Goal: Task Accomplishment & Management: Manage account settings

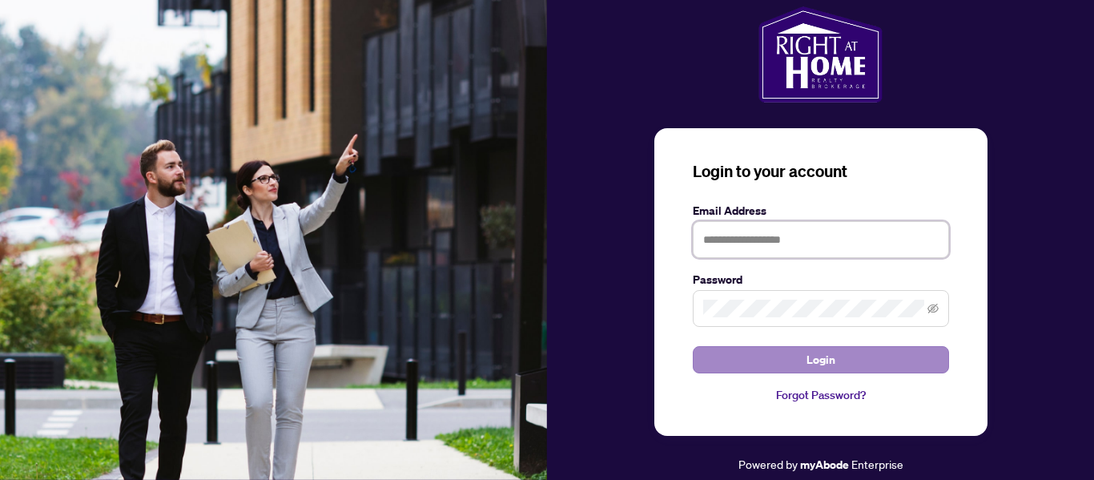
type input "**********"
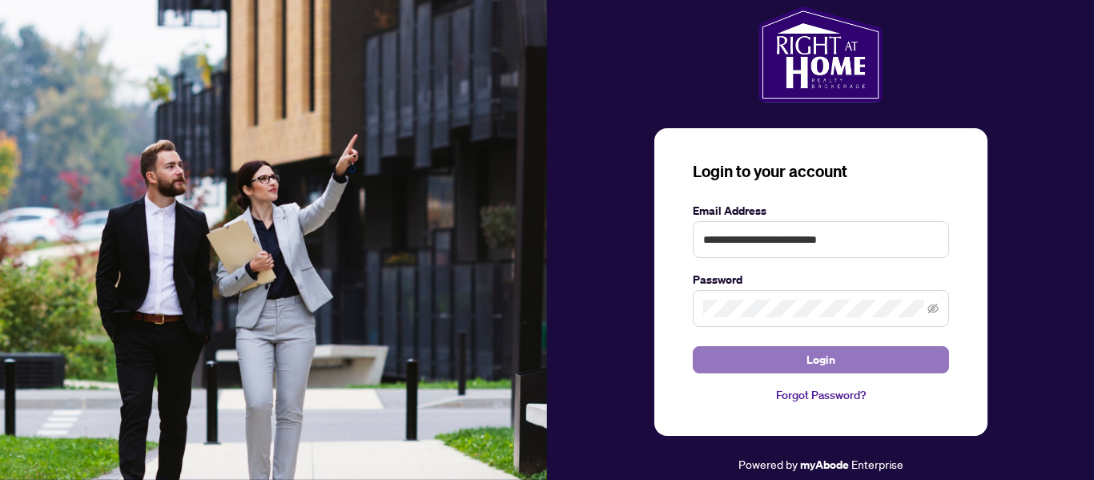
click at [772, 362] on button "Login" at bounding box center [821, 359] width 256 height 27
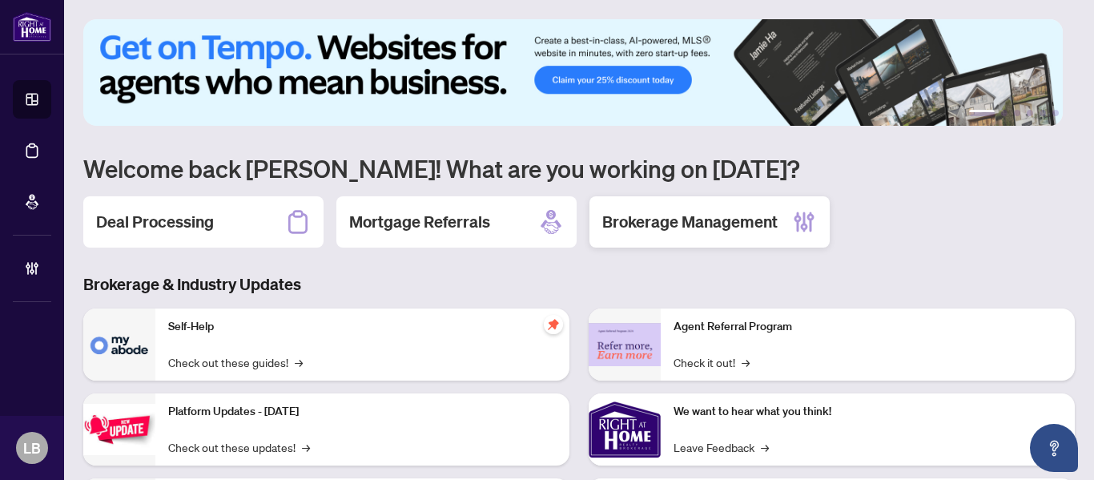
click at [624, 236] on div "Brokerage Management" at bounding box center [709, 221] width 240 height 51
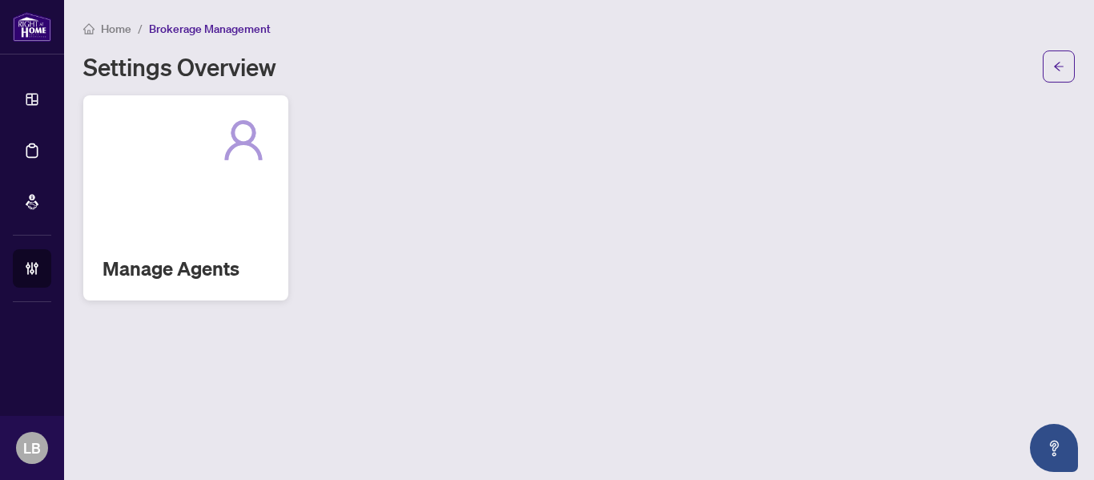
click at [167, 243] on div "Manage Agents" at bounding box center [185, 197] width 205 height 205
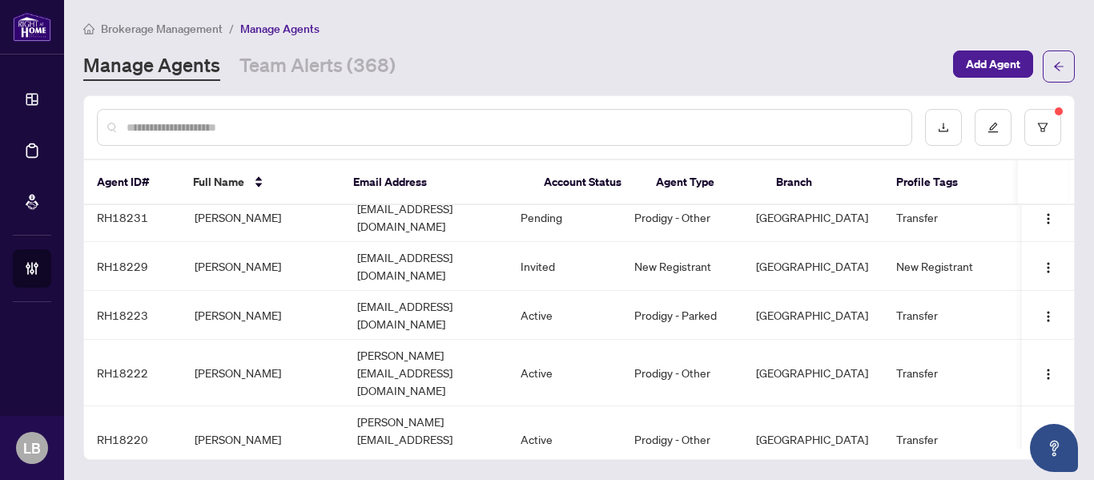
scroll to position [360, 0]
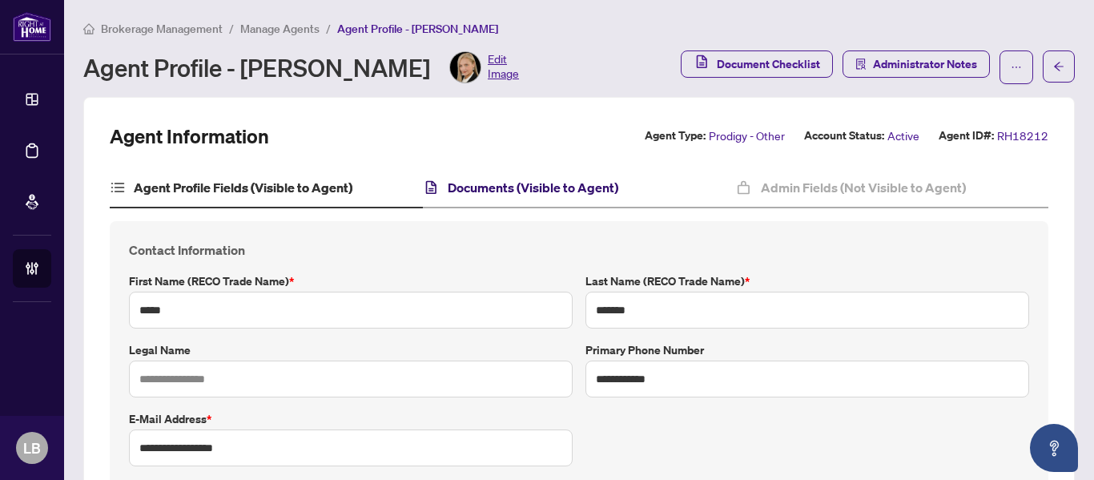
click at [487, 187] on h4 "Documents (Visible to Agent)" at bounding box center [533, 187] width 171 height 19
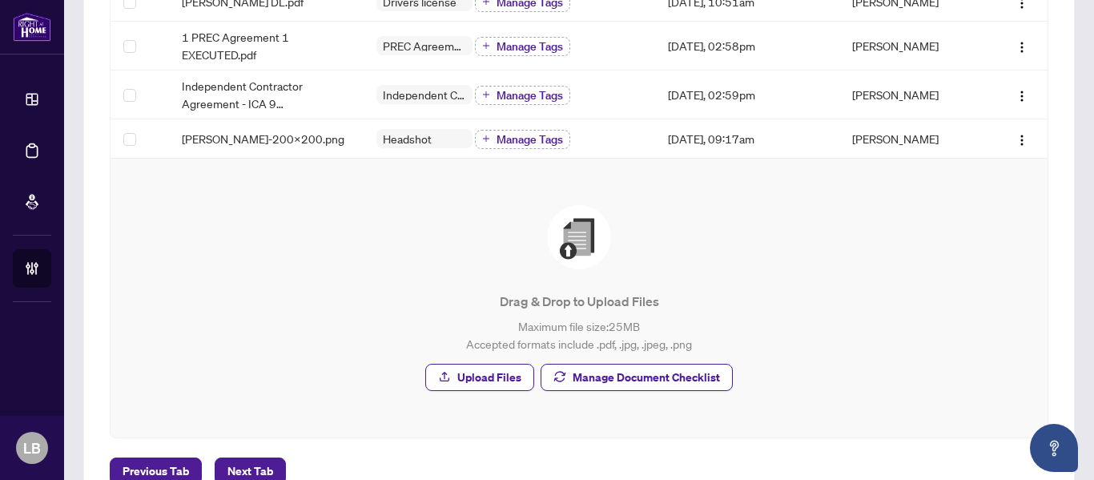
scroll to position [561, 0]
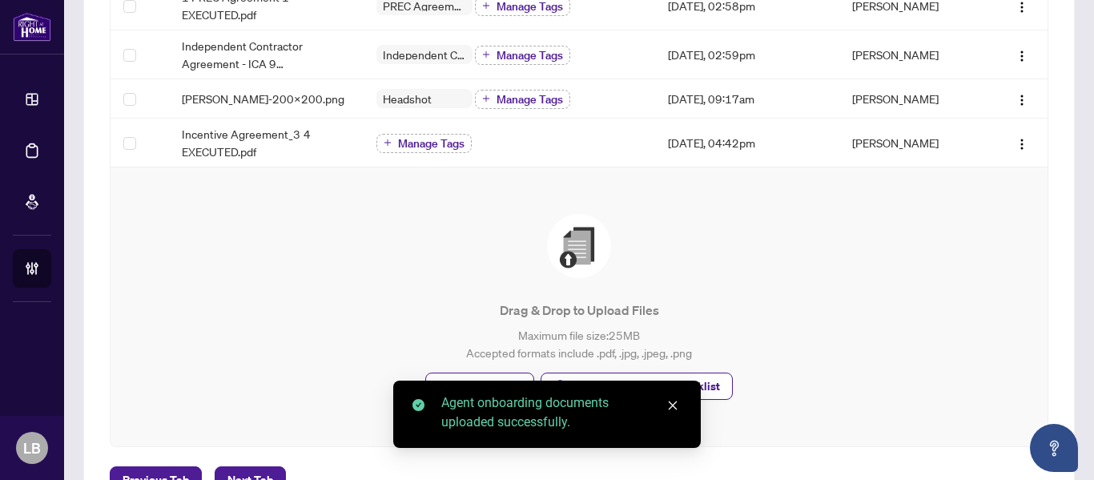
click at [453, 219] on div "Drag & Drop to Upload Files Maximum file size: 25 MB Accepted formats include .…" at bounding box center [579, 307] width 873 height 186
click at [447, 140] on span "Manage Tags" at bounding box center [431, 143] width 66 height 11
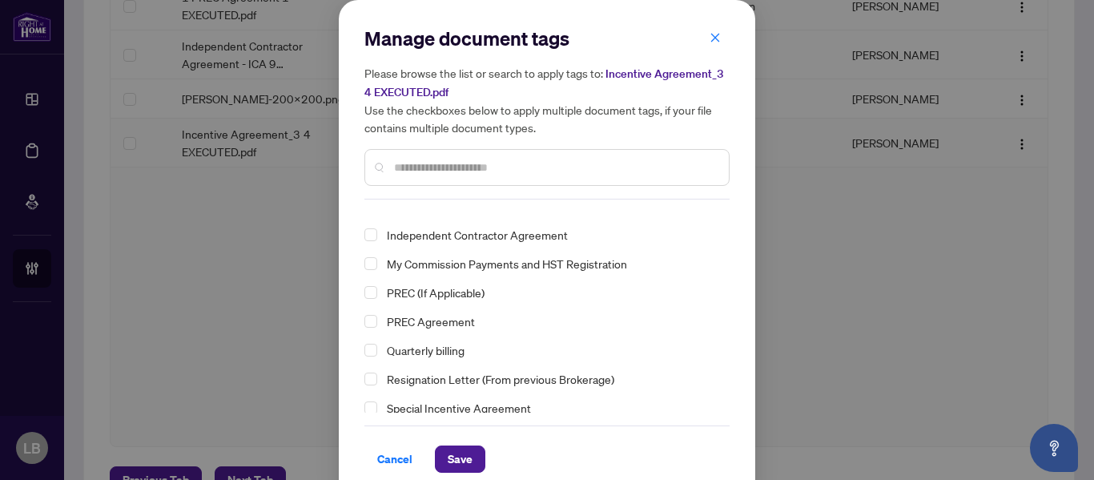
scroll to position [139, 0]
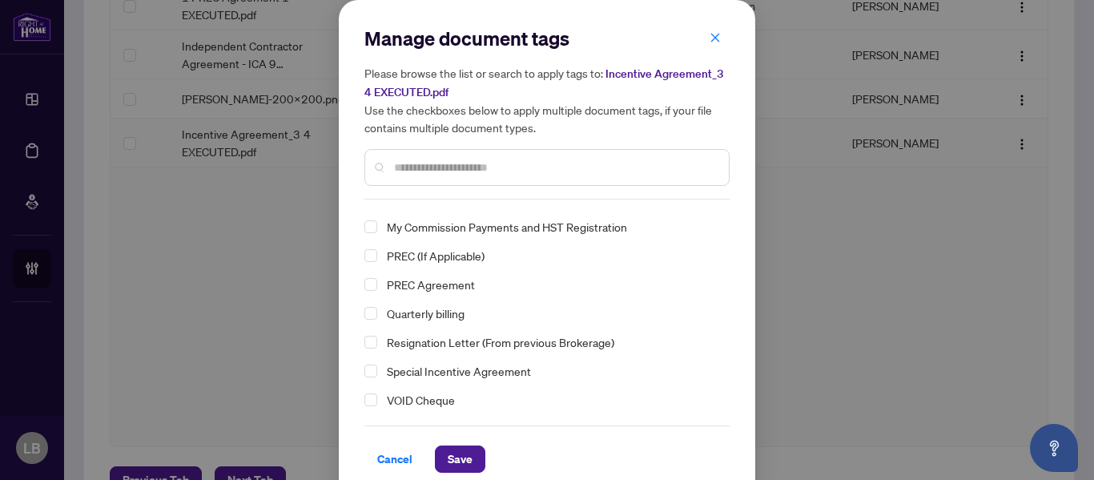
click at [364, 368] on span "Select Special Incentive Agreement" at bounding box center [370, 370] width 13 height 13
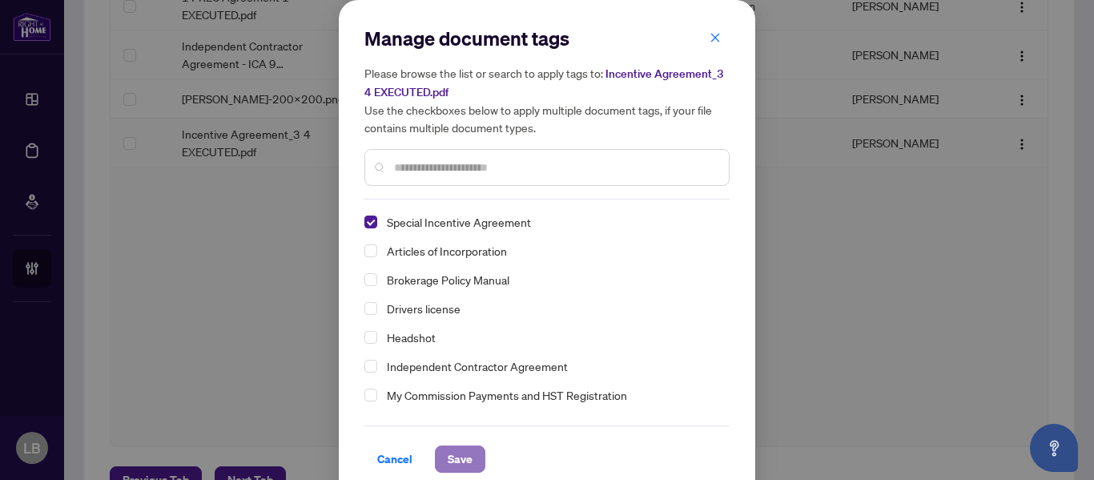
click at [454, 456] on span "Save" at bounding box center [460, 459] width 25 height 26
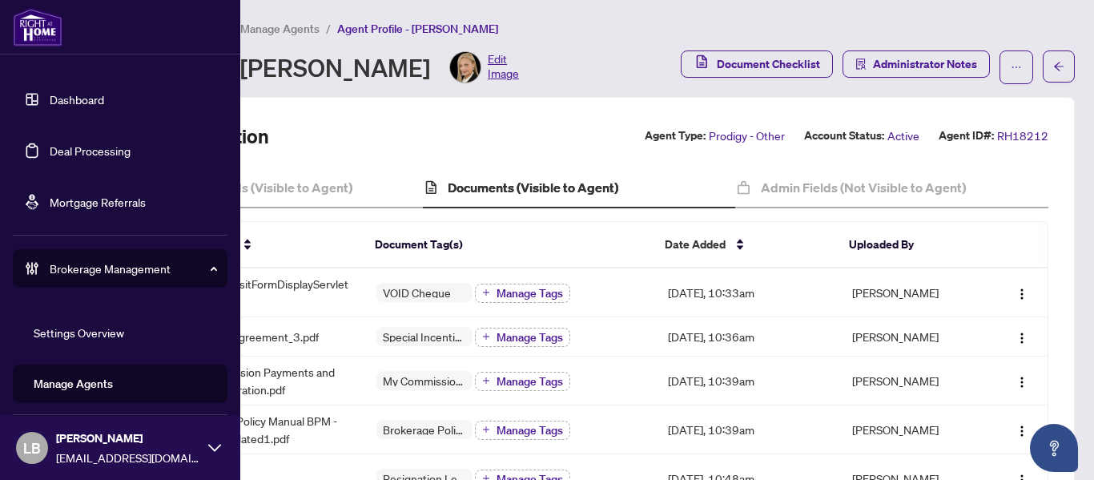
click at [51, 102] on link "Dashboard" at bounding box center [77, 99] width 54 height 14
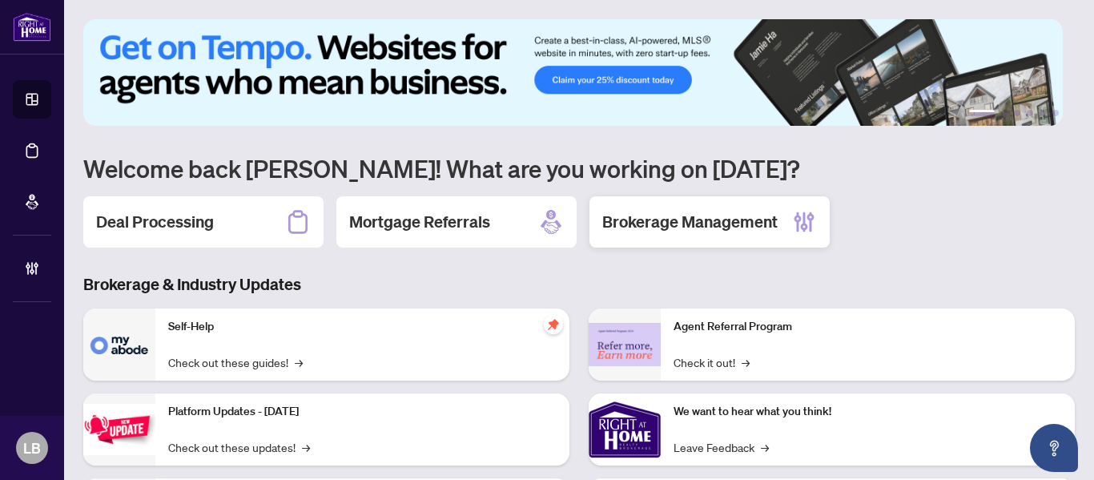
click at [649, 212] on h2 "Brokerage Management" at bounding box center [689, 222] width 175 height 22
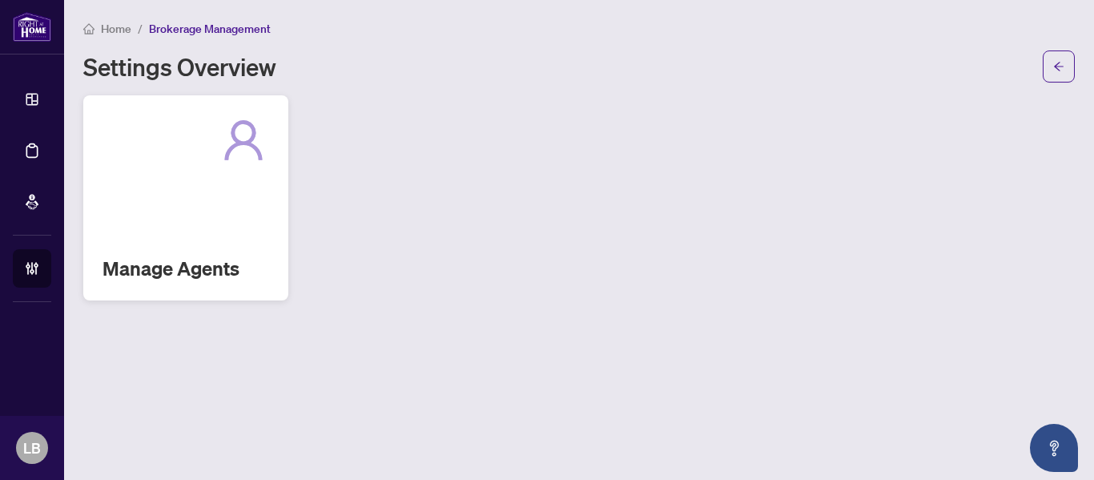
click at [179, 218] on div "Manage Agents" at bounding box center [185, 197] width 205 height 205
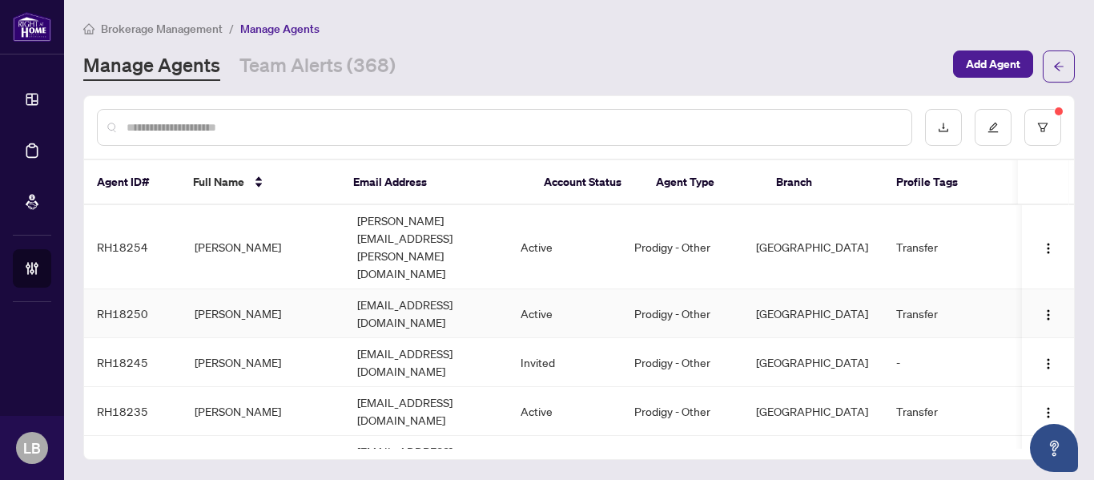
click at [211, 289] on td "[PERSON_NAME]" at bounding box center [263, 313] width 163 height 49
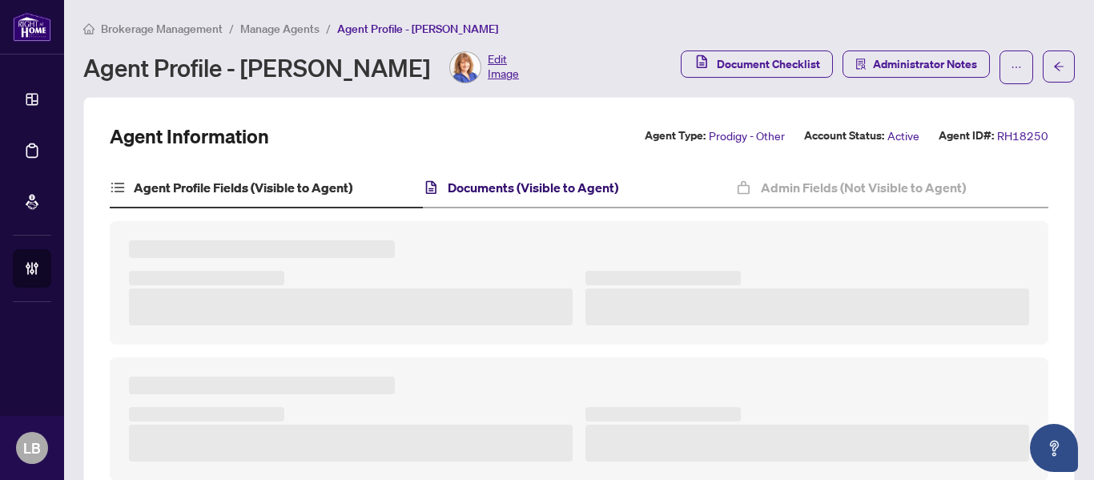
click at [536, 186] on h4 "Documents (Visible to Agent)" at bounding box center [533, 187] width 171 height 19
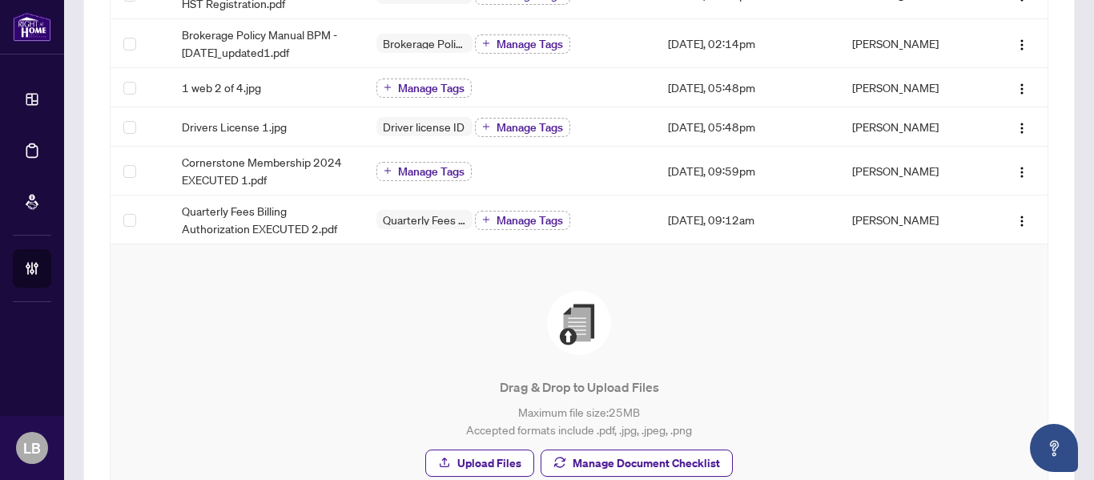
scroll to position [420, 0]
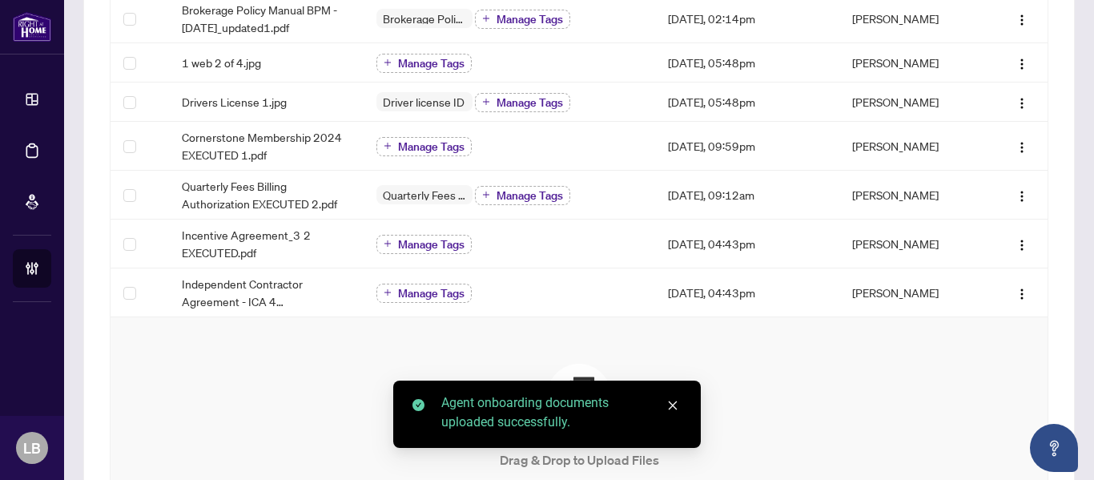
click at [213, 356] on div "Drag & Drop to Upload Files Maximum file size: 25 MB Accepted formats include .…" at bounding box center [579, 456] width 873 height 215
click at [429, 235] on button "Manage Tags" at bounding box center [423, 244] width 95 height 19
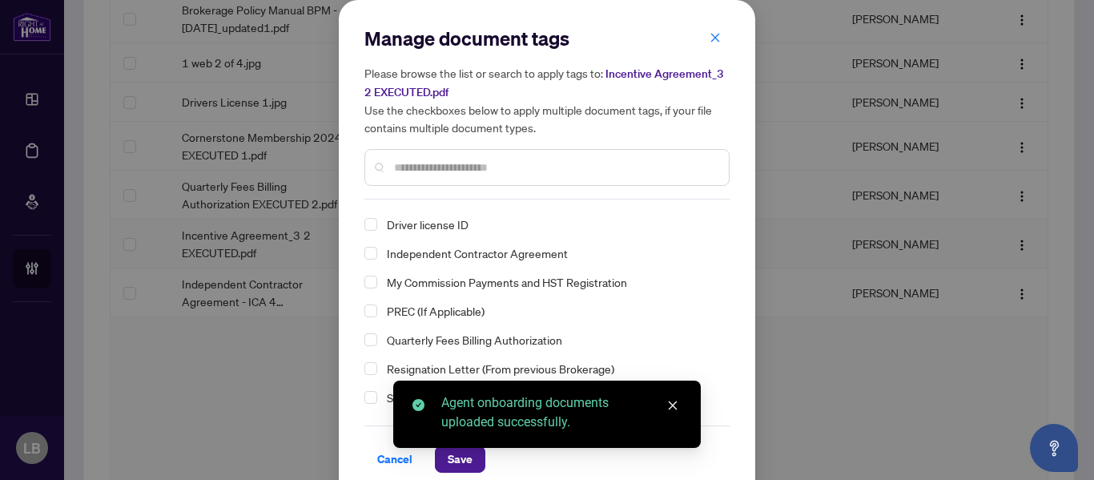
scroll to position [53, 0]
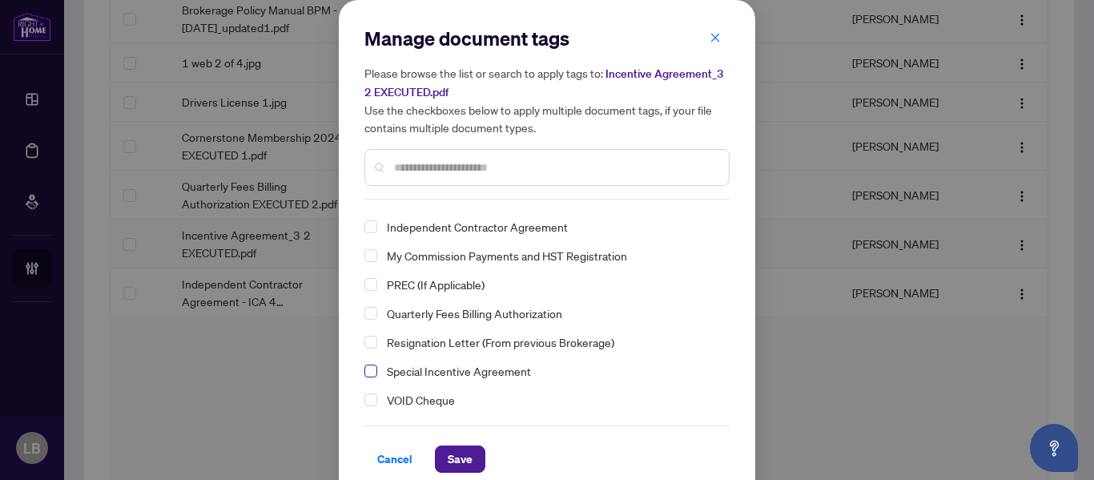
click at [364, 372] on span "Select Special Incentive Agreement" at bounding box center [370, 370] width 13 height 13
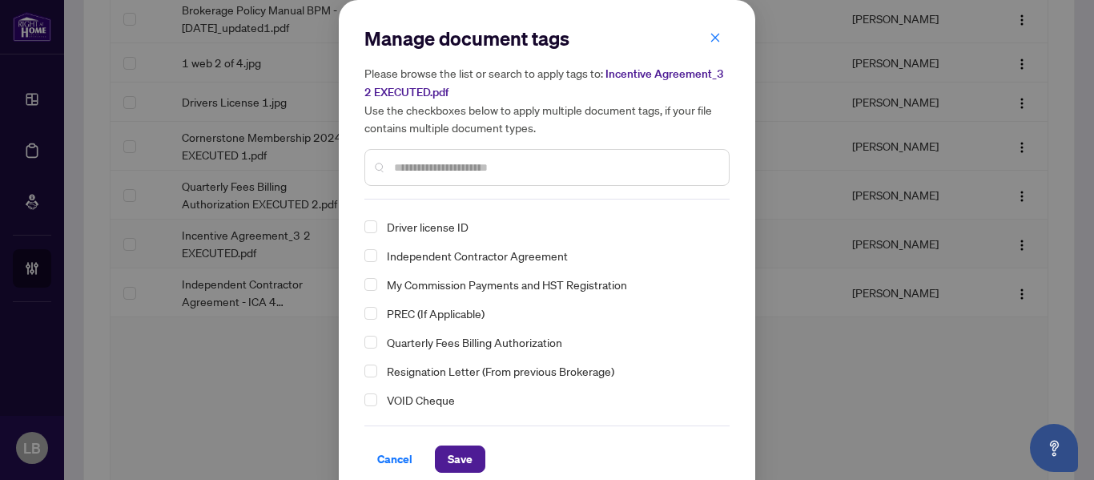
scroll to position [0, 0]
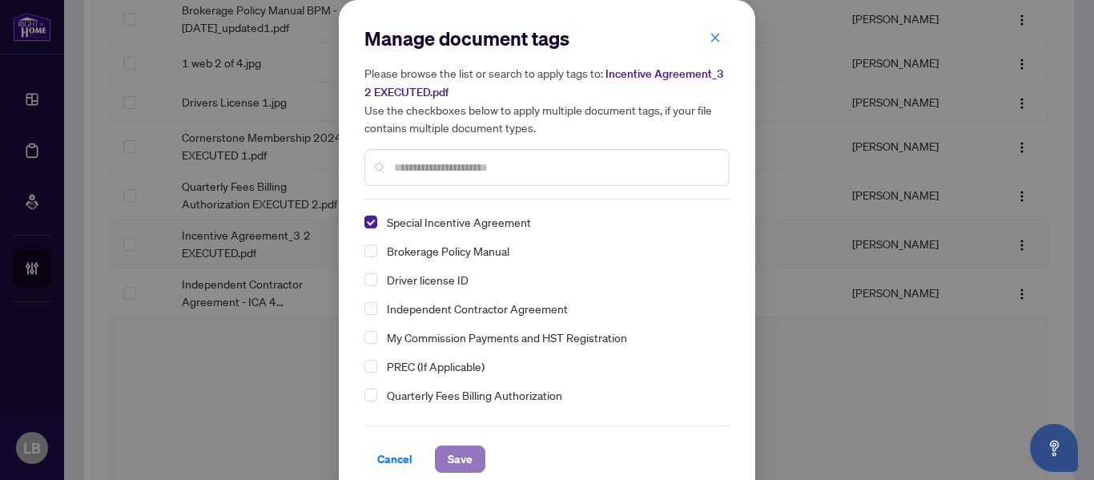
click at [458, 456] on span "Save" at bounding box center [460, 459] width 25 height 26
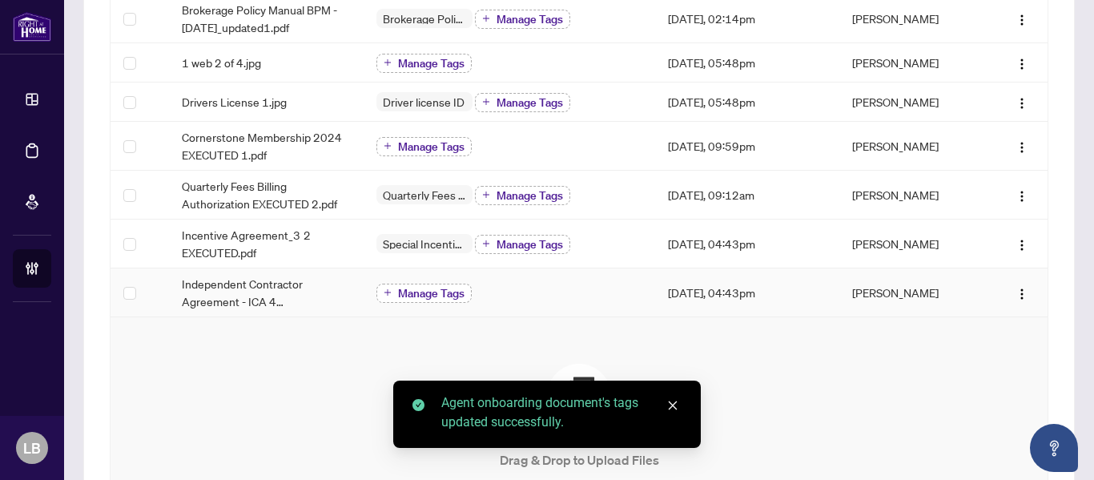
click at [430, 295] on span "Manage Tags" at bounding box center [431, 292] width 66 height 11
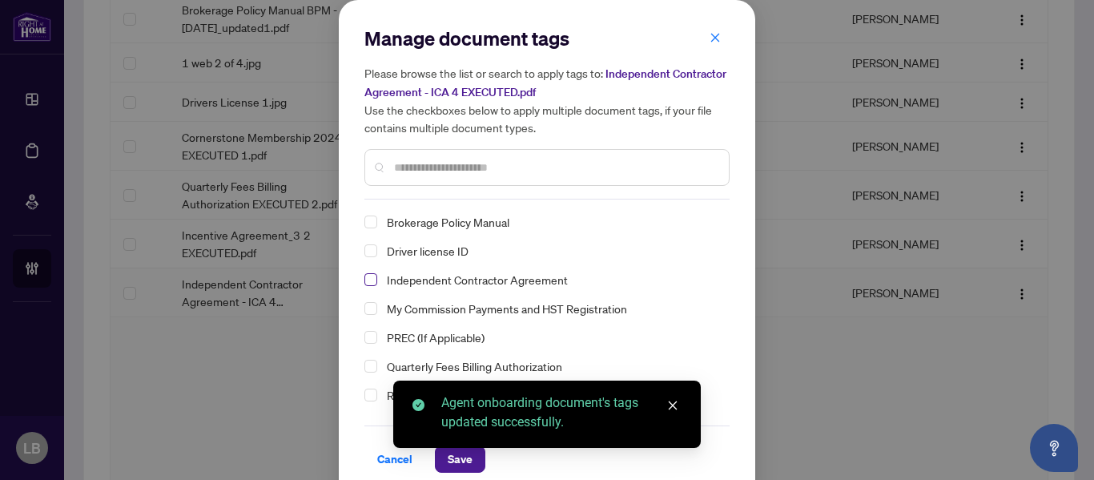
click at [368, 283] on span "Select Independent Contractor Agreement" at bounding box center [370, 279] width 13 height 13
click at [453, 448] on div "Agent onboarding document's tags updated successfully." at bounding box center [546, 413] width 307 height 67
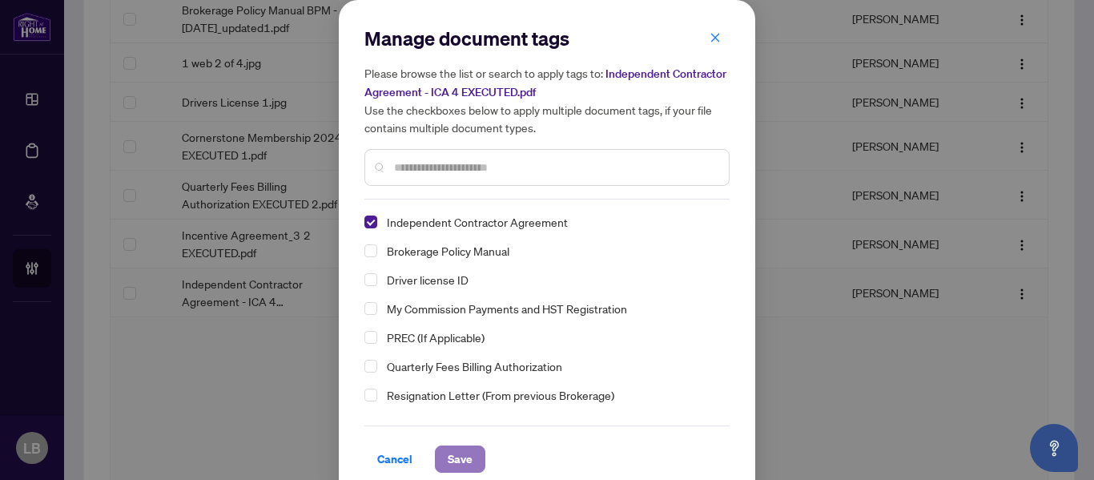
click at [460, 459] on span "Save" at bounding box center [460, 459] width 25 height 26
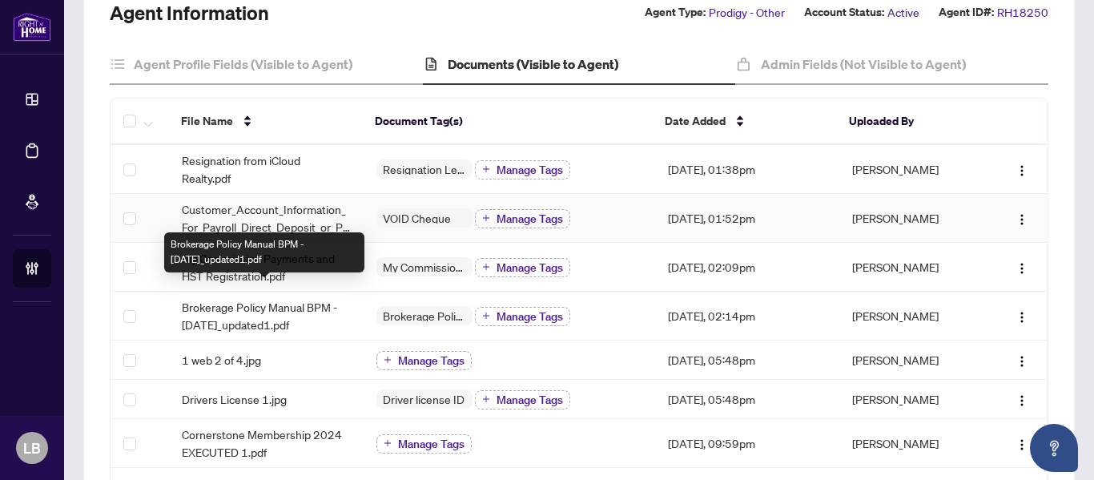
scroll to position [120, 0]
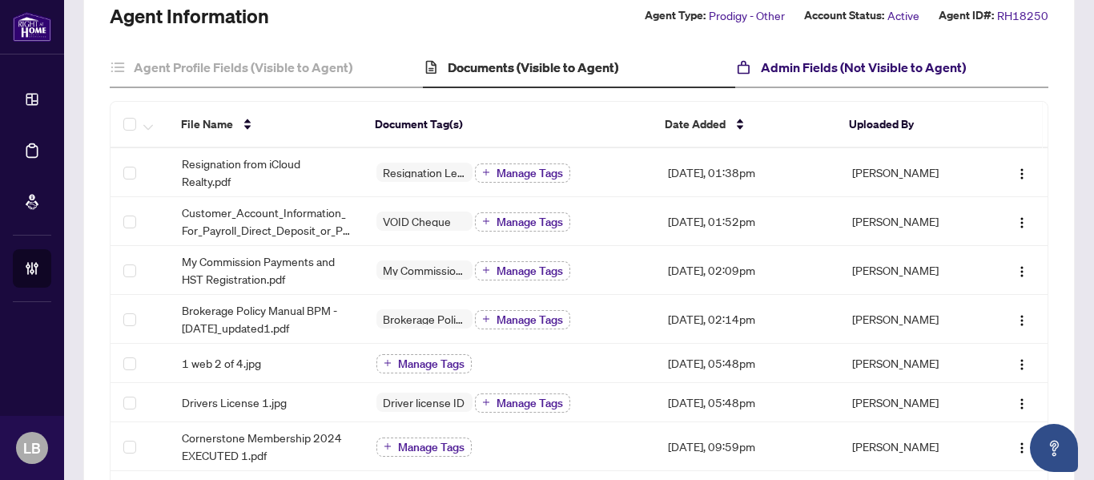
click at [775, 65] on h4 "Admin Fields (Not Visible to Agent)" at bounding box center [863, 67] width 205 height 19
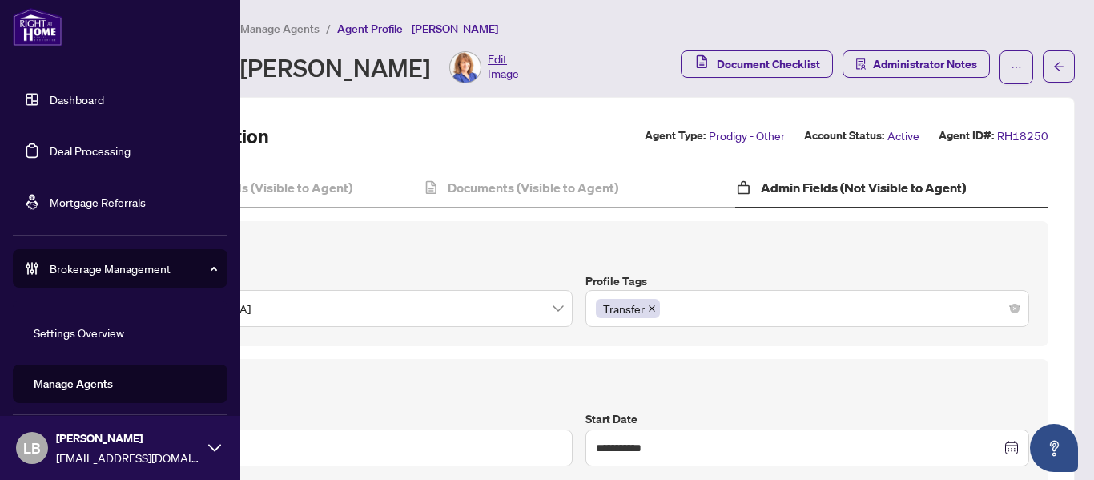
click at [59, 98] on link "Dashboard" at bounding box center [77, 99] width 54 height 14
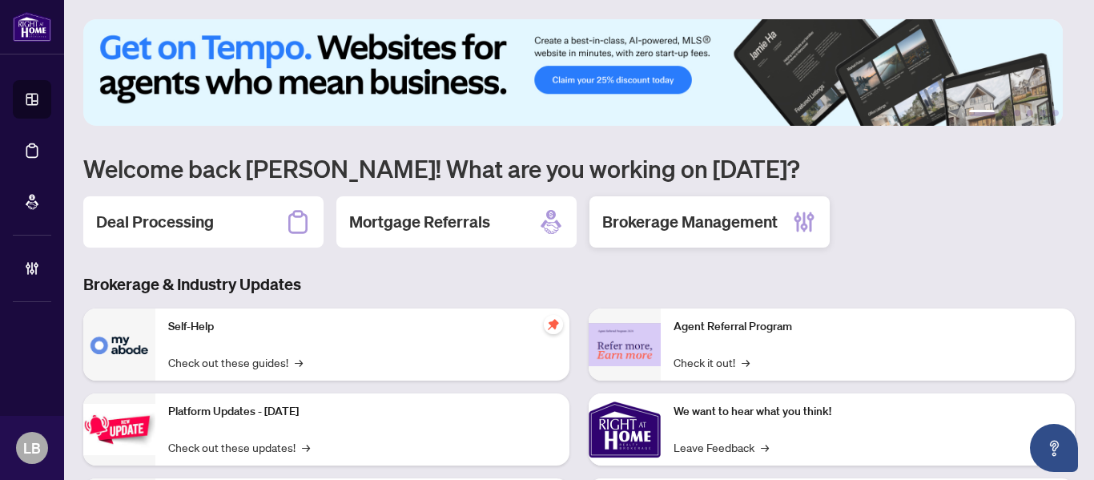
click at [662, 214] on h2 "Brokerage Management" at bounding box center [689, 222] width 175 height 22
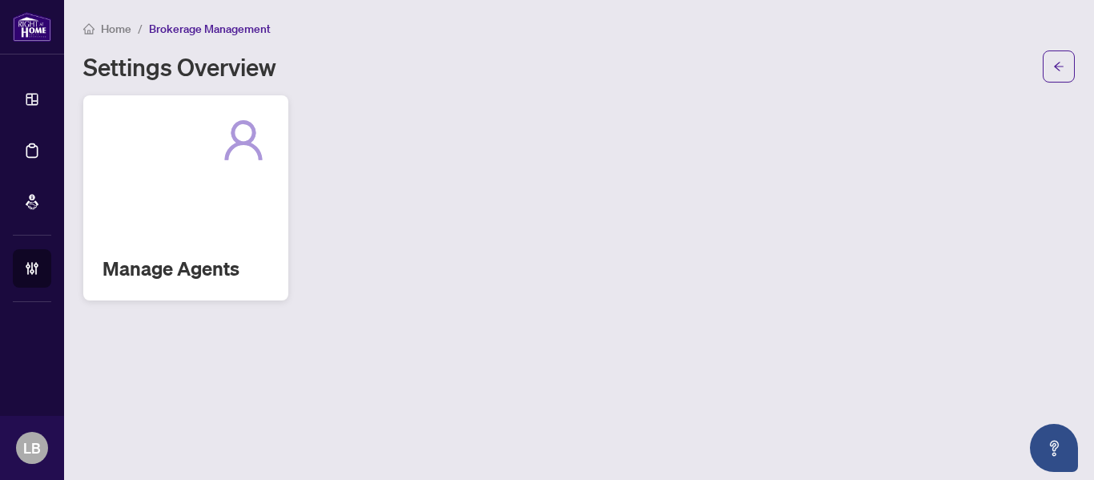
click at [203, 247] on div "Manage Agents" at bounding box center [185, 197] width 205 height 205
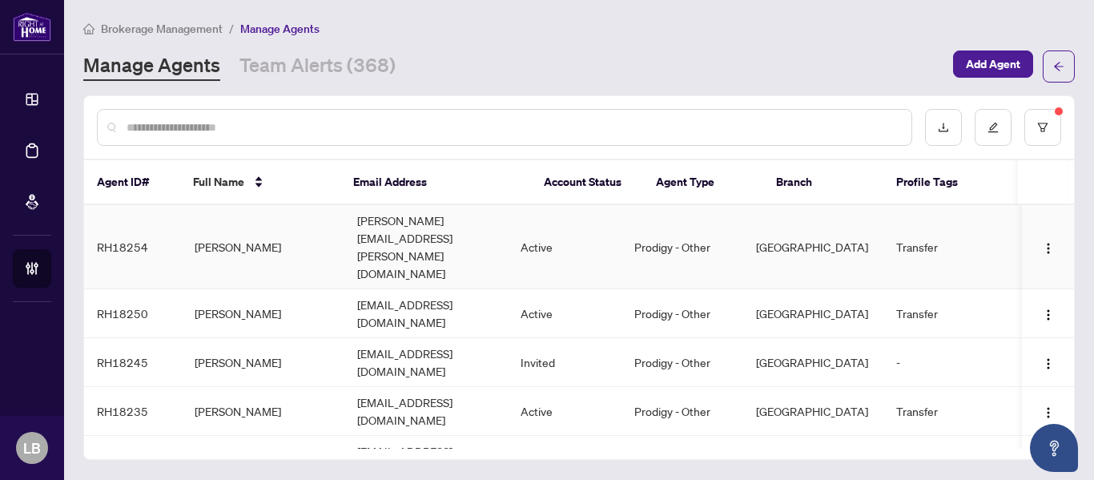
click at [204, 223] on td "[PERSON_NAME]" at bounding box center [263, 247] width 163 height 84
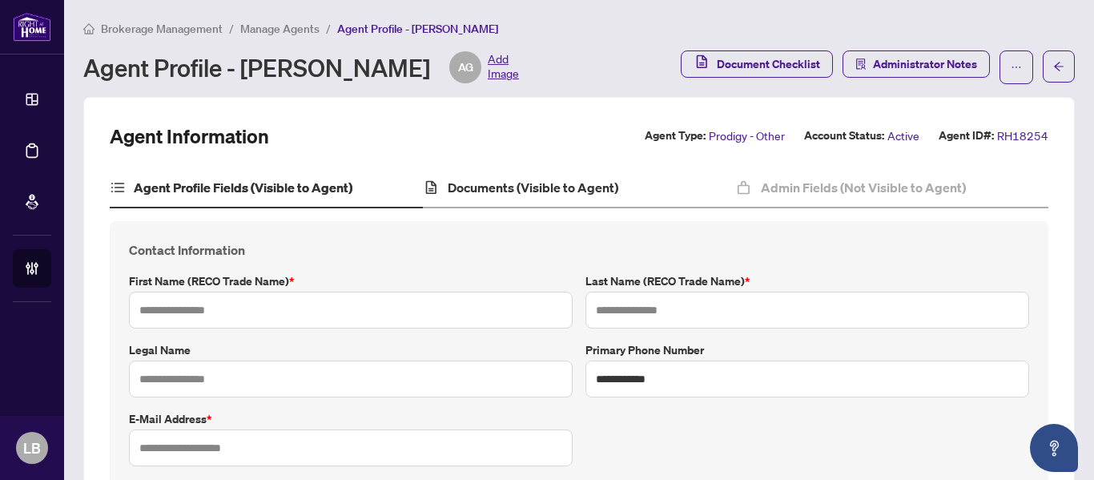
type input "*******"
type input "*********"
type input "**********"
type input "*********"
type input "**********"
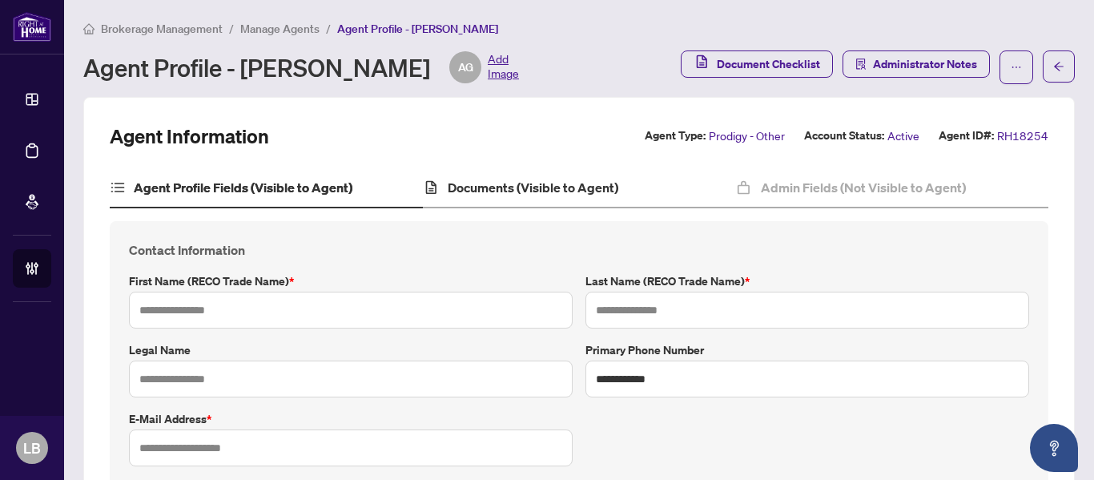
type input "*******"
type input "**********"
type input "*******"
type input "*****"
type input "**********"
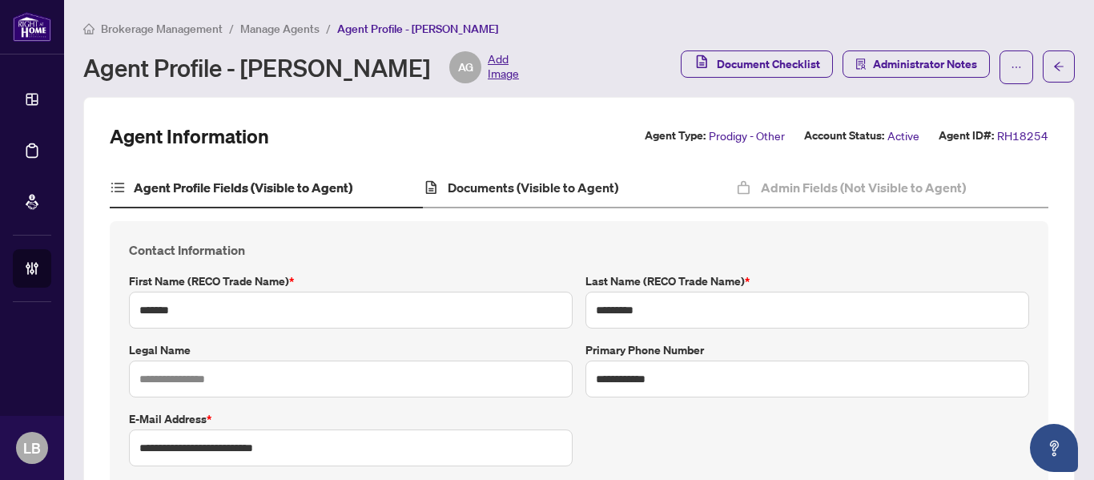
type input "****"
type input "**********"
click at [493, 191] on h4 "Documents (Visible to Agent)" at bounding box center [533, 187] width 171 height 19
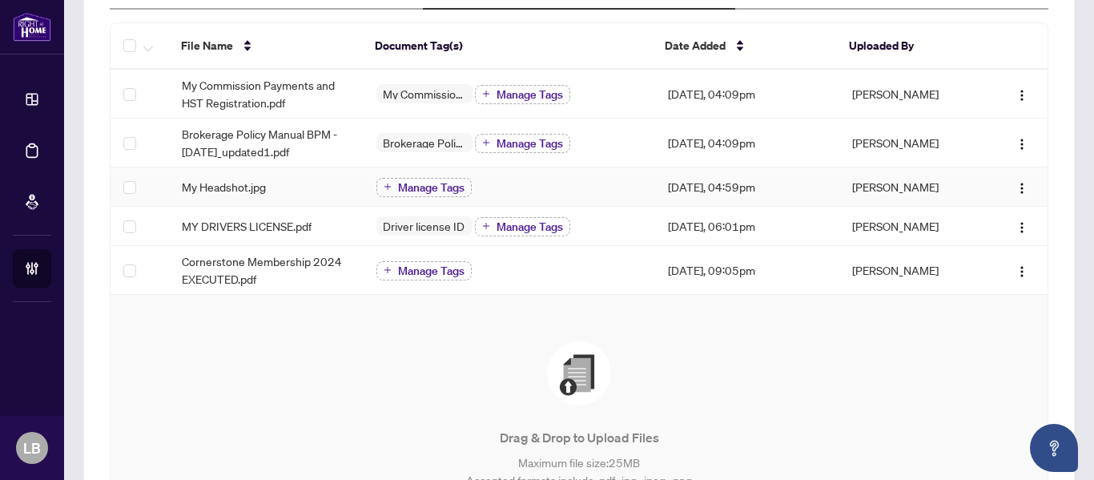
scroll to position [260, 0]
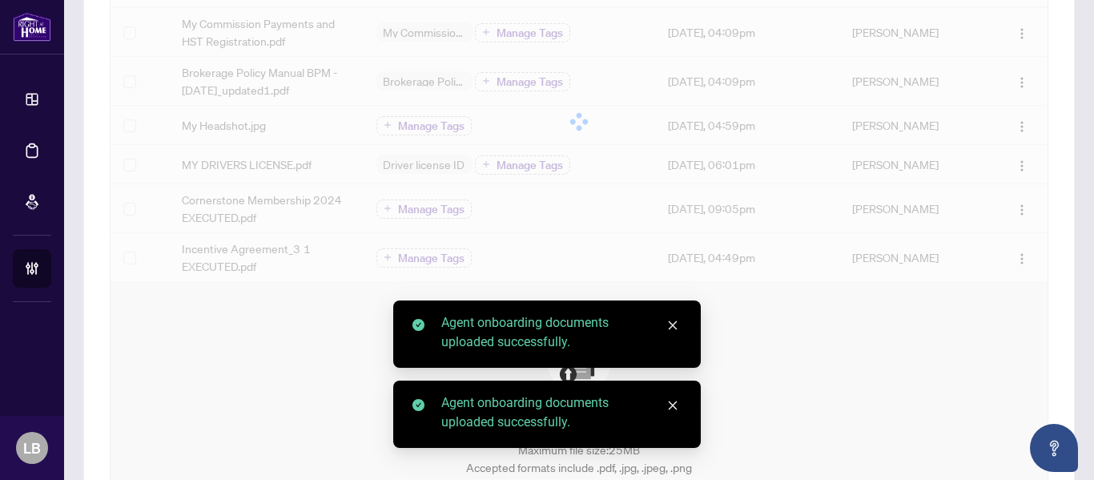
click at [306, 356] on div "Drag & Drop to Upload Files Maximum file size: 25 MB Accepted formats include .…" at bounding box center [579, 421] width 873 height 186
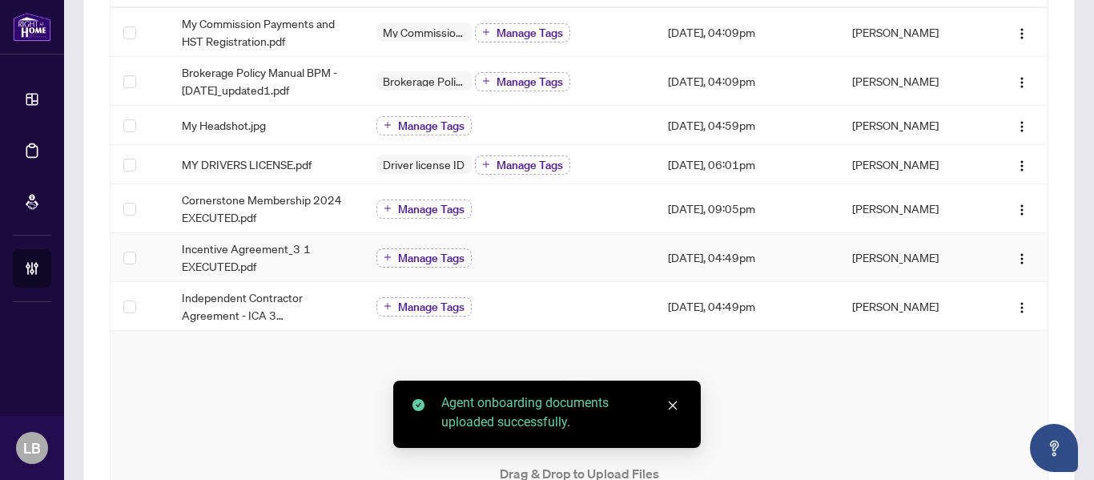
click at [406, 267] on td "Manage Tags" at bounding box center [509, 257] width 291 height 49
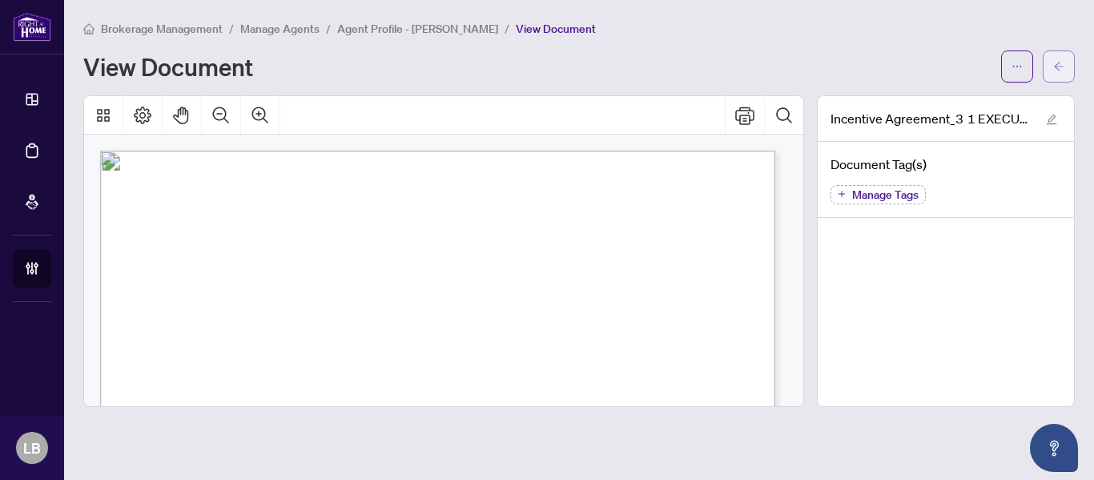
click at [1051, 62] on button "button" at bounding box center [1059, 66] width 32 height 32
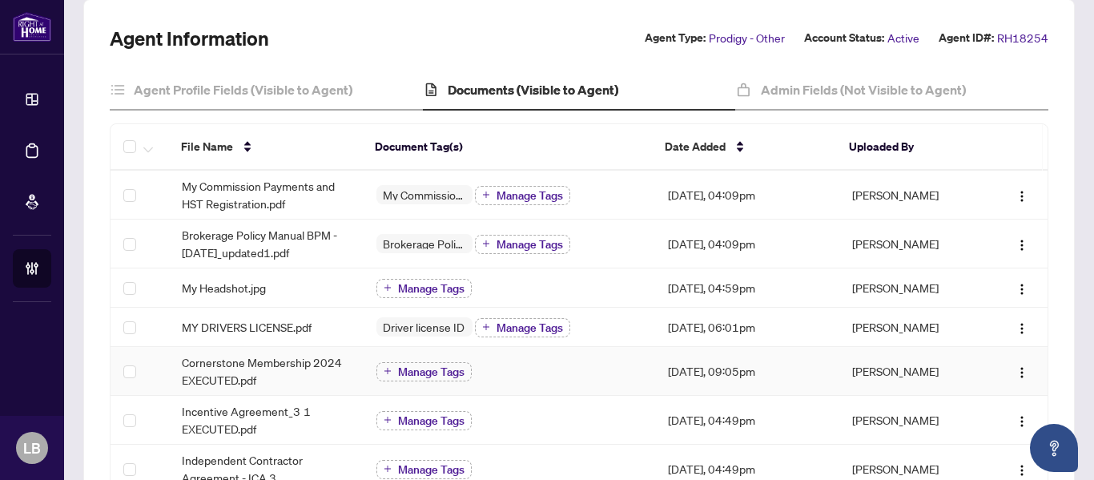
scroll to position [380, 0]
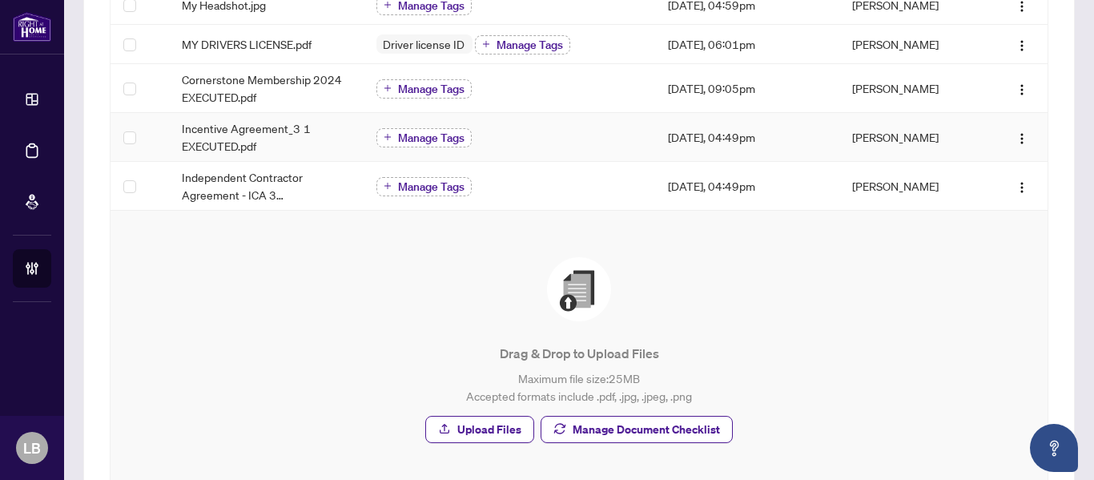
click at [428, 145] on button "Manage Tags" at bounding box center [423, 137] width 95 height 19
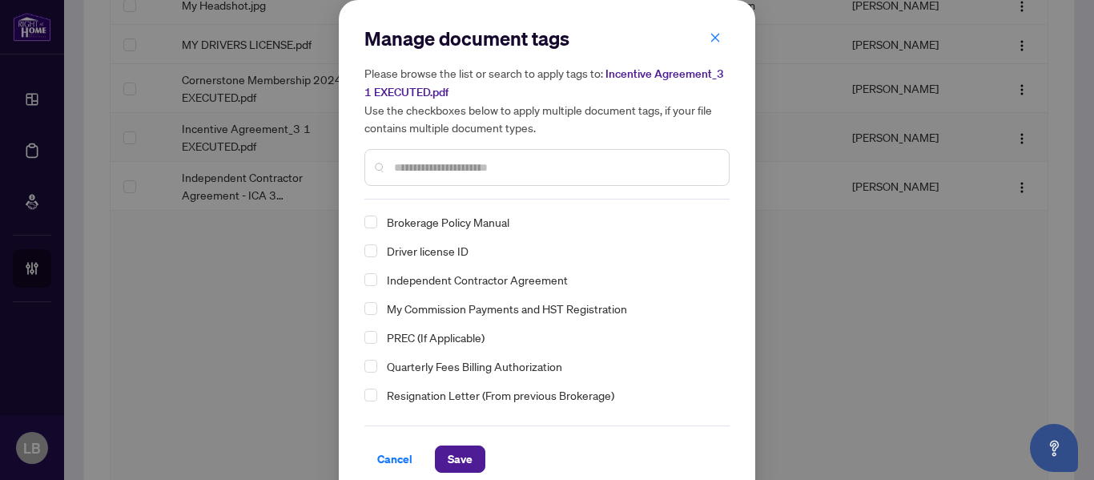
scroll to position [53, 0]
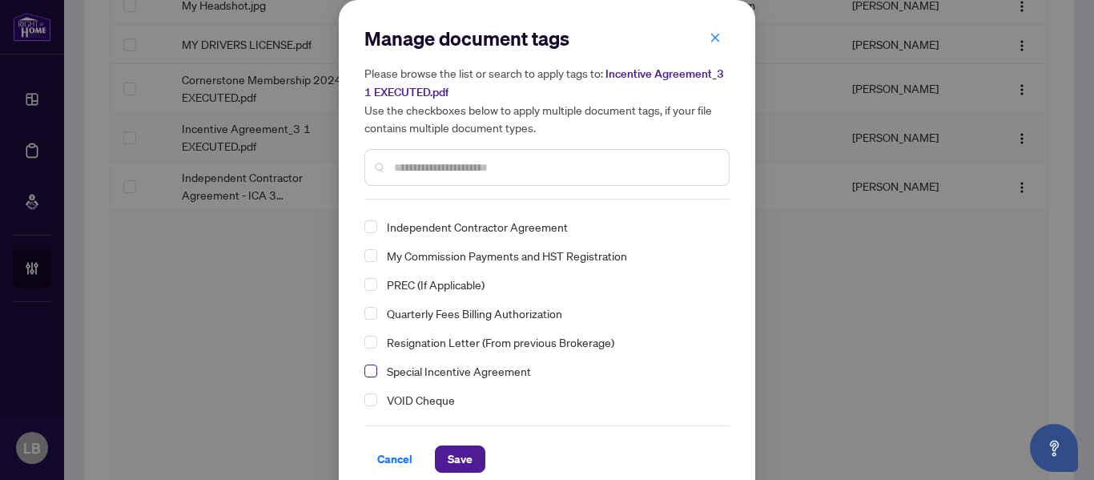
click at [365, 371] on span "Select Special Incentive Agreement" at bounding box center [370, 370] width 13 height 13
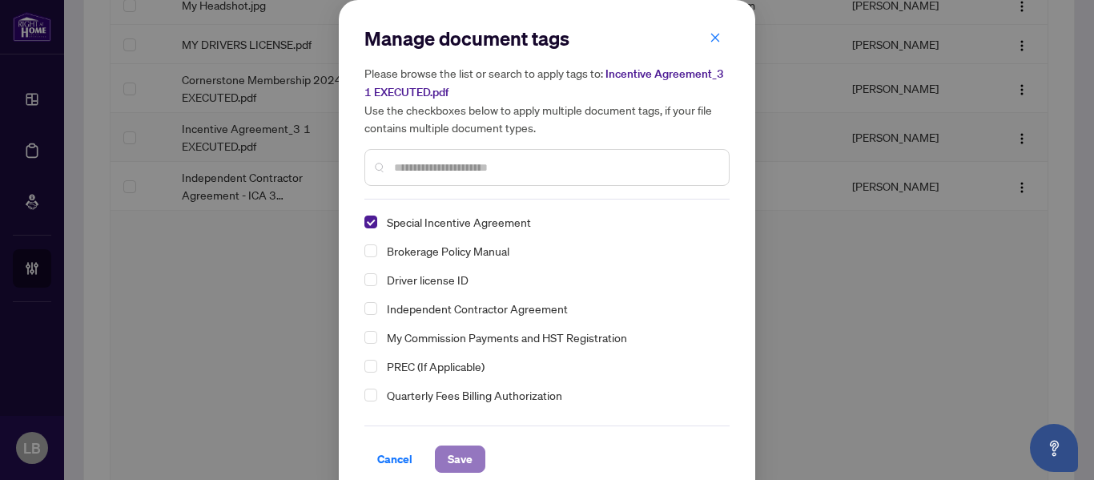
click at [448, 460] on span "Save" at bounding box center [460, 459] width 25 height 26
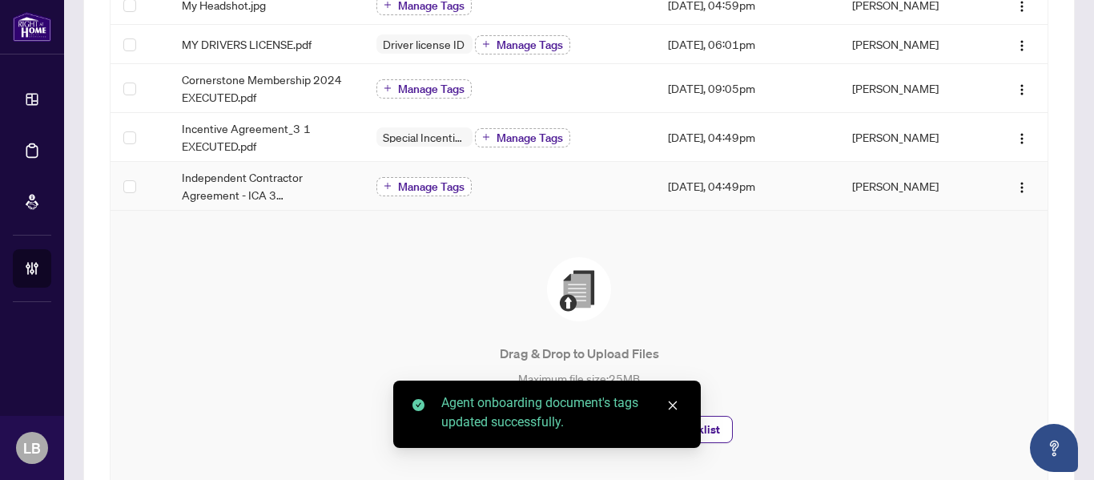
click at [423, 187] on span "Manage Tags" at bounding box center [431, 186] width 66 height 11
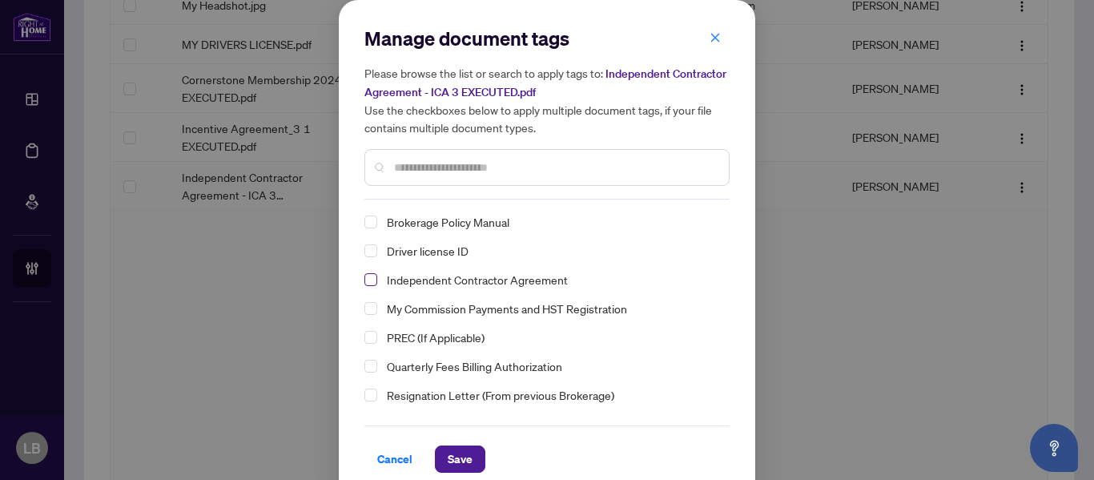
click at [364, 278] on span "Select Independent Contractor Agreement" at bounding box center [370, 279] width 13 height 13
click at [439, 449] on button "Save" at bounding box center [460, 458] width 50 height 27
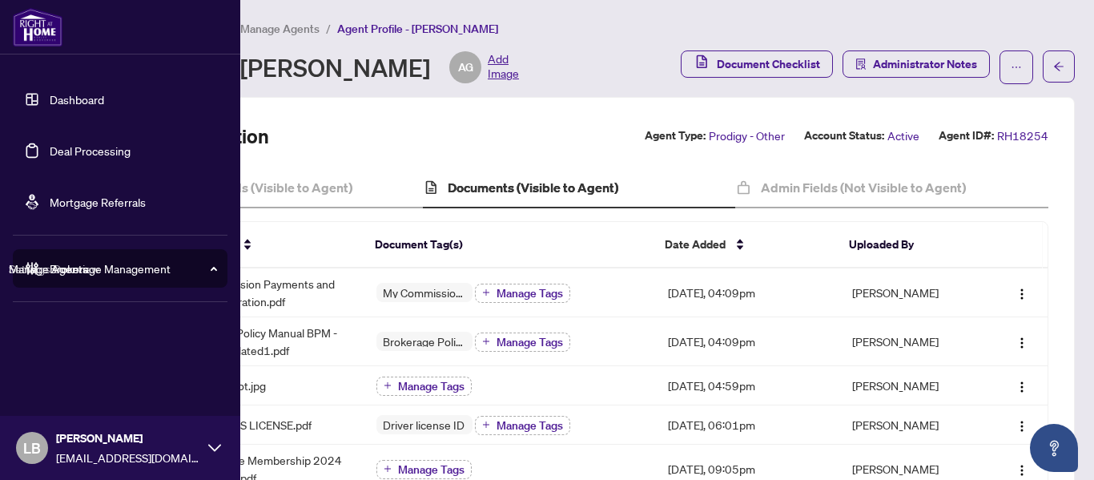
click at [50, 103] on link "Dashboard" at bounding box center [77, 99] width 54 height 14
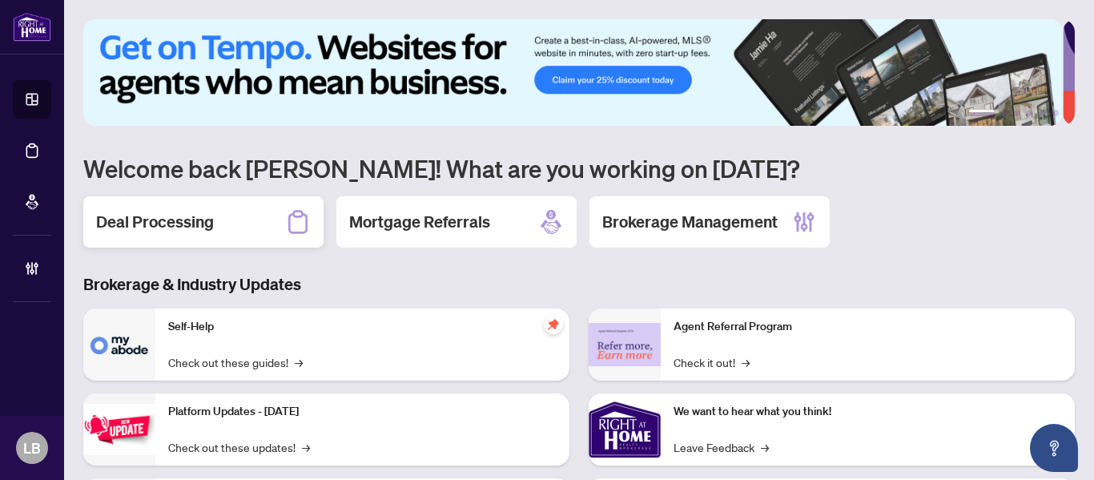
click at [119, 225] on h2 "Deal Processing" at bounding box center [155, 222] width 118 height 22
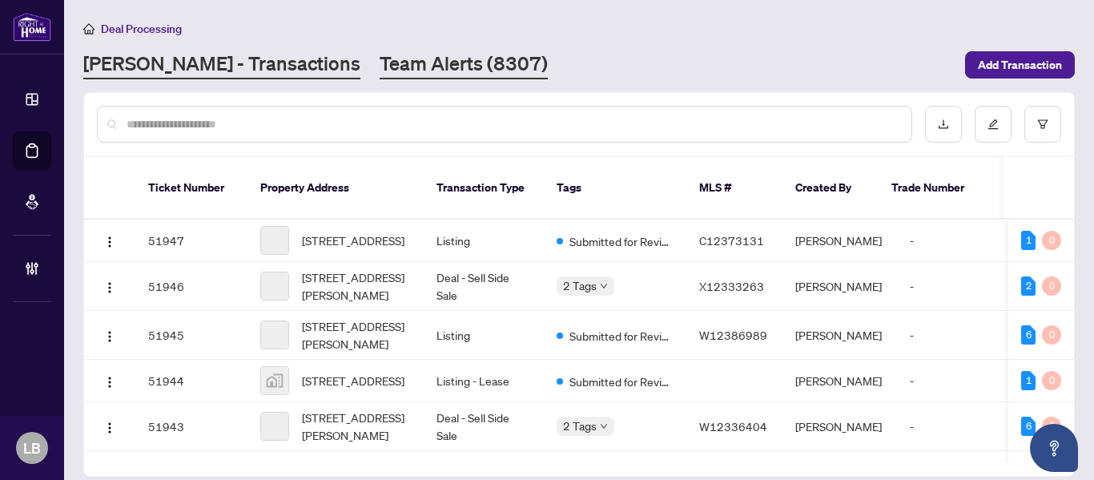
click at [380, 63] on link "Team Alerts (8307)" at bounding box center [464, 64] width 168 height 29
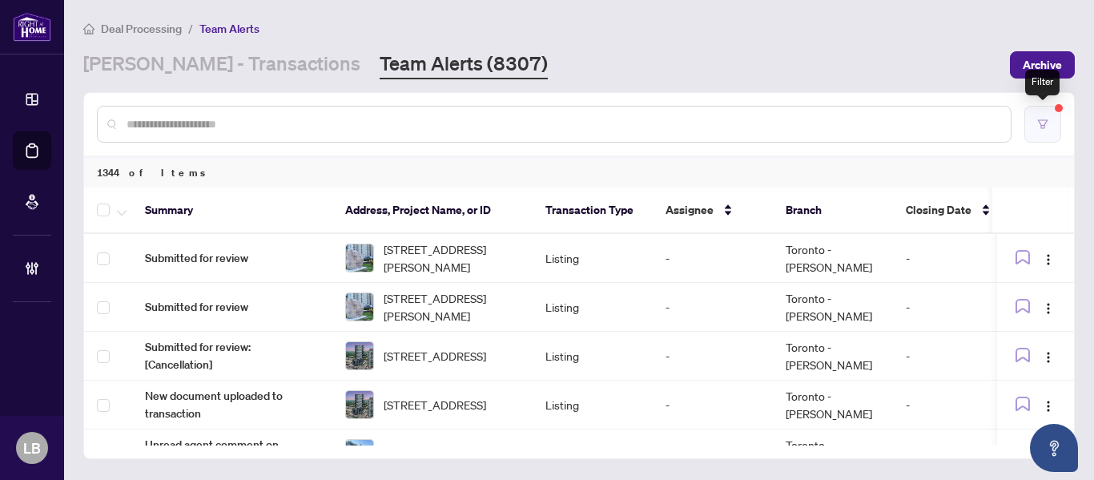
click at [1039, 113] on button "button" at bounding box center [1042, 124] width 37 height 37
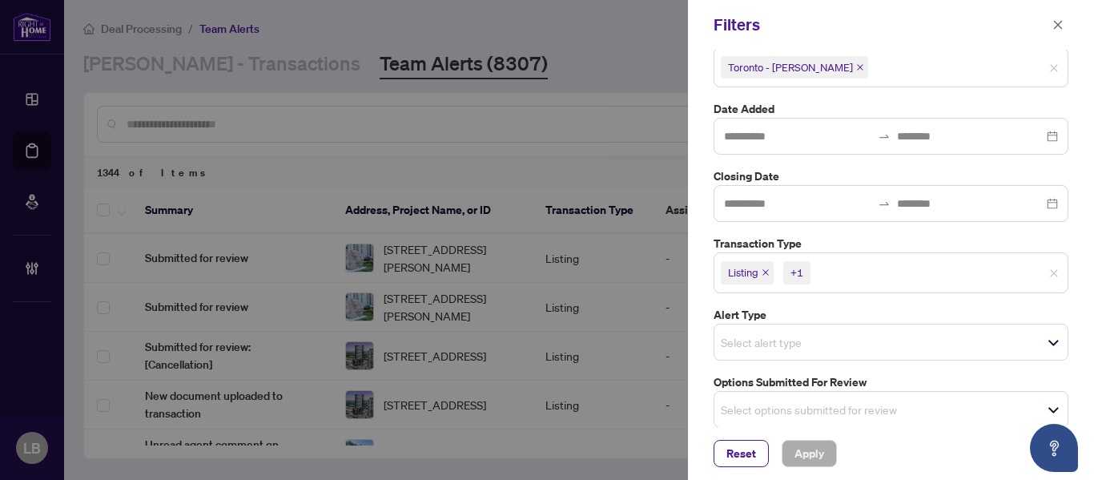
scroll to position [160, 0]
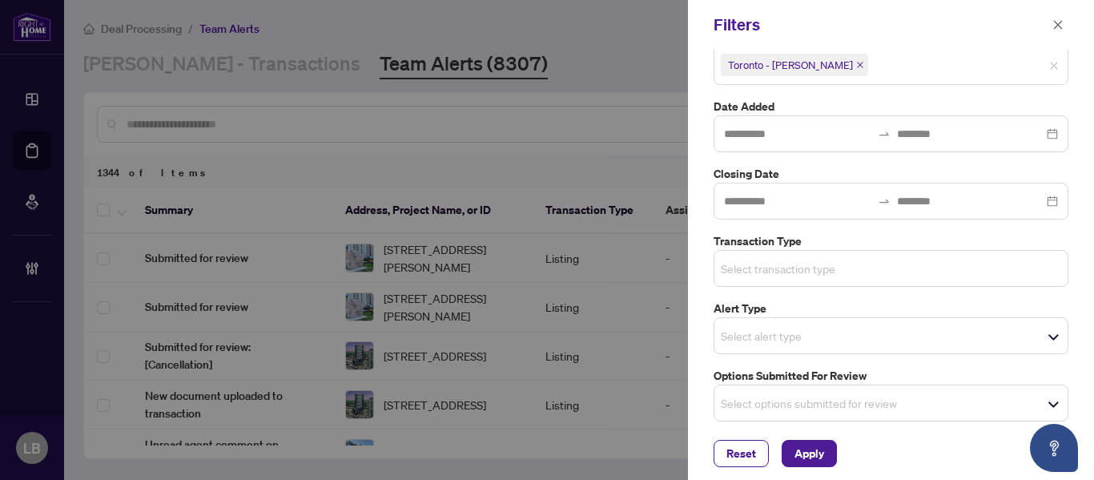
click at [1048, 267] on div "Select transaction type" at bounding box center [890, 268] width 355 height 37
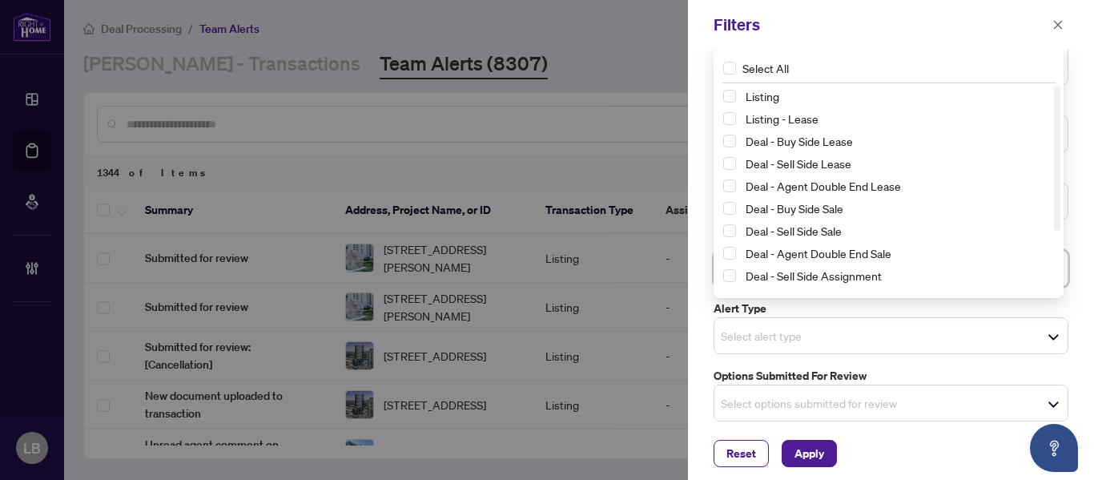
click at [765, 400] on input "search" at bounding box center [777, 402] width 112 height 19
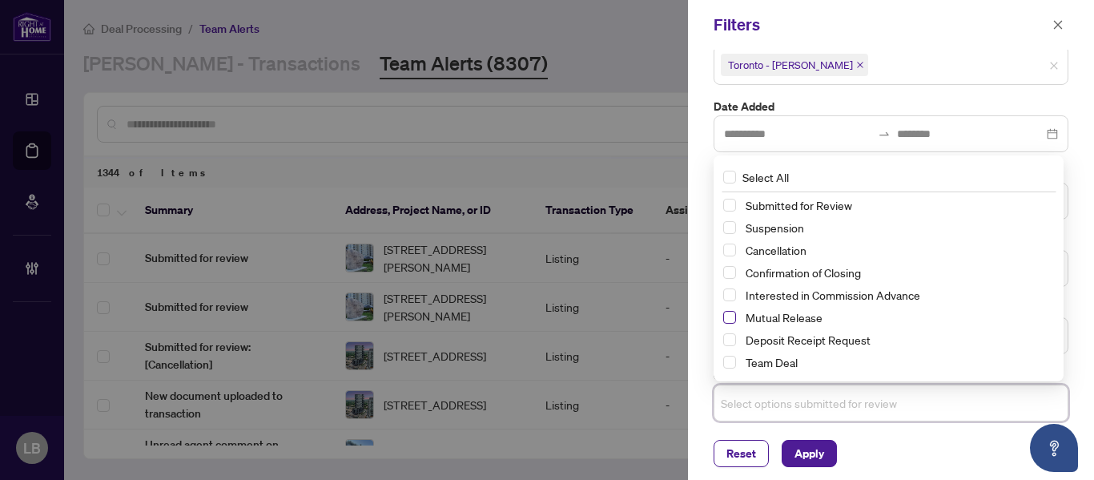
click at [735, 318] on span "Select Mutual Release" at bounding box center [729, 317] width 13 height 13
click at [731, 251] on span "Select Cancellation" at bounding box center [729, 250] width 13 height 13
click at [731, 231] on span "Select Suspension" at bounding box center [729, 228] width 13 height 13
click at [826, 453] on button "Apply" at bounding box center [809, 453] width 55 height 27
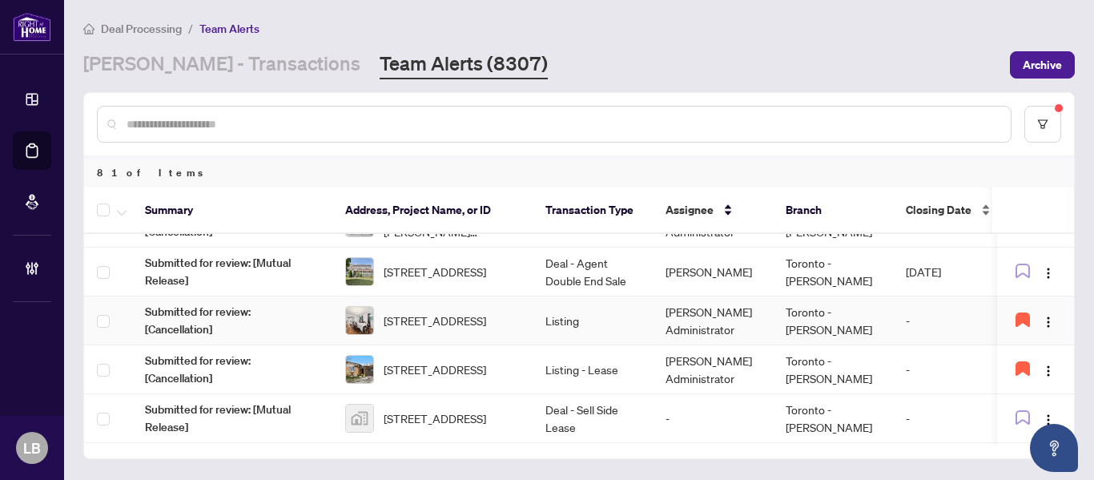
scroll to position [1111, 0]
click at [1051, 125] on button "button" at bounding box center [1042, 124] width 37 height 37
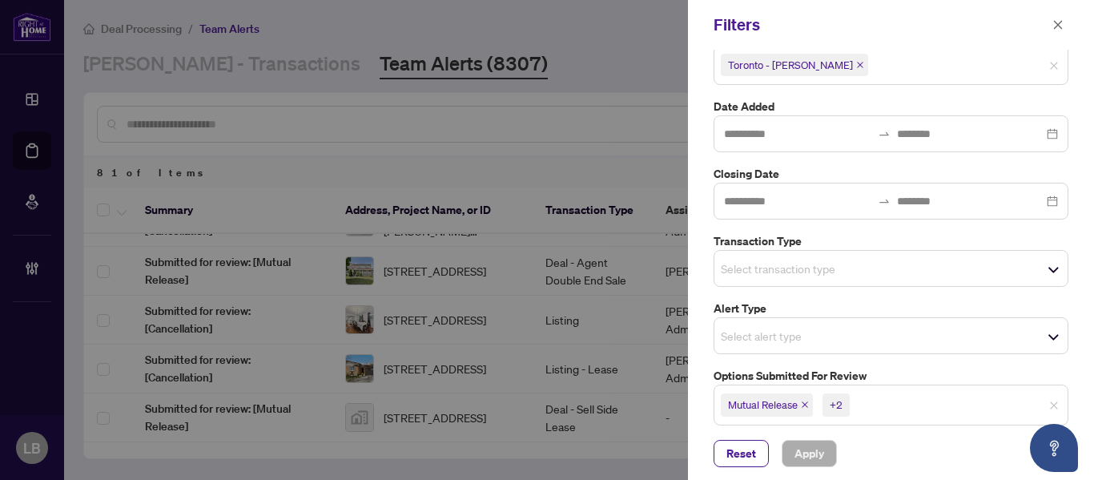
click at [856, 61] on icon "close" at bounding box center [860, 65] width 8 height 8
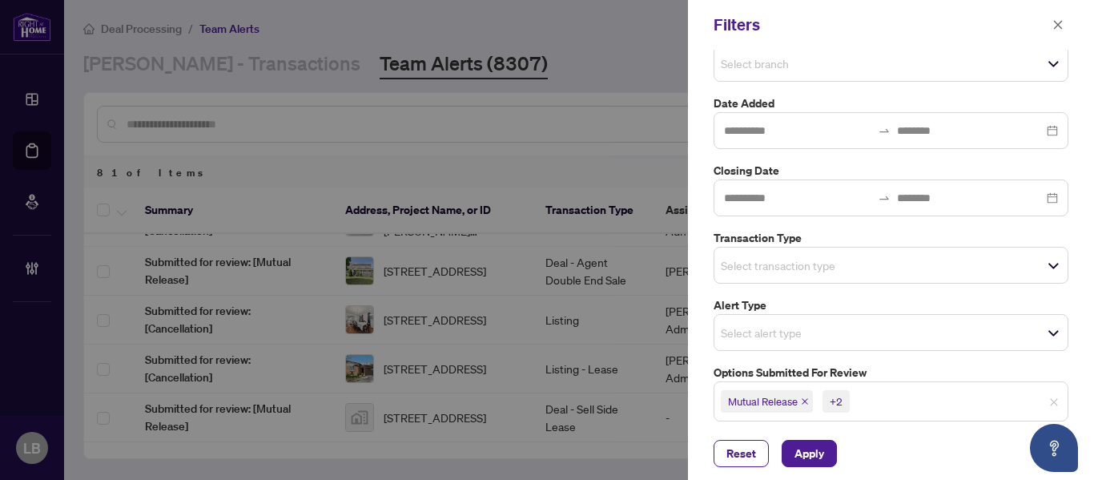
click at [771, 70] on input "search" at bounding box center [777, 63] width 112 height 19
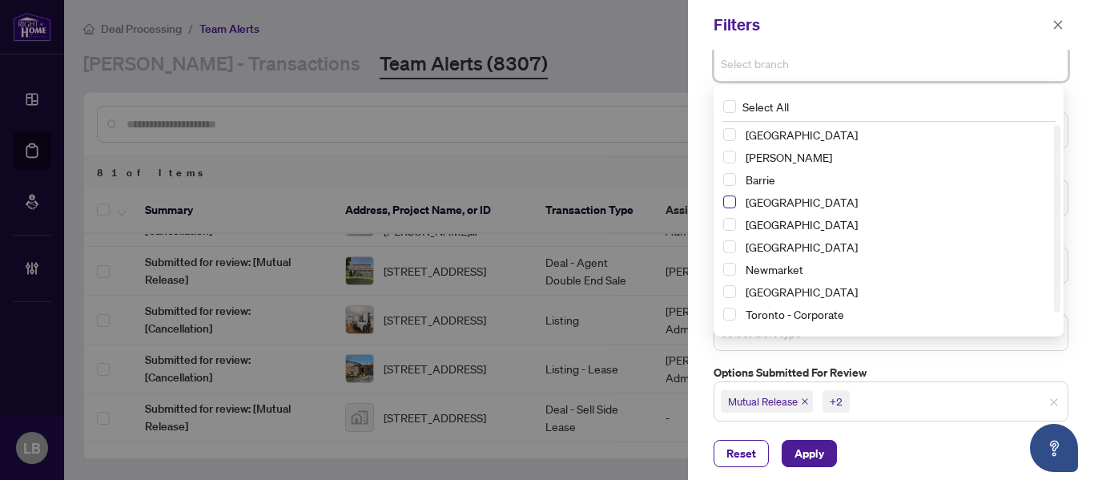
click at [727, 203] on span "Select Burlington" at bounding box center [729, 201] width 13 height 13
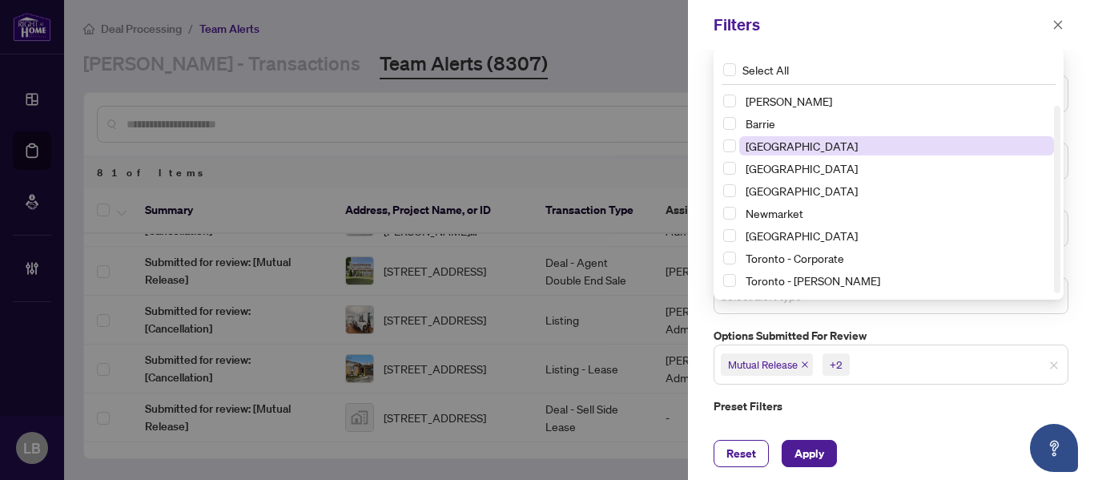
scroll to position [200, 0]
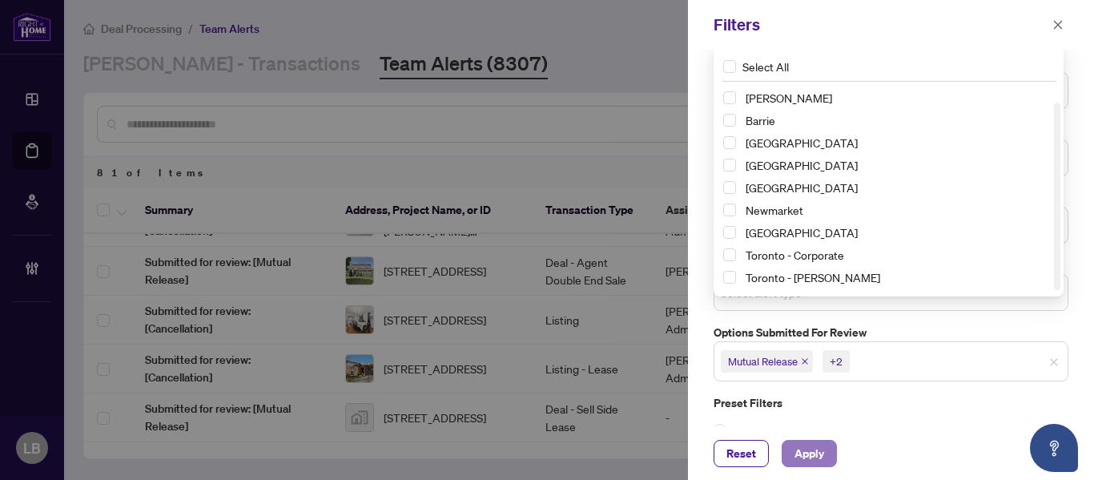
click at [815, 447] on span "Apply" at bounding box center [809, 453] width 30 height 26
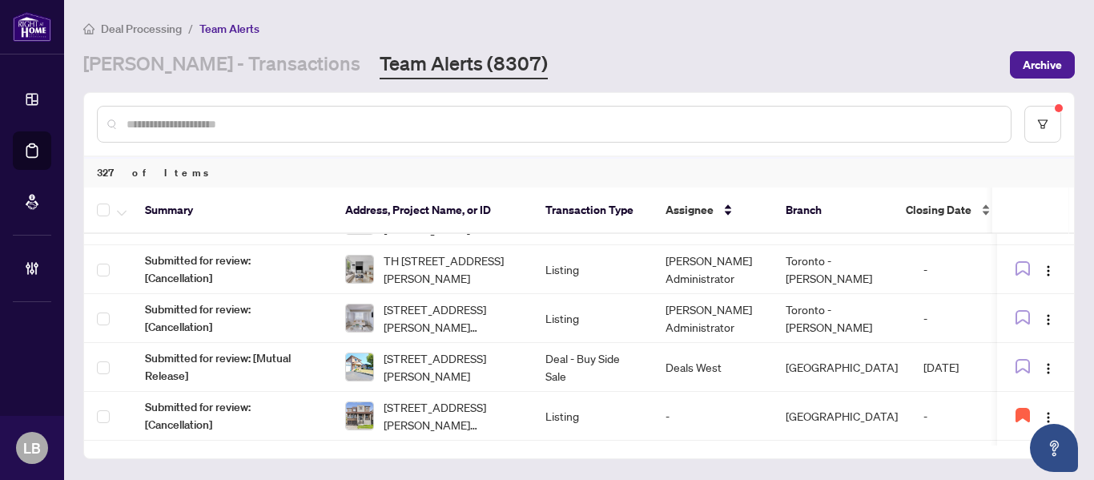
scroll to position [795, 0]
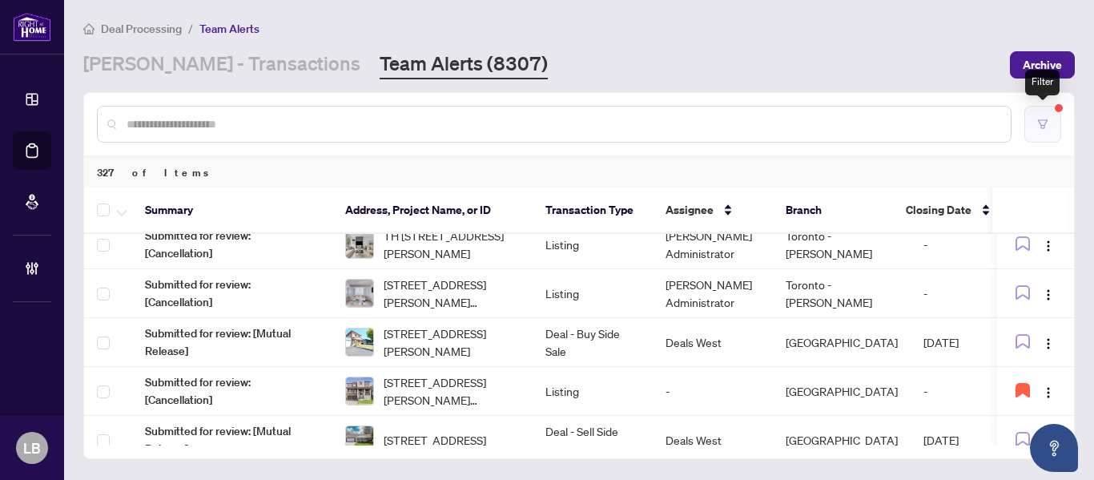
click at [1041, 124] on icon "filter" at bounding box center [1043, 123] width 10 height 9
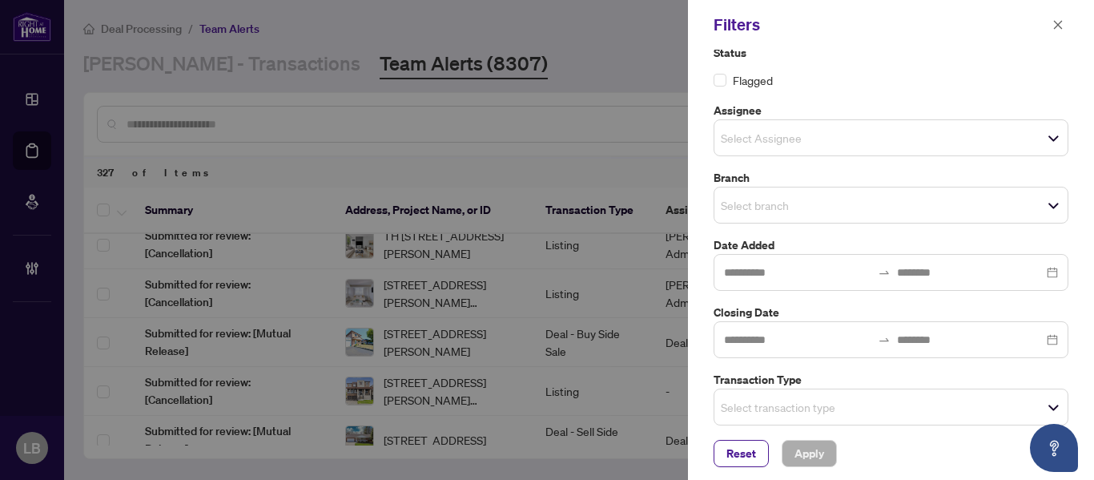
scroll to position [0, 0]
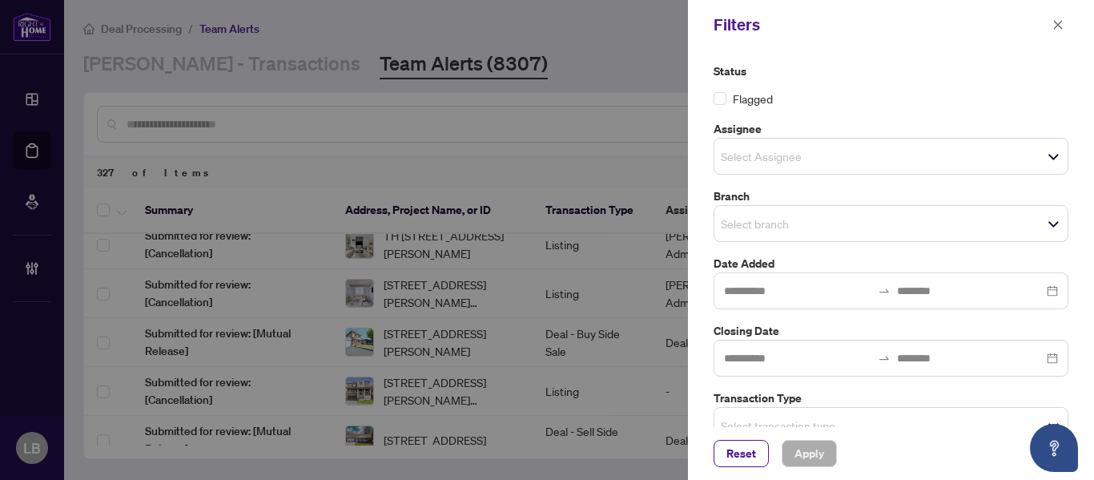
click at [765, 220] on input "search" at bounding box center [777, 223] width 112 height 19
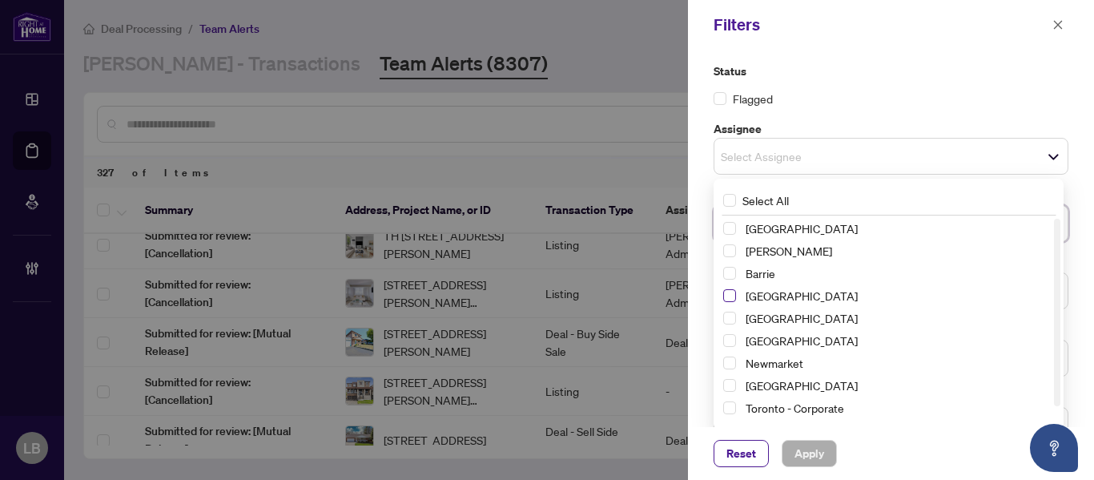
click at [729, 296] on span "Select Burlington" at bounding box center [729, 295] width 13 height 13
click at [728, 295] on span "Select Burlington" at bounding box center [729, 295] width 13 height 13
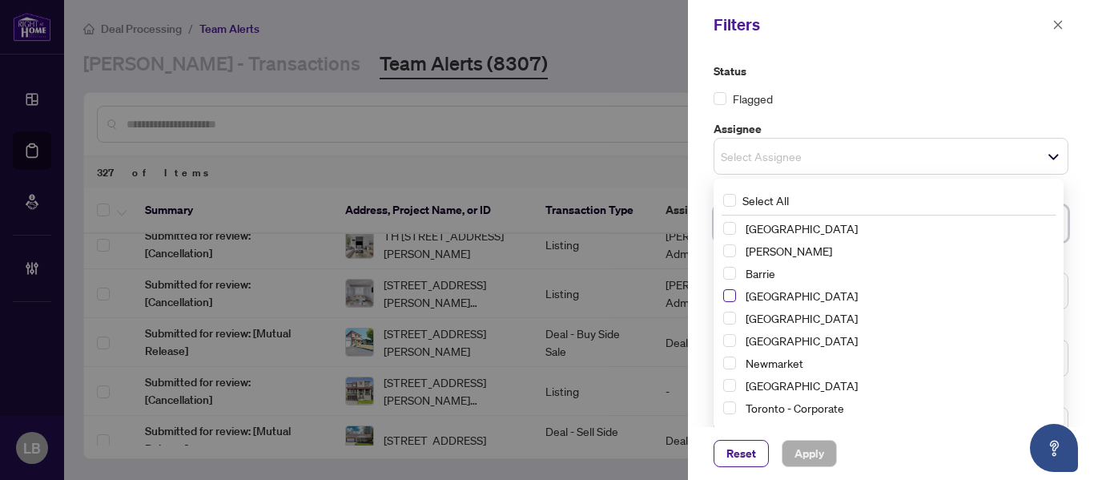
click at [728, 295] on span "Select Burlington" at bounding box center [729, 295] width 13 height 13
click at [728, 299] on span "Select Burlington" at bounding box center [729, 295] width 13 height 13
click at [726, 296] on span "Select Burlington" at bounding box center [729, 295] width 13 height 13
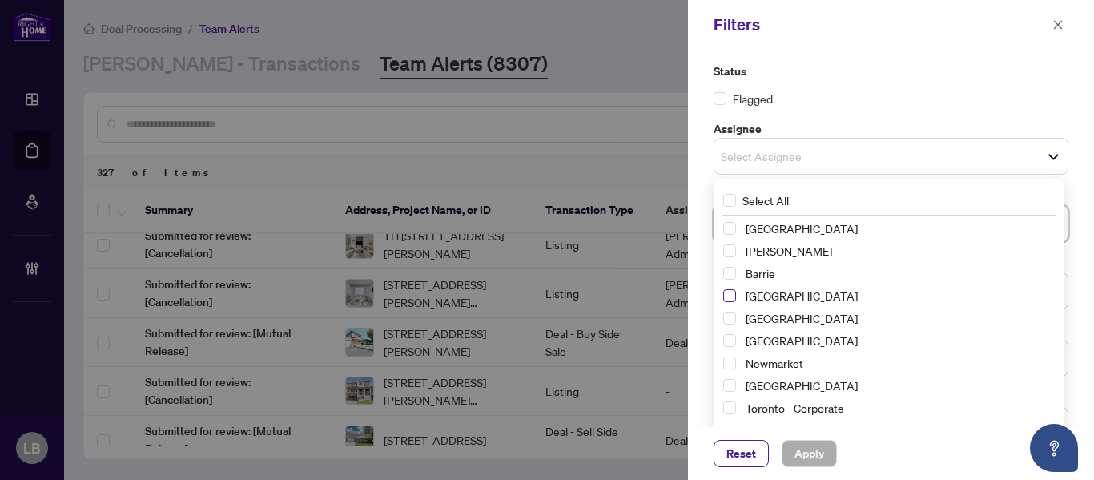
click at [729, 292] on span "Select Burlington" at bounding box center [729, 295] width 13 height 13
click at [732, 291] on span "Select Burlington" at bounding box center [729, 295] width 13 height 13
click at [729, 295] on span "Select Burlington" at bounding box center [729, 295] width 13 height 13
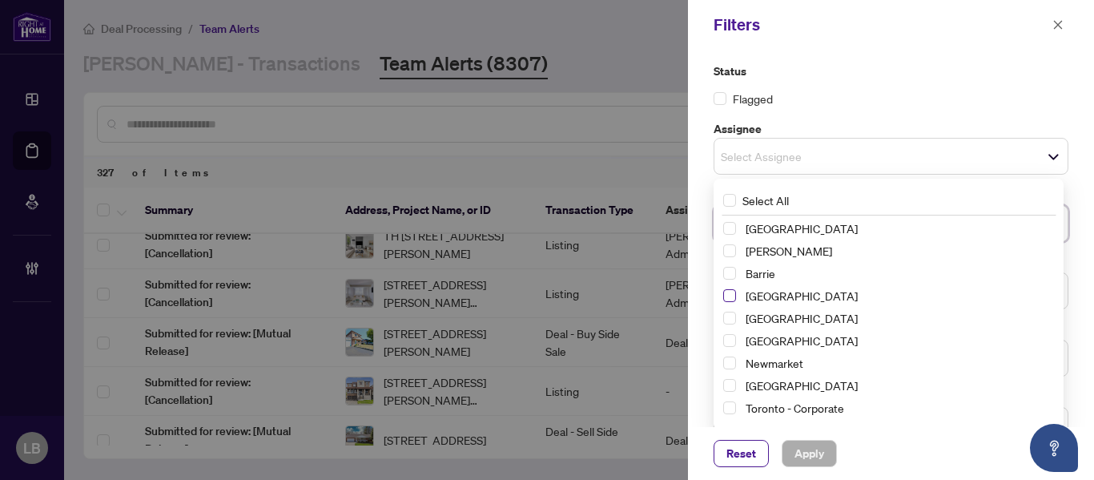
click at [729, 295] on span "Select Burlington" at bounding box center [729, 295] width 13 height 13
click at [918, 275] on span "Barrie" at bounding box center [896, 272] width 315 height 19
click at [724, 295] on span "Select Burlington" at bounding box center [729, 295] width 13 height 13
click at [801, 449] on span "Apply" at bounding box center [809, 453] width 30 height 26
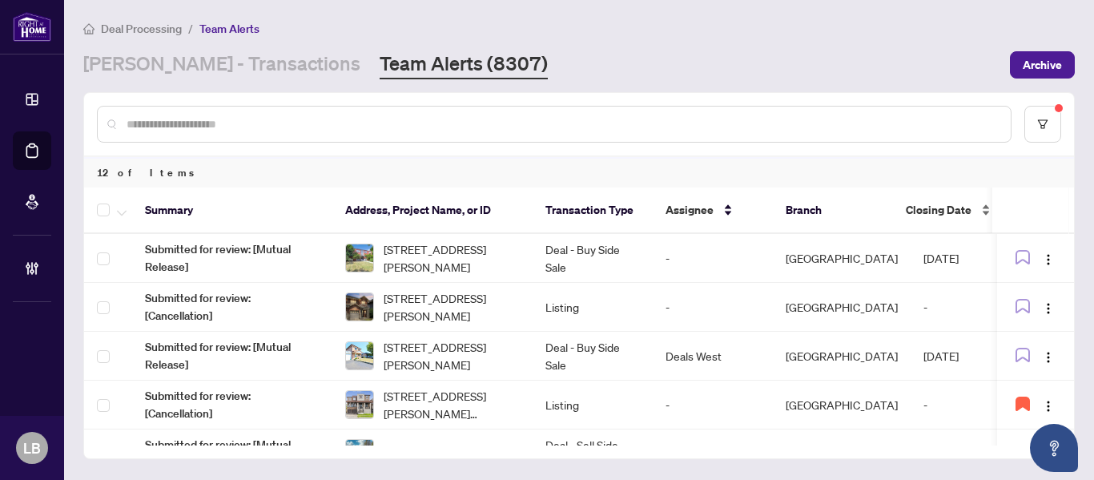
click at [978, 205] on div "Closing Date" at bounding box center [949, 210] width 86 height 18
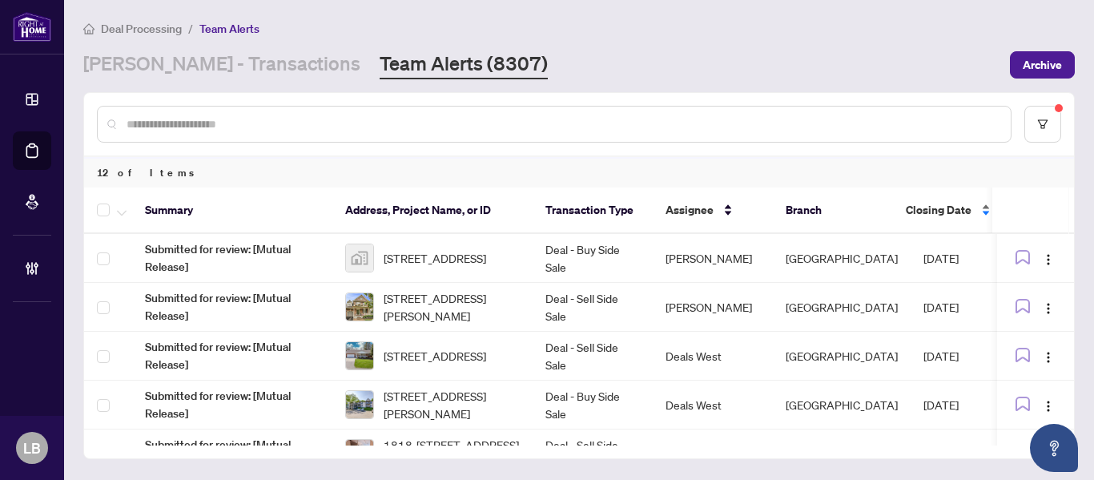
click at [978, 205] on div "Closing Date" at bounding box center [949, 210] width 86 height 18
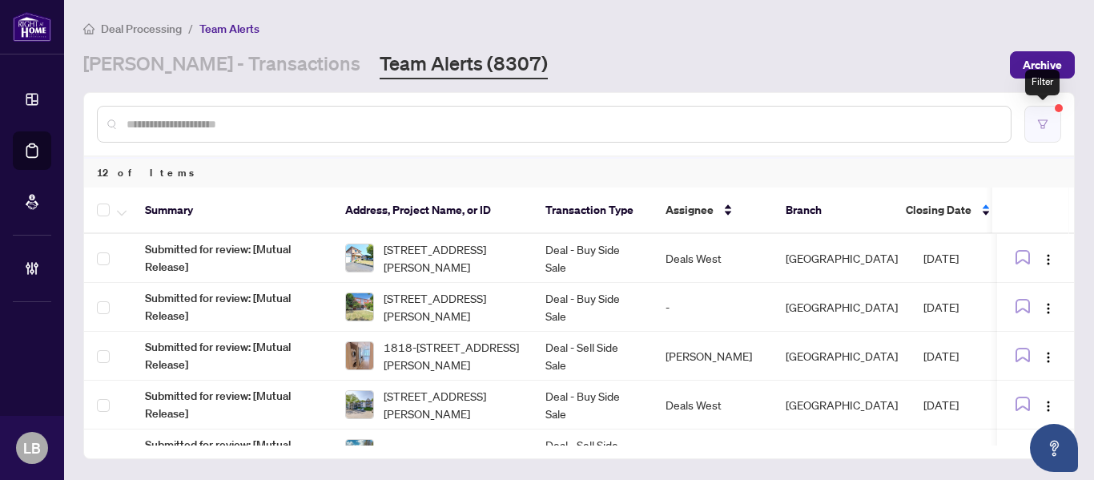
click at [1051, 119] on button "button" at bounding box center [1042, 124] width 37 height 37
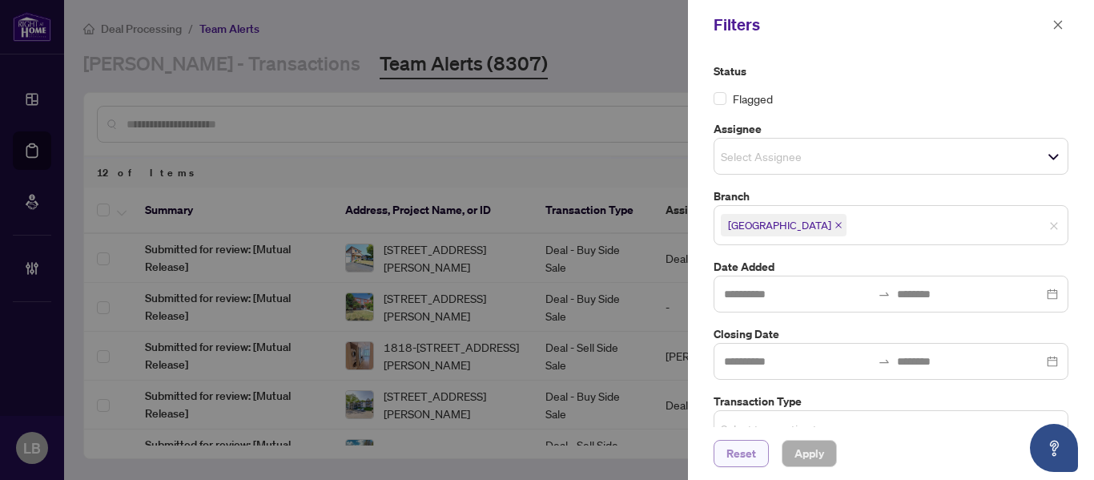
click at [755, 456] on span "Reset" at bounding box center [741, 453] width 30 height 26
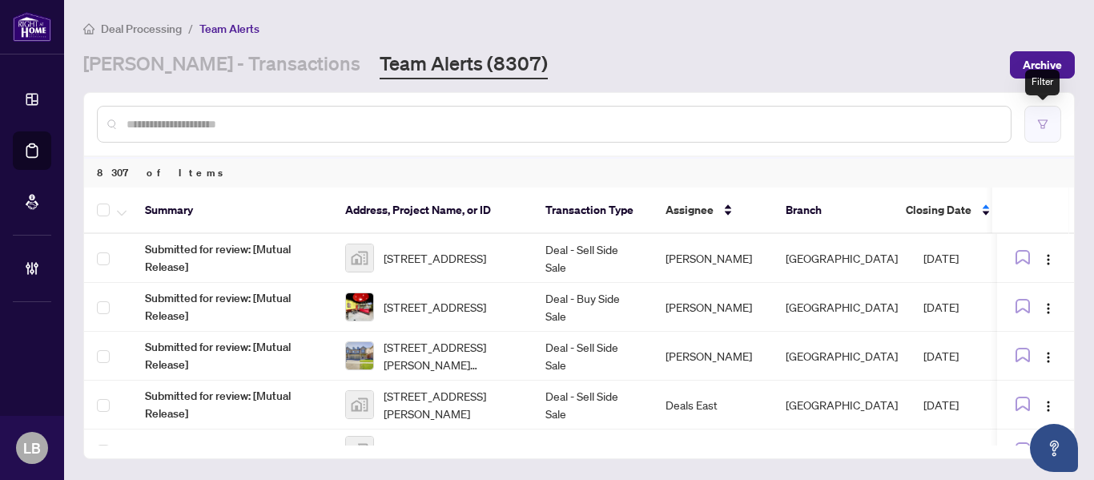
click at [1037, 123] on icon "filter" at bounding box center [1042, 124] width 11 height 11
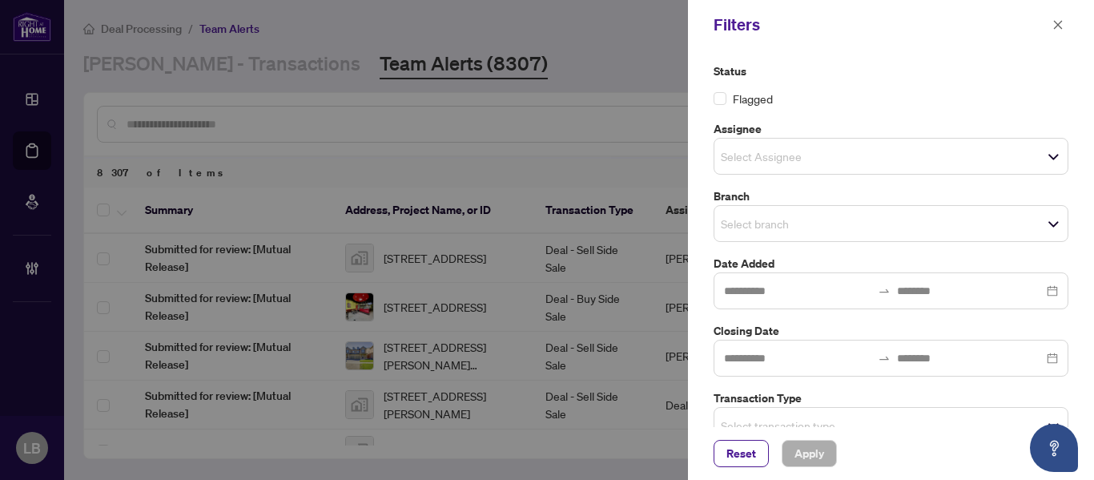
click at [733, 217] on input "search" at bounding box center [777, 223] width 112 height 19
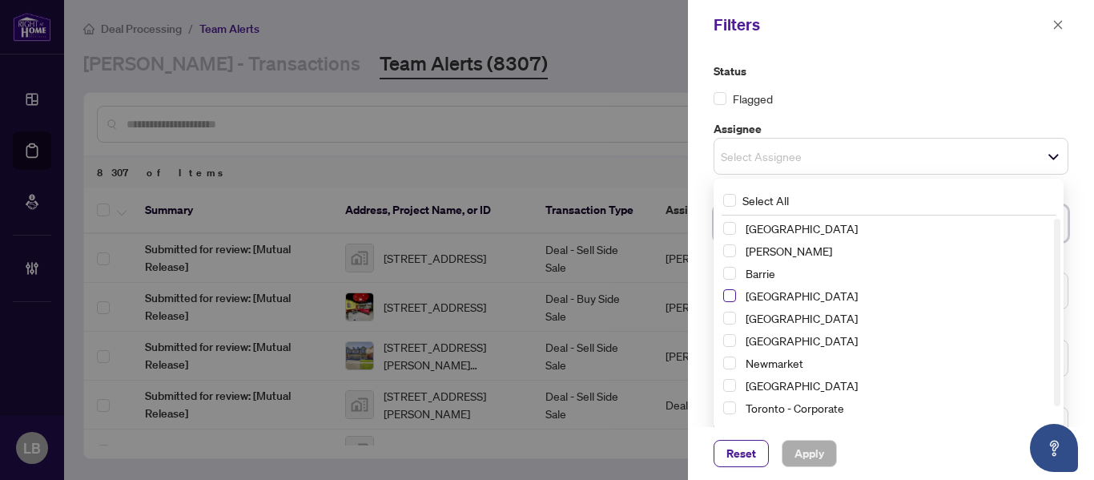
click at [729, 292] on span "Select Burlington" at bounding box center [729, 295] width 13 height 13
click at [802, 457] on span "Apply" at bounding box center [809, 453] width 30 height 26
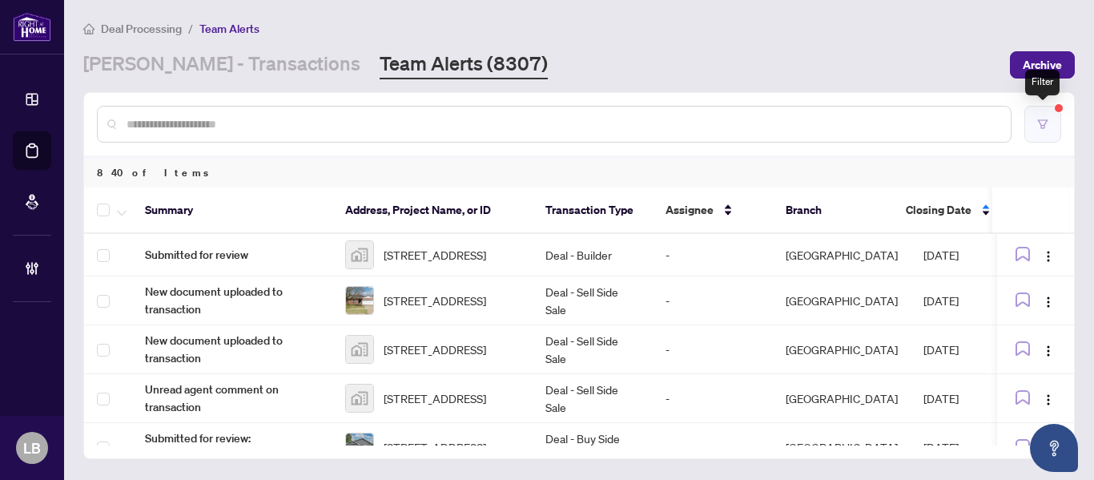
click at [1041, 120] on icon "filter" at bounding box center [1042, 124] width 11 height 11
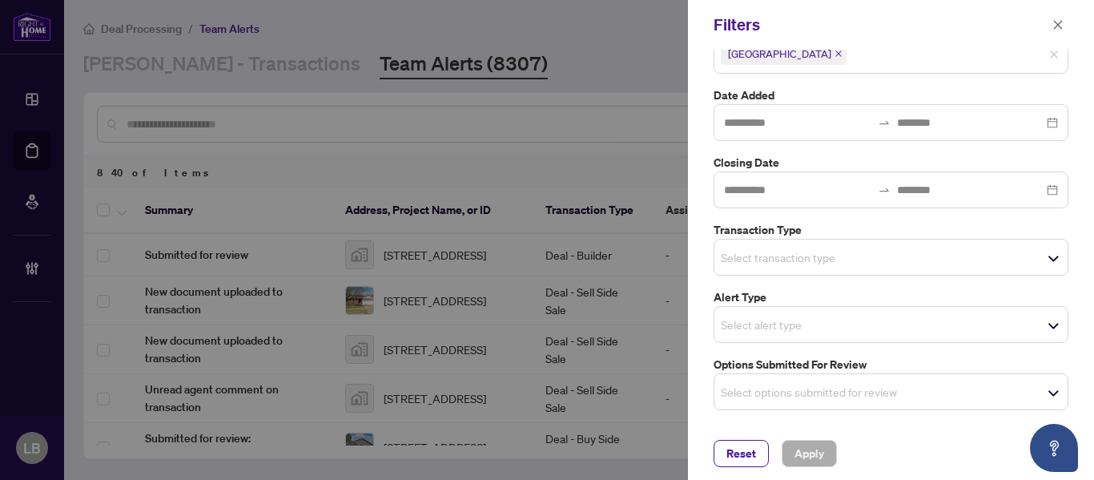
scroll to position [180, 0]
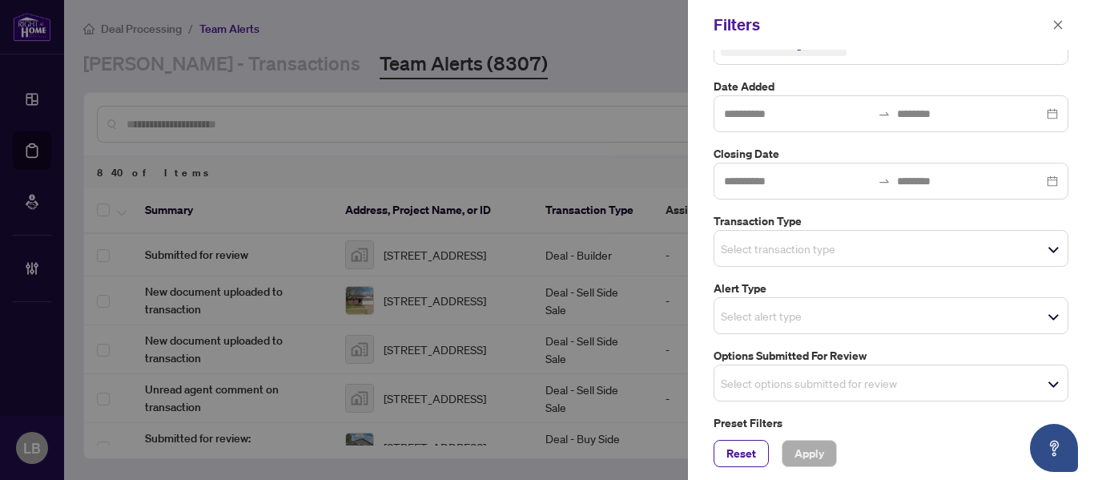
click at [769, 382] on input "search" at bounding box center [777, 382] width 112 height 19
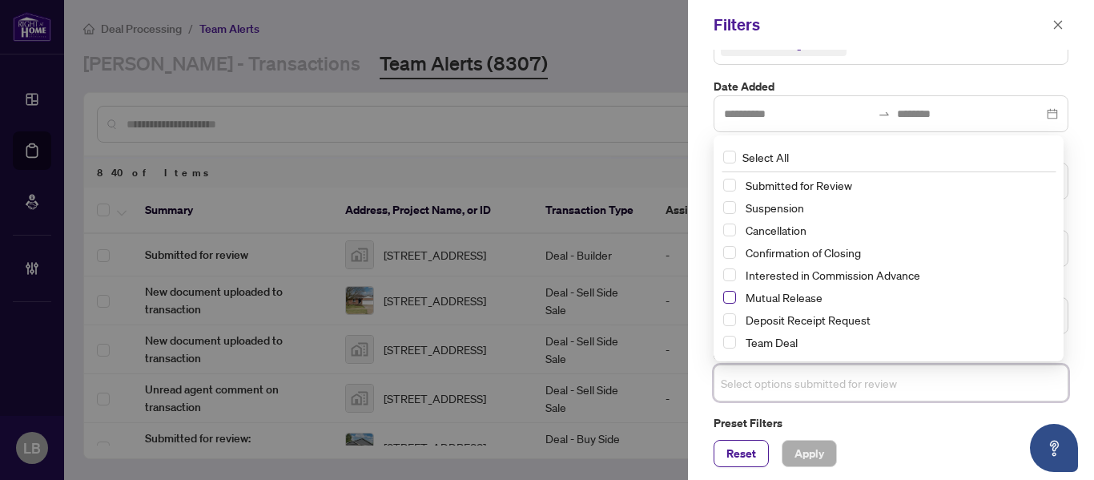
click at [733, 296] on span "Select Mutual Release" at bounding box center [729, 297] width 13 height 13
click at [733, 230] on span "Select Cancellation" at bounding box center [729, 229] width 13 height 13
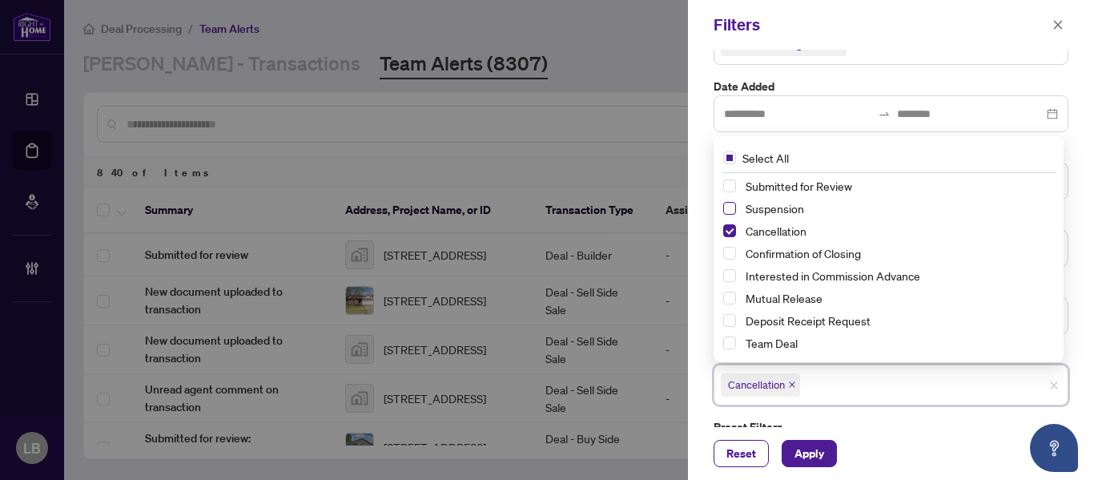
click at [729, 213] on span "Select Suspension" at bounding box center [729, 208] width 13 height 13
click at [731, 296] on span "Select Mutual Release" at bounding box center [729, 297] width 13 height 13
click at [818, 450] on span "Apply" at bounding box center [809, 453] width 30 height 26
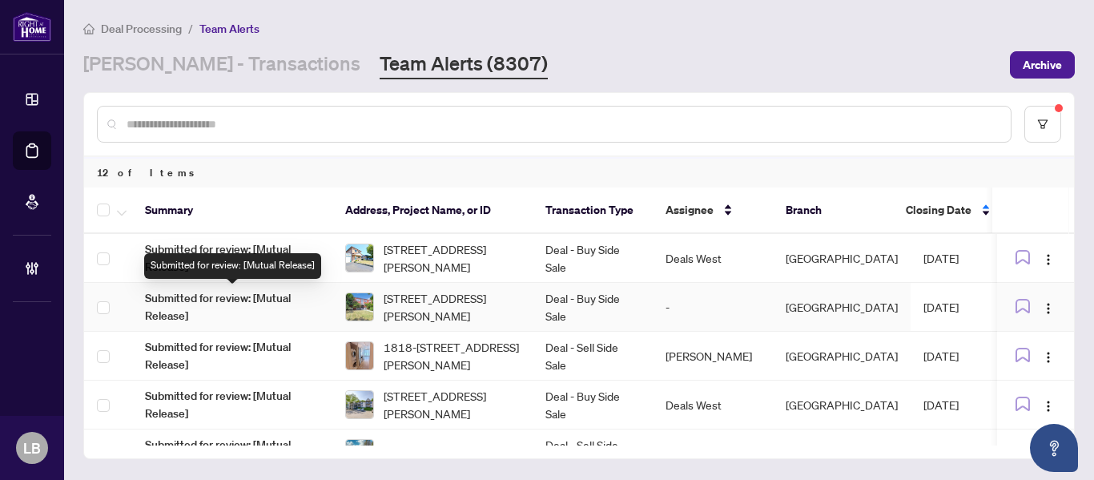
click at [246, 297] on span "Submitted for review: [Mutual Release]" at bounding box center [232, 306] width 175 height 35
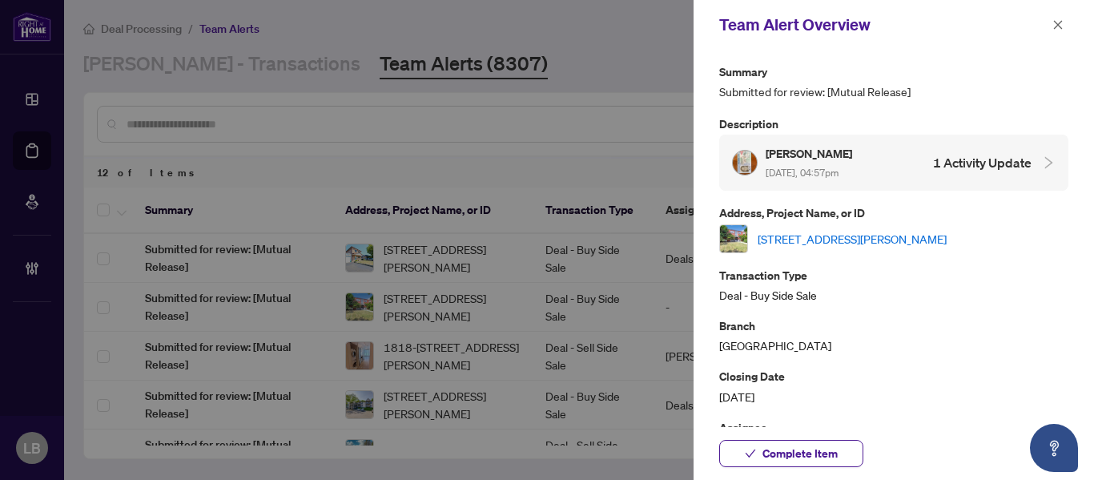
click at [775, 235] on link "[STREET_ADDRESS][PERSON_NAME]" at bounding box center [851, 239] width 189 height 18
click at [1055, 21] on icon "close" at bounding box center [1057, 24] width 11 height 11
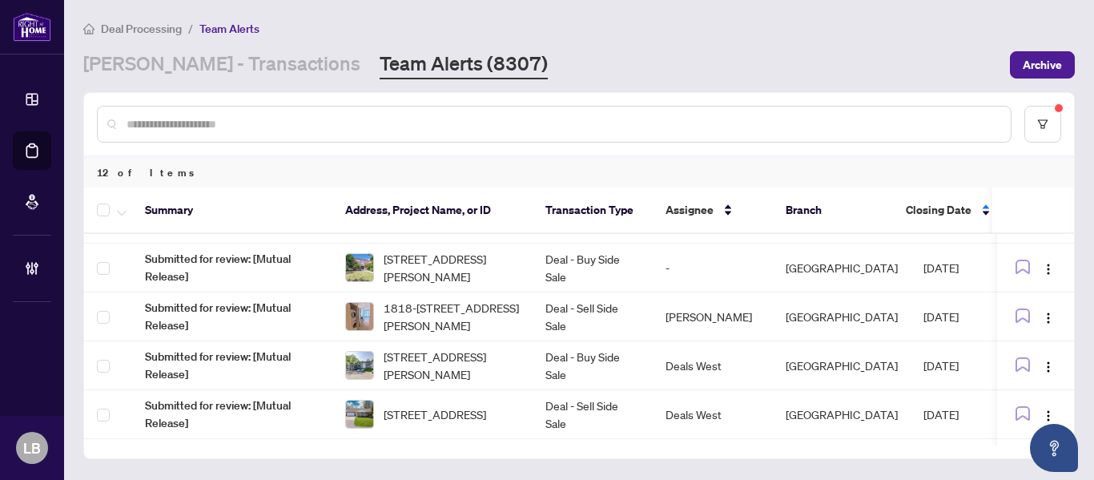
scroll to position [0, 0]
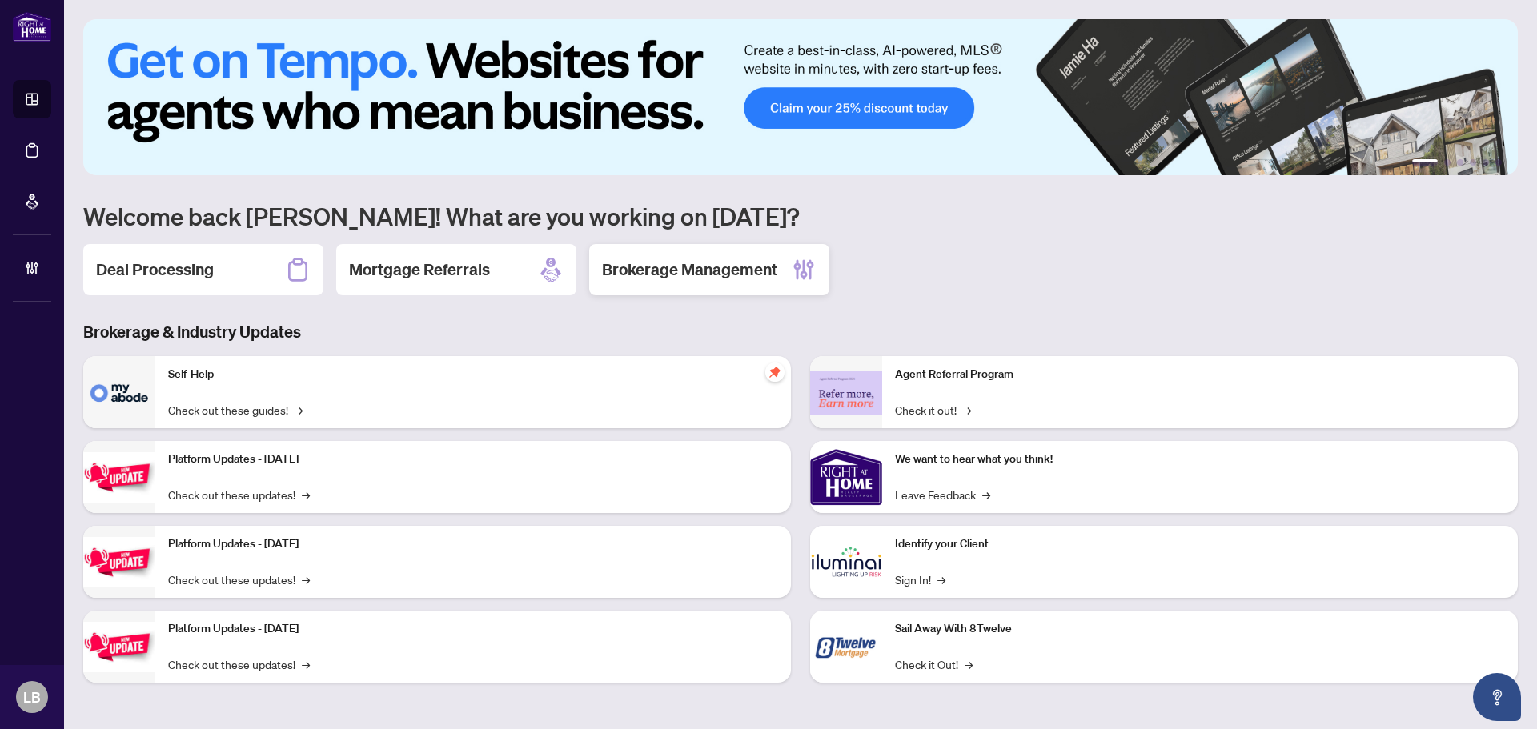
click at [689, 277] on h2 "Brokerage Management" at bounding box center [689, 270] width 175 height 22
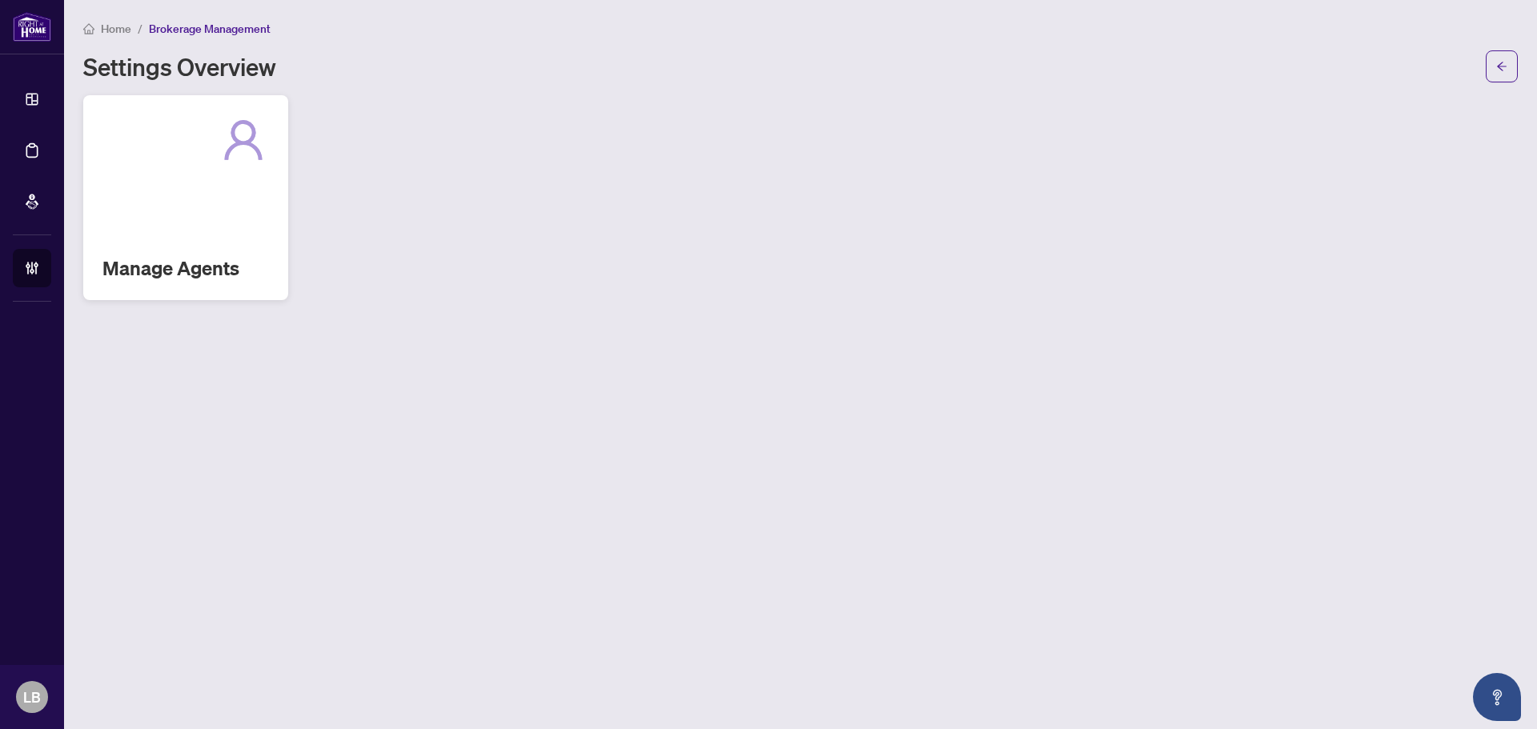
click at [227, 261] on h2 "Manage Agents" at bounding box center [185, 268] width 167 height 26
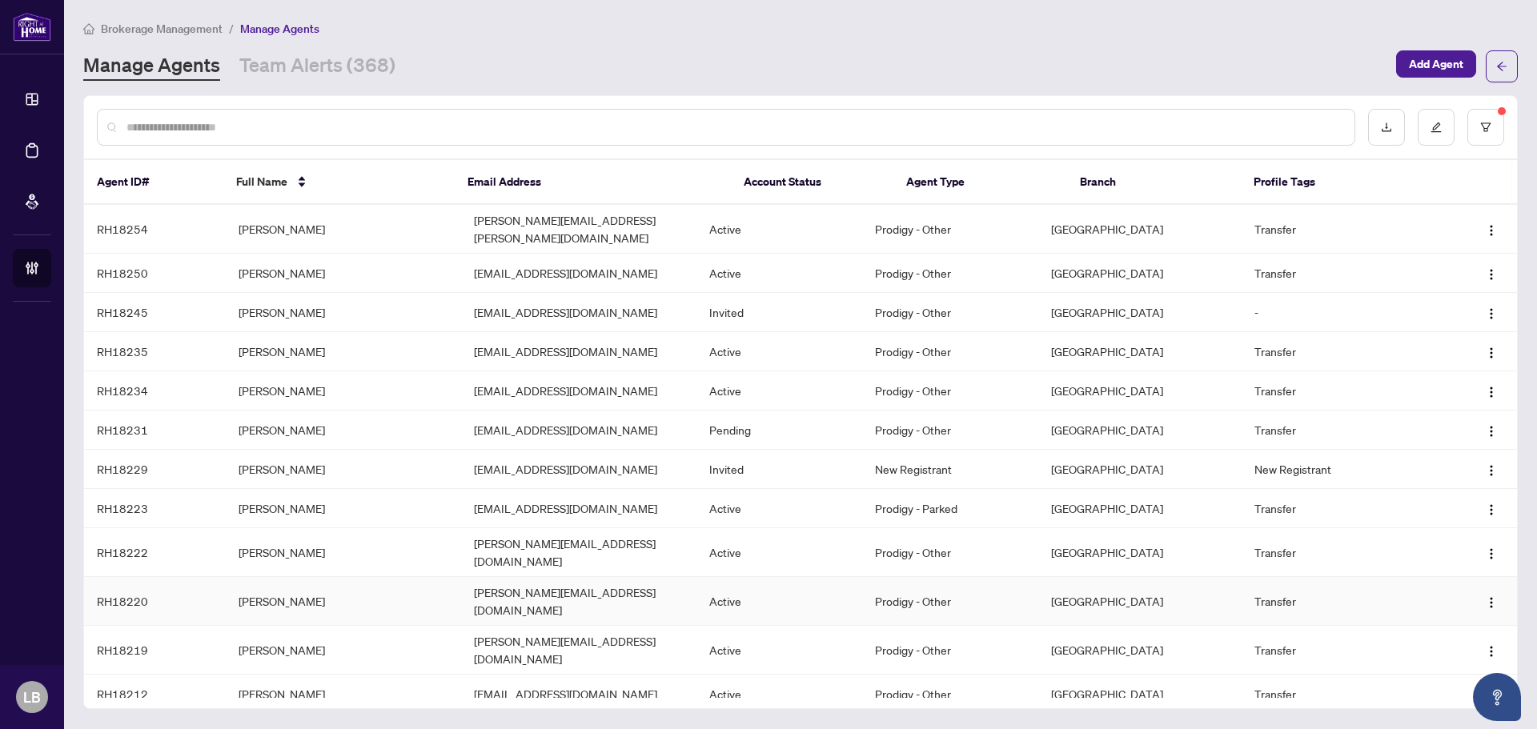
click at [177, 577] on td "RH18220" at bounding box center [155, 601] width 142 height 49
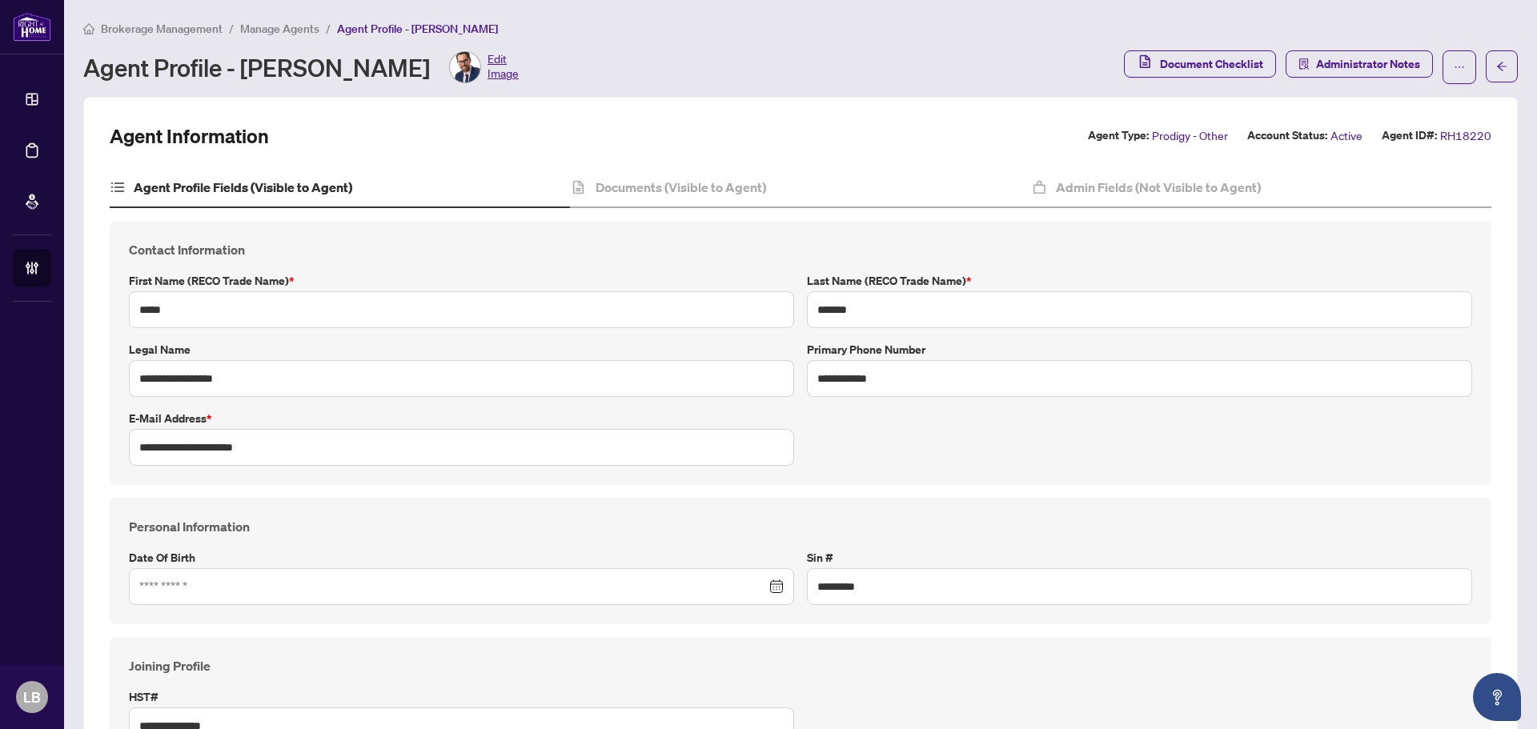
type input "**********"
type input "****"
type input "**********"
click at [669, 180] on h4 "Documents (Visible to Agent)" at bounding box center [681, 187] width 171 height 19
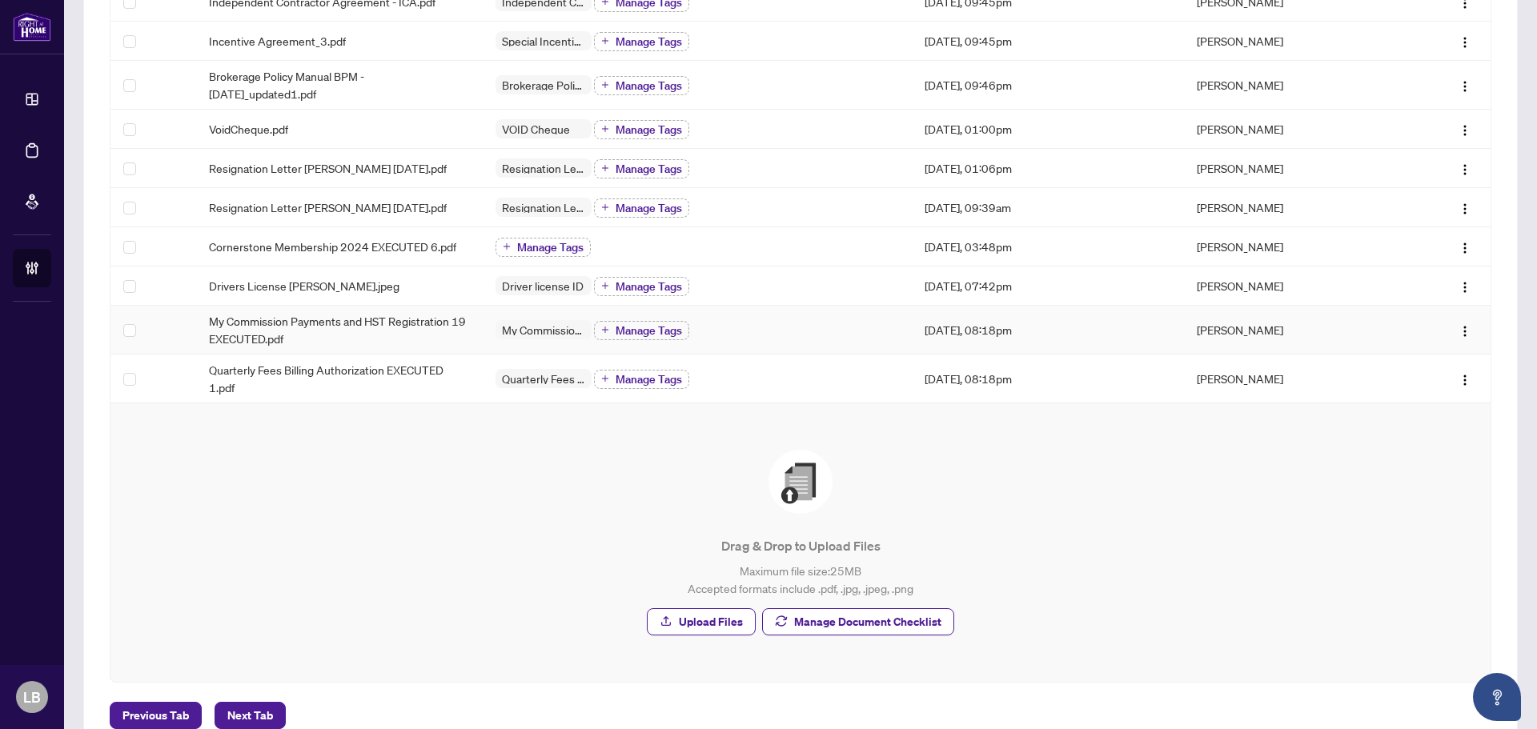
scroll to position [340, 0]
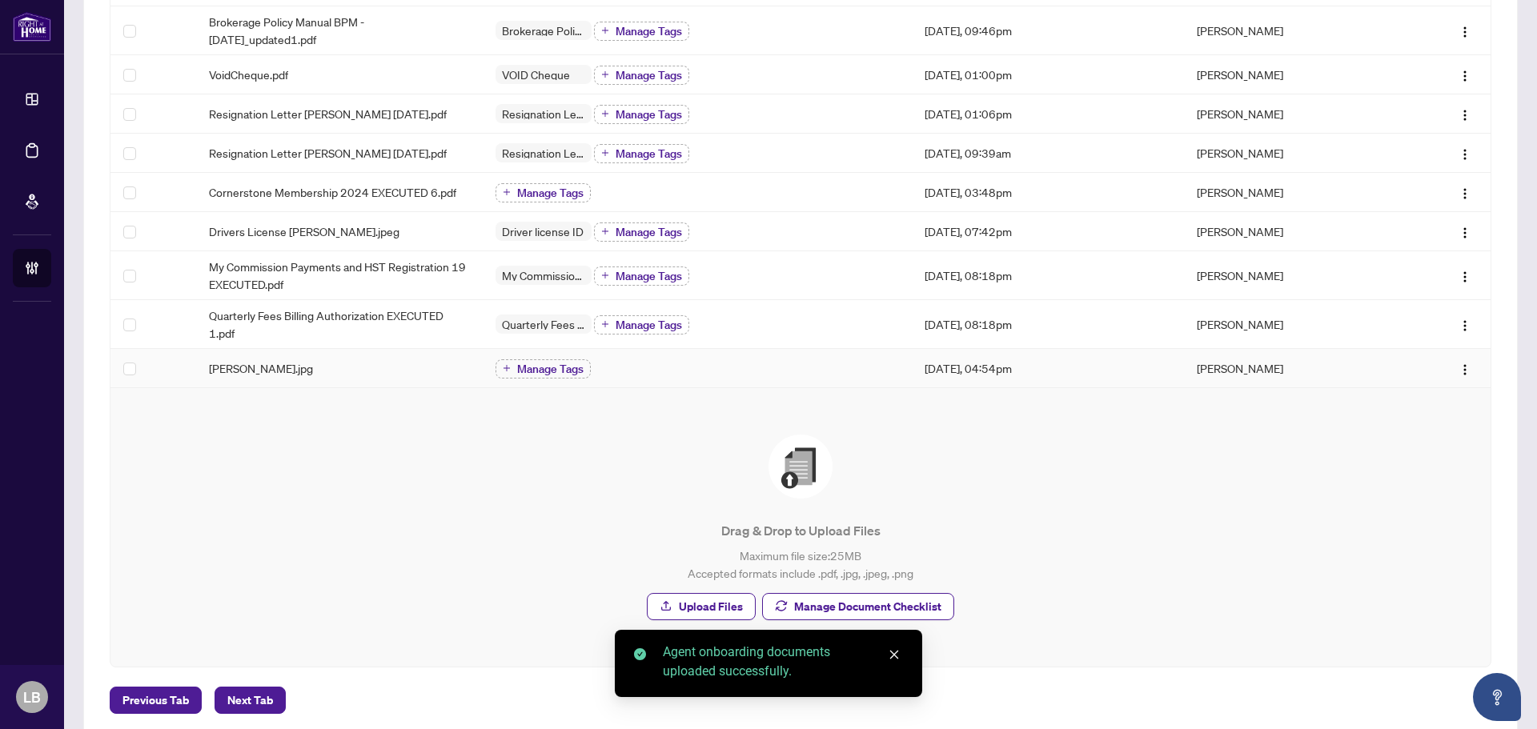
click at [271, 377] on span "David Nakilla.jpg" at bounding box center [261, 369] width 104 height 18
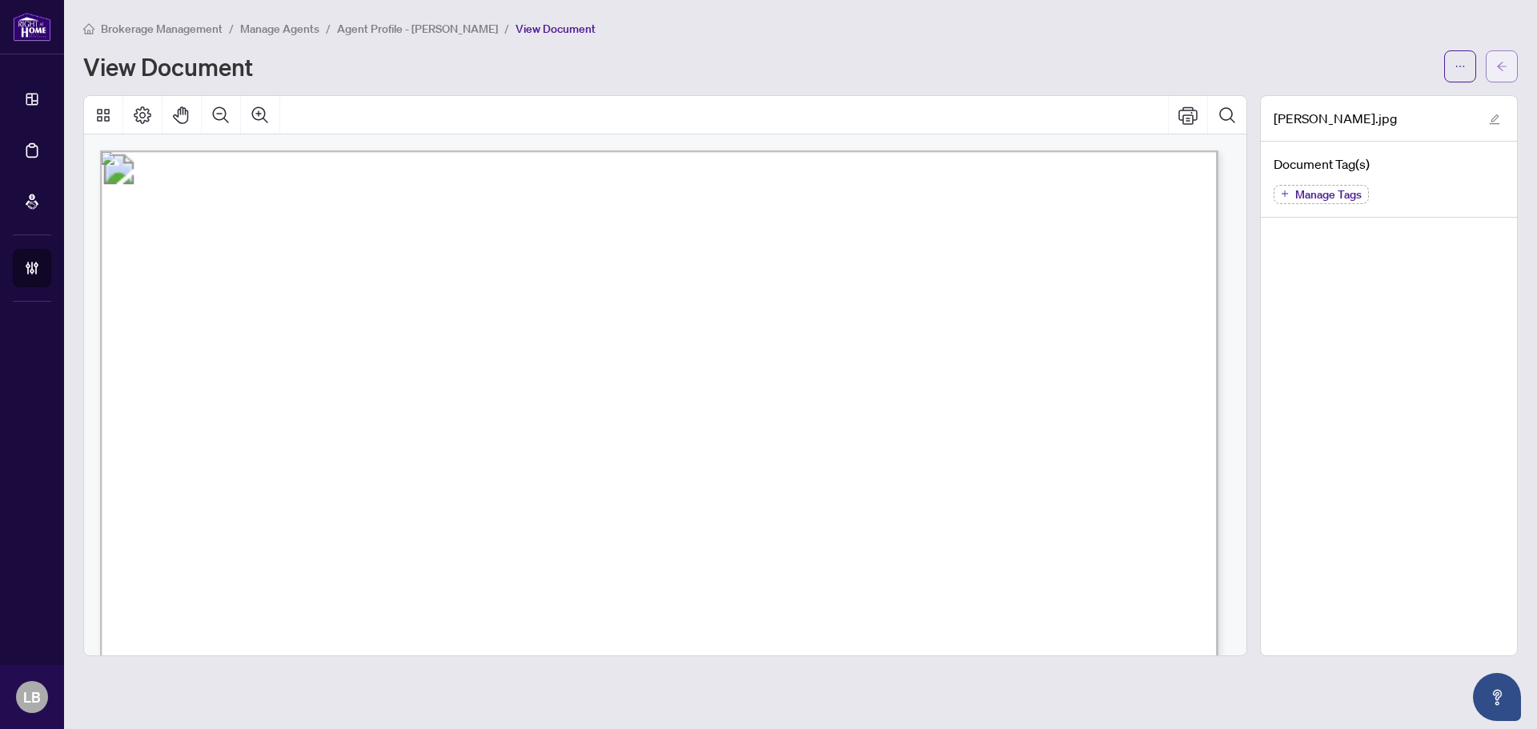
click at [1508, 73] on button "button" at bounding box center [1502, 66] width 32 height 32
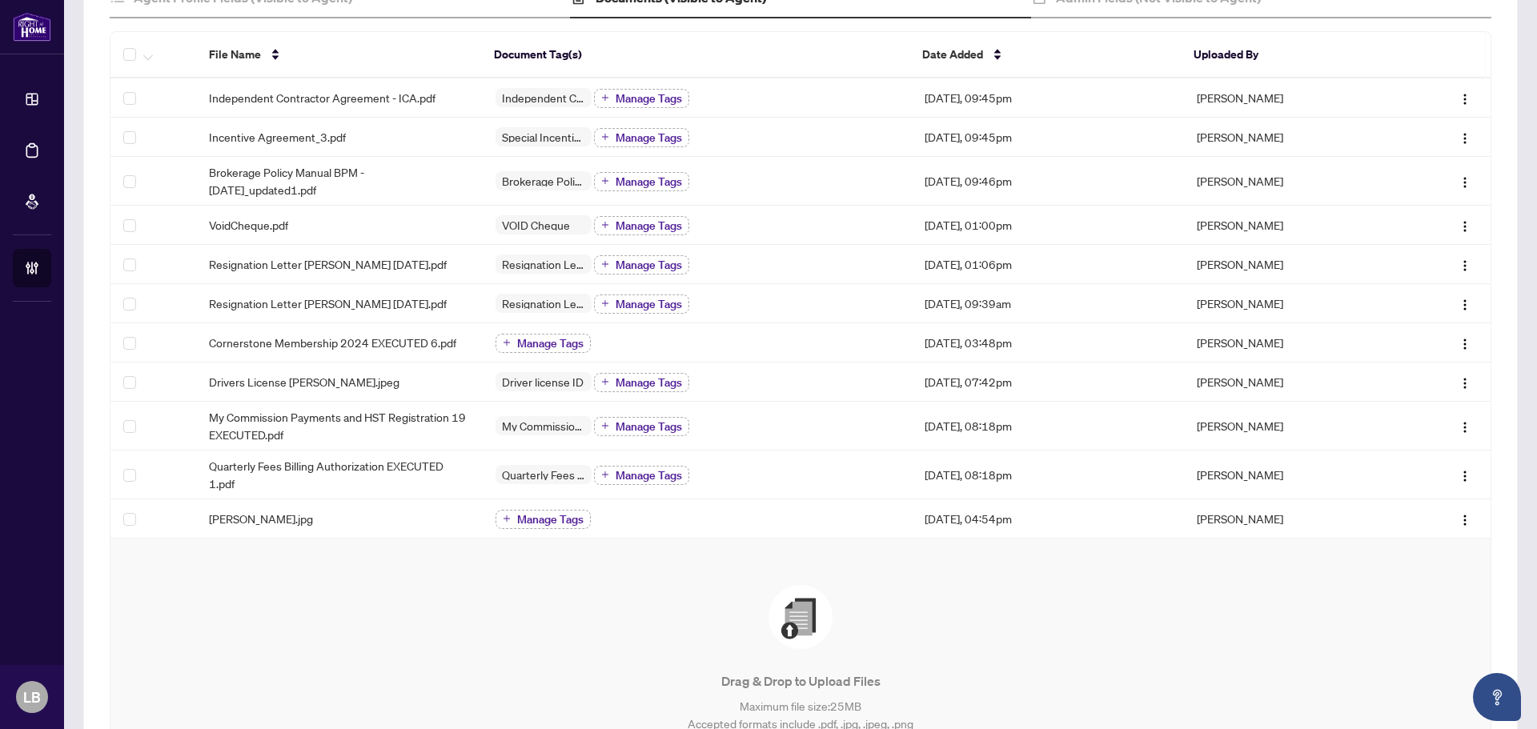
scroll to position [200, 0]
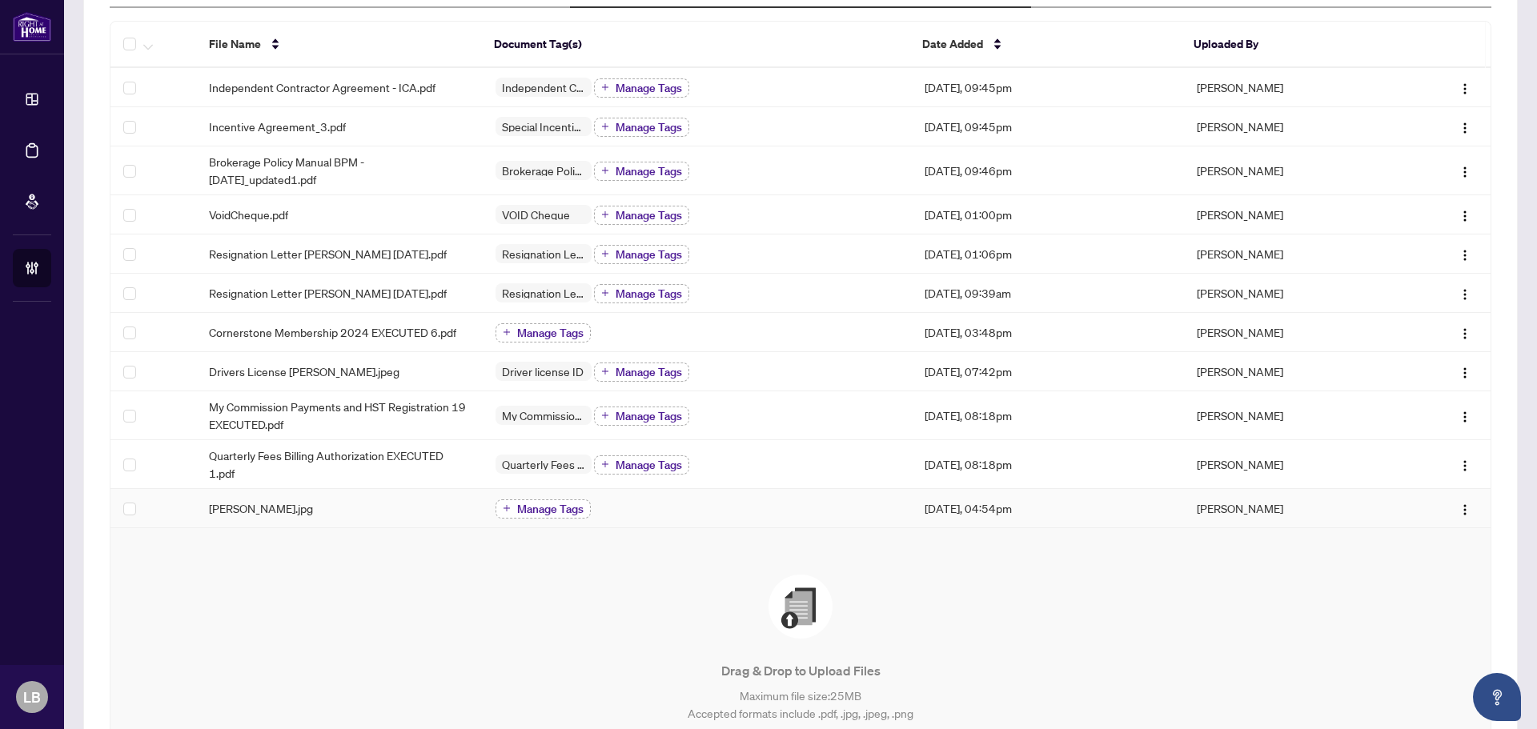
click at [552, 515] on span "Manage Tags" at bounding box center [550, 509] width 66 height 11
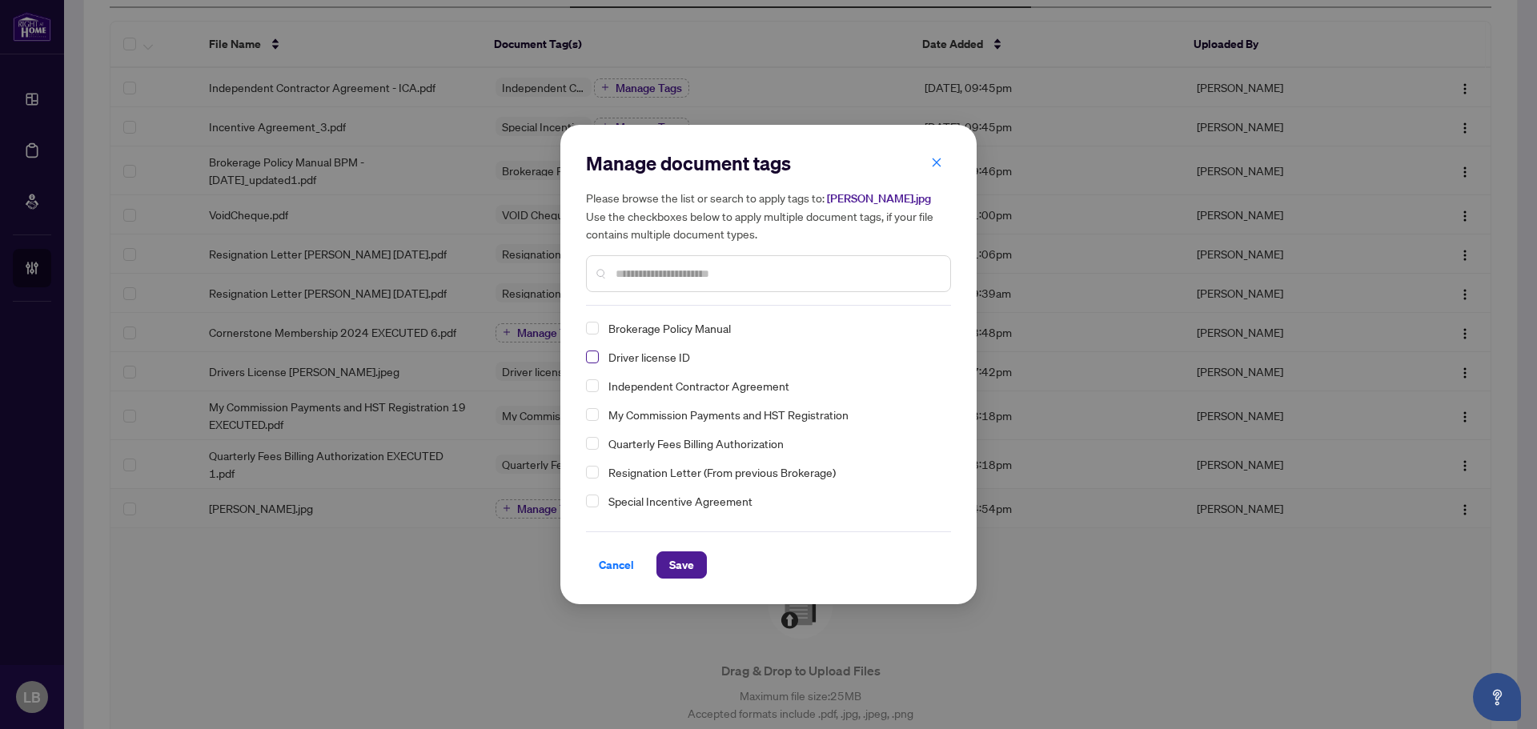
click at [597, 360] on span "Select Driver license ID" at bounding box center [592, 357] width 13 height 13
click at [677, 561] on span "Save" at bounding box center [681, 565] width 25 height 26
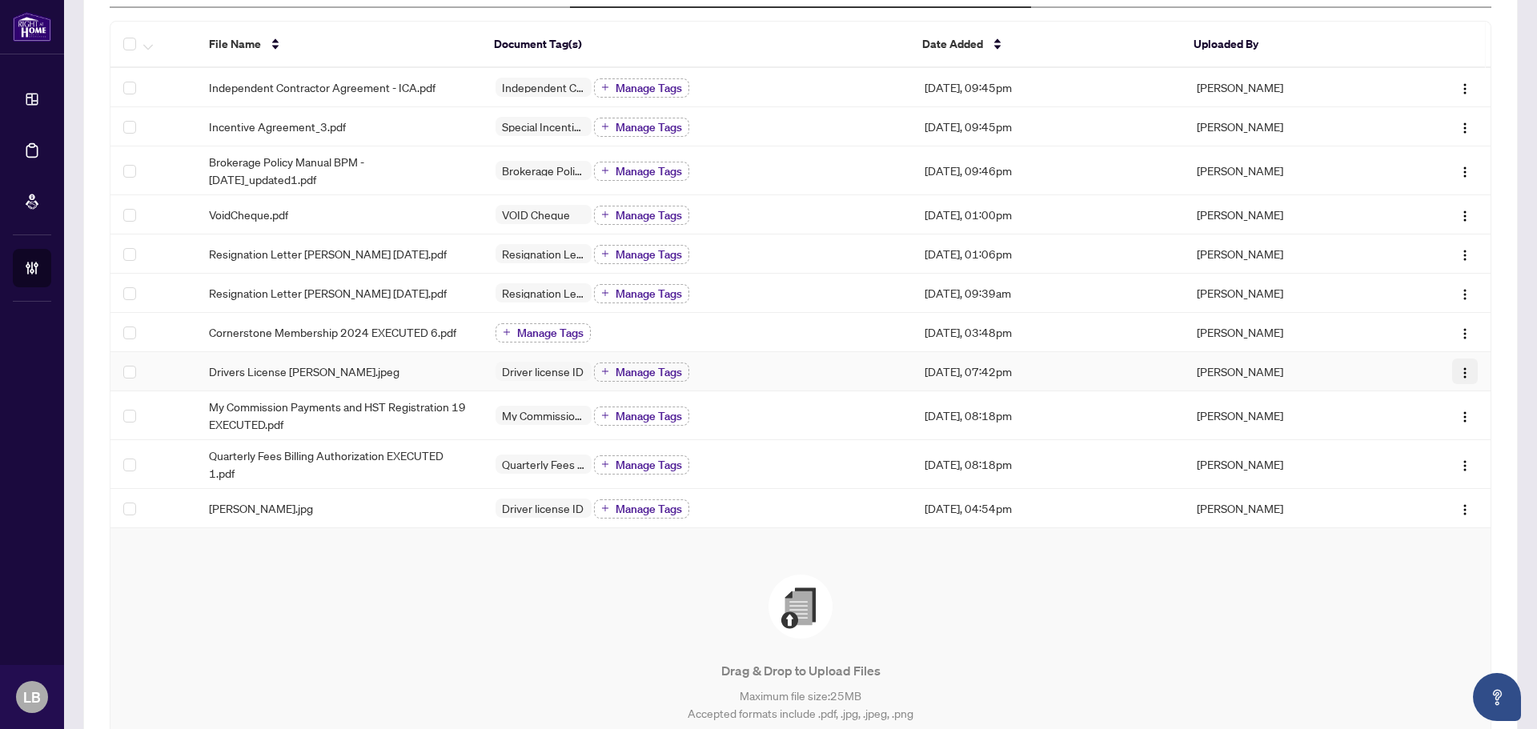
click at [1459, 380] on img "button" at bounding box center [1465, 373] width 13 height 13
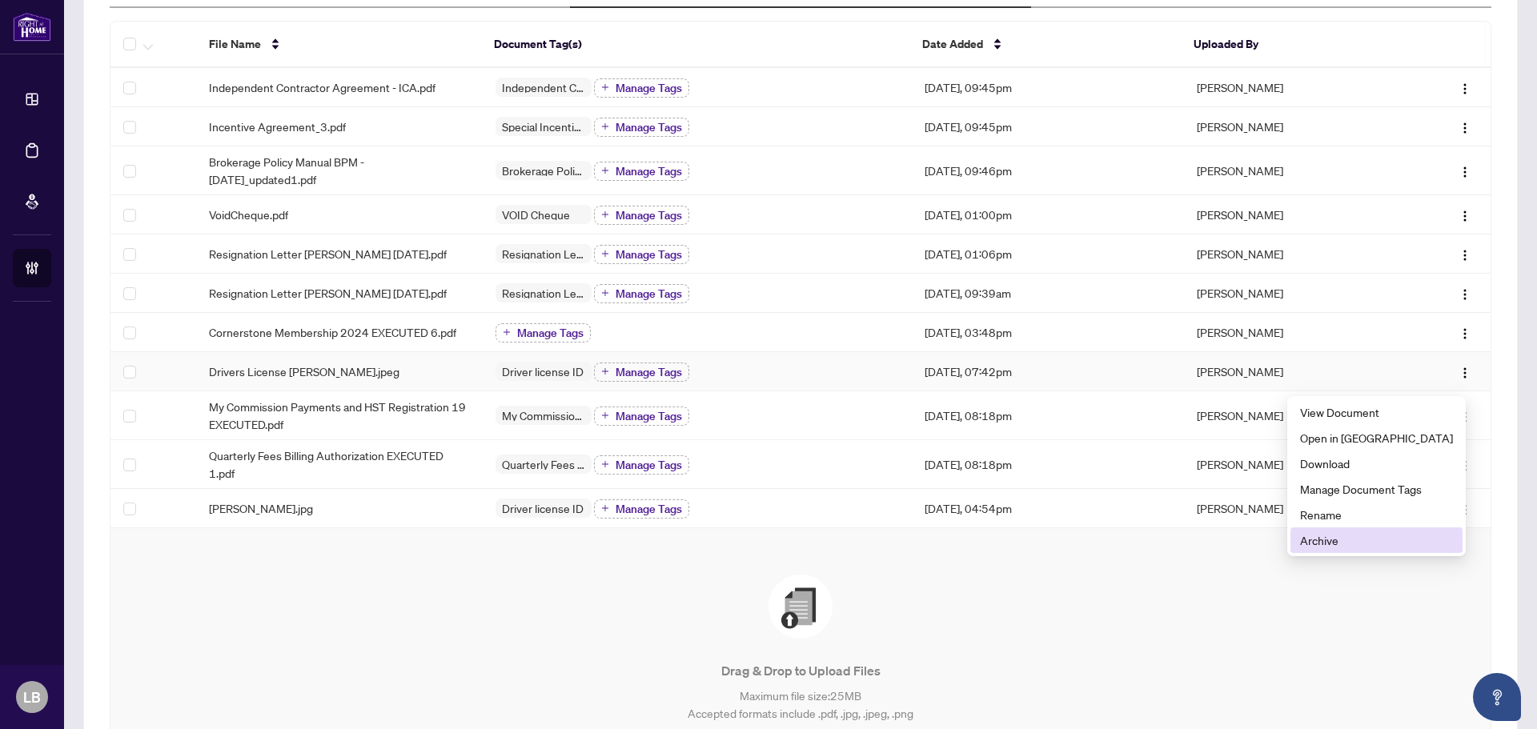
click at [1346, 539] on span "Archive" at bounding box center [1376, 541] width 153 height 18
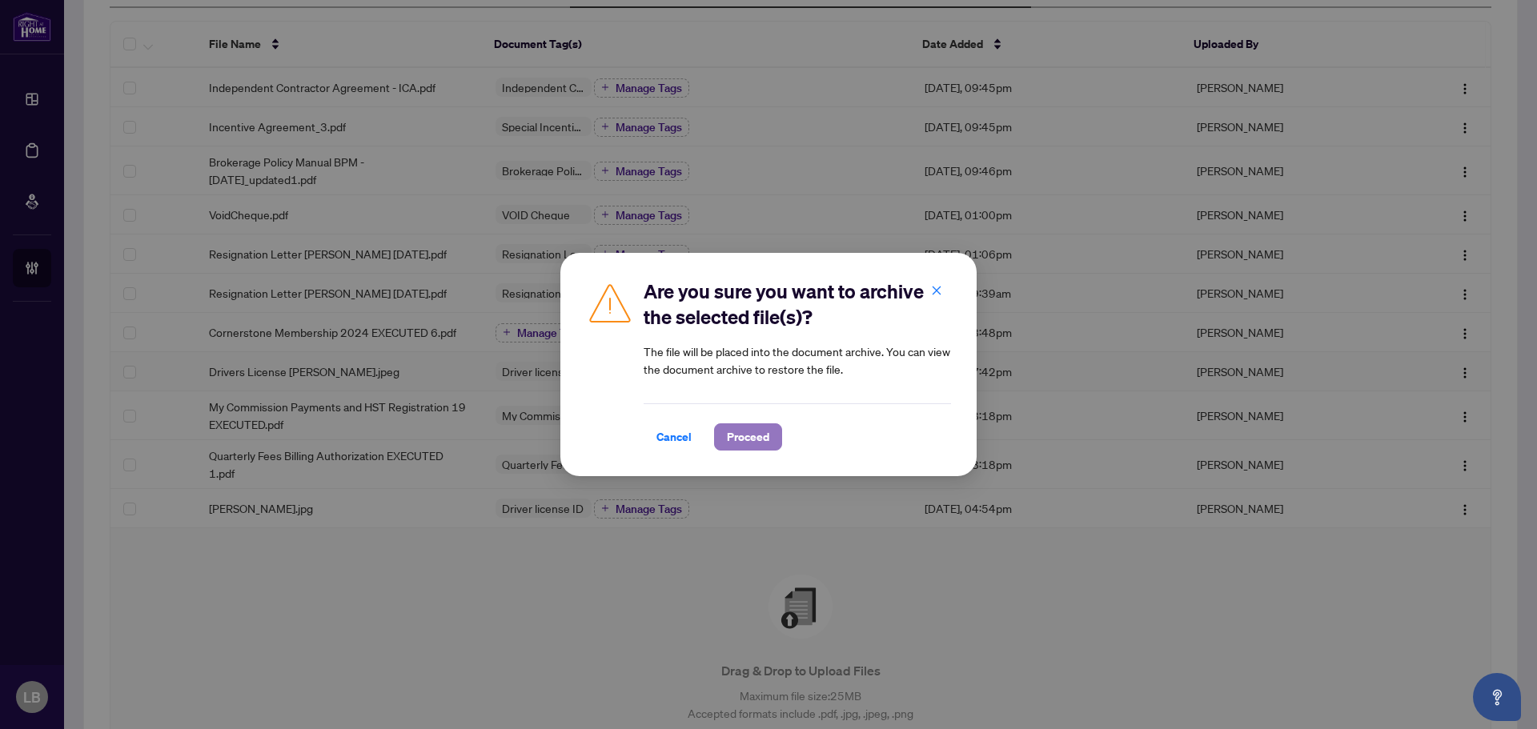
click at [754, 432] on span "Proceed" at bounding box center [748, 437] width 42 height 26
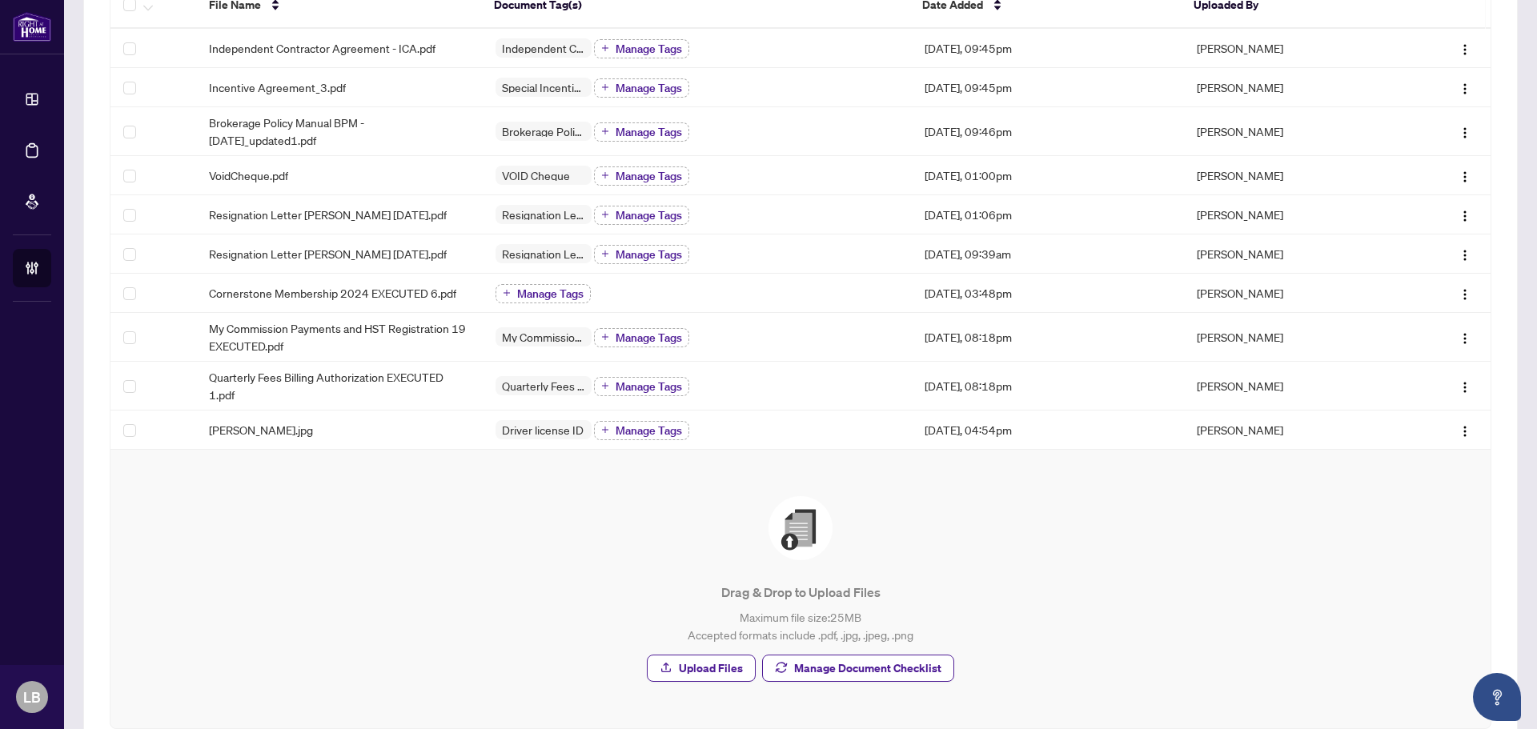
scroll to position [240, 0]
click at [836, 675] on span "Manage Document Checklist" at bounding box center [867, 668] width 147 height 26
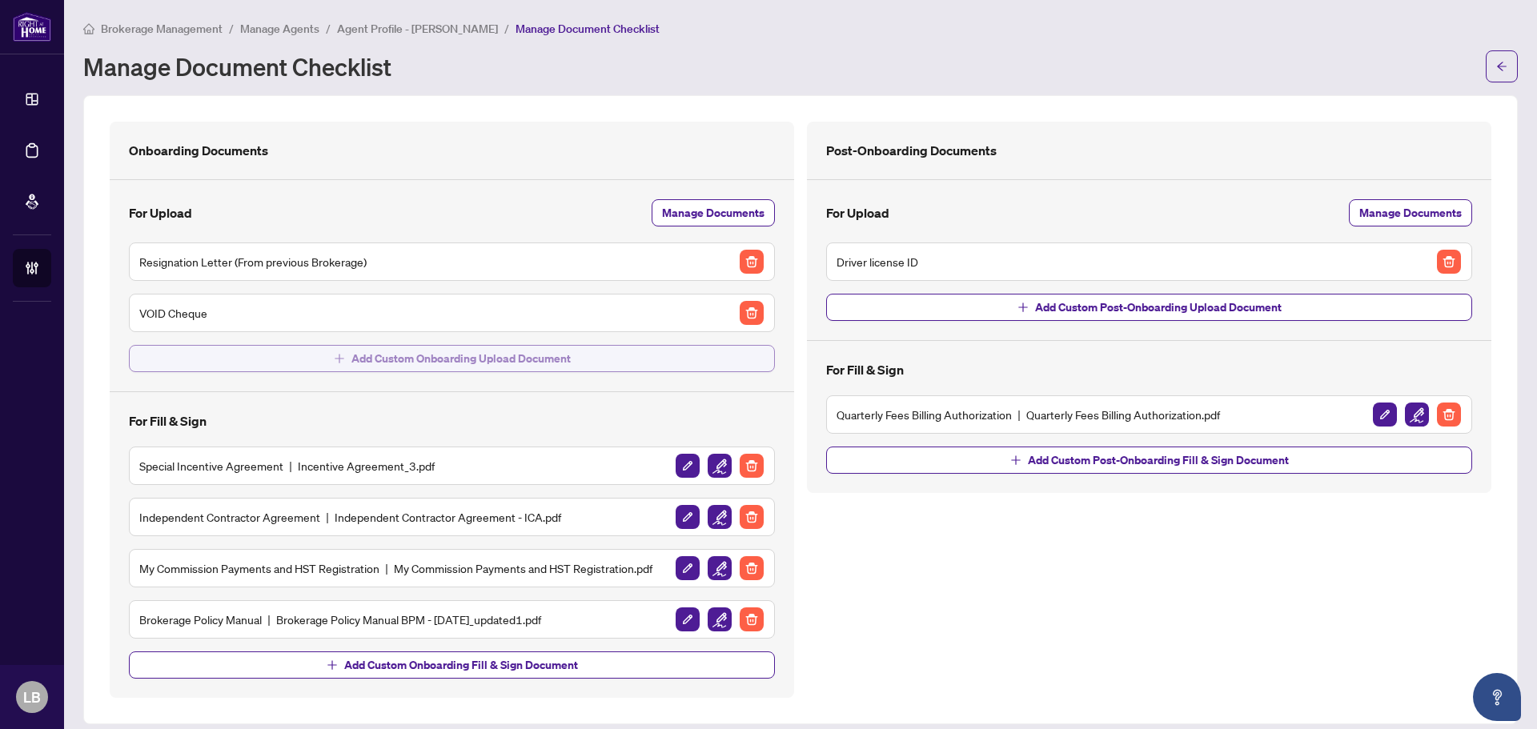
click at [462, 360] on span "Add Custom Onboarding Upload Document" at bounding box center [461, 359] width 219 height 26
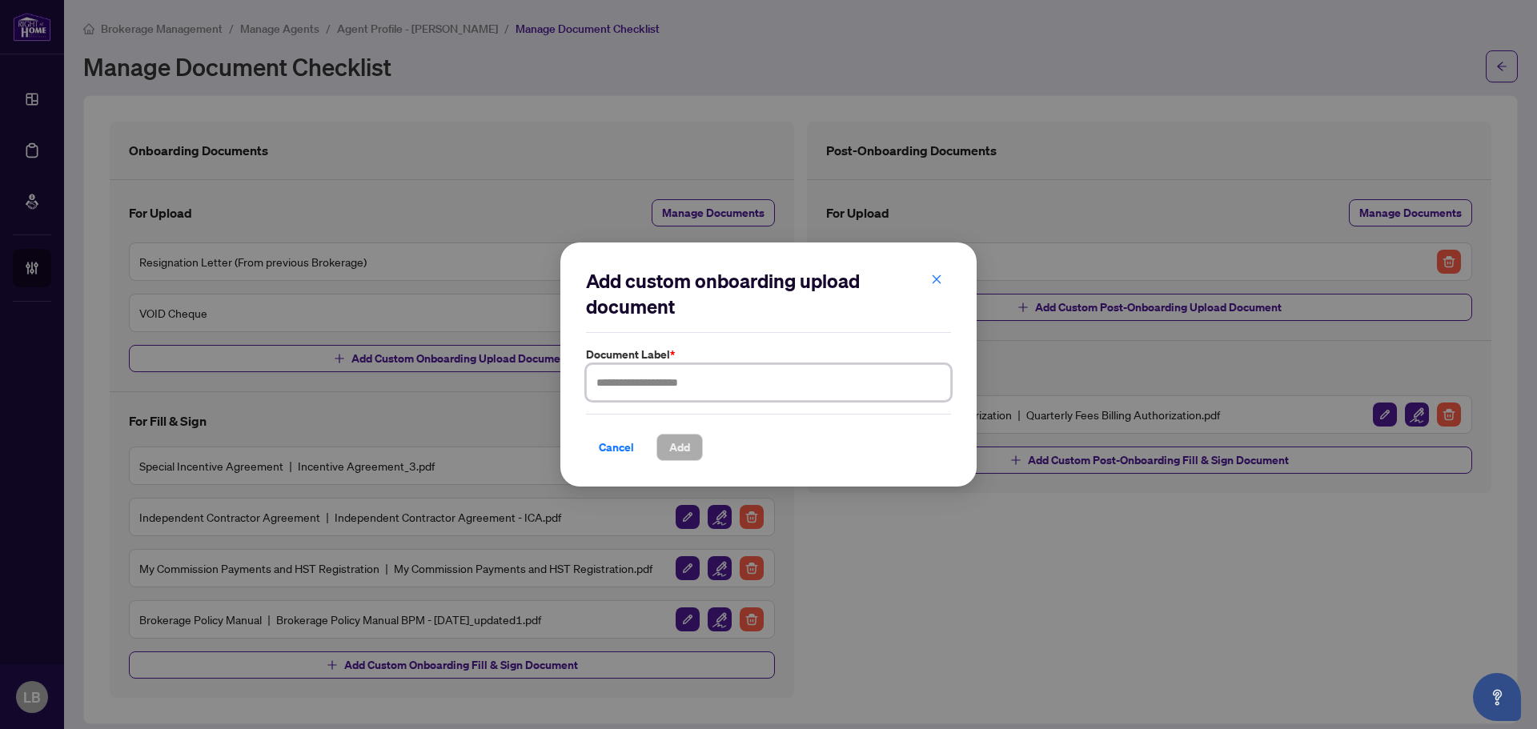
click at [652, 384] on input "text" at bounding box center [768, 382] width 365 height 37
type input "**********"
click at [666, 446] on button "Add" at bounding box center [680, 447] width 46 height 27
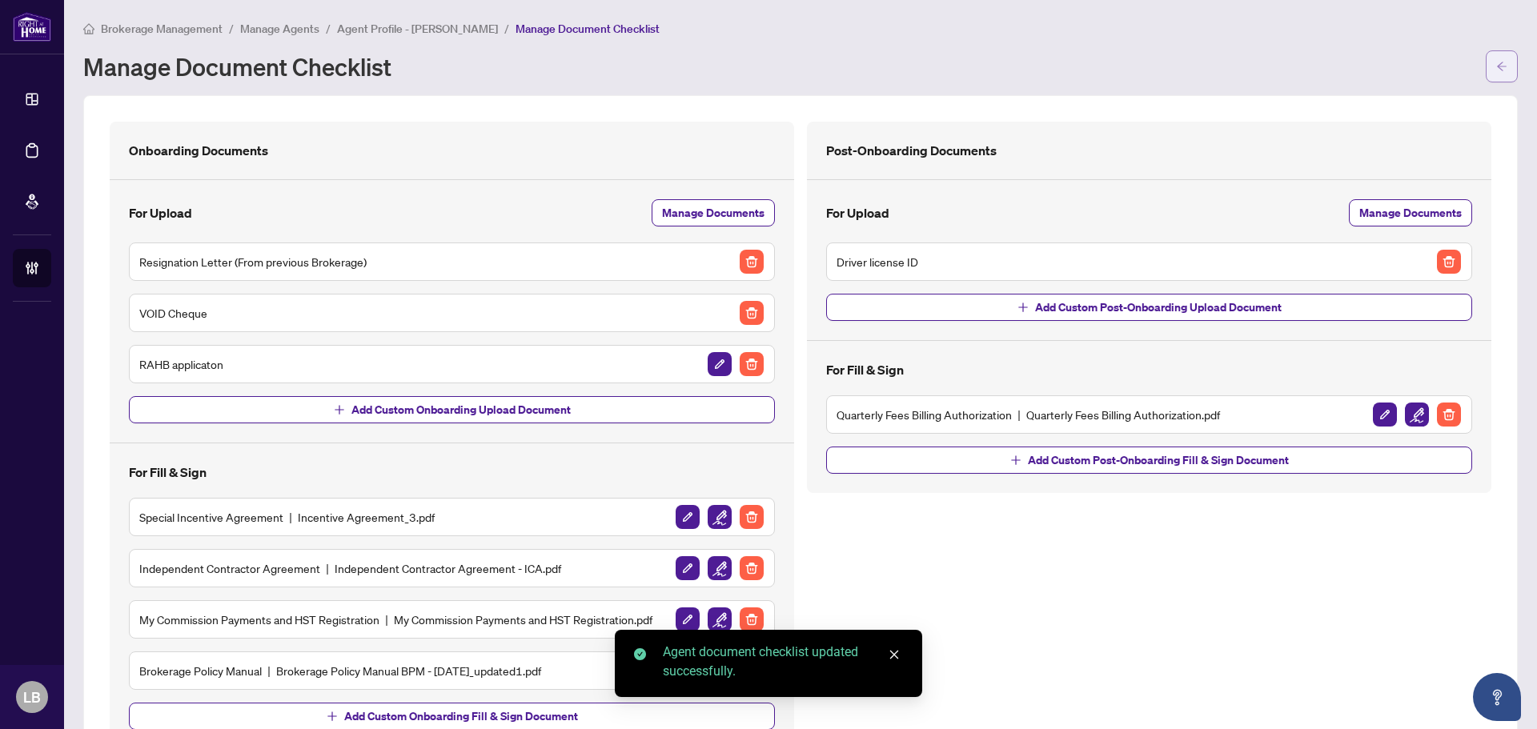
click at [1497, 65] on icon "arrow-left" at bounding box center [1502, 66] width 11 height 11
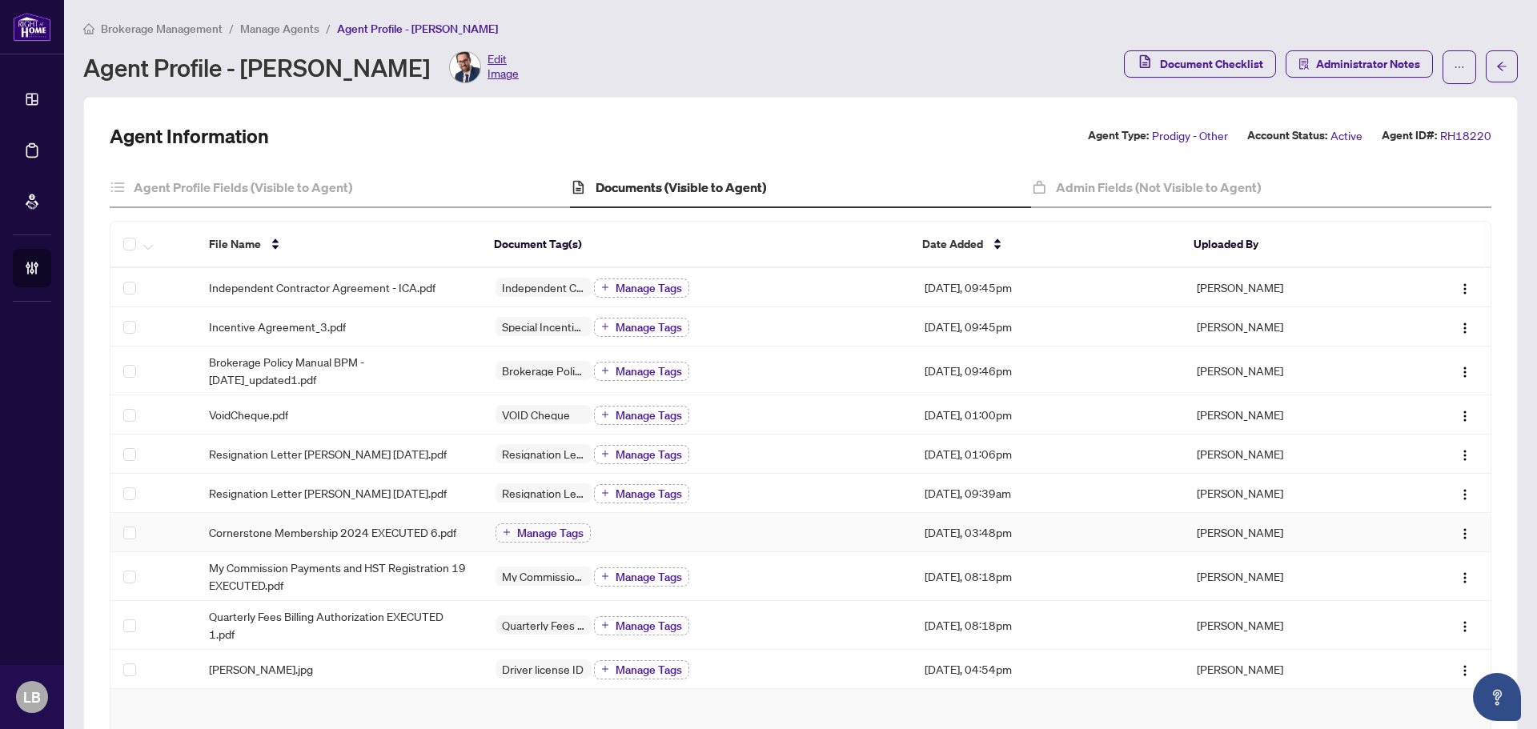
scroll to position [40, 0]
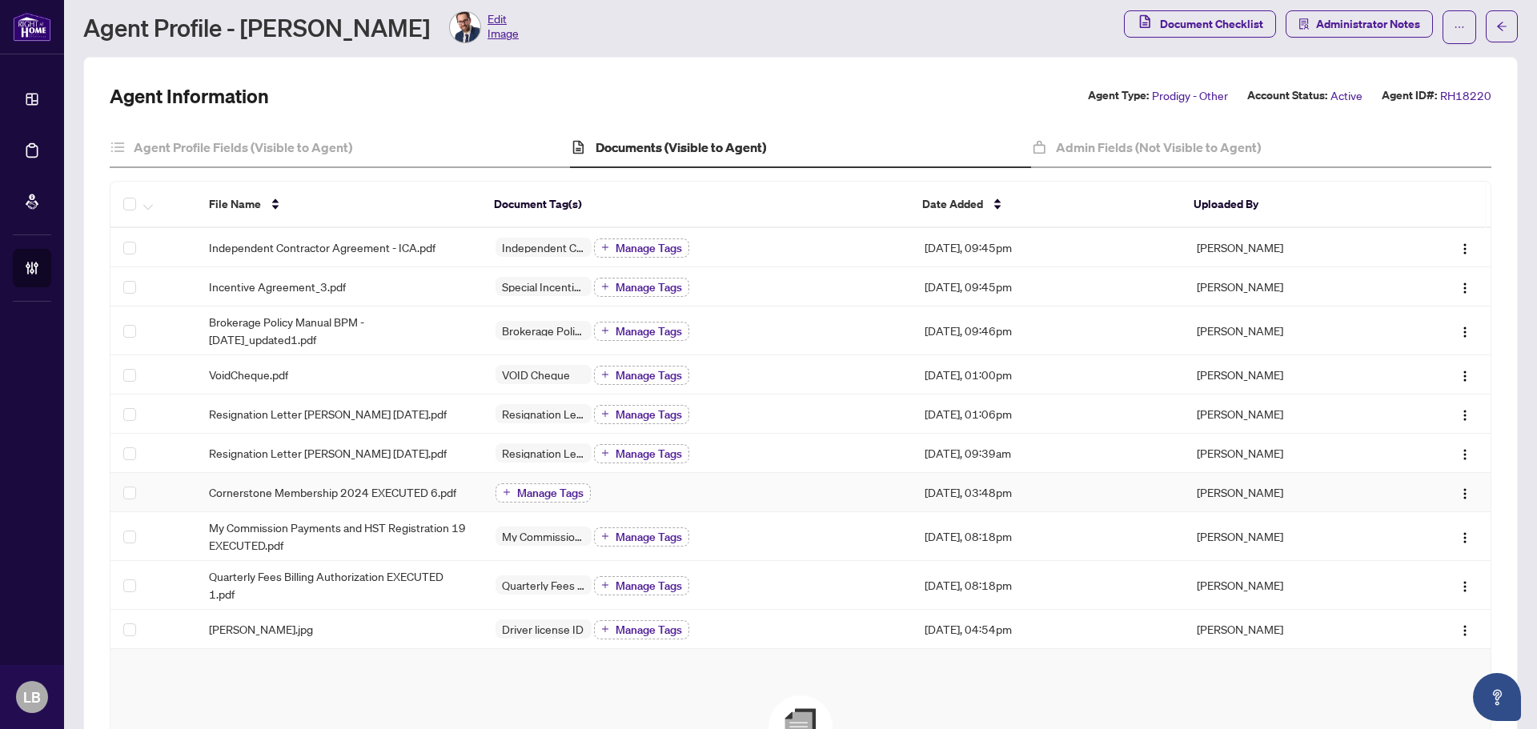
click at [565, 499] on span "Manage Tags" at bounding box center [550, 493] width 66 height 11
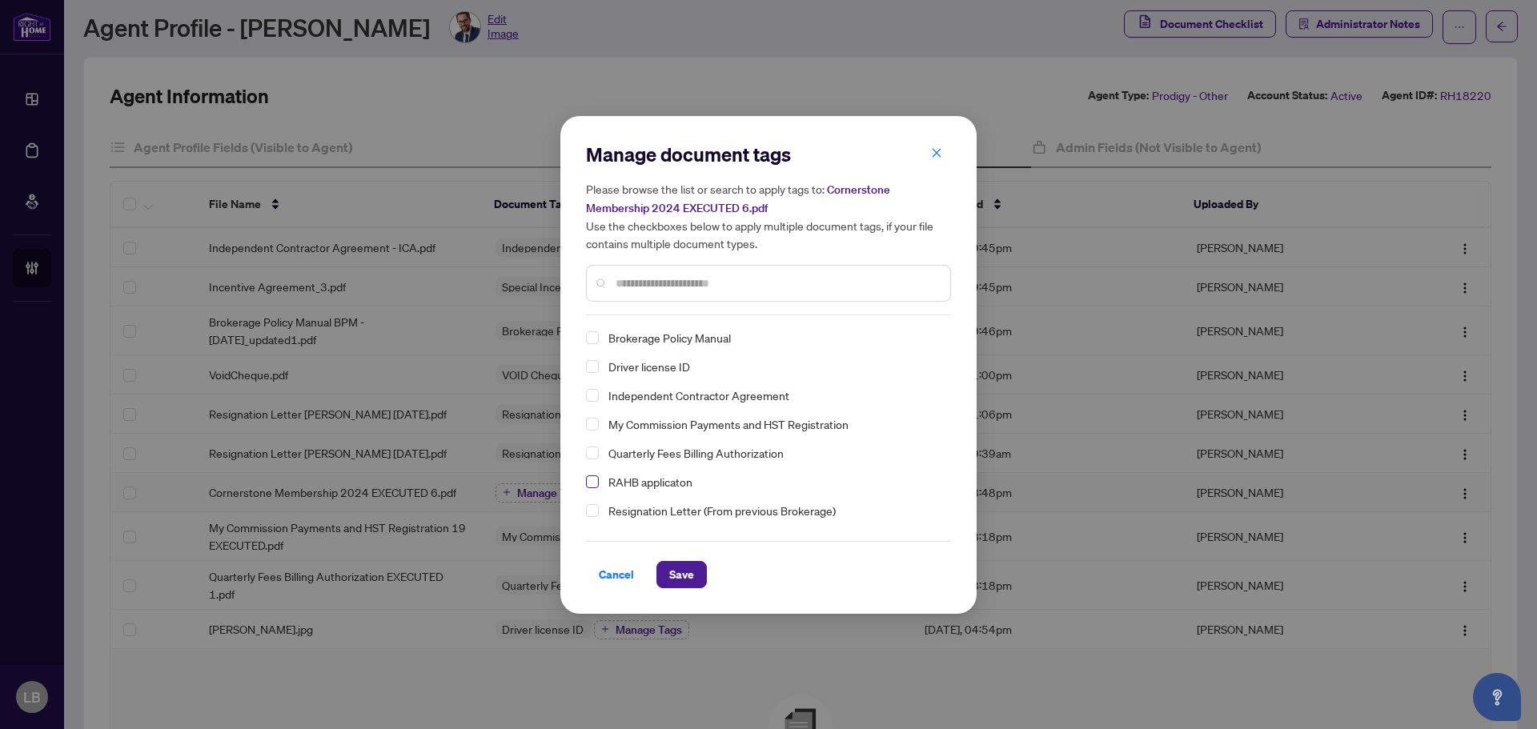
click at [597, 483] on span "Select RAHB applicaton" at bounding box center [592, 482] width 13 height 13
click at [689, 583] on span "Save" at bounding box center [681, 575] width 25 height 26
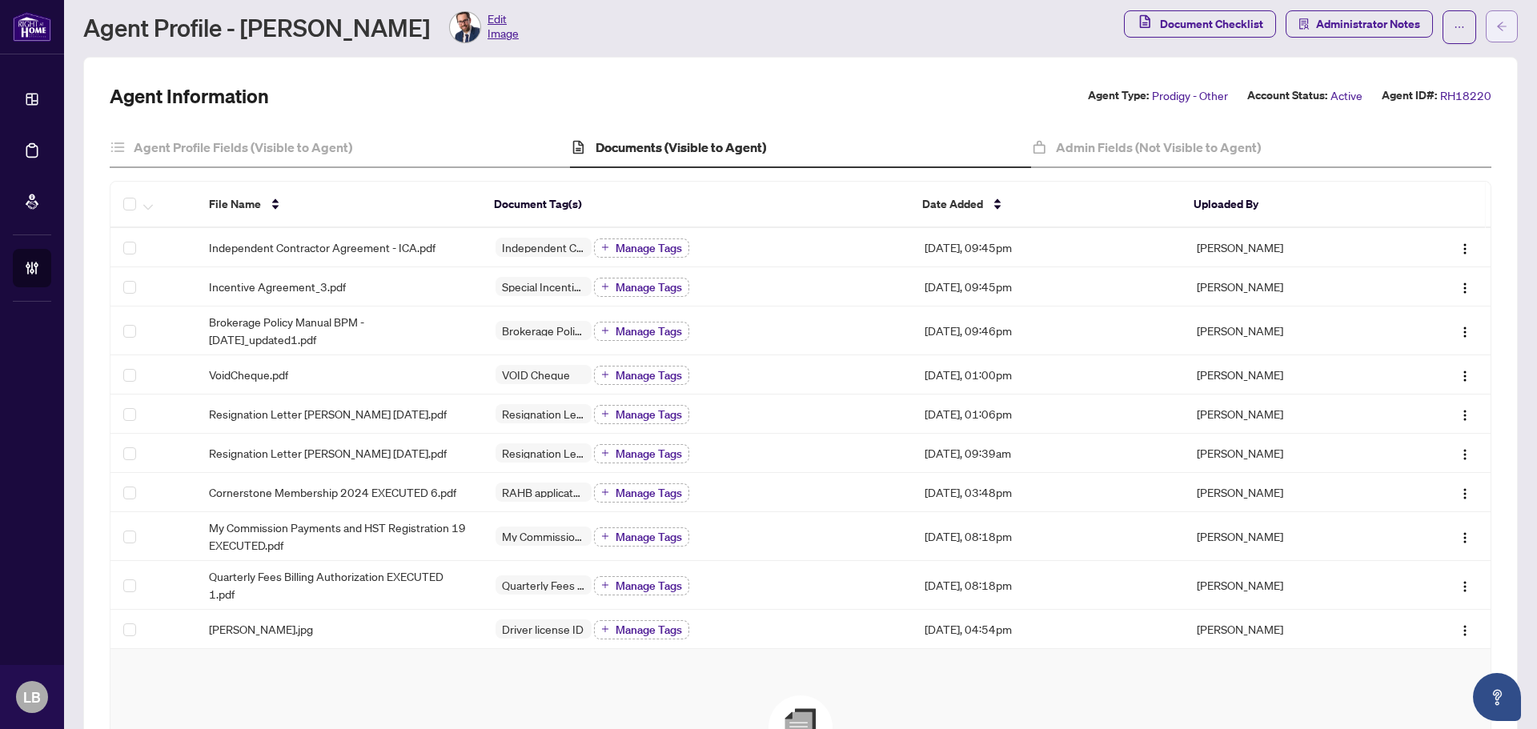
click at [1497, 26] on icon "arrow-left" at bounding box center [1502, 26] width 11 height 11
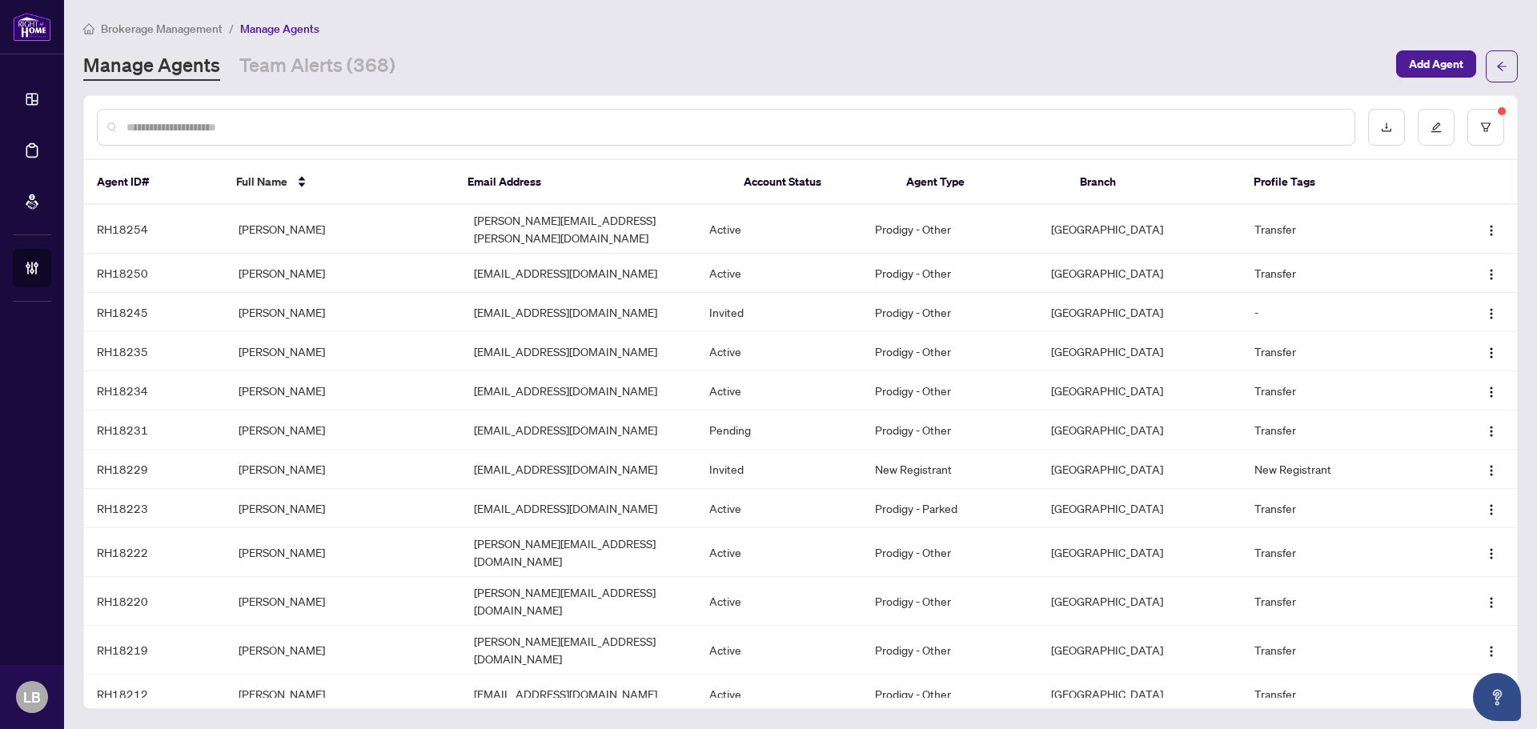
click at [199, 125] on input "text" at bounding box center [734, 128] width 1215 height 18
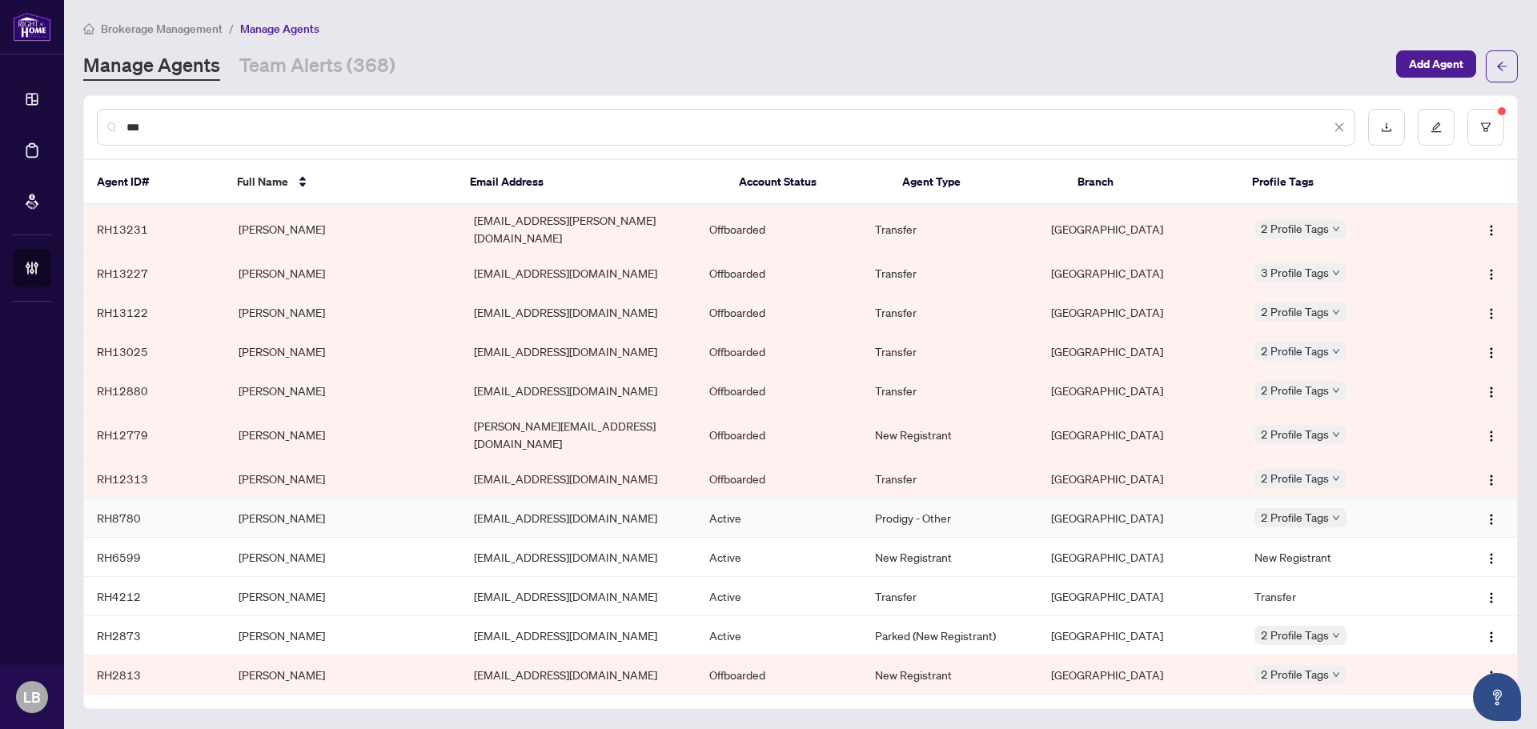
type input "***"
click at [247, 499] on td "Mac Whalen" at bounding box center [343, 518] width 235 height 39
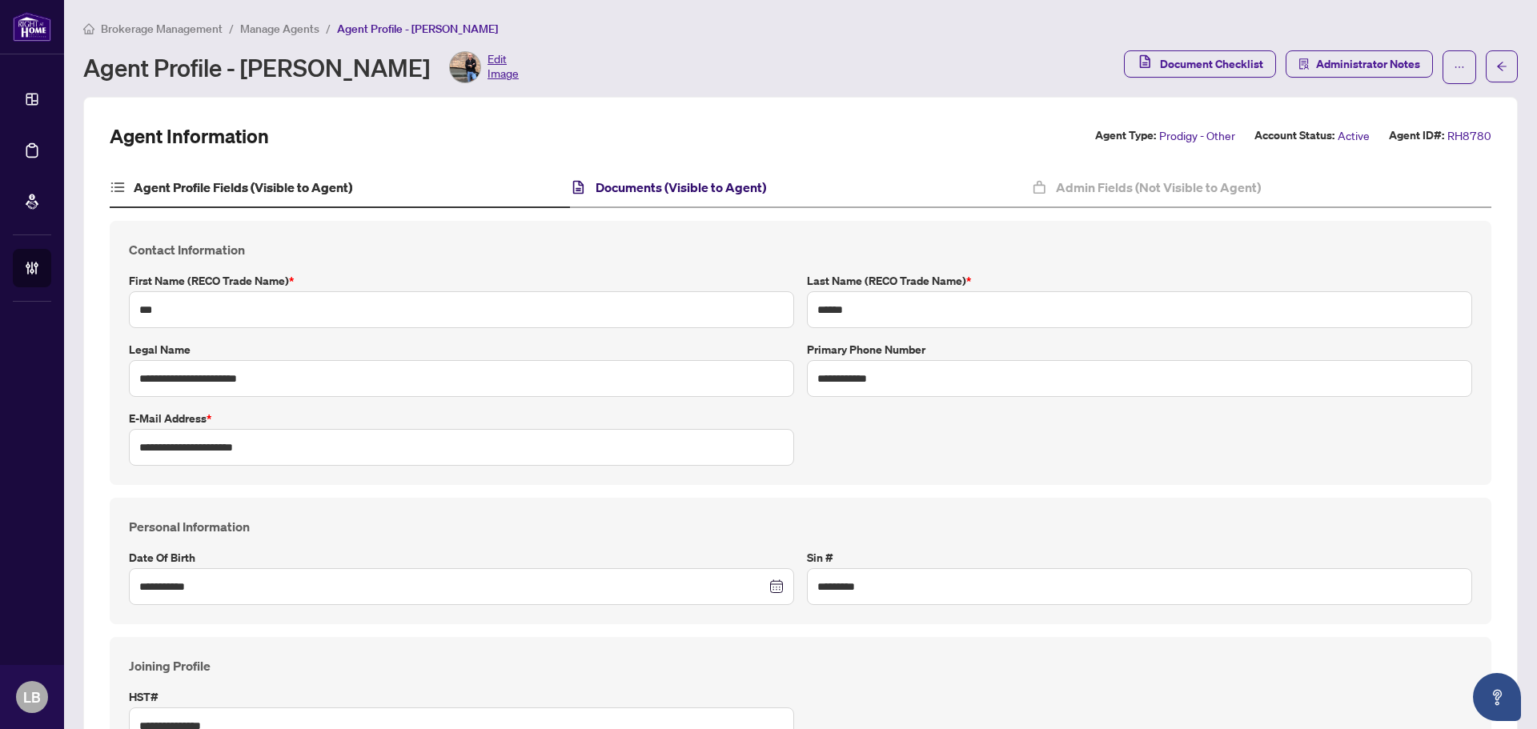
click at [682, 183] on h4 "Documents (Visible to Agent)" at bounding box center [681, 187] width 171 height 19
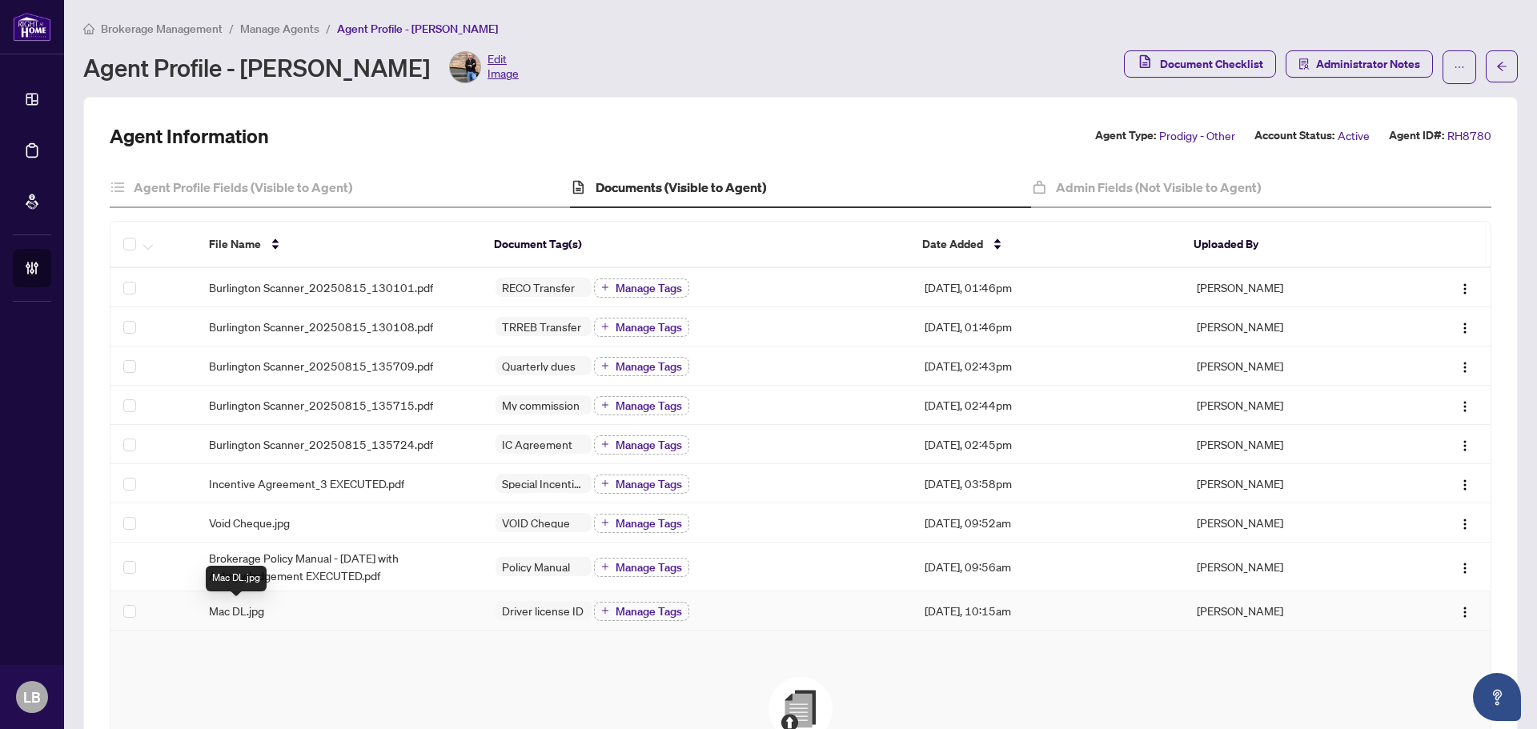
click at [254, 606] on span "Mac DL.jpg" at bounding box center [236, 611] width 55 height 18
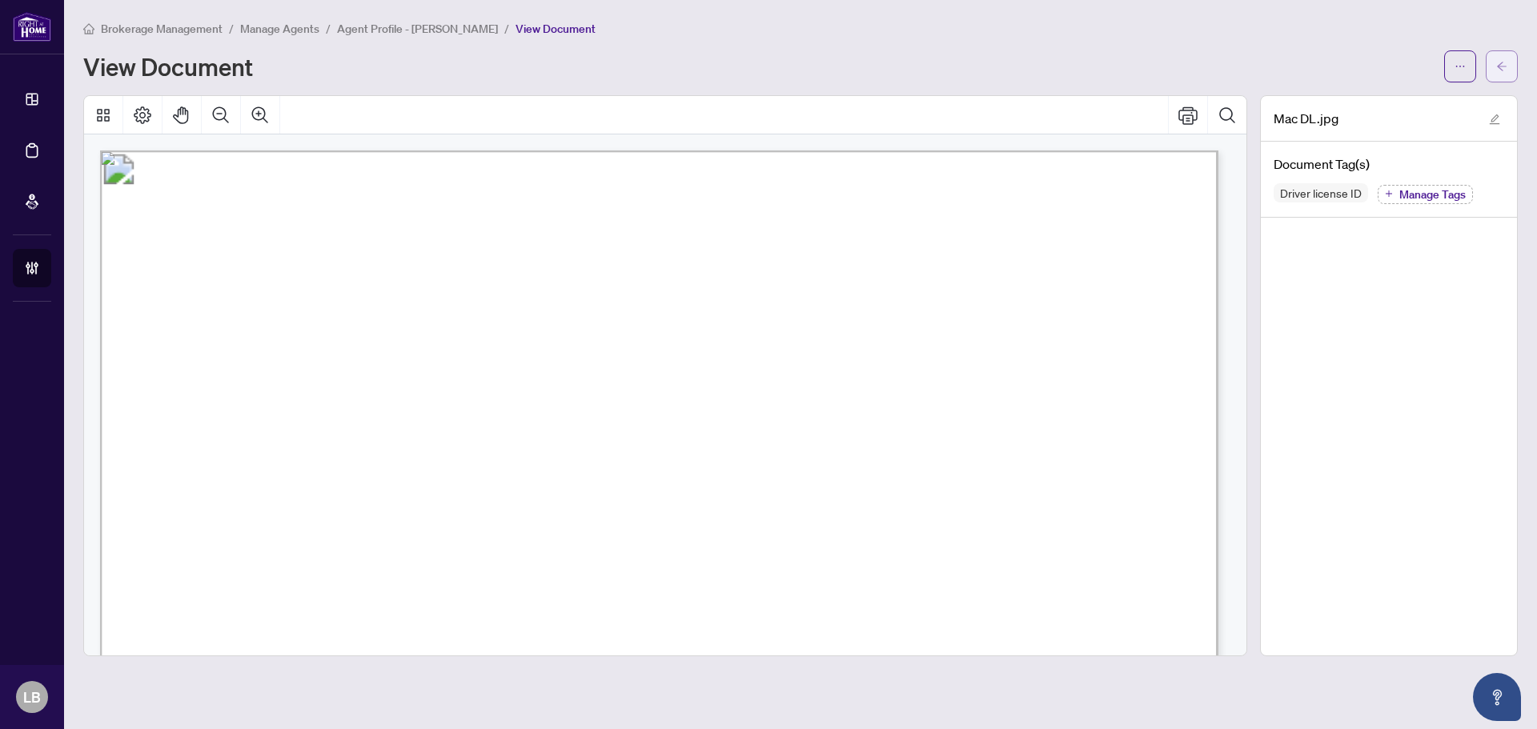
click at [1498, 73] on span "button" at bounding box center [1502, 67] width 11 height 26
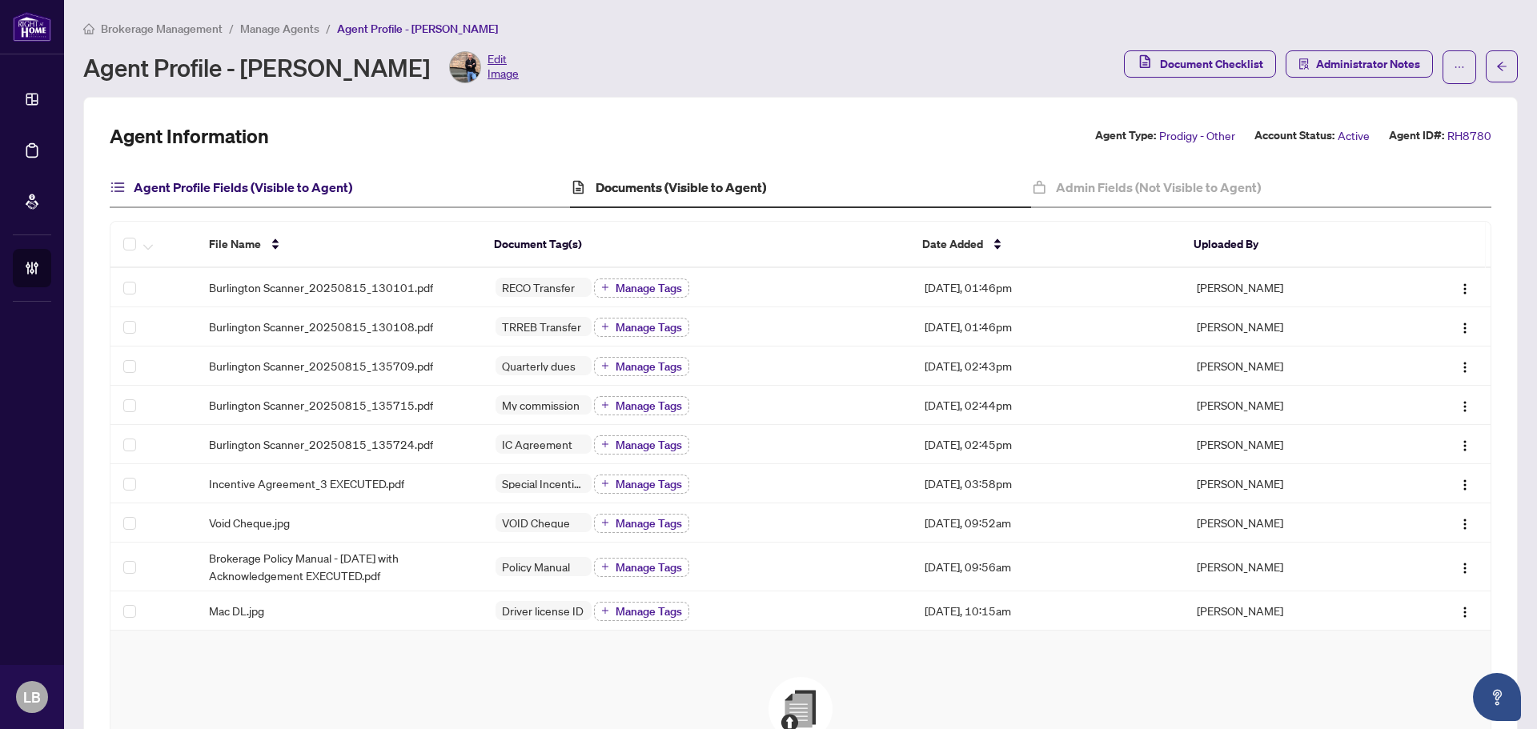
click at [203, 185] on h4 "Agent Profile Fields (Visible to Agent)" at bounding box center [243, 187] width 219 height 19
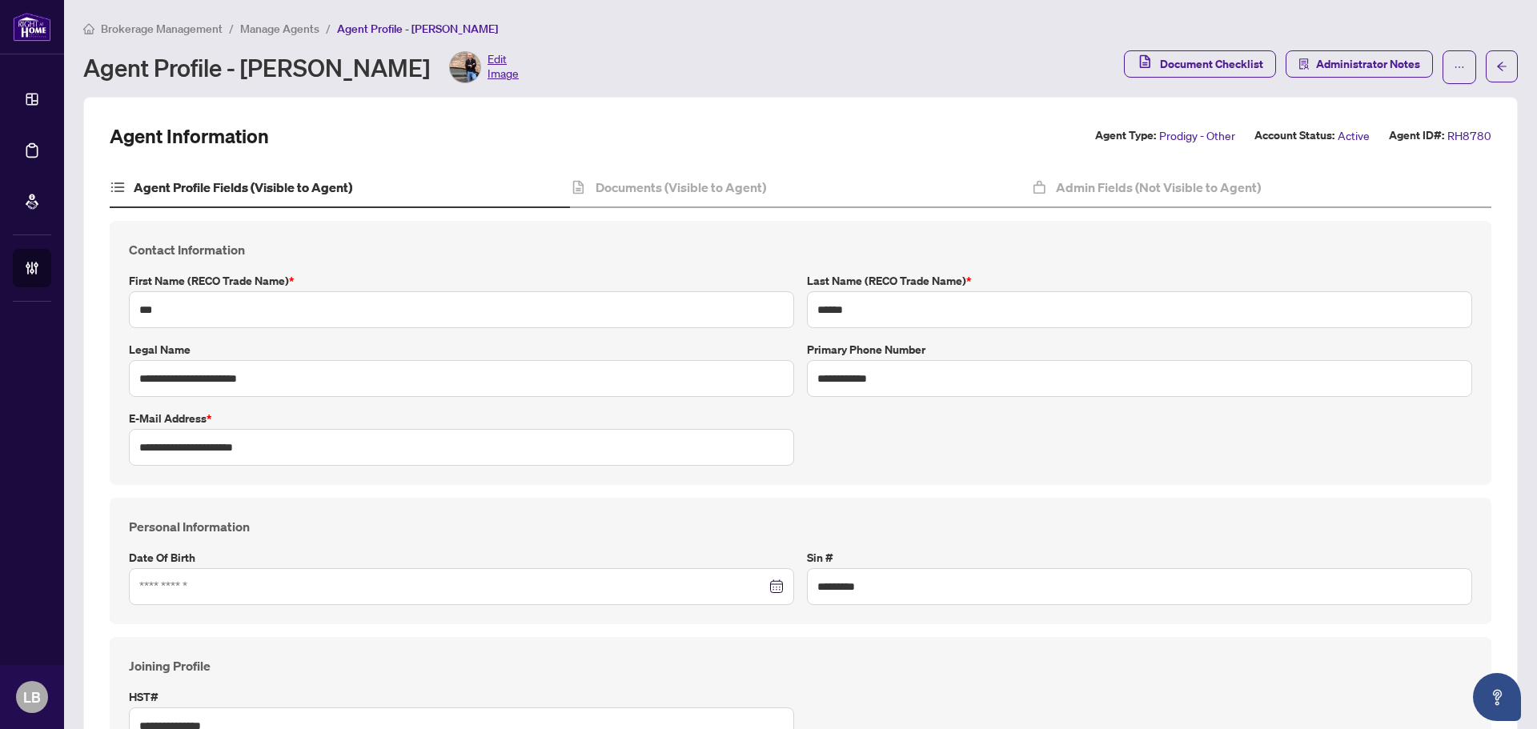
type input "**********"
type input "****"
type input "**********"
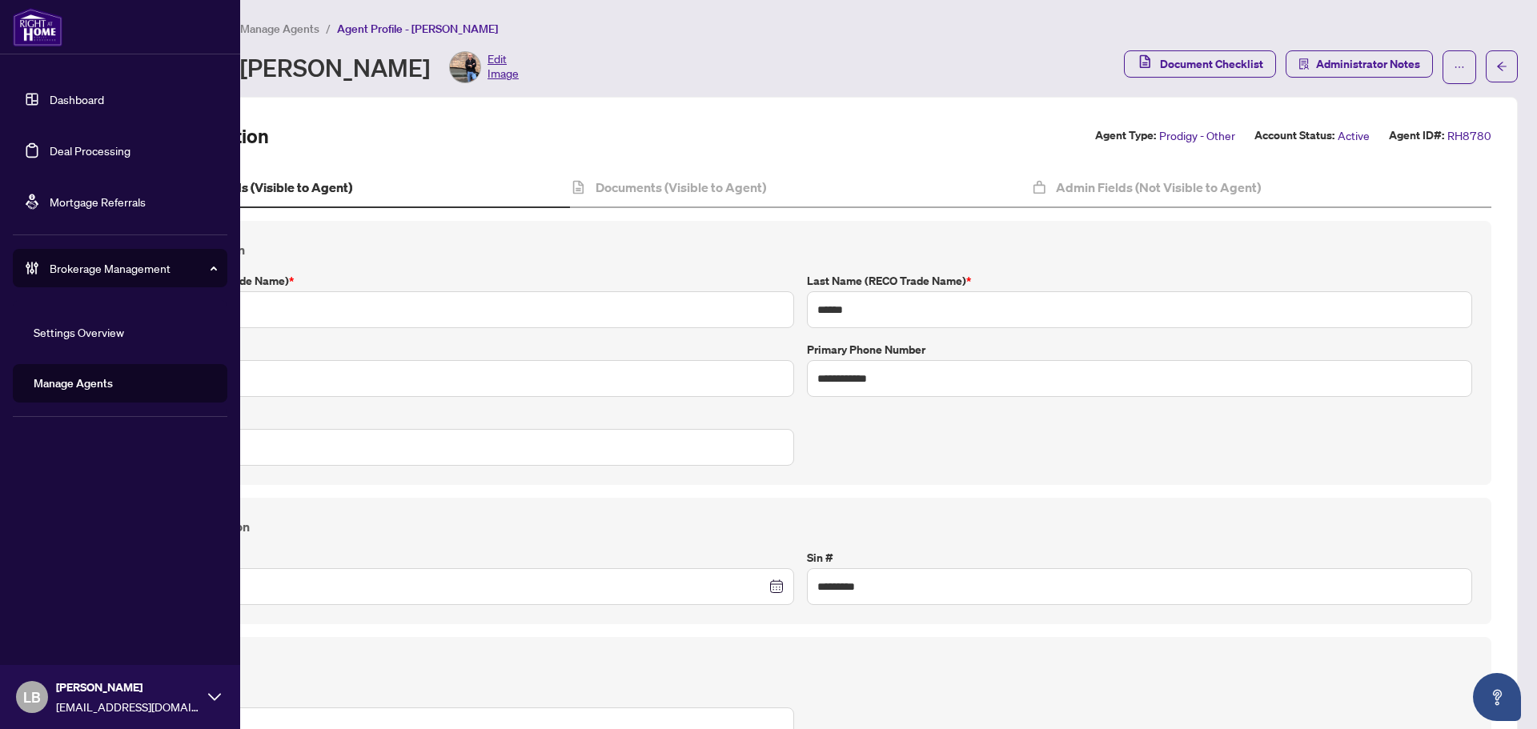
drag, startPoint x: 73, startPoint y: 98, endPoint x: 79, endPoint y: 106, distance: 9.6
click at [73, 98] on link "Dashboard" at bounding box center [77, 99] width 54 height 14
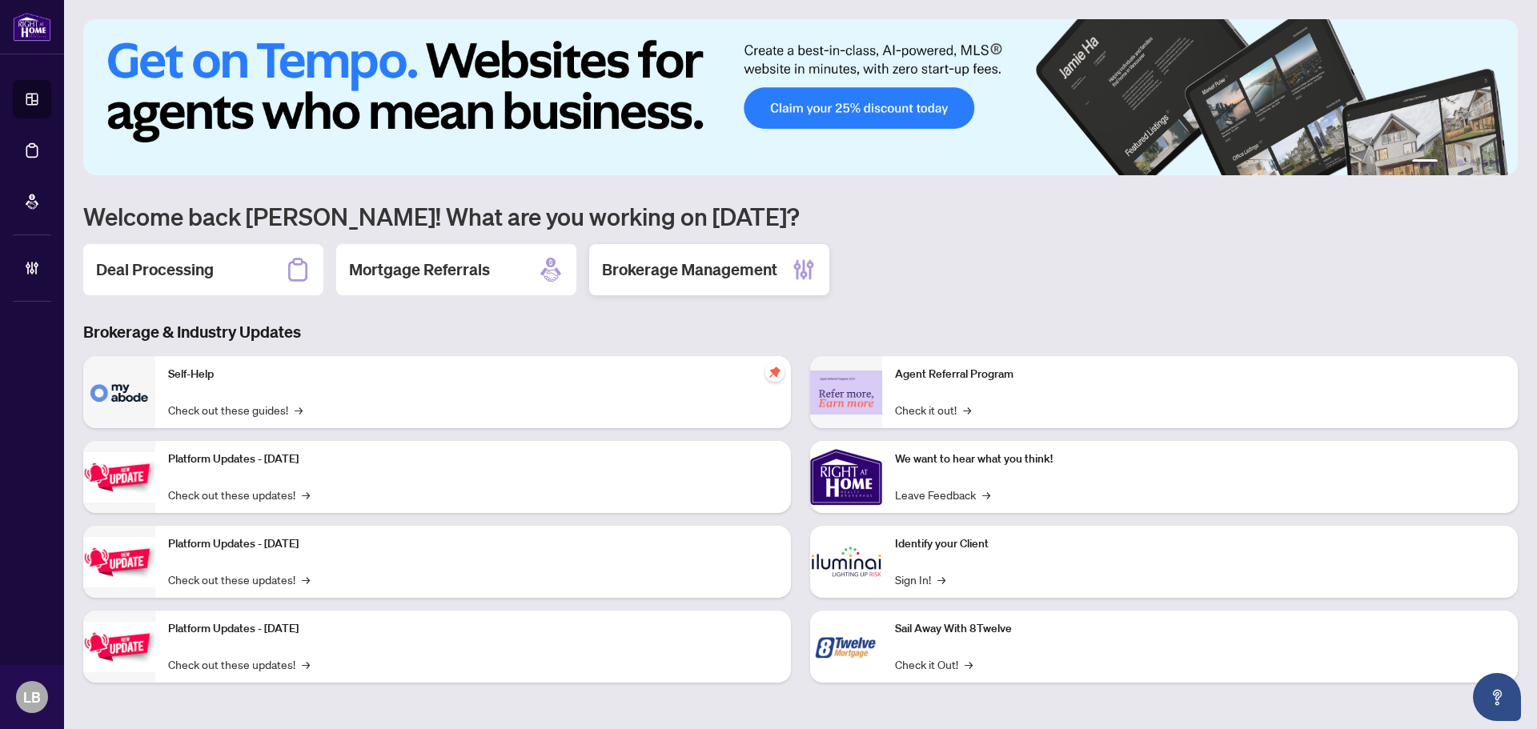
click at [704, 271] on h2 "Brokerage Management" at bounding box center [689, 270] width 175 height 22
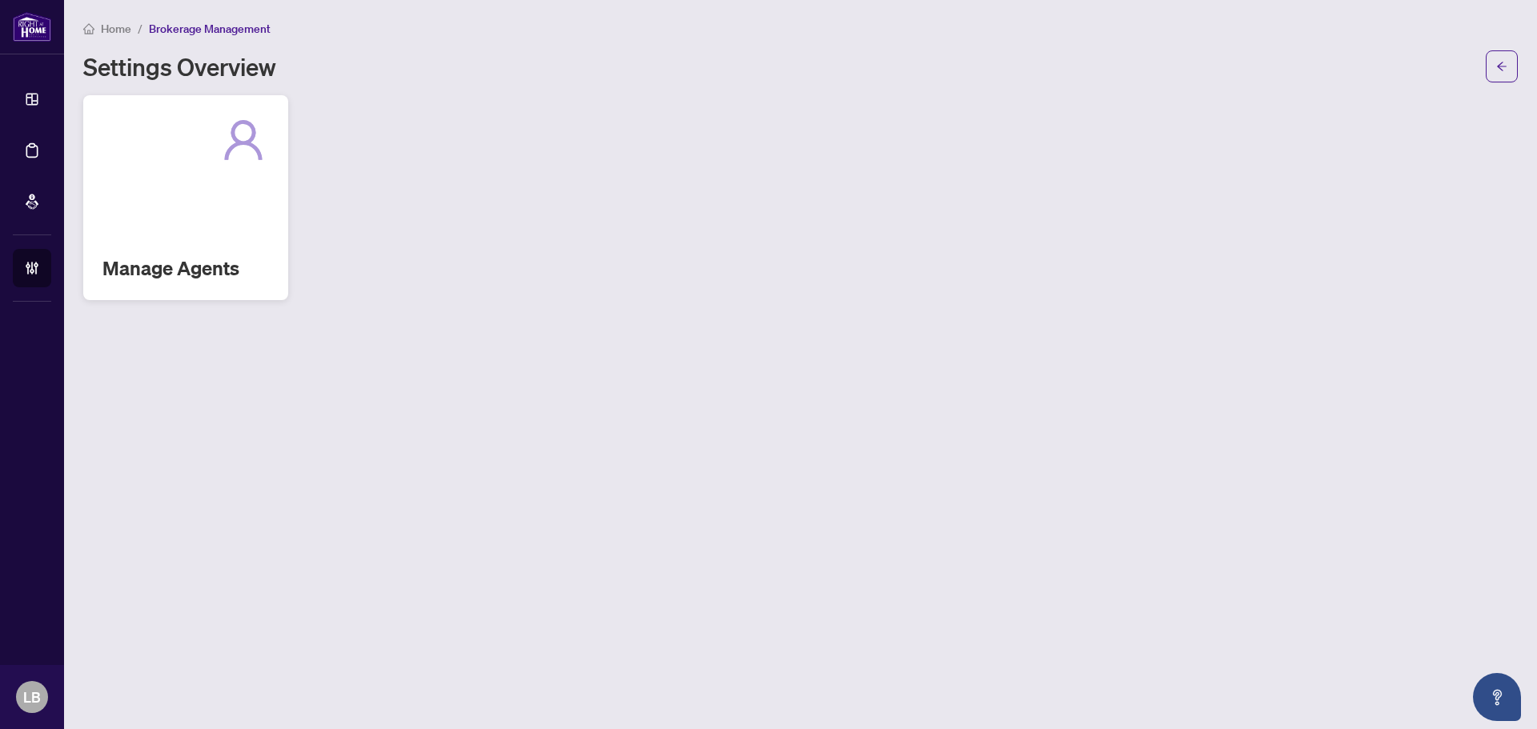
click at [232, 267] on h2 "Manage Agents" at bounding box center [185, 268] width 167 height 26
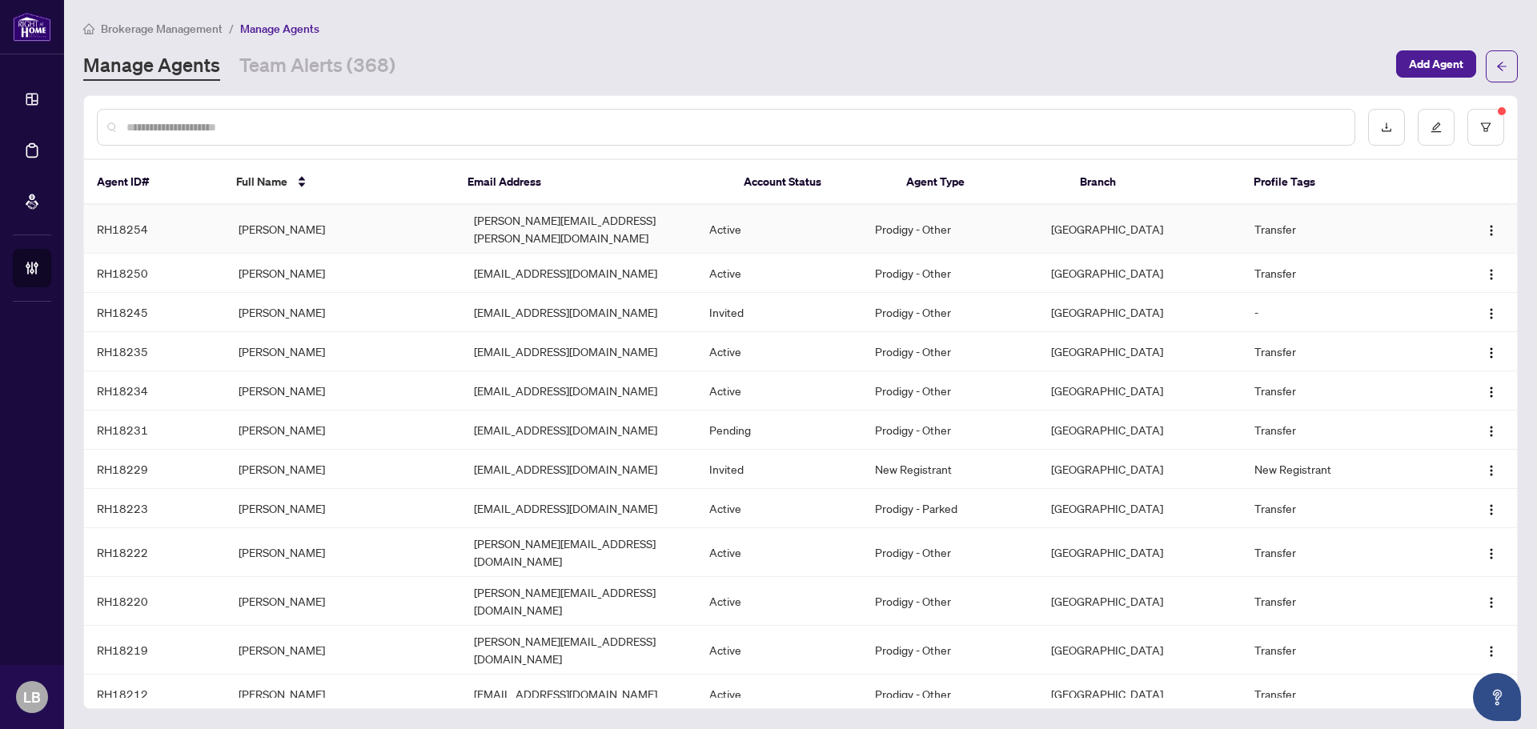
click at [254, 222] on td "[PERSON_NAME]" at bounding box center [343, 229] width 235 height 49
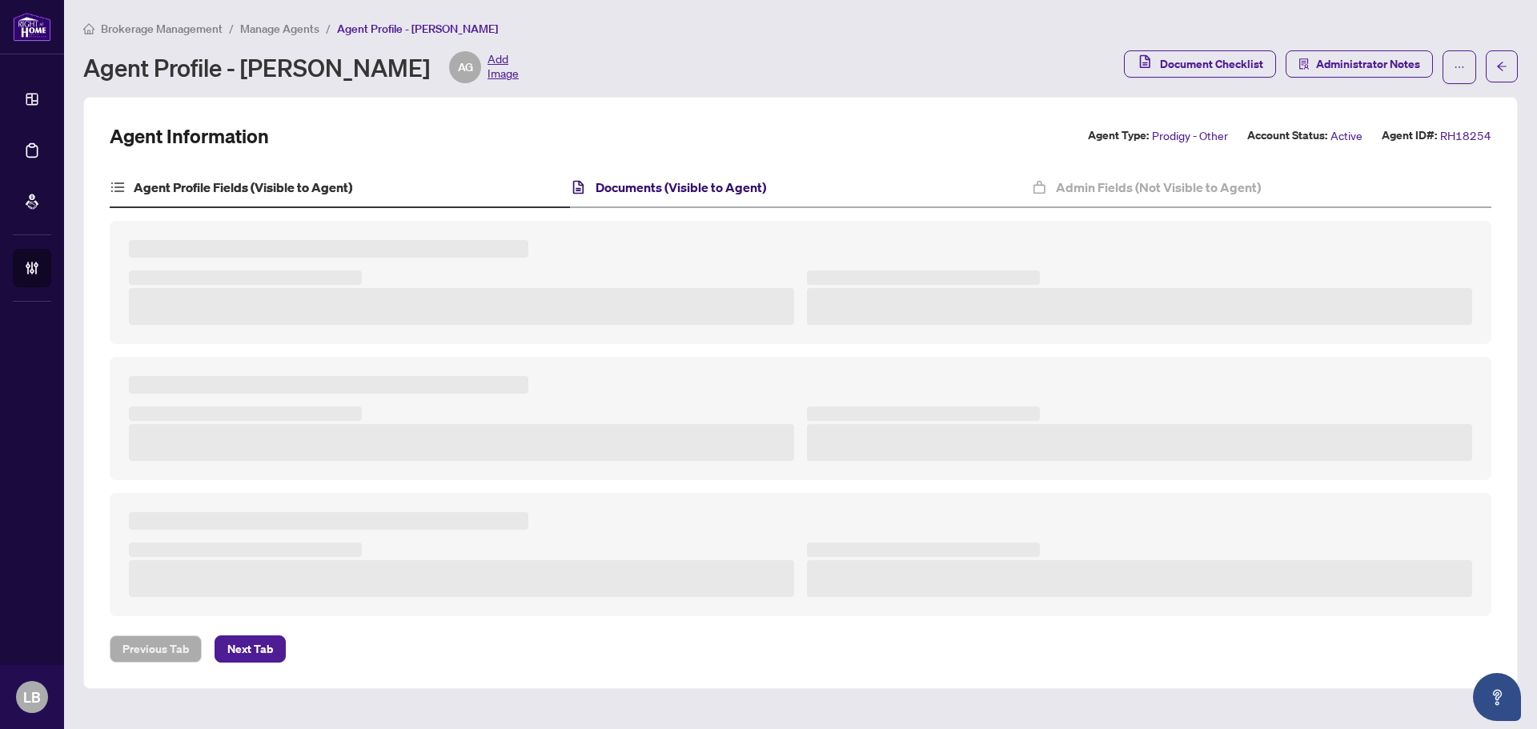
click at [651, 193] on h4 "Documents (Visible to Agent)" at bounding box center [681, 187] width 171 height 19
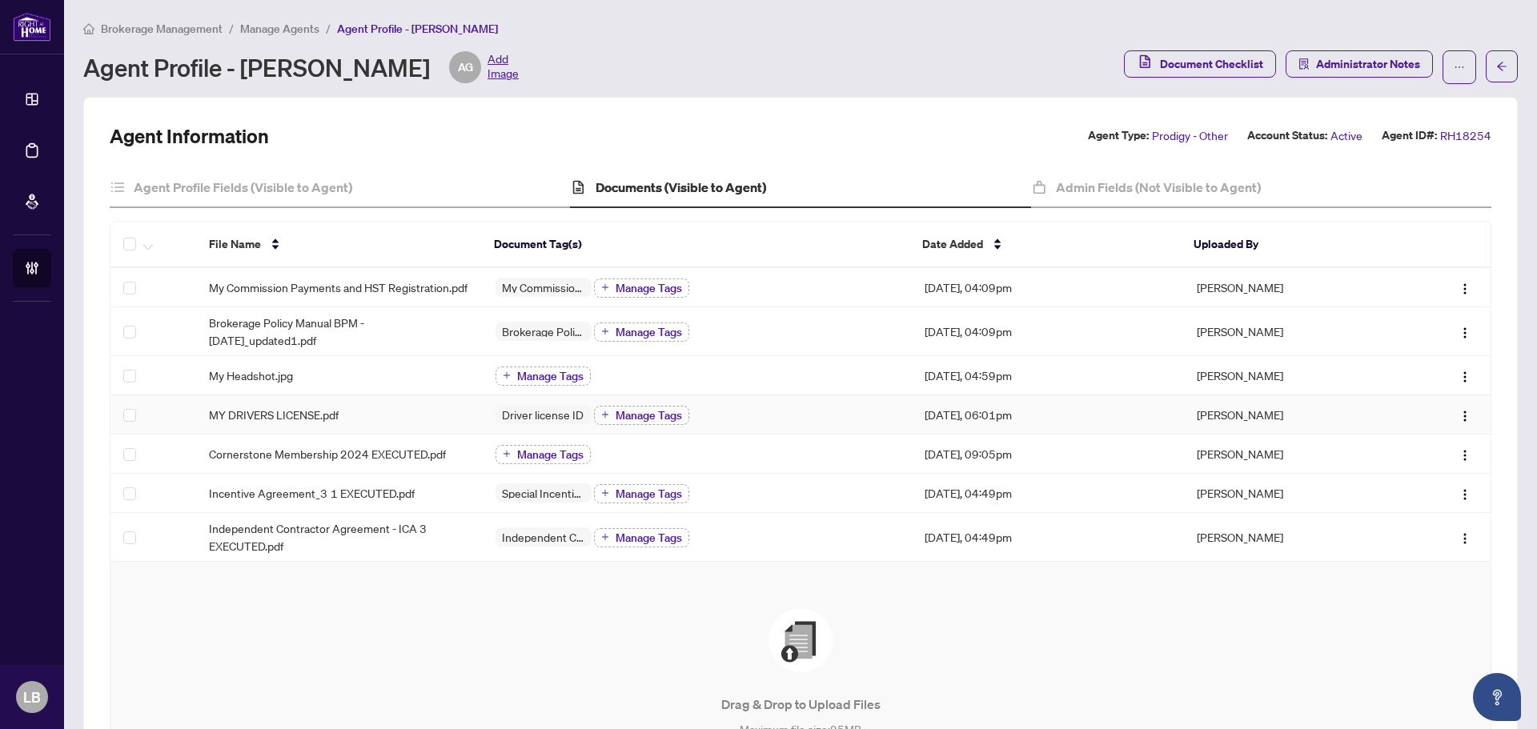
click at [318, 421] on span "MY DRIVERS LICENSE.pdf" at bounding box center [274, 415] width 130 height 18
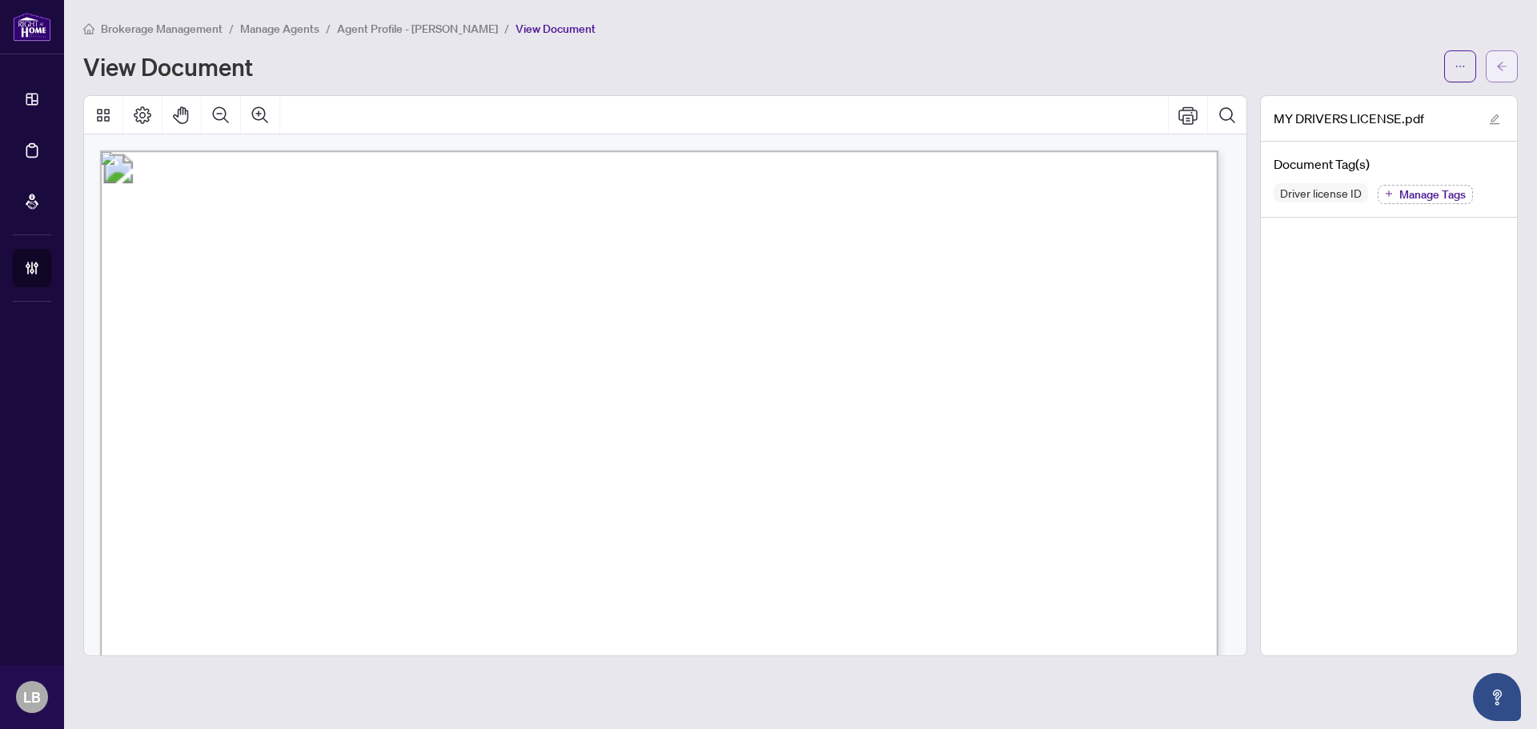
click at [1504, 80] on button "button" at bounding box center [1502, 66] width 32 height 32
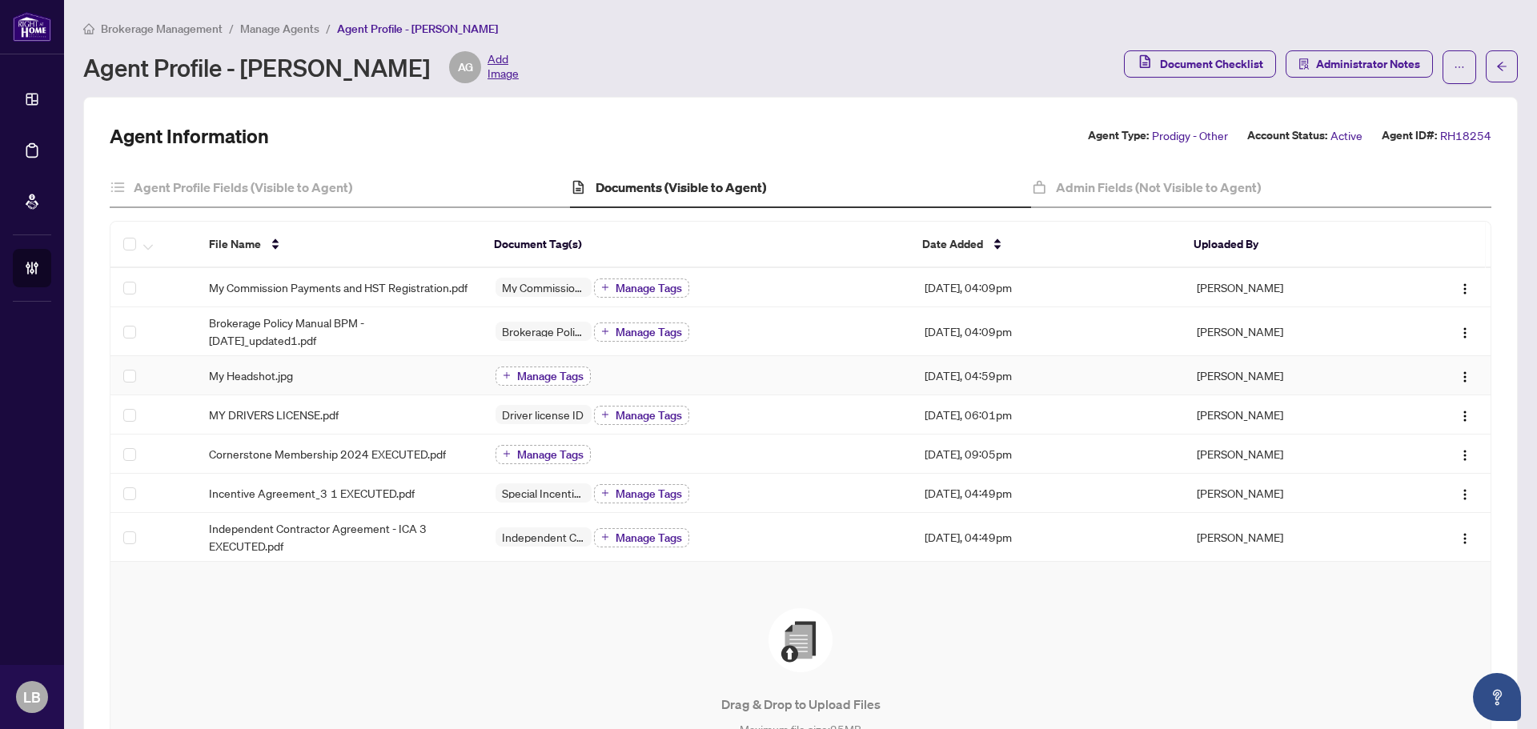
click at [553, 382] on span "Manage Tags" at bounding box center [550, 376] width 66 height 11
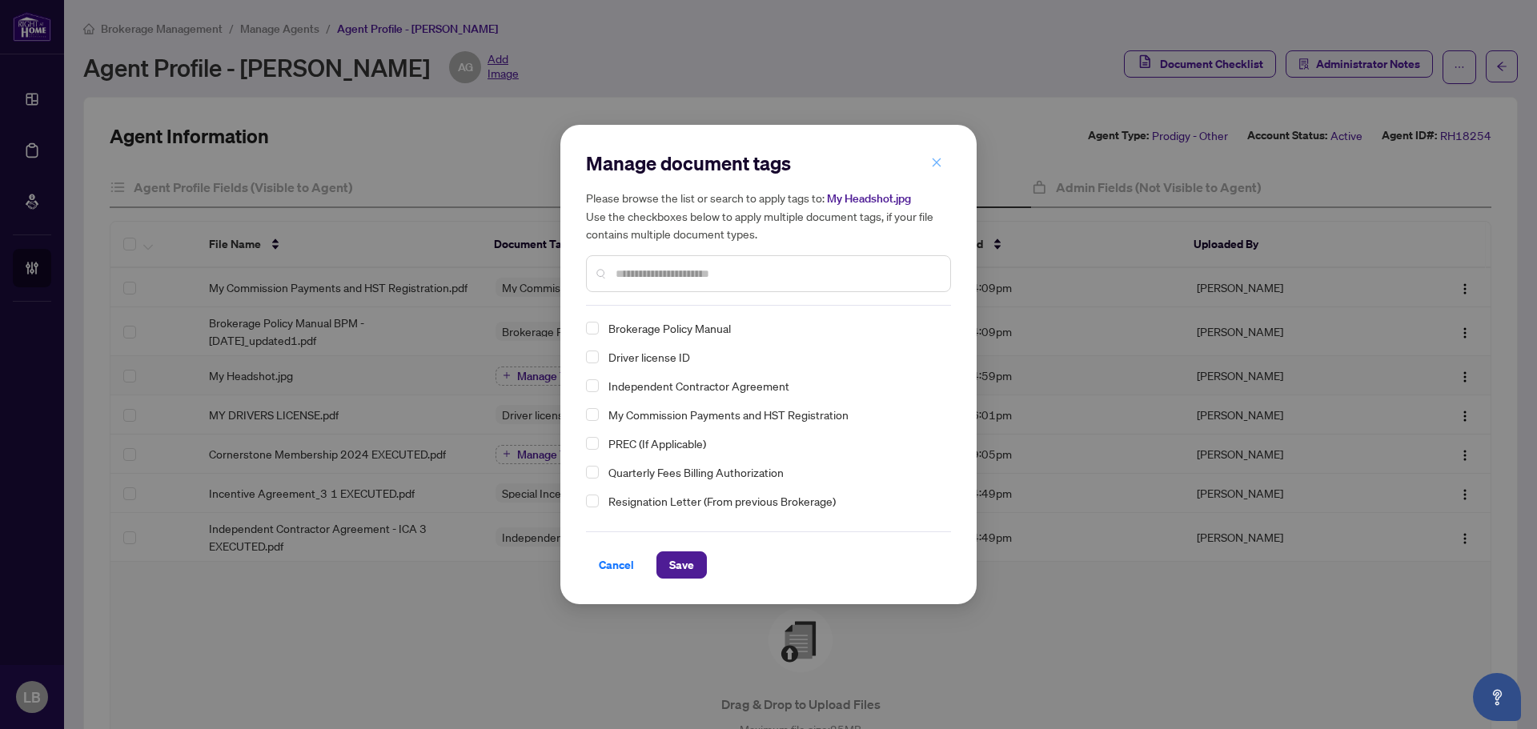
click at [938, 160] on icon "close" at bounding box center [936, 162] width 11 height 11
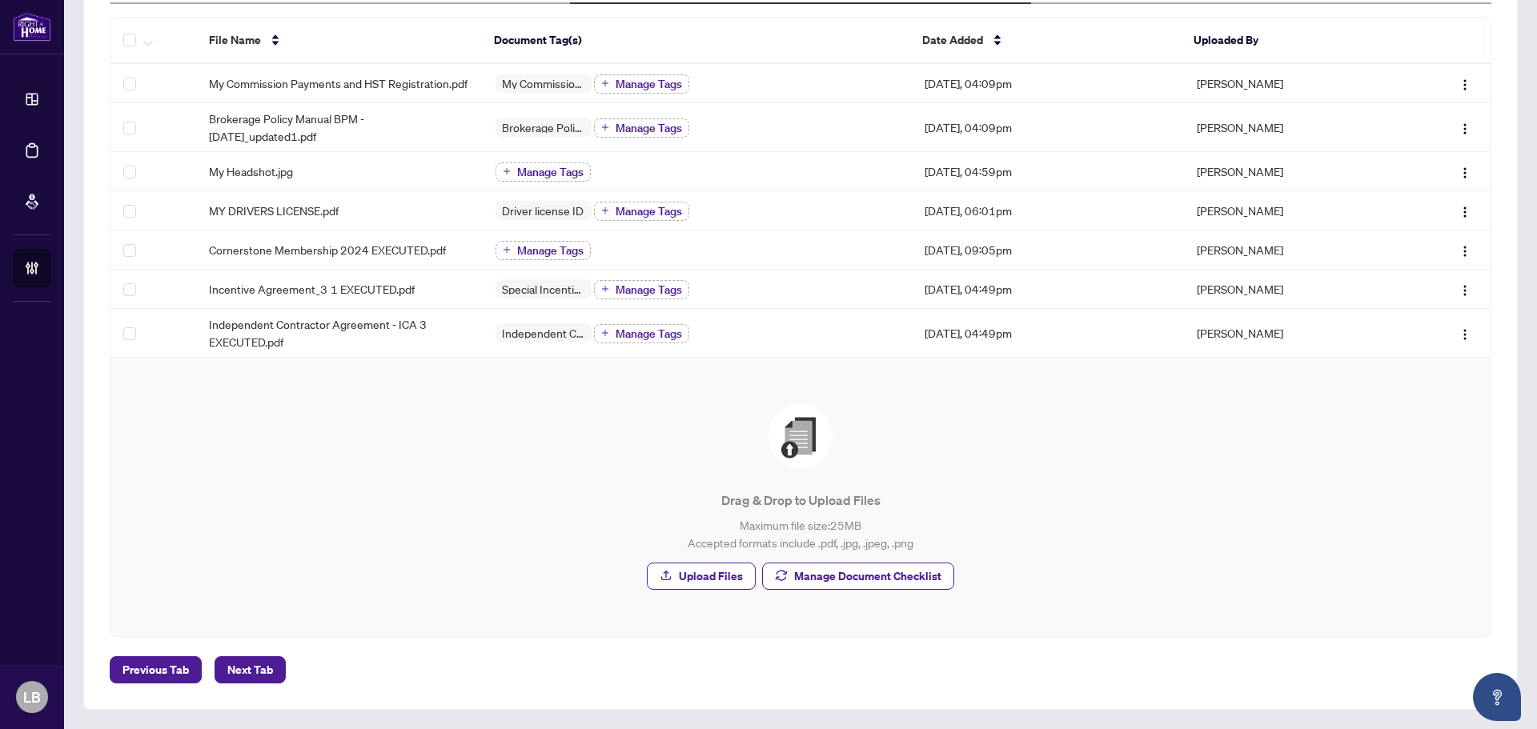
scroll to position [213, 0]
click at [848, 573] on span "Manage Document Checklist" at bounding box center [867, 577] width 147 height 26
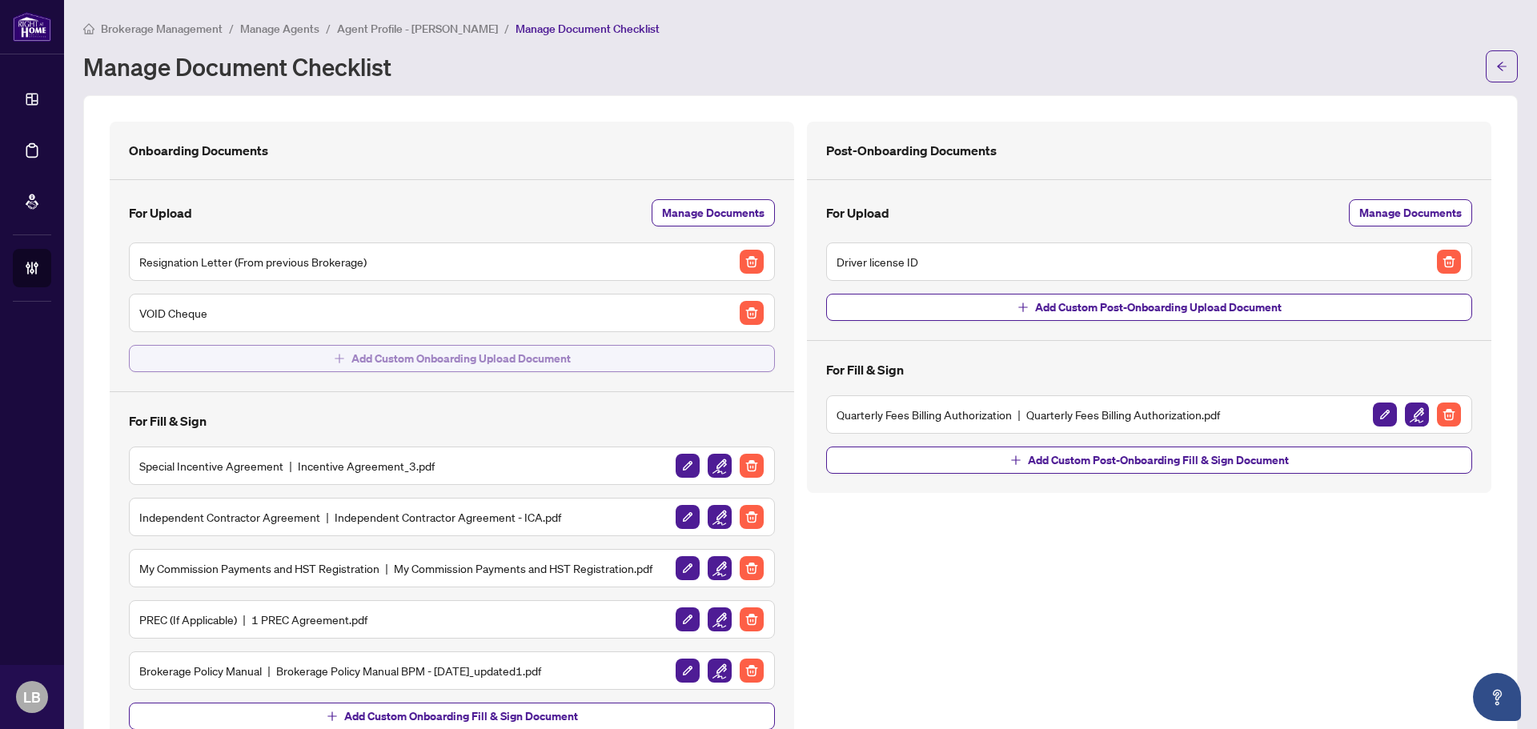
click at [590, 352] on button "Add Custom Onboarding Upload Document" at bounding box center [452, 358] width 646 height 27
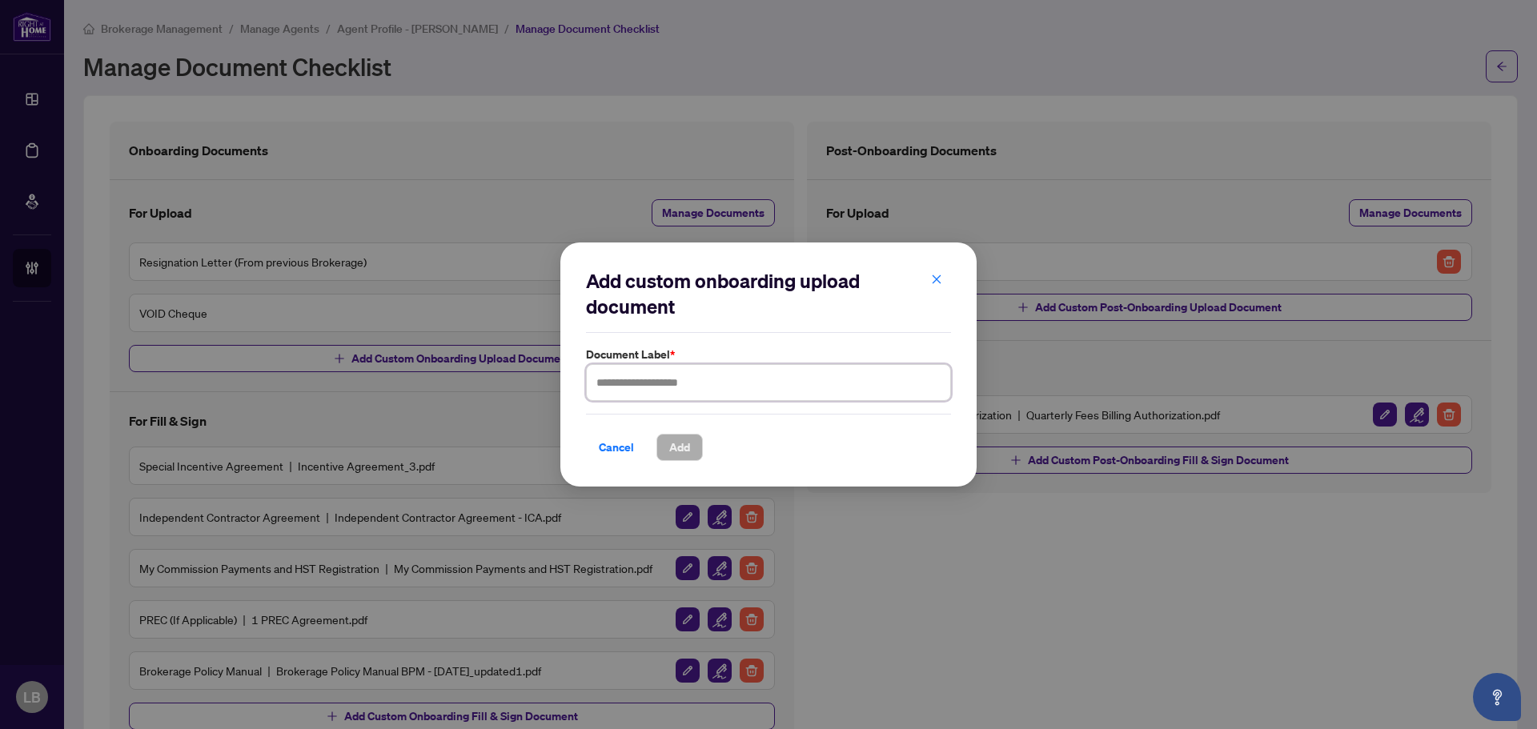
click at [631, 381] on input "text" at bounding box center [768, 382] width 365 height 37
type input "********"
click at [681, 449] on span "Add" at bounding box center [679, 448] width 21 height 26
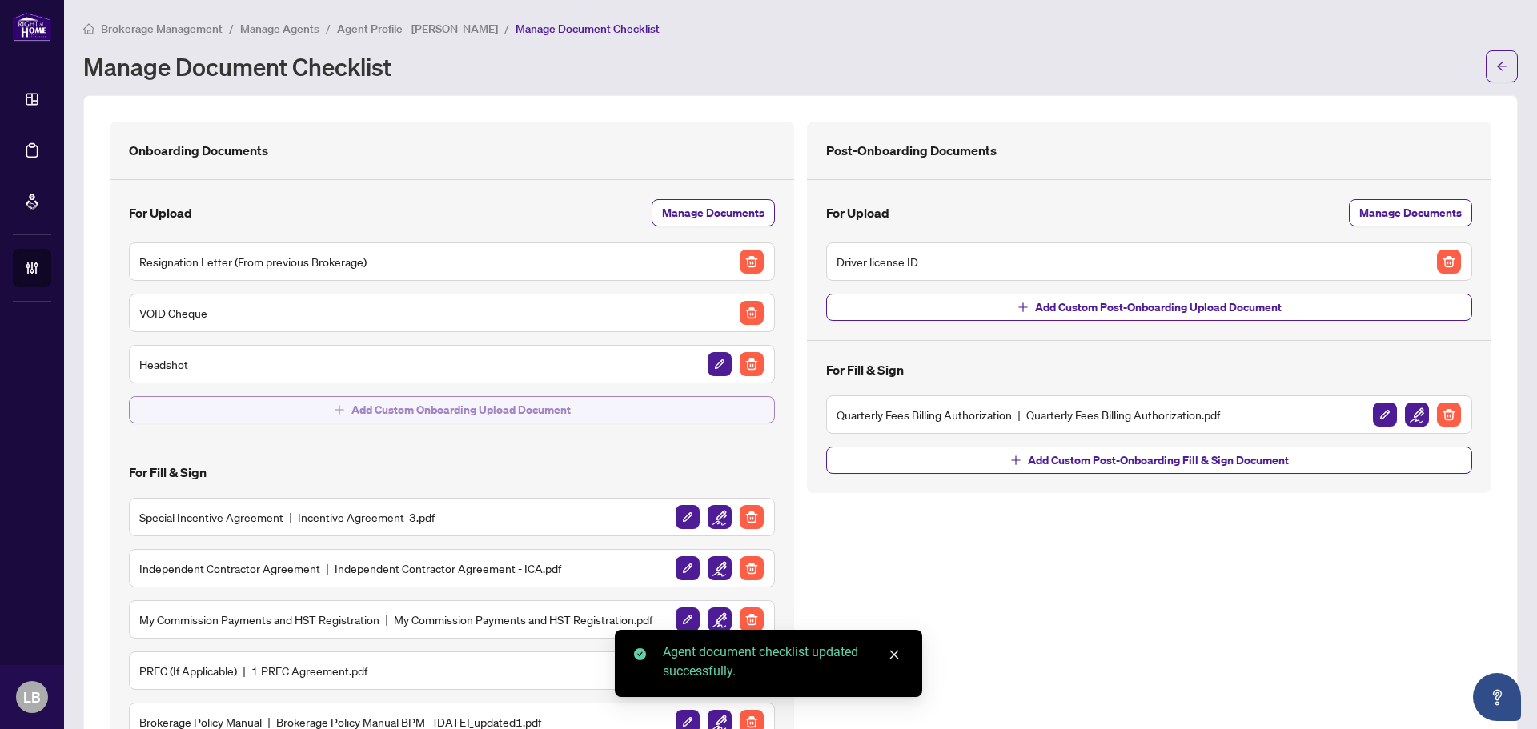
click at [640, 407] on button "Add Custom Onboarding Upload Document" at bounding box center [452, 409] width 646 height 27
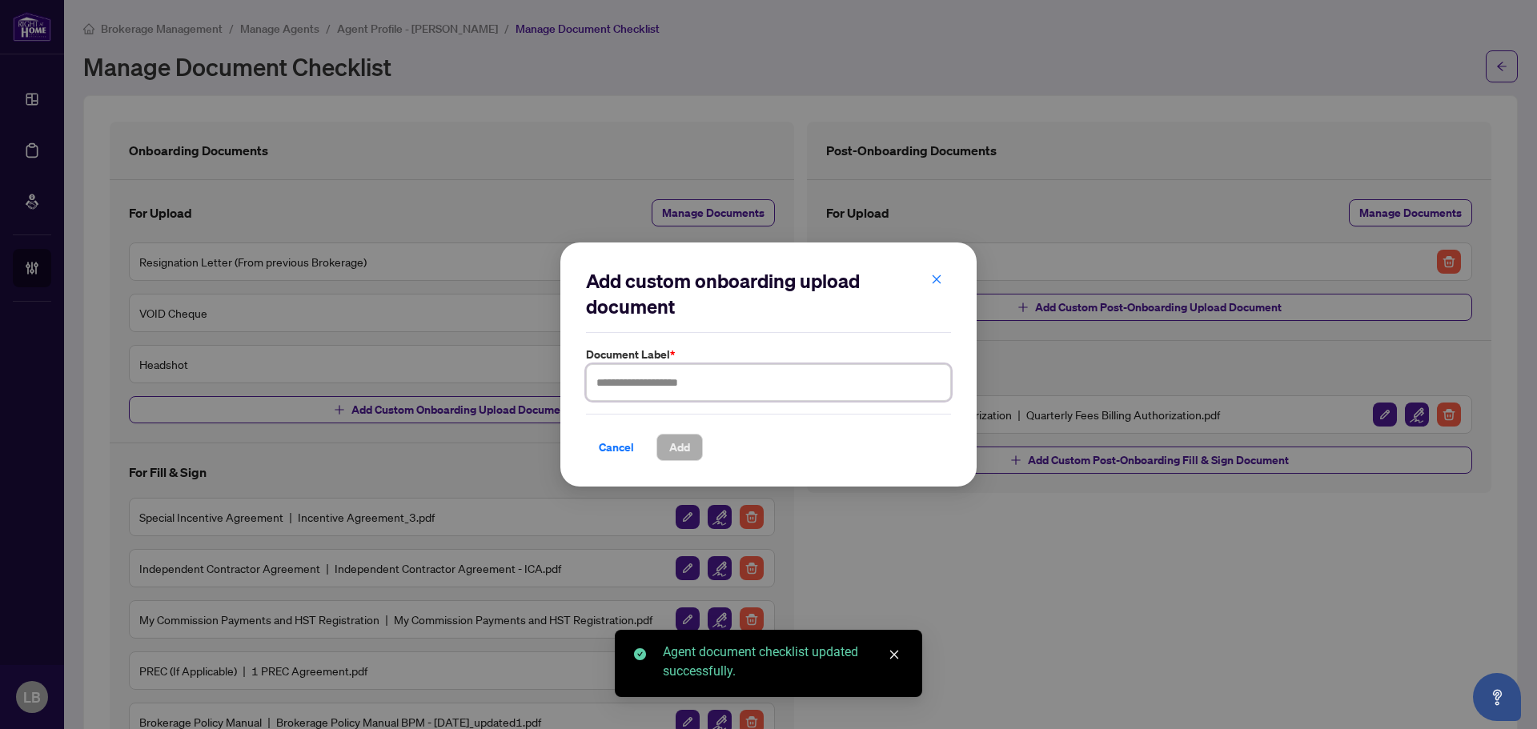
click at [668, 384] on input "text" at bounding box center [768, 382] width 365 height 37
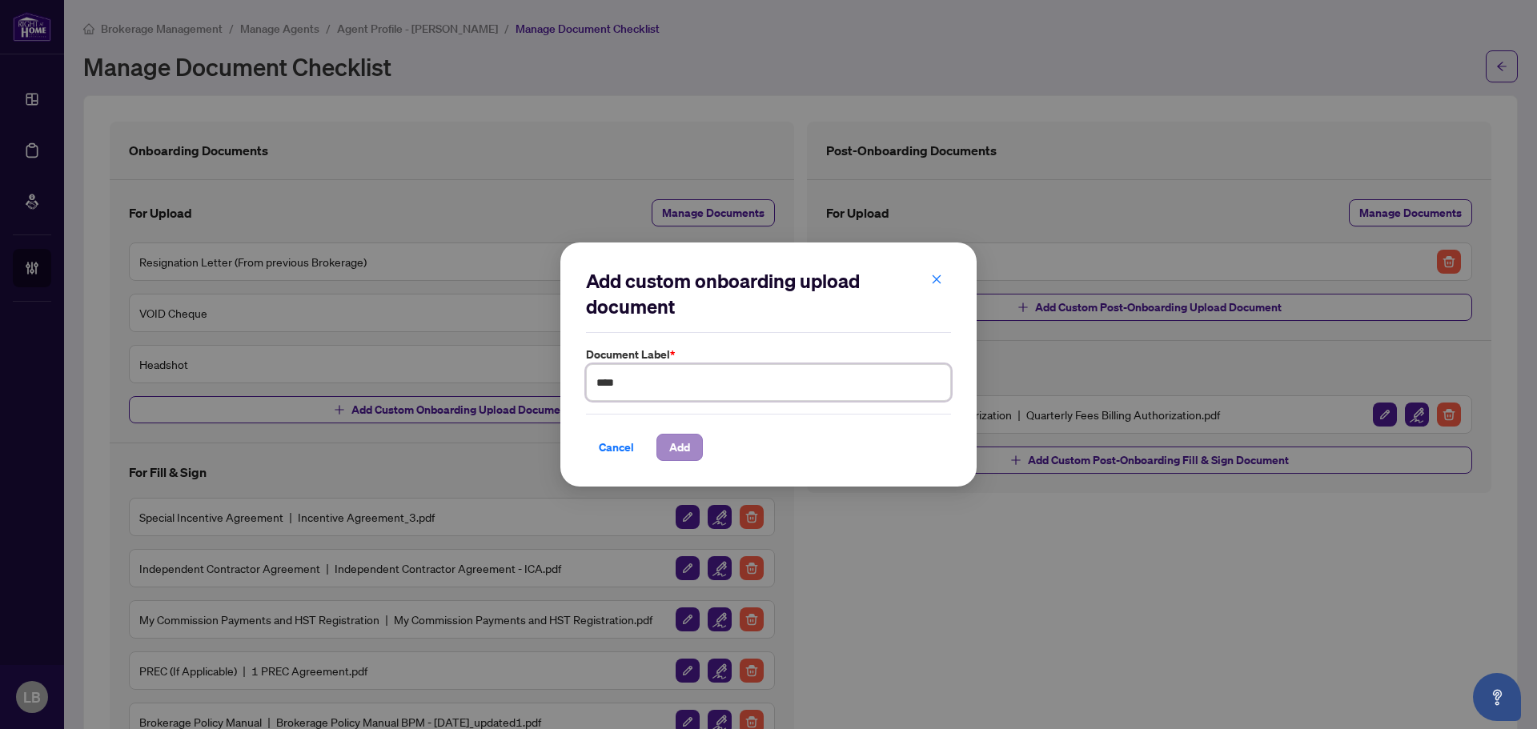
type input "****"
click at [681, 444] on span "Add" at bounding box center [679, 448] width 21 height 26
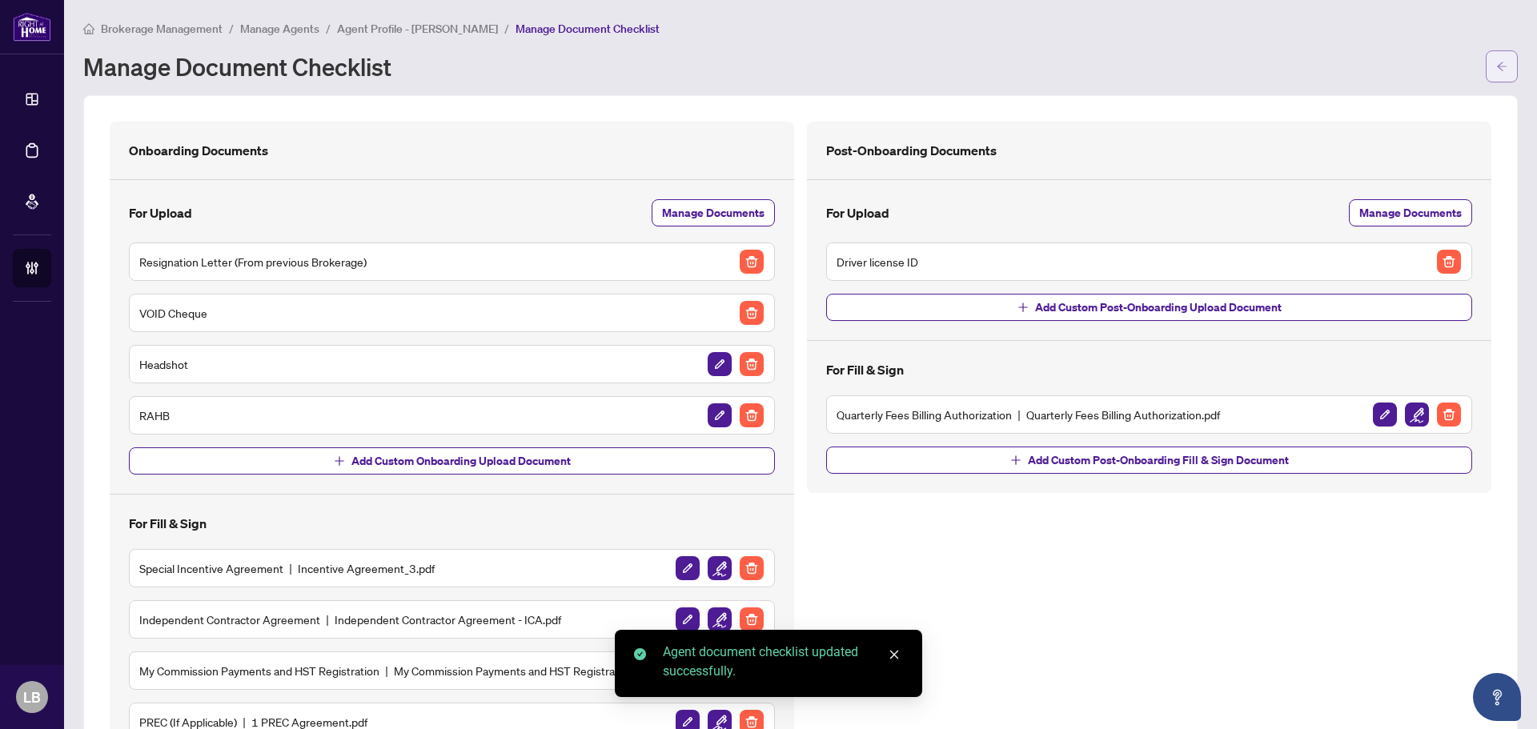
click at [1497, 67] on icon "arrow-left" at bounding box center [1502, 66] width 11 height 11
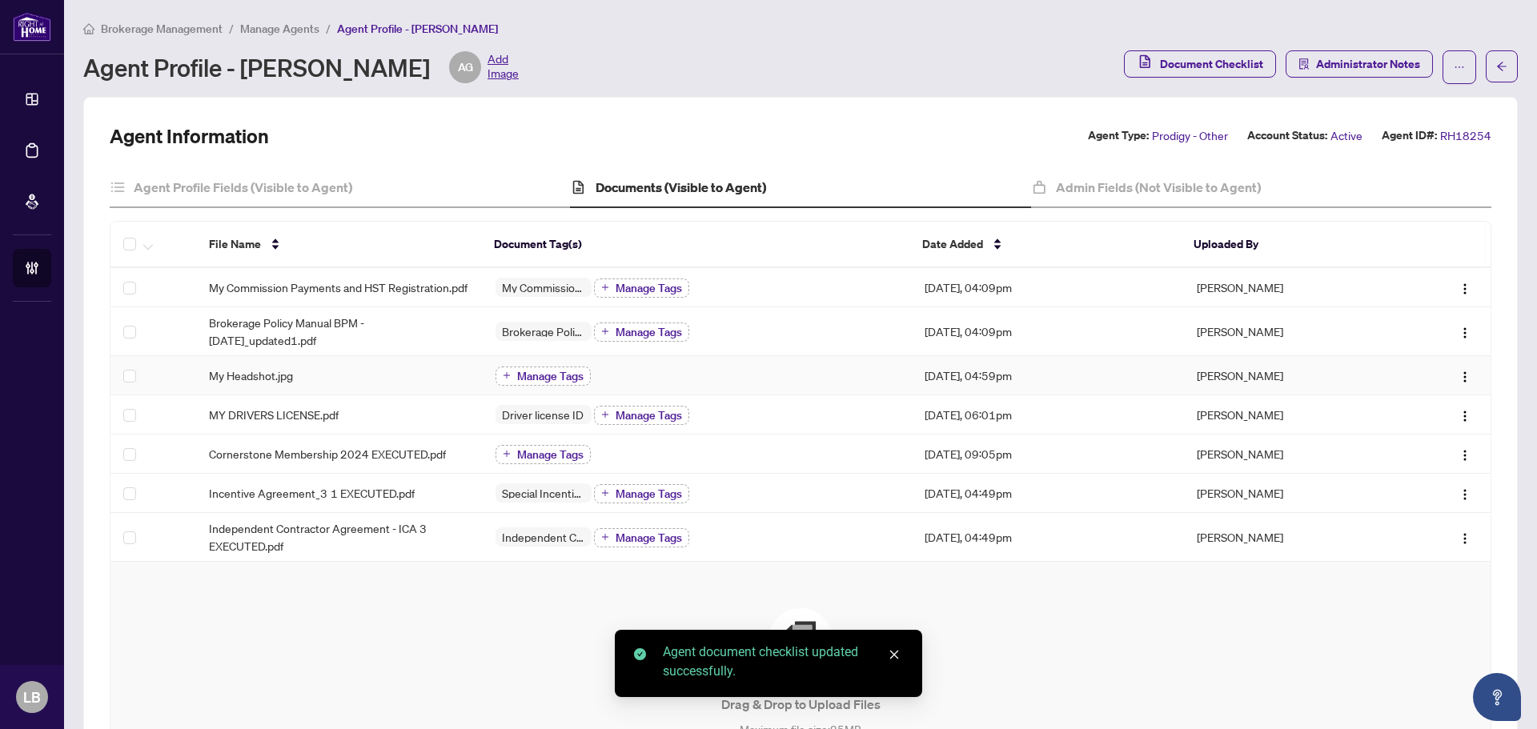
click at [541, 382] on span "Manage Tags" at bounding box center [550, 376] width 66 height 11
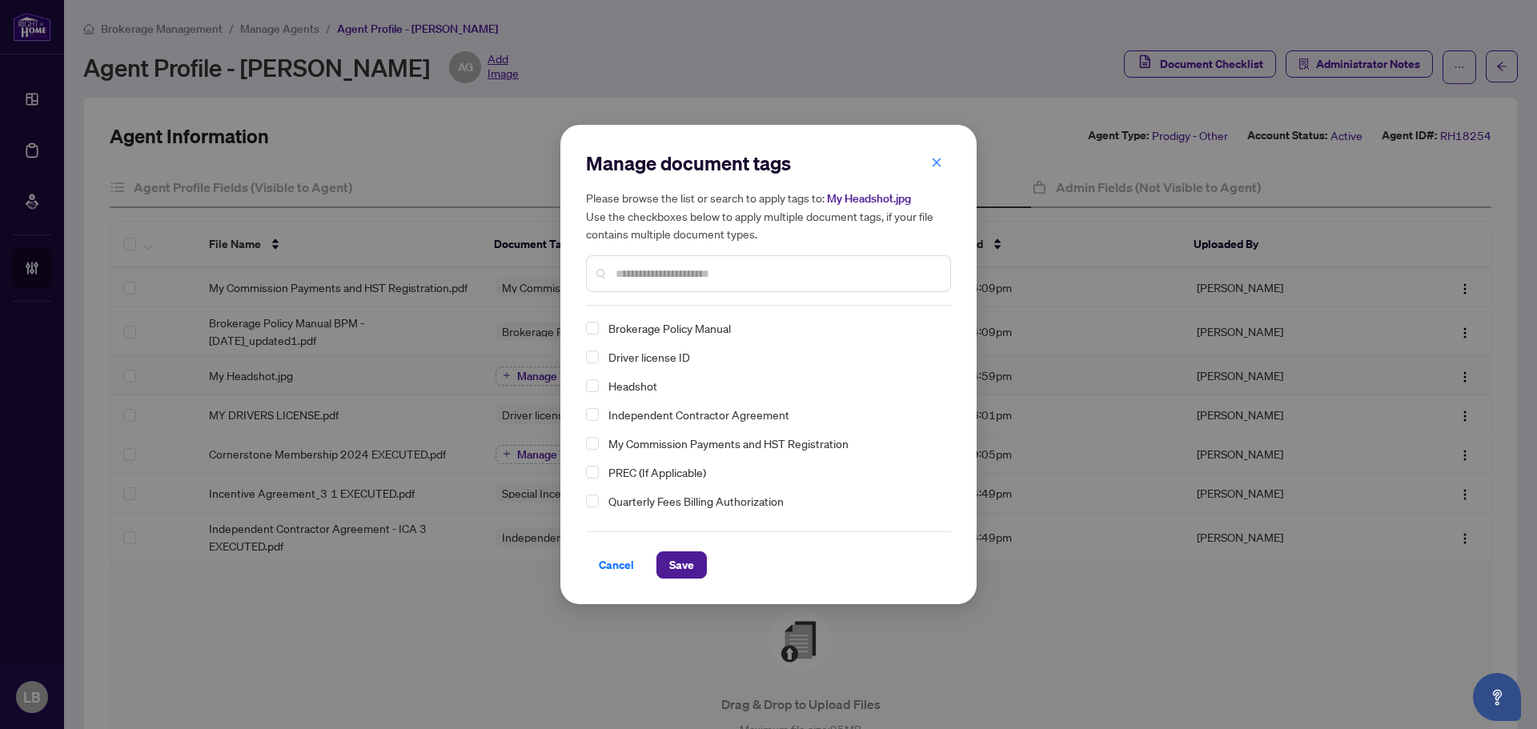
click at [599, 383] on div "Headshot" at bounding box center [764, 385] width 356 height 19
click at [597, 383] on span "Select Headshot" at bounding box center [592, 386] width 13 height 13
drag, startPoint x: 597, startPoint y: 383, endPoint x: 623, endPoint y: 472, distance: 93.5
click at [597, 383] on span "Select Driver license ID" at bounding box center [592, 386] width 13 height 13
click at [597, 328] on span "Select Driver license ID" at bounding box center [592, 328] width 13 height 13
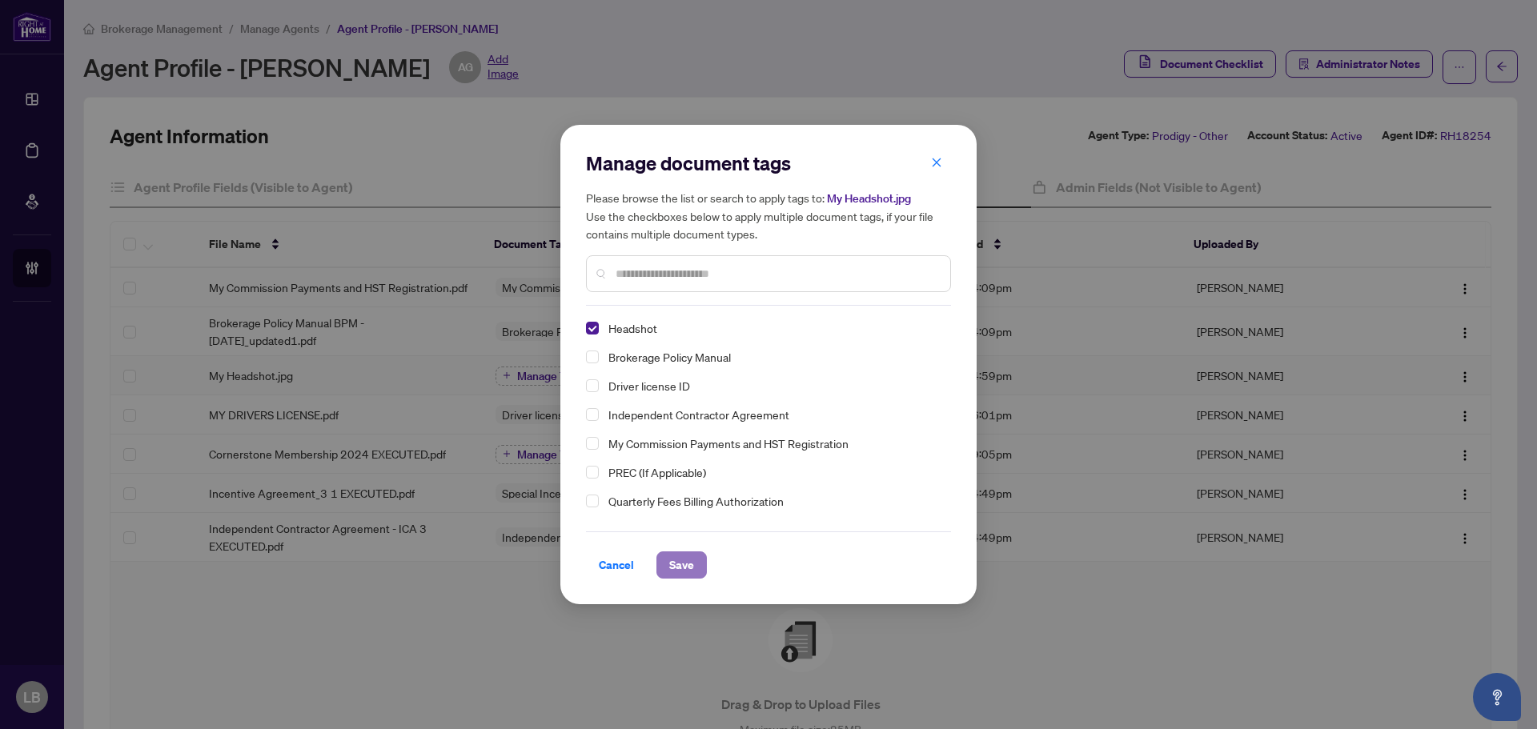
click at [666, 563] on button "Save" at bounding box center [682, 565] width 50 height 27
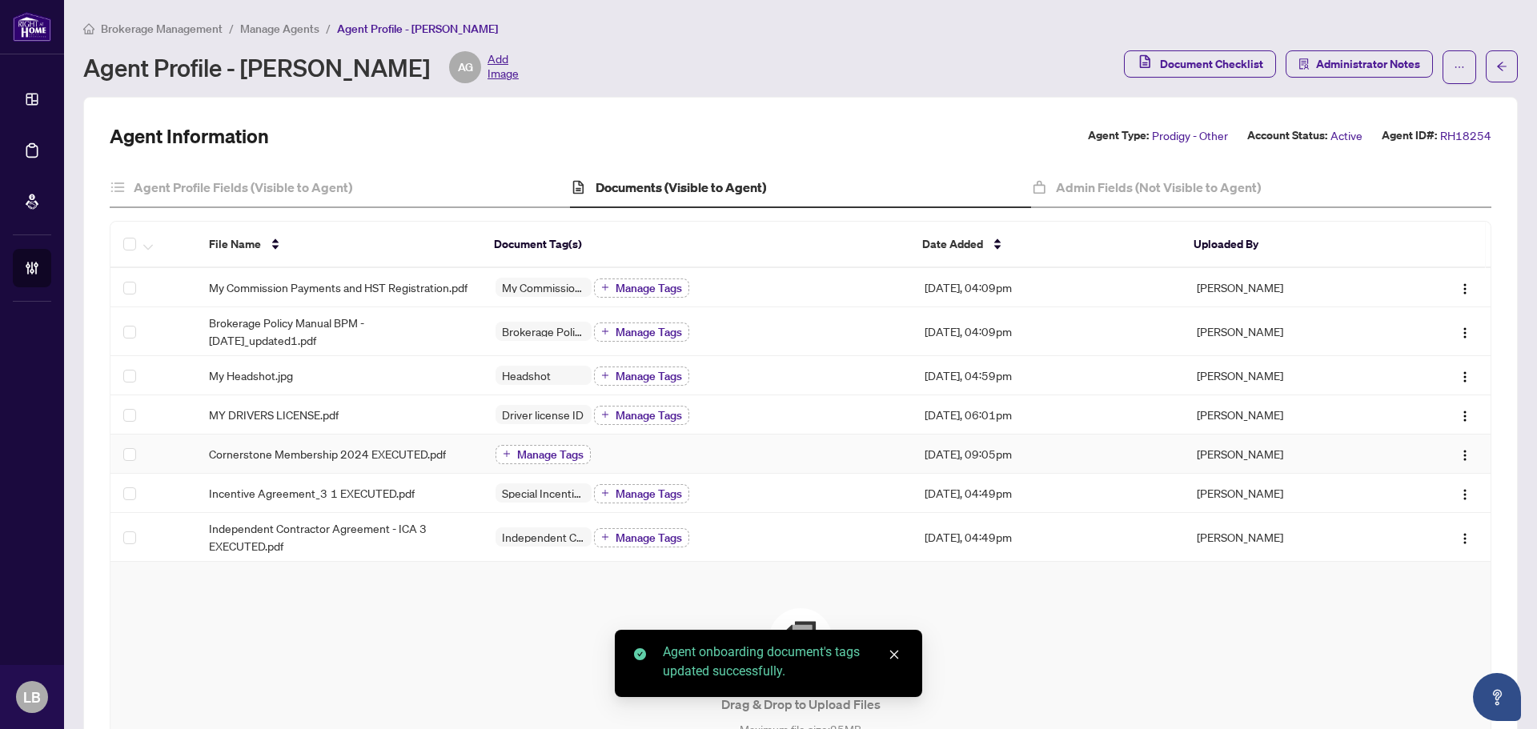
click at [526, 460] on span "Manage Tags" at bounding box center [550, 454] width 66 height 11
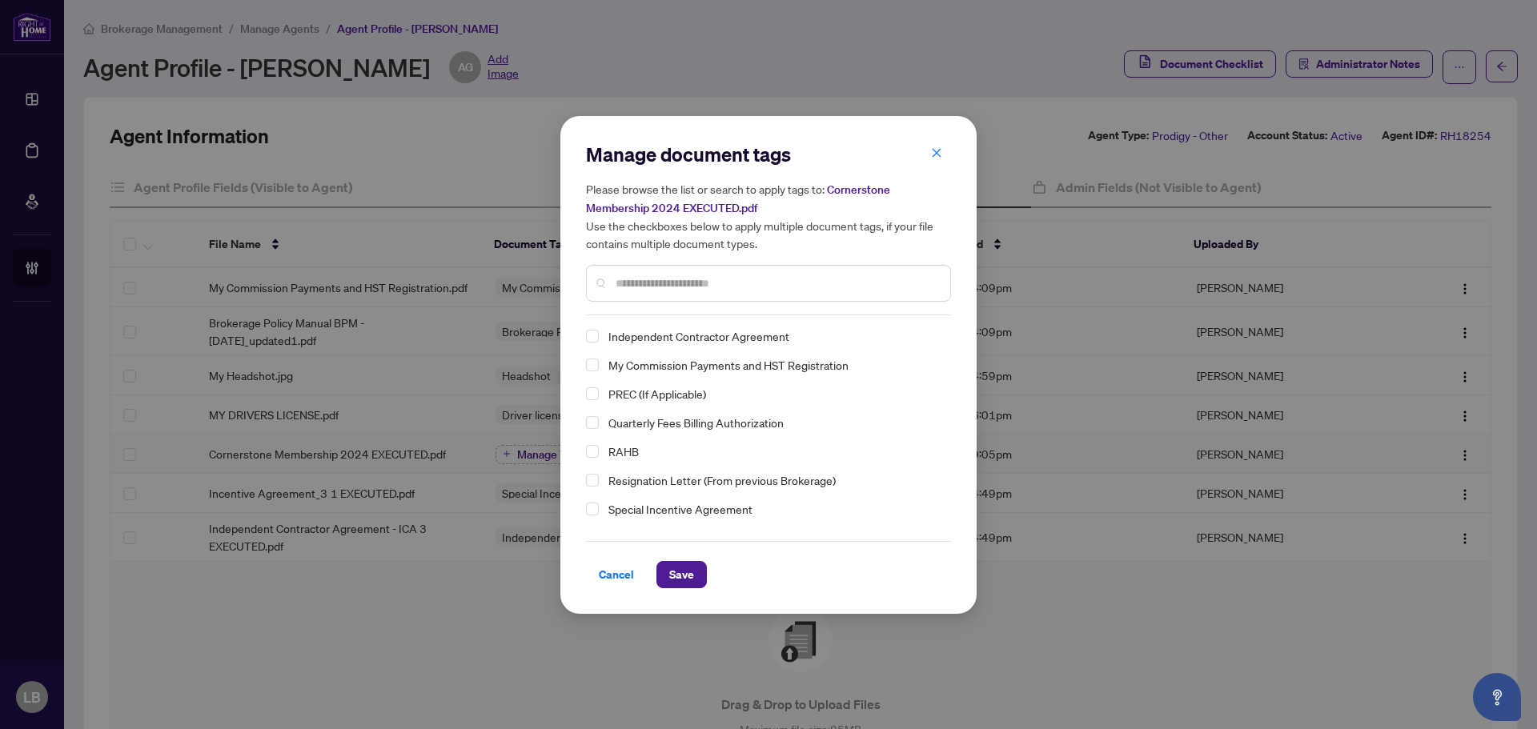
scroll to position [110, 0]
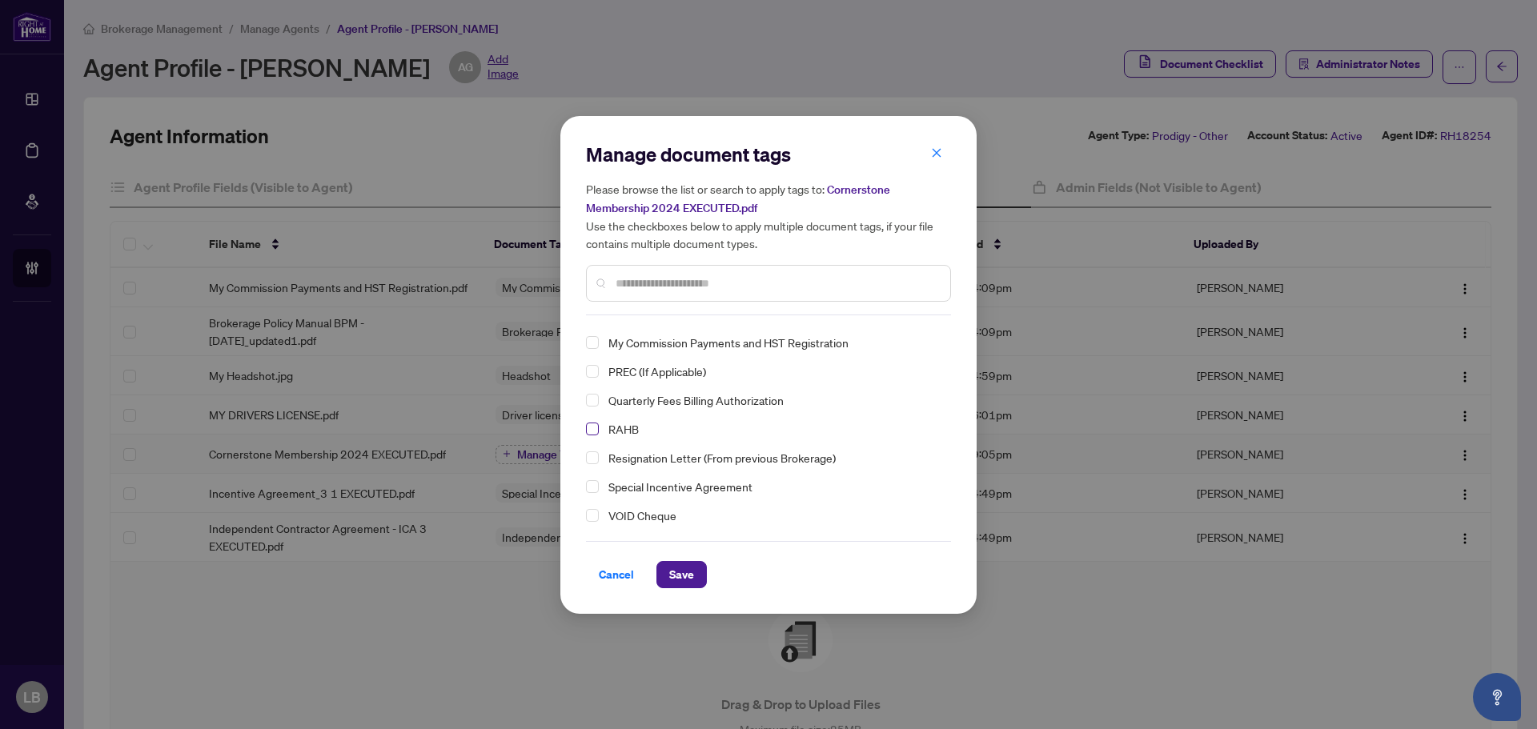
click at [589, 426] on span "Select RAHB" at bounding box center [592, 429] width 13 height 13
click at [680, 569] on span "Save" at bounding box center [681, 575] width 25 height 26
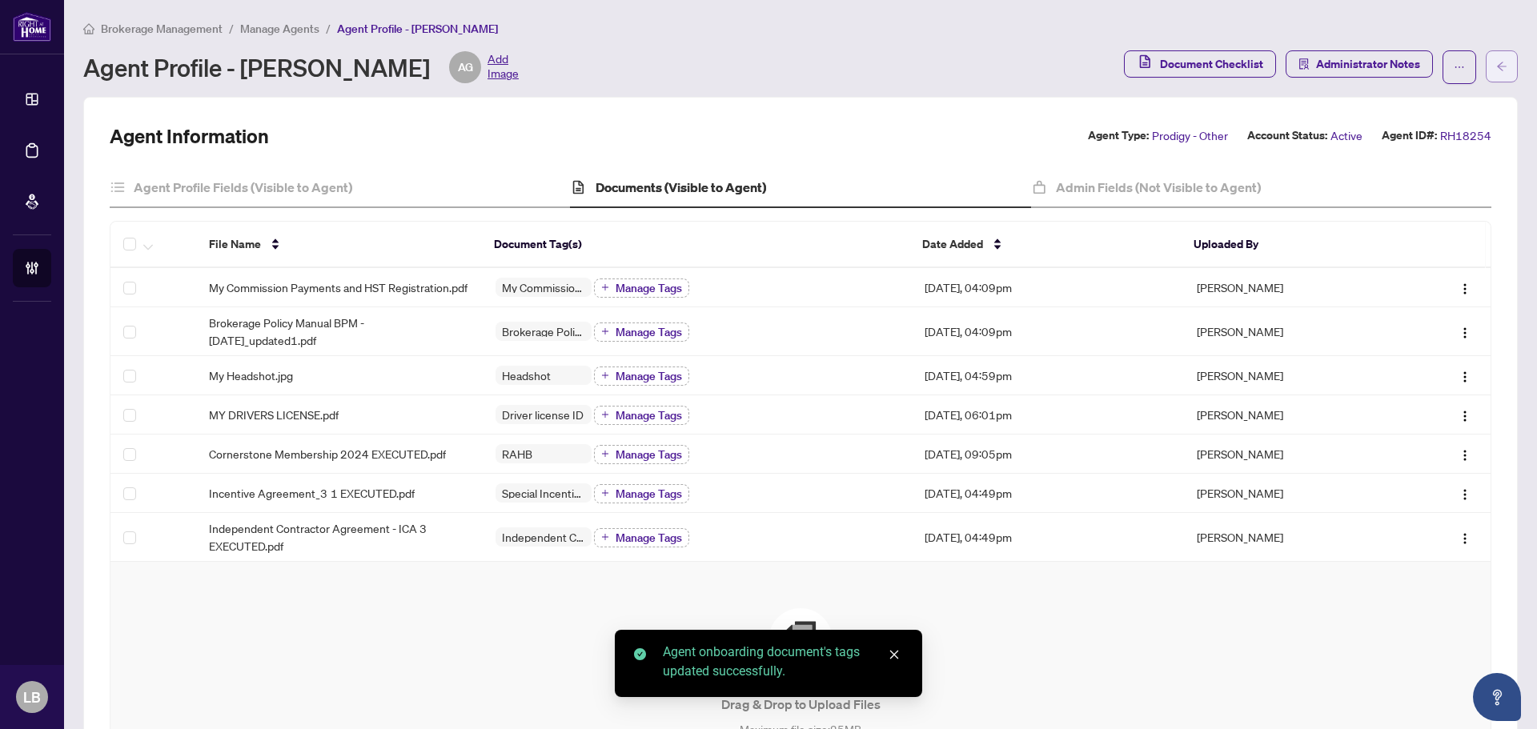
click at [1497, 68] on icon "arrow-left" at bounding box center [1502, 66] width 11 height 11
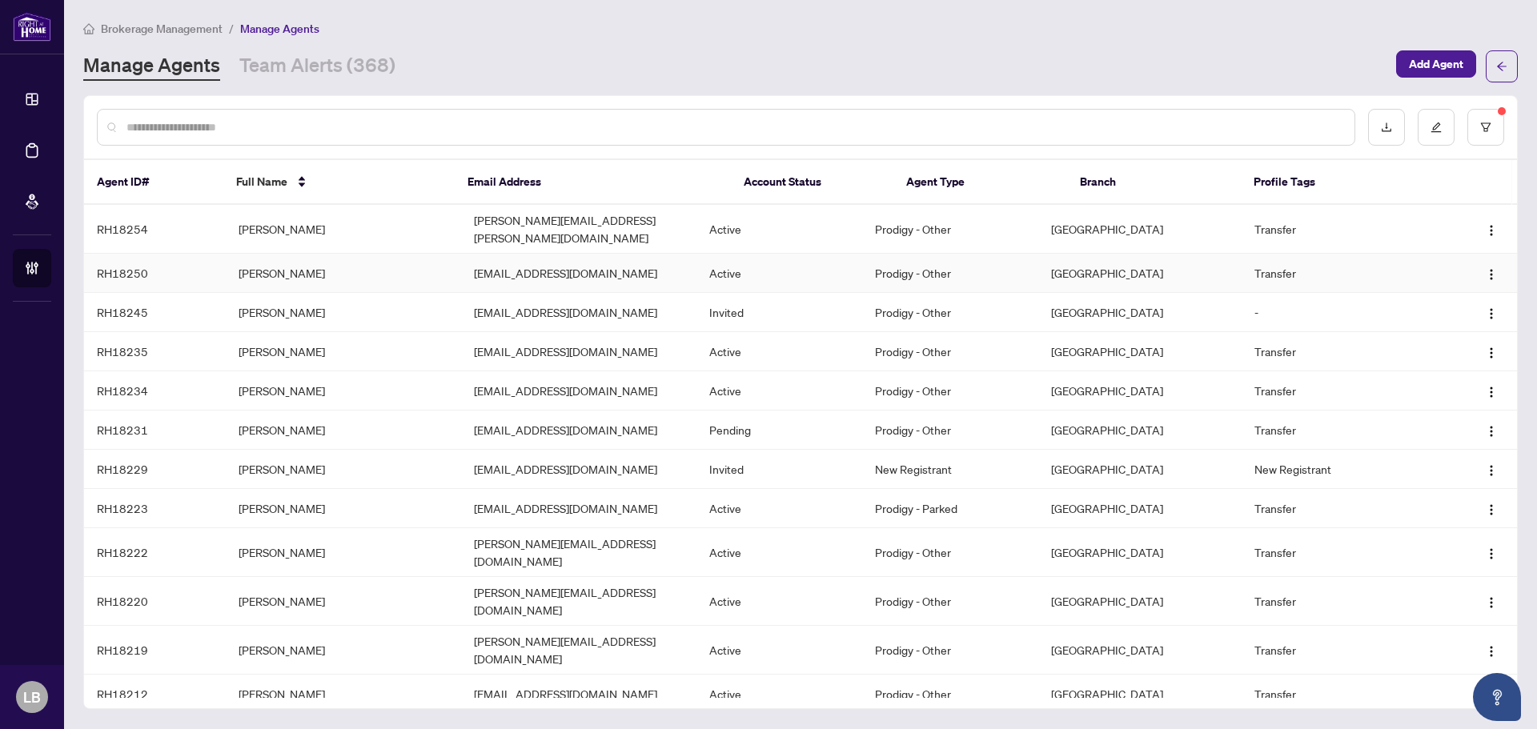
click at [277, 262] on td "[PERSON_NAME]" at bounding box center [343, 273] width 235 height 39
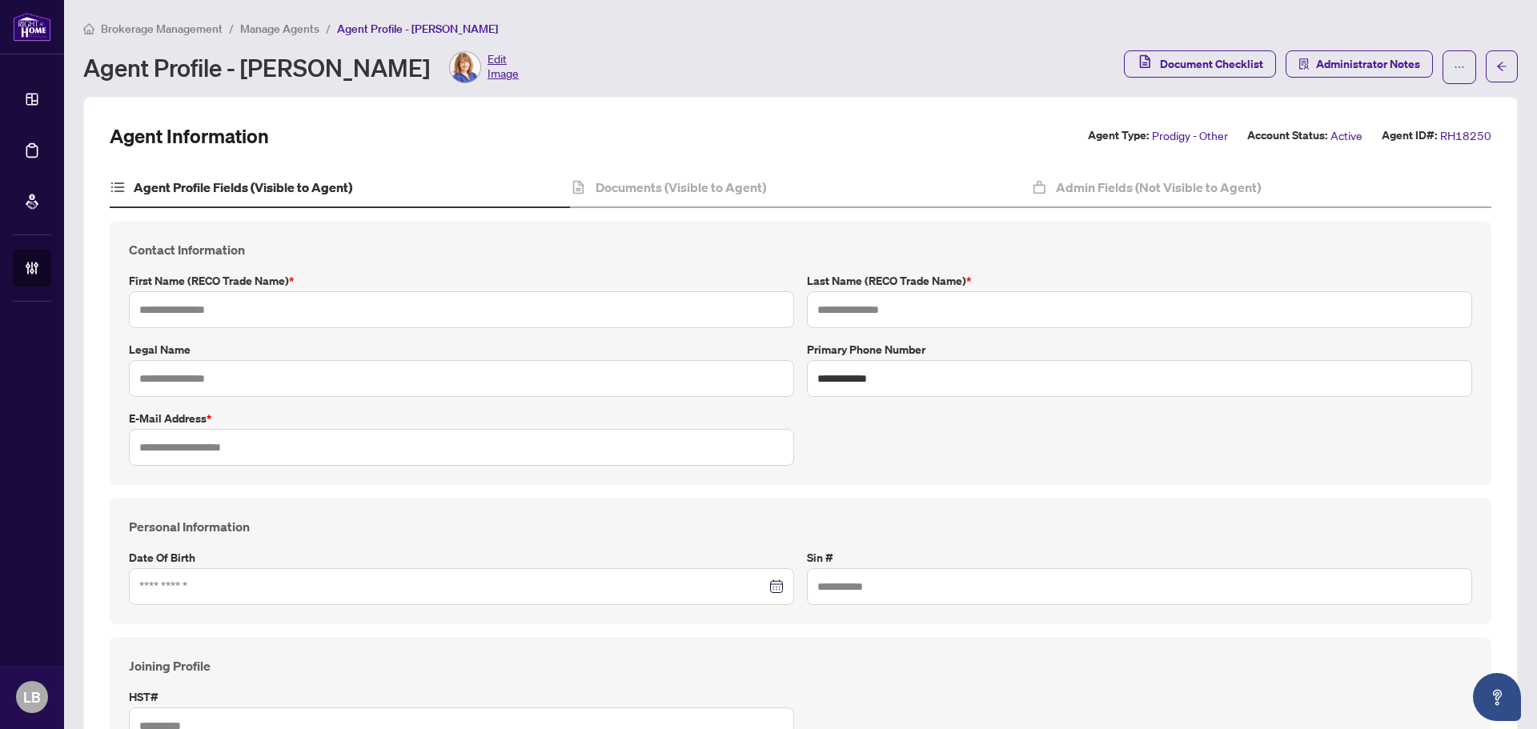
type input "****"
type input "********"
type input "**********"
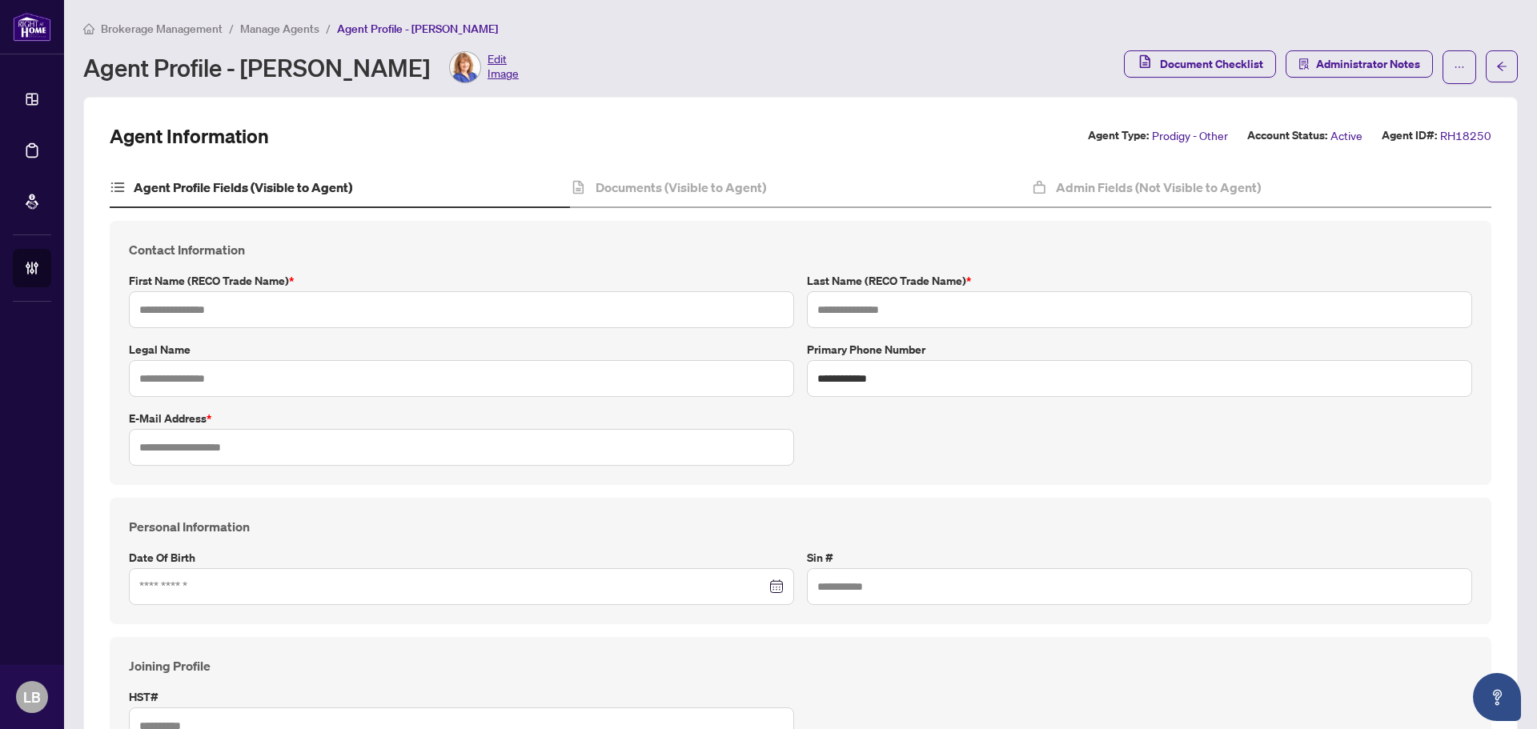
type input "**********"
type input "*******"
type input "**********"
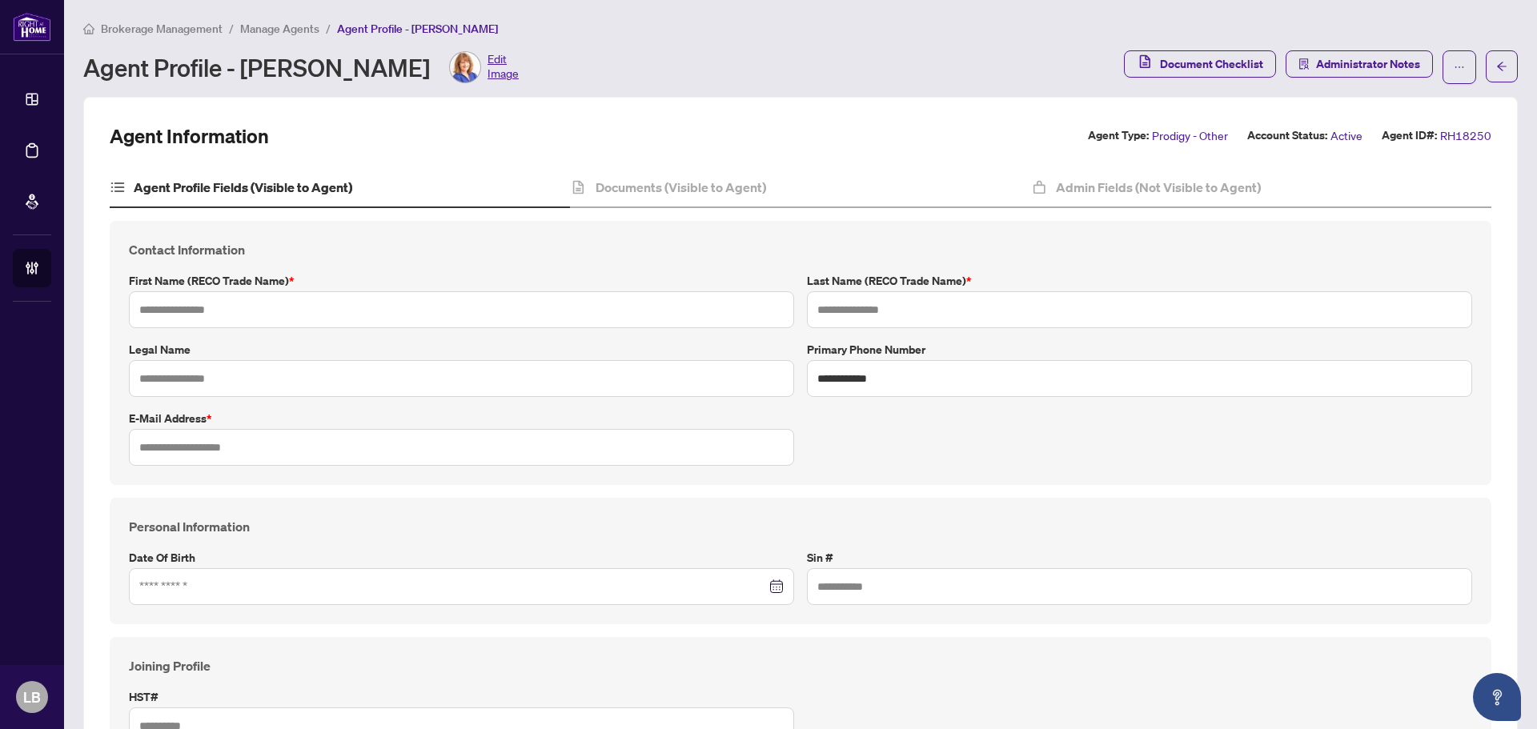
type input "*****"
type input "**********"
type input "****"
type input "**********"
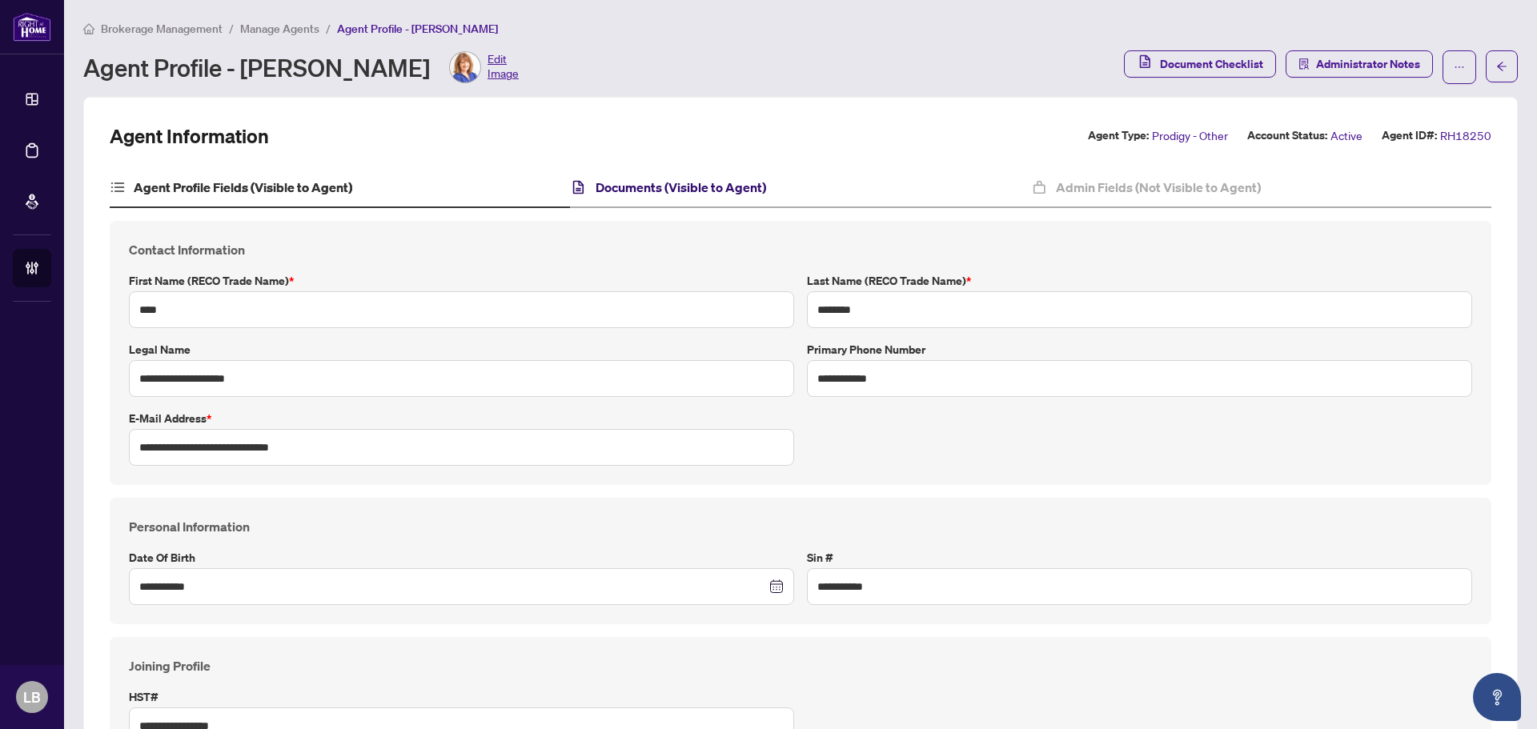
click at [661, 185] on h4 "Documents (Visible to Agent)" at bounding box center [681, 187] width 171 height 19
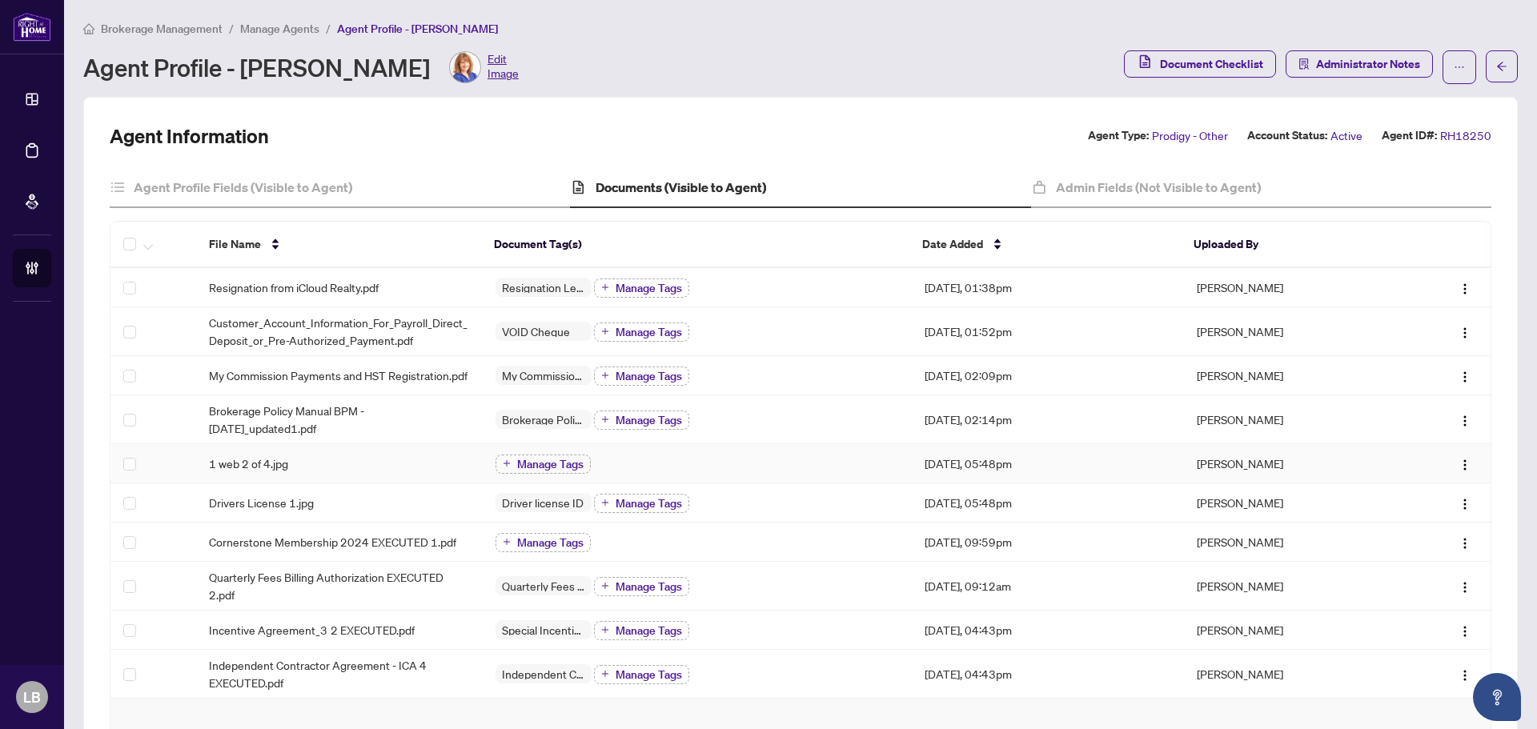
click at [288, 470] on div "1 web 2 of 4.jpg" at bounding box center [339, 464] width 261 height 18
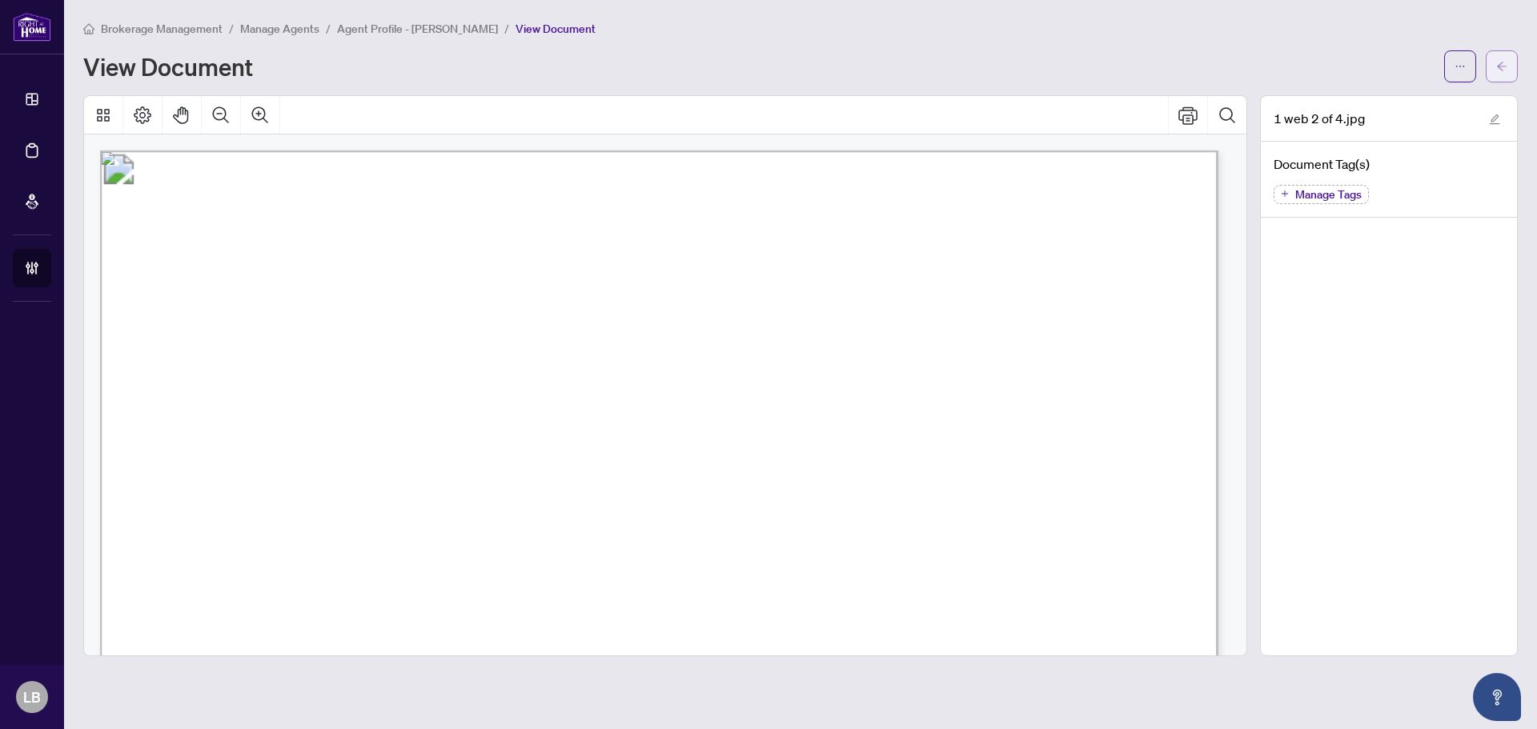
click at [1500, 63] on icon "arrow-left" at bounding box center [1502, 66] width 11 height 11
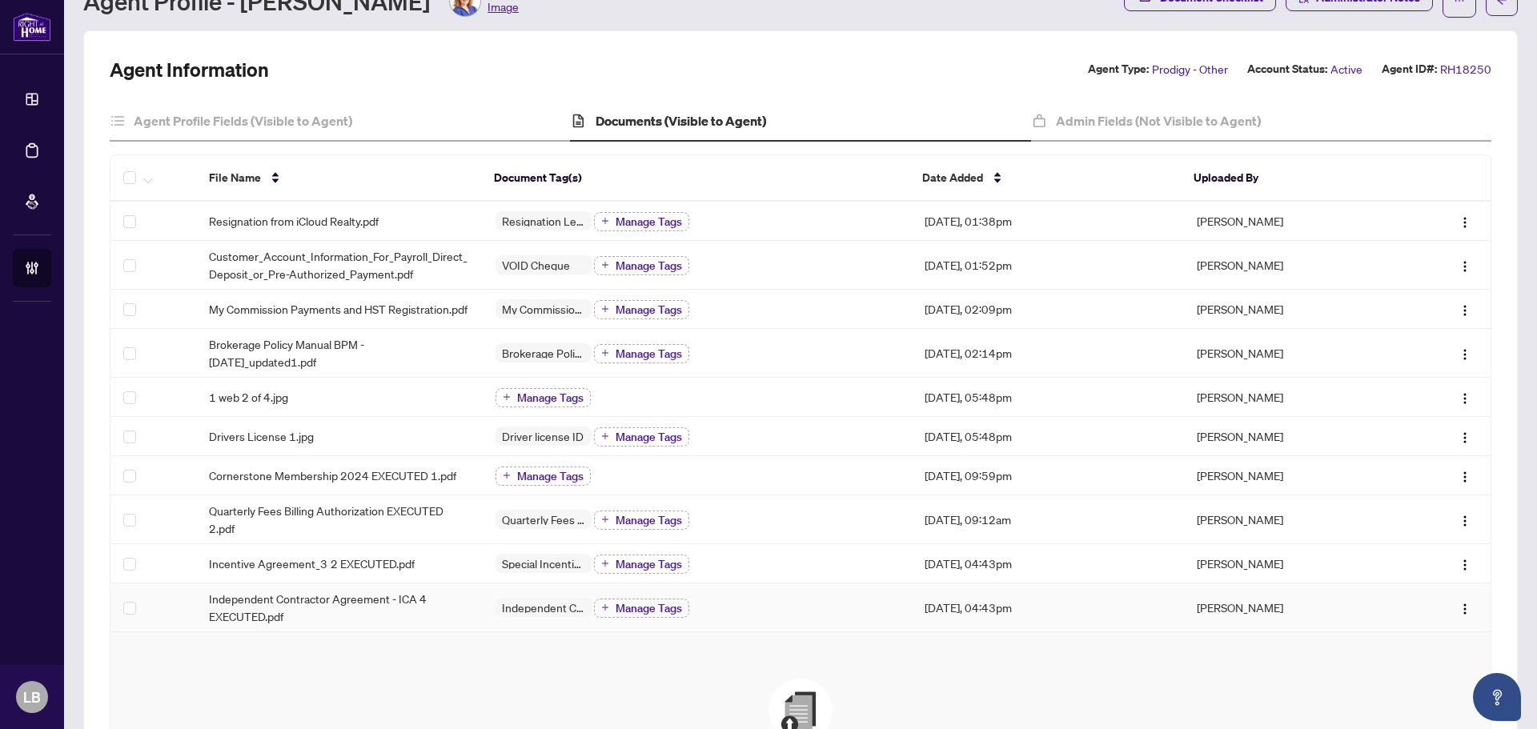
scroll to position [350, 0]
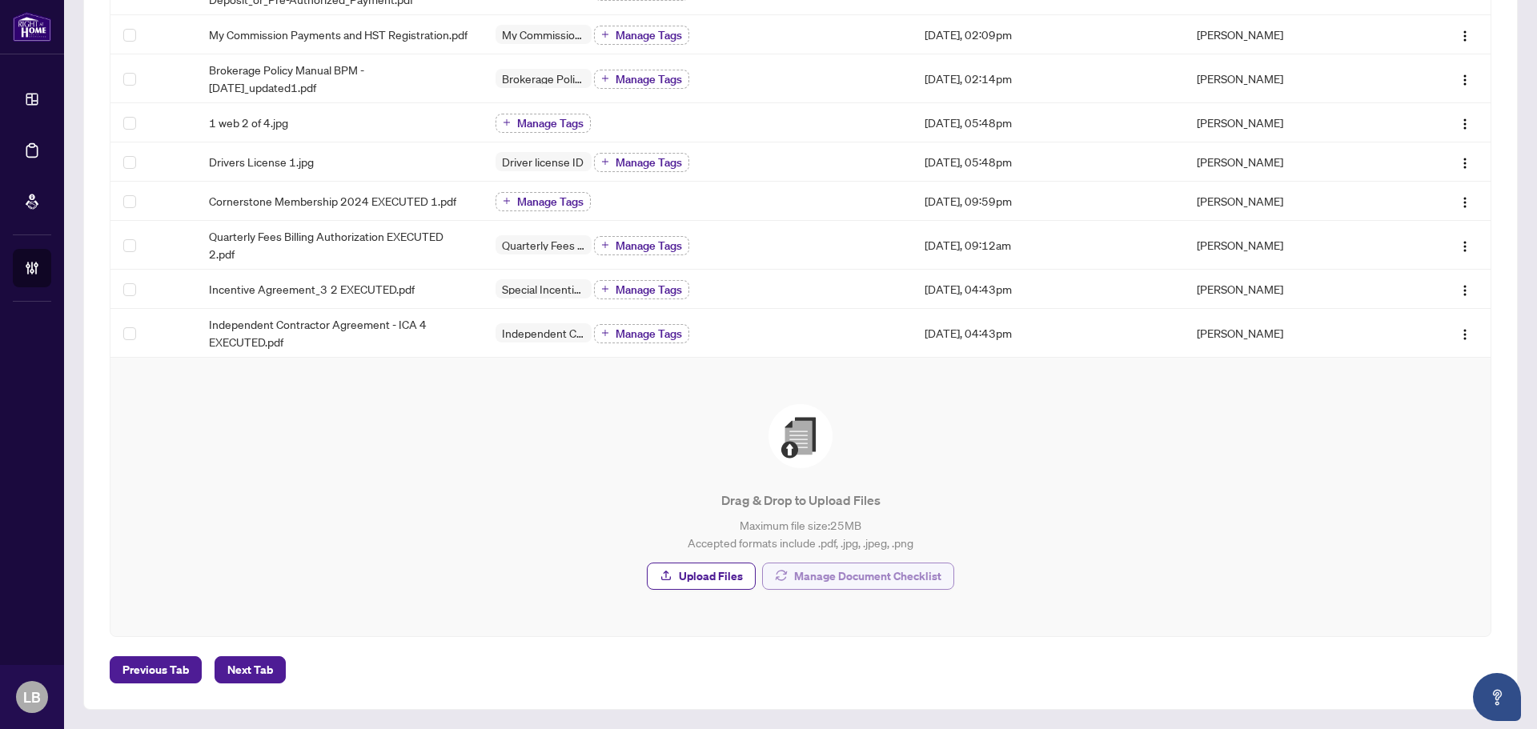
click at [831, 570] on span "Manage Document Checklist" at bounding box center [867, 577] width 147 height 26
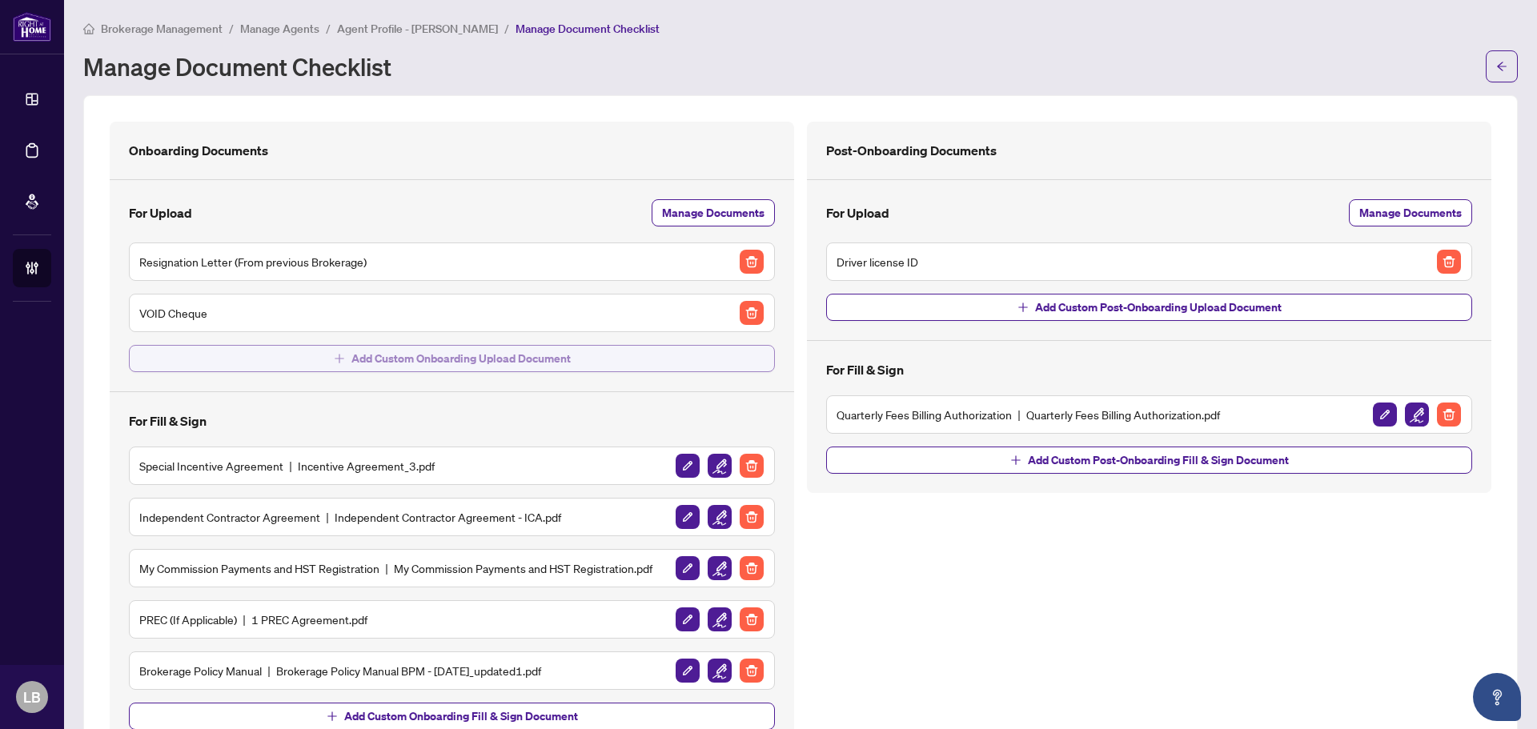
click at [570, 354] on button "Add Custom Onboarding Upload Document" at bounding box center [452, 358] width 646 height 27
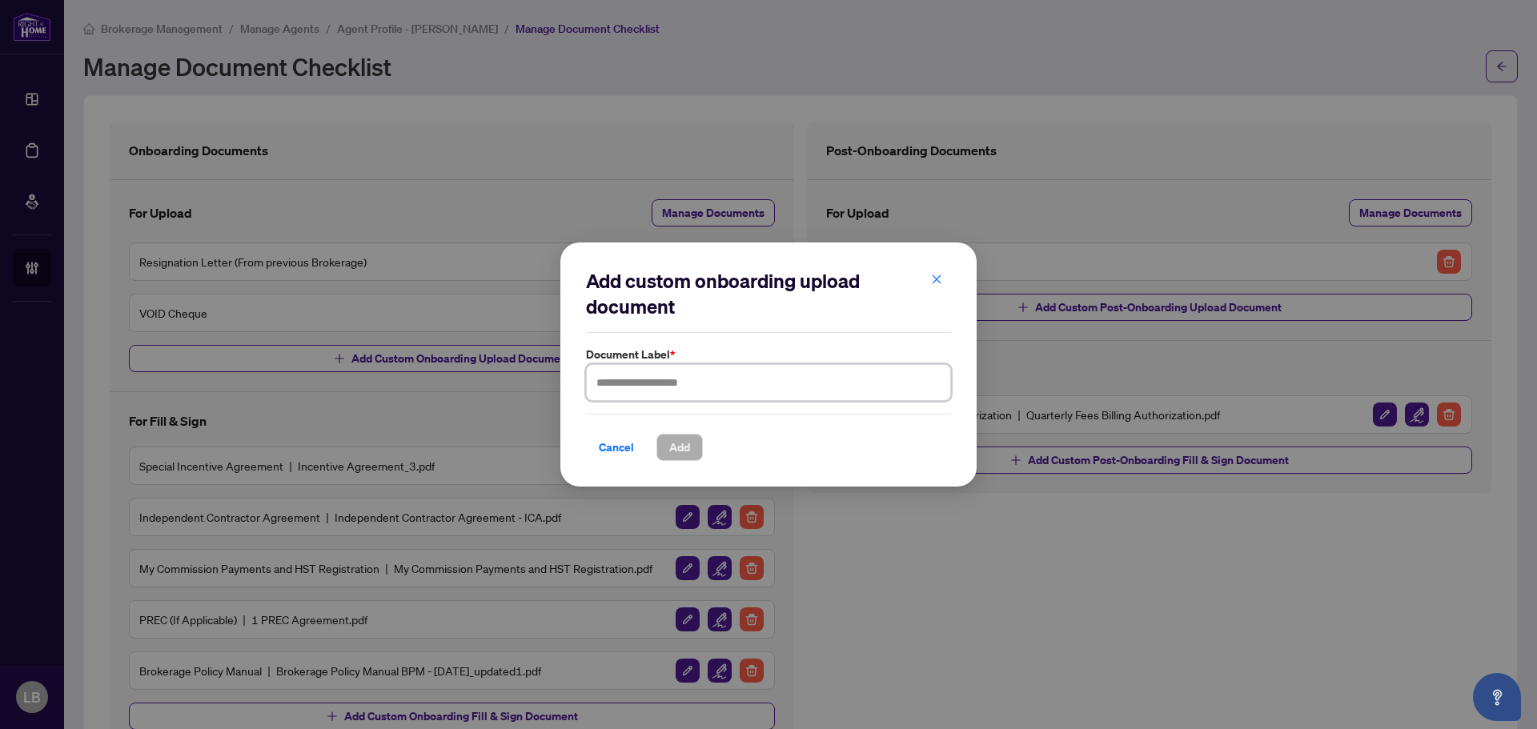
click at [621, 380] on input "text" at bounding box center [768, 382] width 365 height 37
type input "********"
click at [681, 452] on span "Add" at bounding box center [679, 448] width 21 height 26
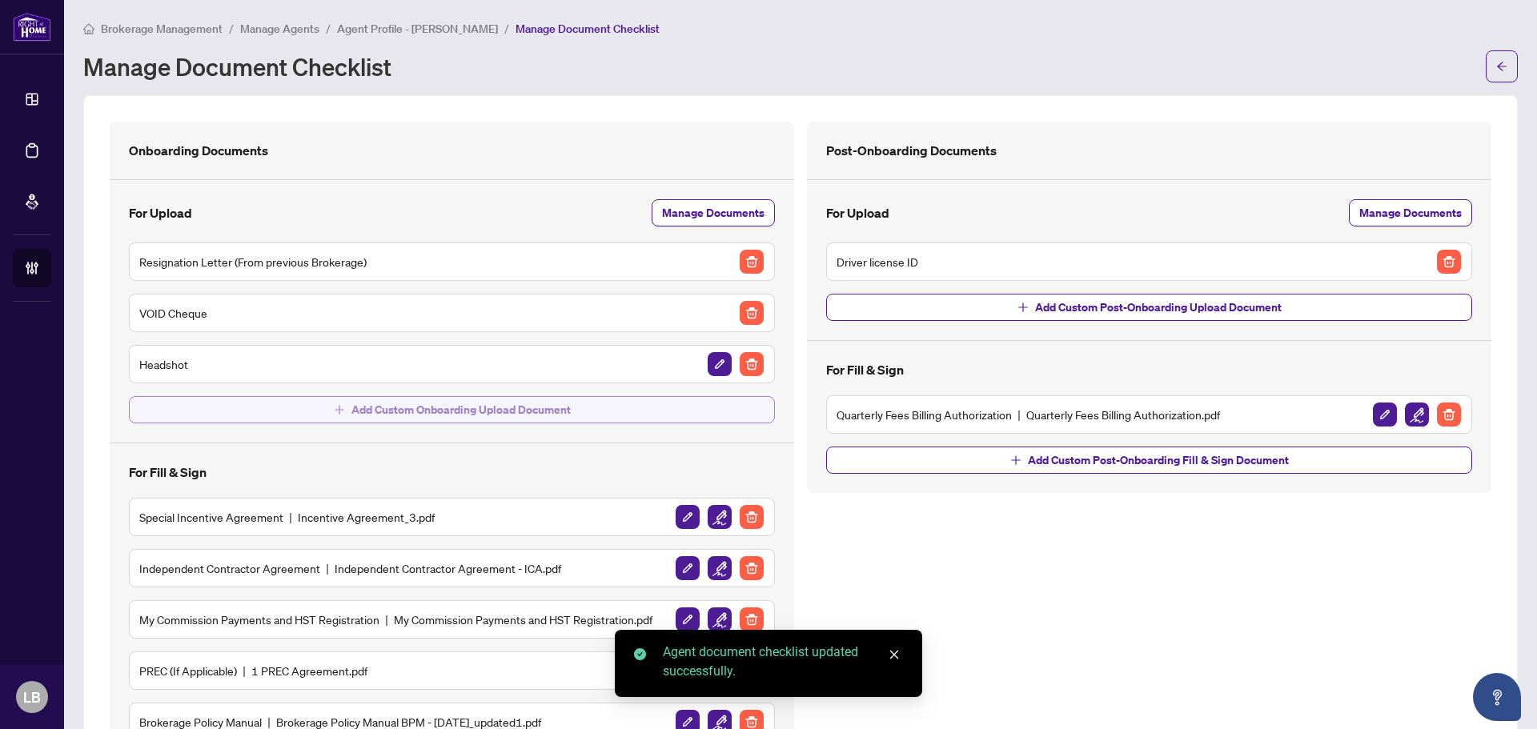
click at [600, 411] on button "Add Custom Onboarding Upload Document" at bounding box center [452, 409] width 646 height 27
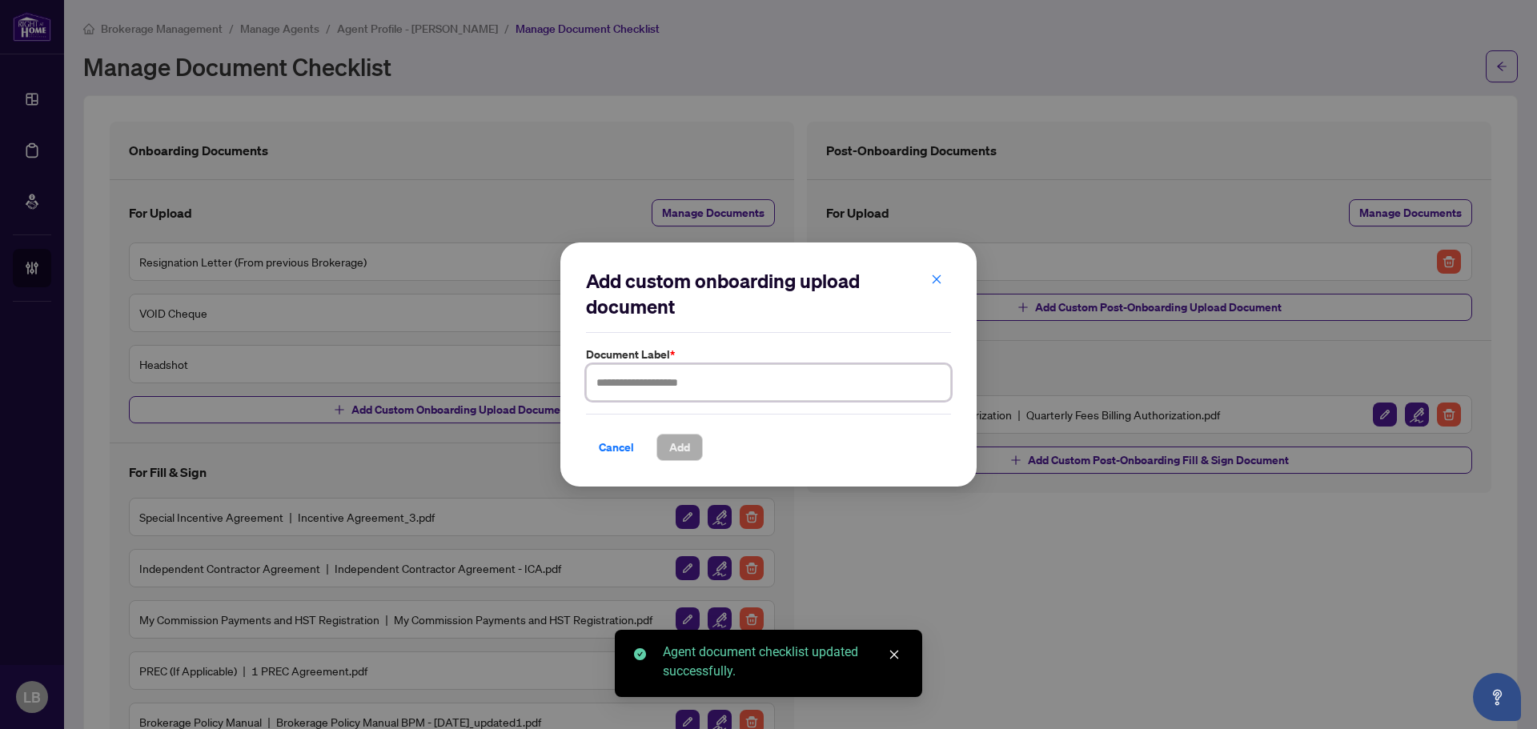
click at [676, 382] on input "text" at bounding box center [768, 382] width 365 height 37
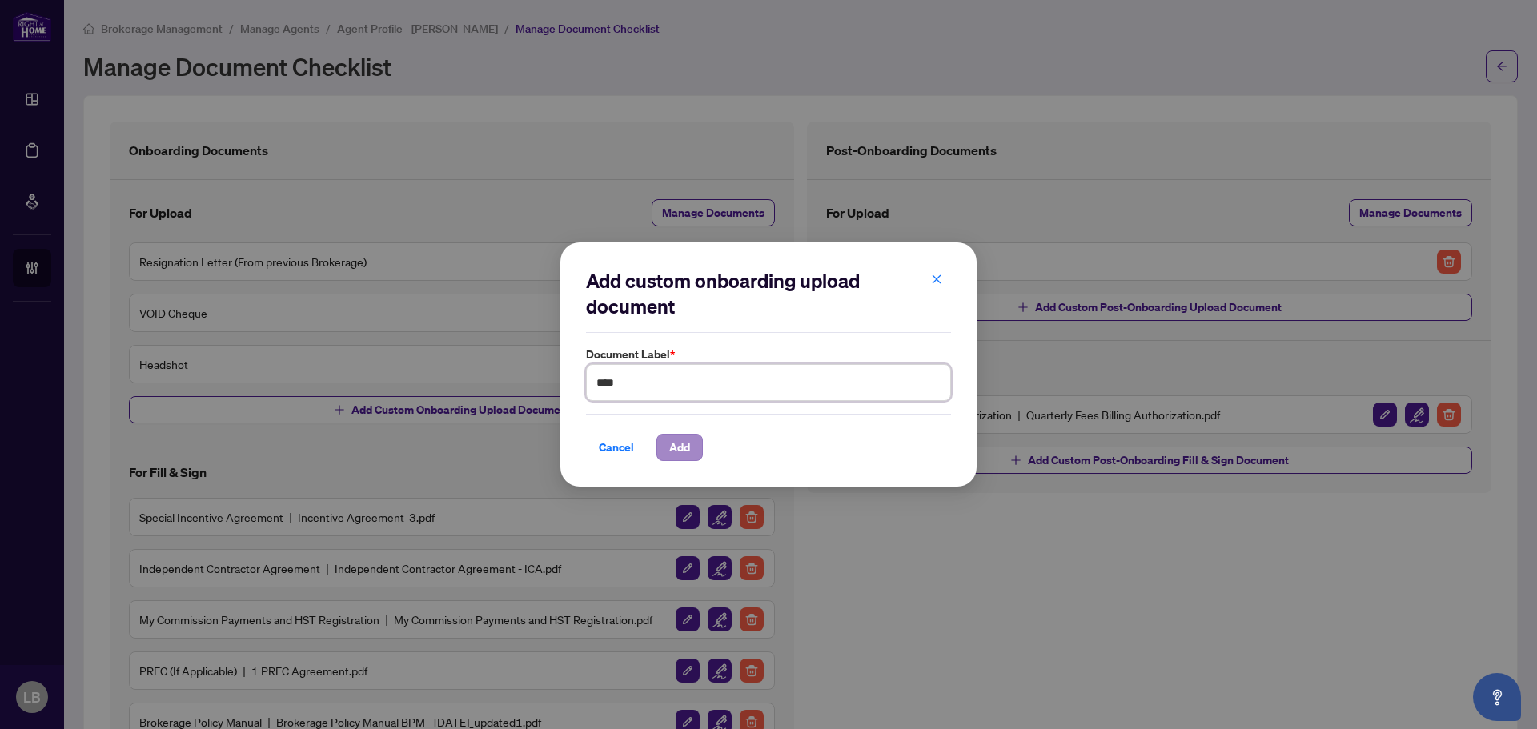
type input "****"
click at [683, 449] on span "Add" at bounding box center [679, 448] width 21 height 26
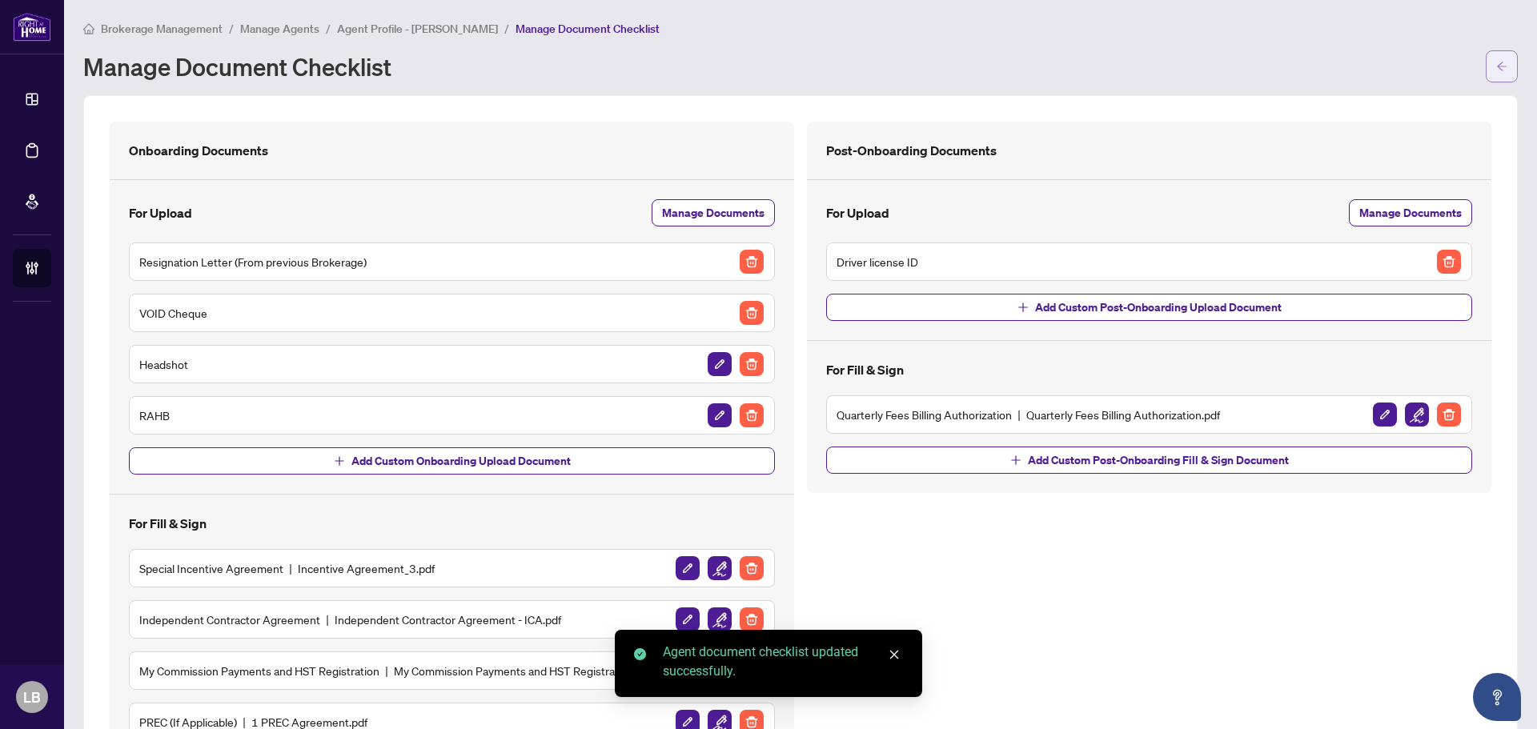
click at [1486, 71] on button "button" at bounding box center [1502, 66] width 32 height 32
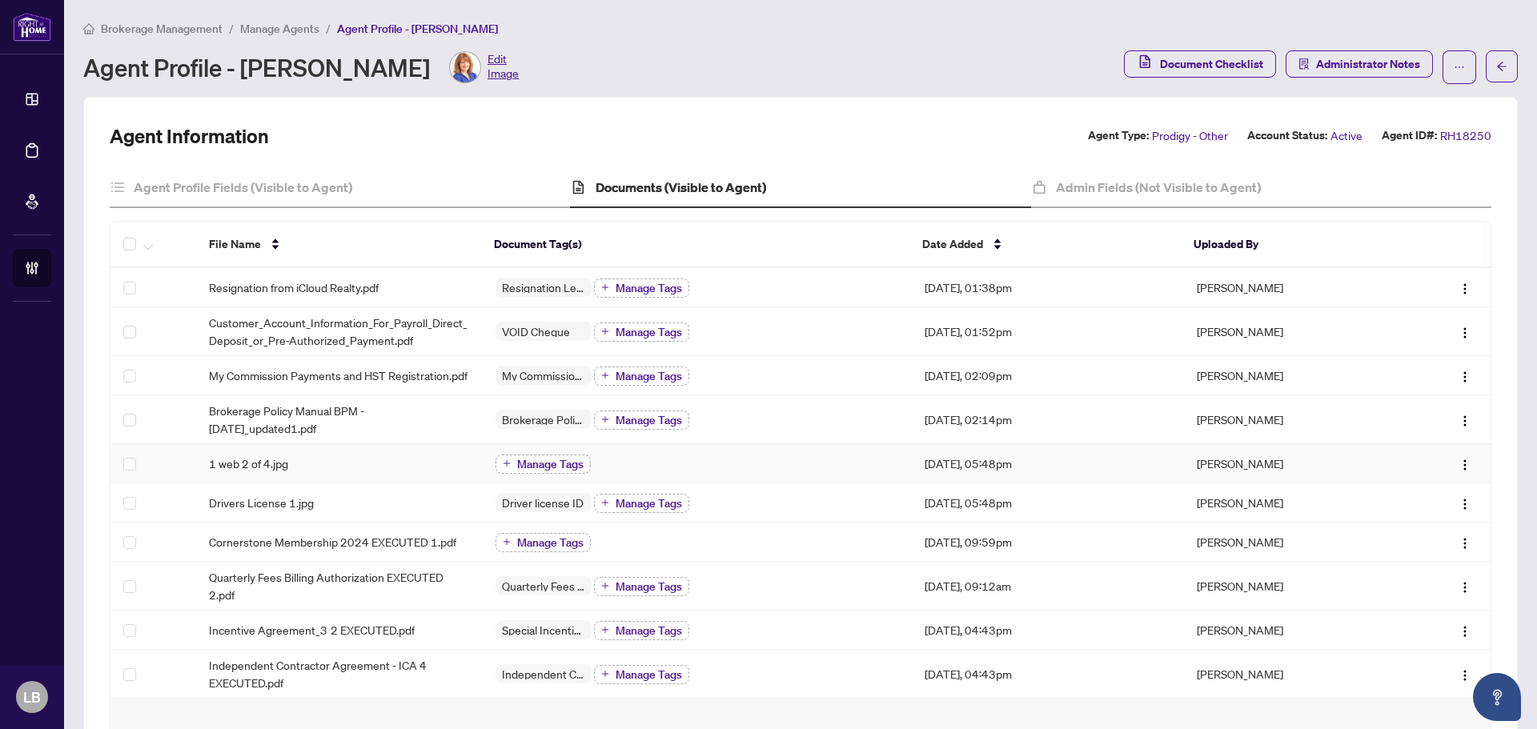
click at [521, 470] on span "Manage Tags" at bounding box center [550, 464] width 66 height 11
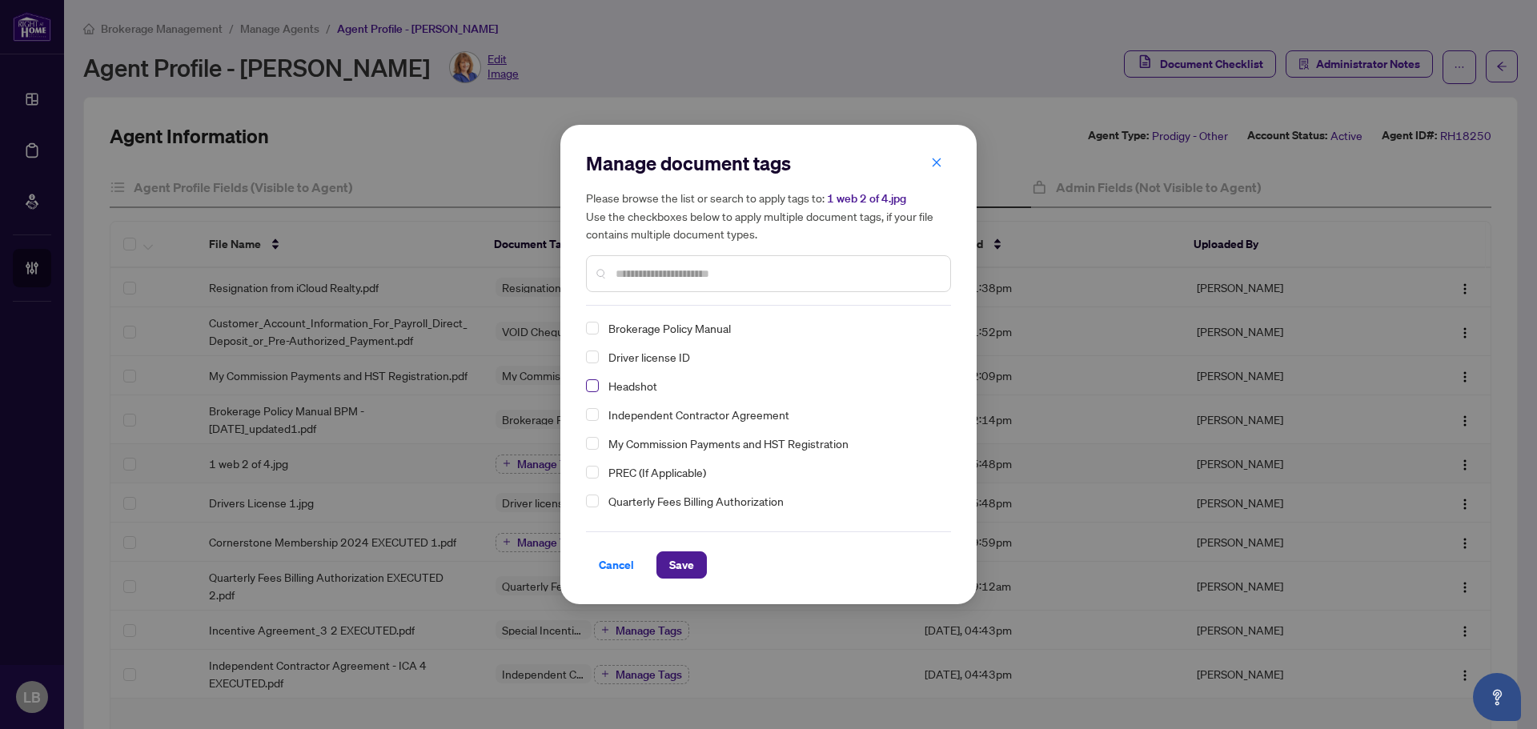
click at [592, 388] on span "Select Headshot" at bounding box center [592, 386] width 13 height 13
click at [681, 563] on span "Save" at bounding box center [681, 565] width 25 height 26
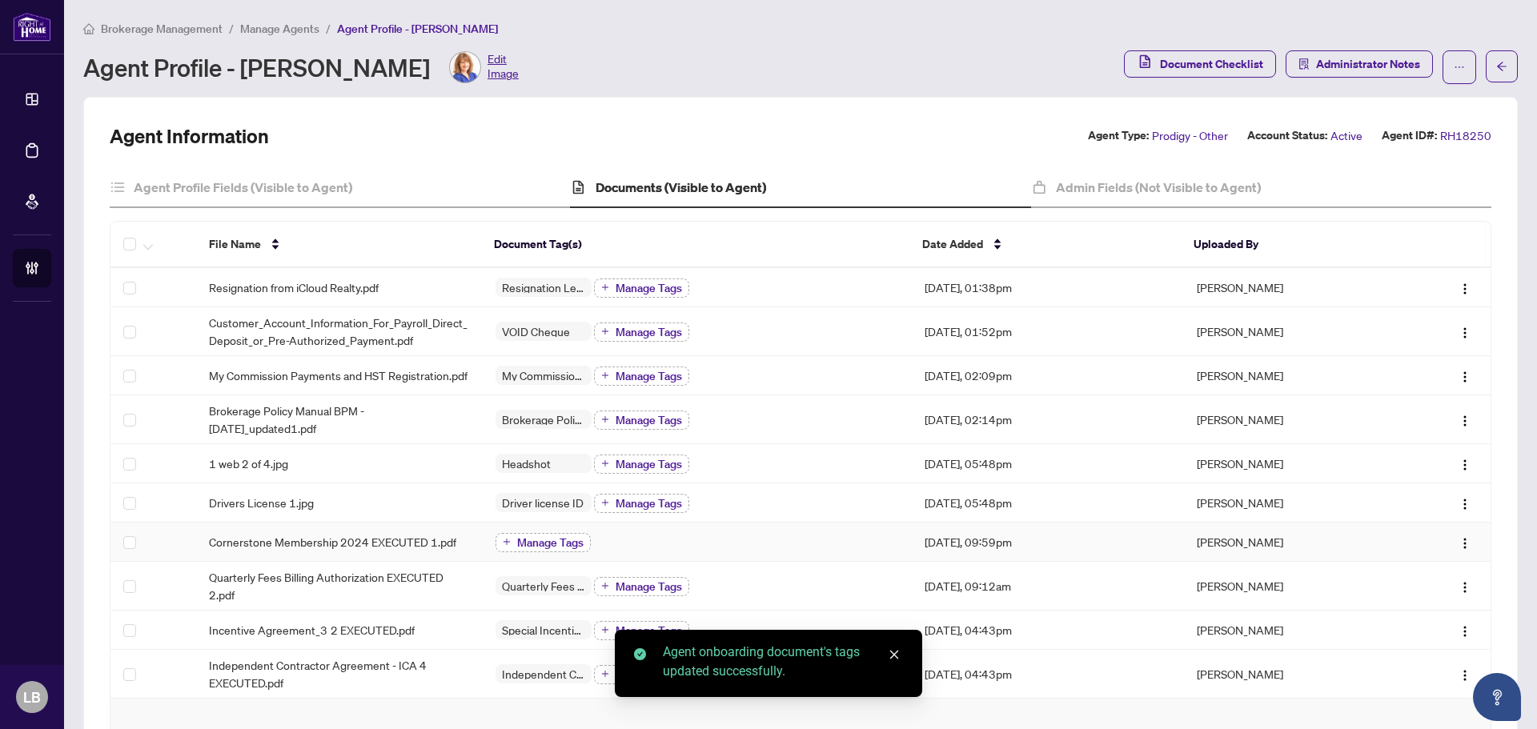
click at [542, 548] on span "Manage Tags" at bounding box center [550, 542] width 66 height 11
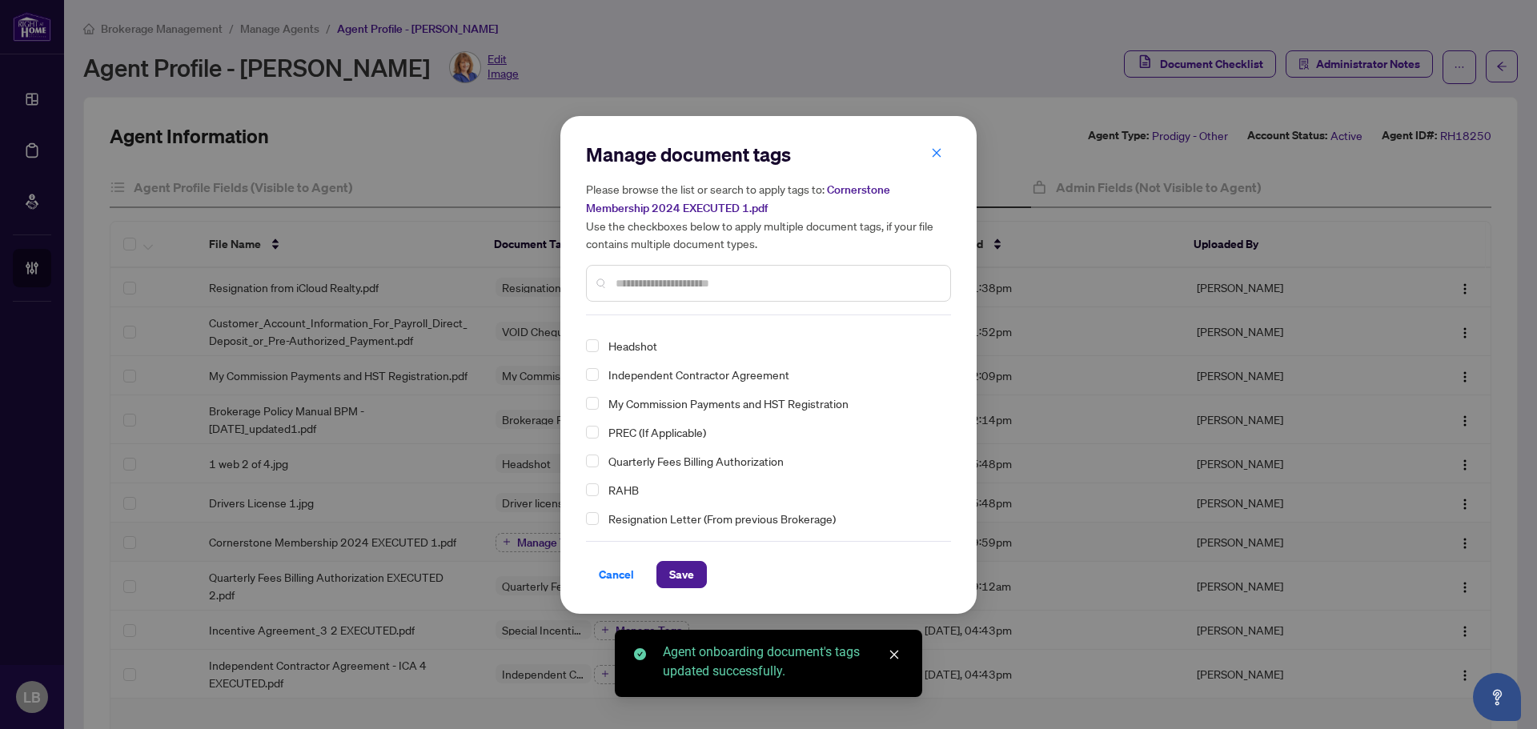
scroll to position [110, 0]
click at [593, 429] on span "Select RAHB" at bounding box center [592, 429] width 13 height 13
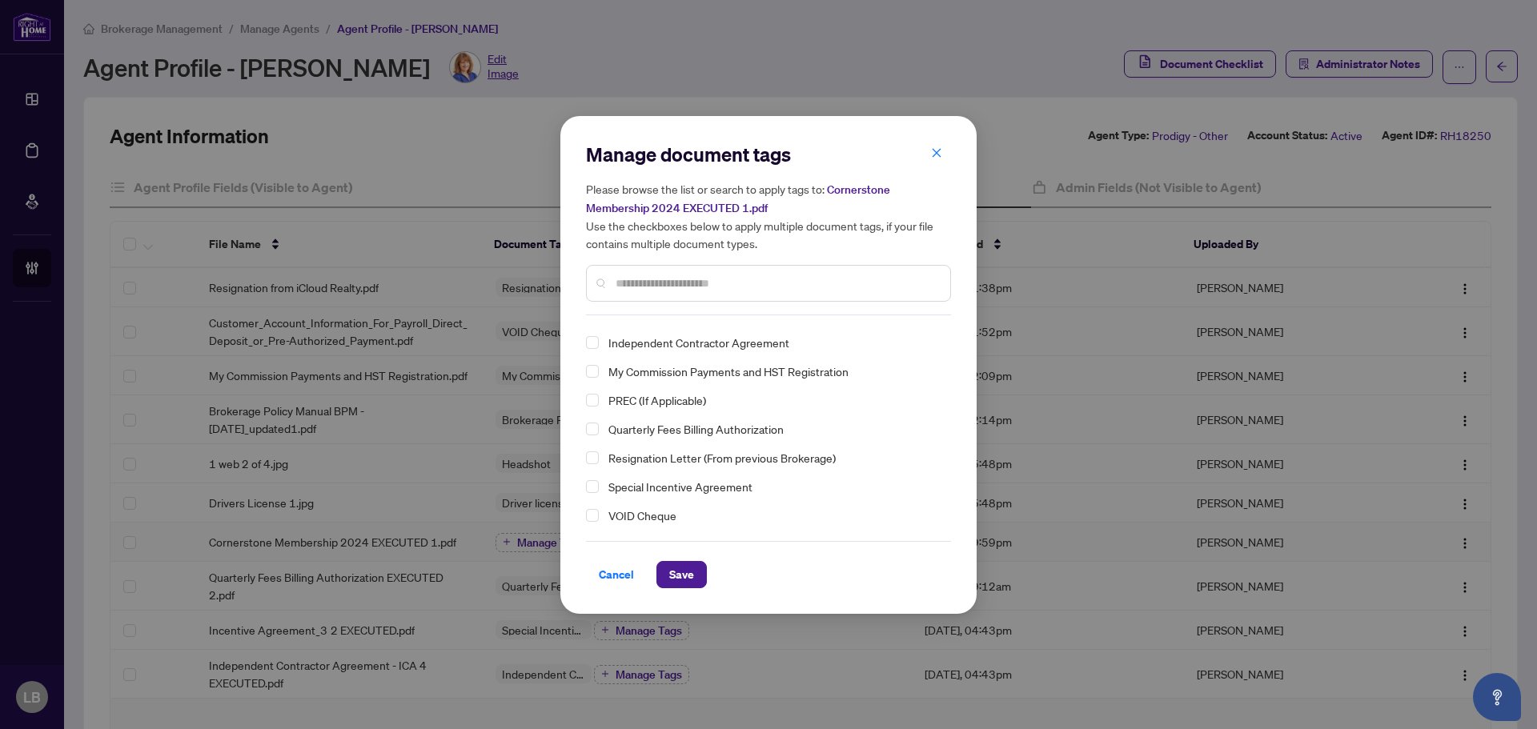
scroll to position [0, 0]
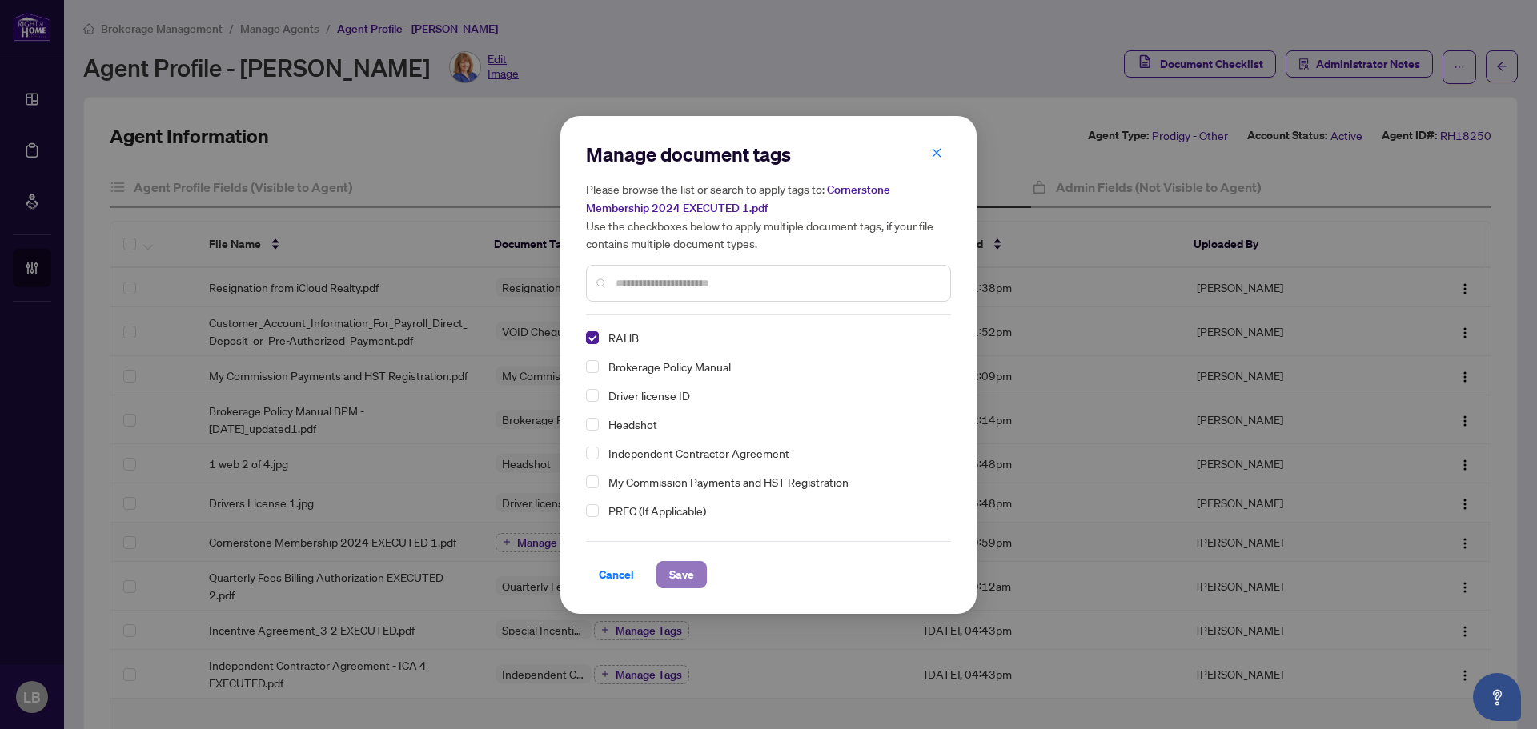
click at [677, 573] on span "Save" at bounding box center [681, 575] width 25 height 26
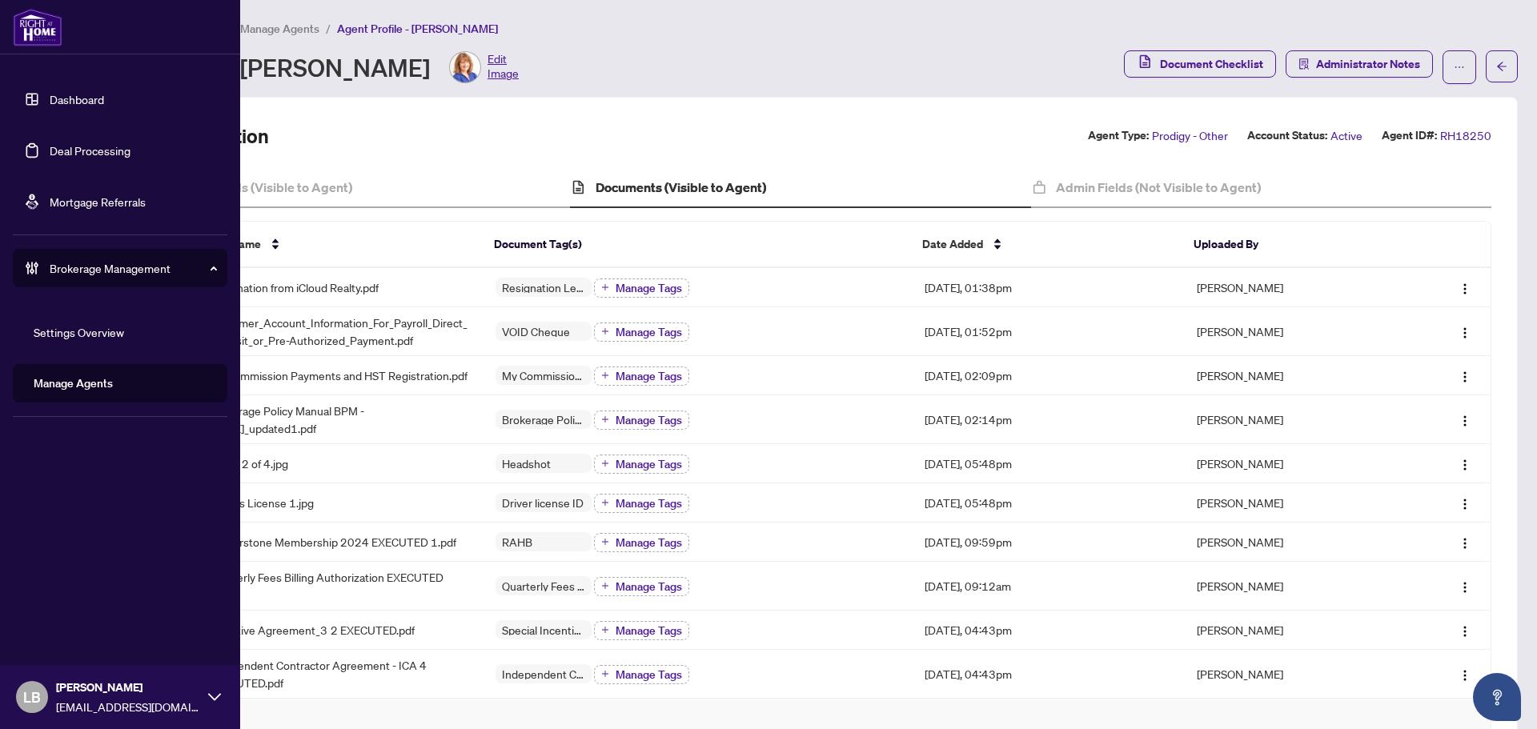
click at [50, 94] on link "Dashboard" at bounding box center [77, 99] width 54 height 14
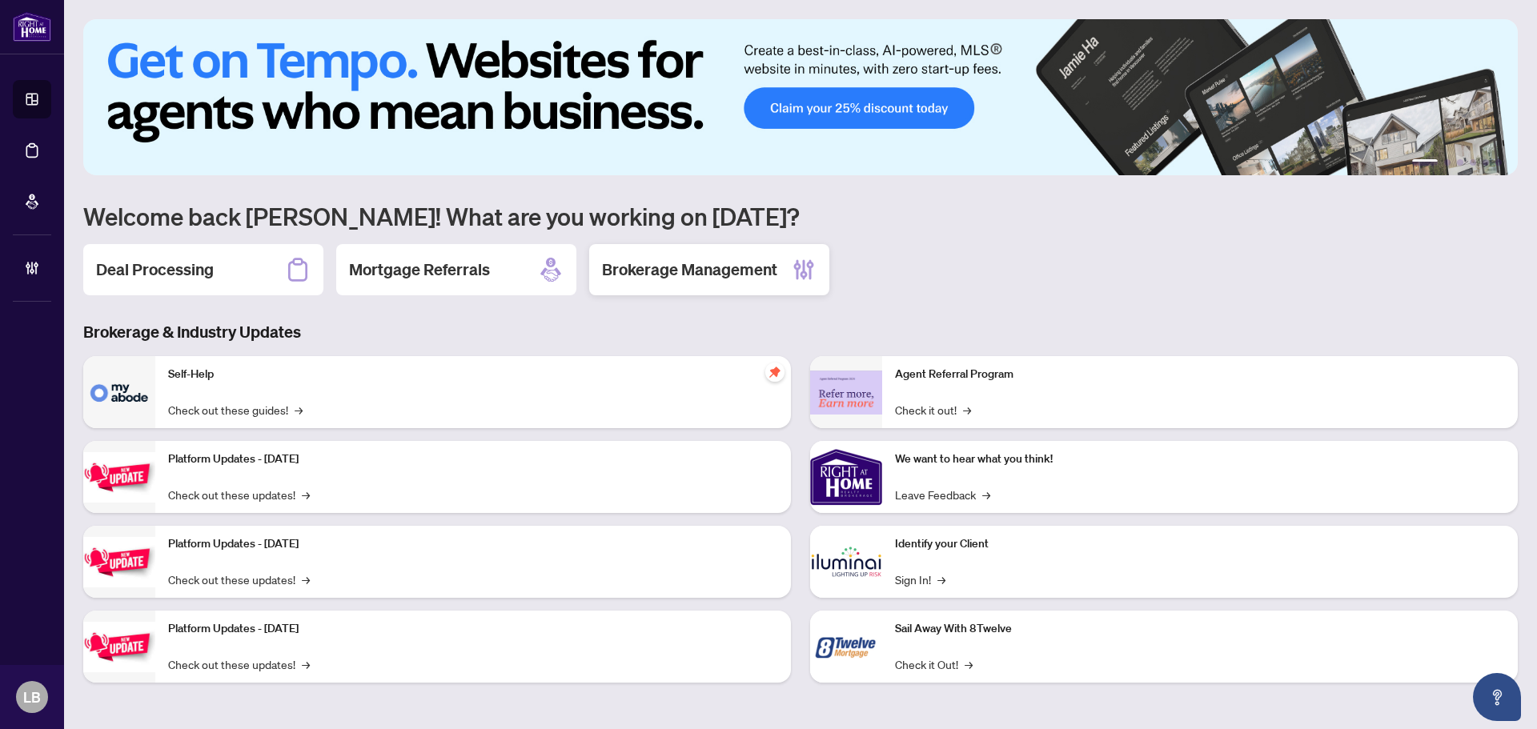
click at [604, 264] on h2 "Brokerage Management" at bounding box center [689, 270] width 175 height 22
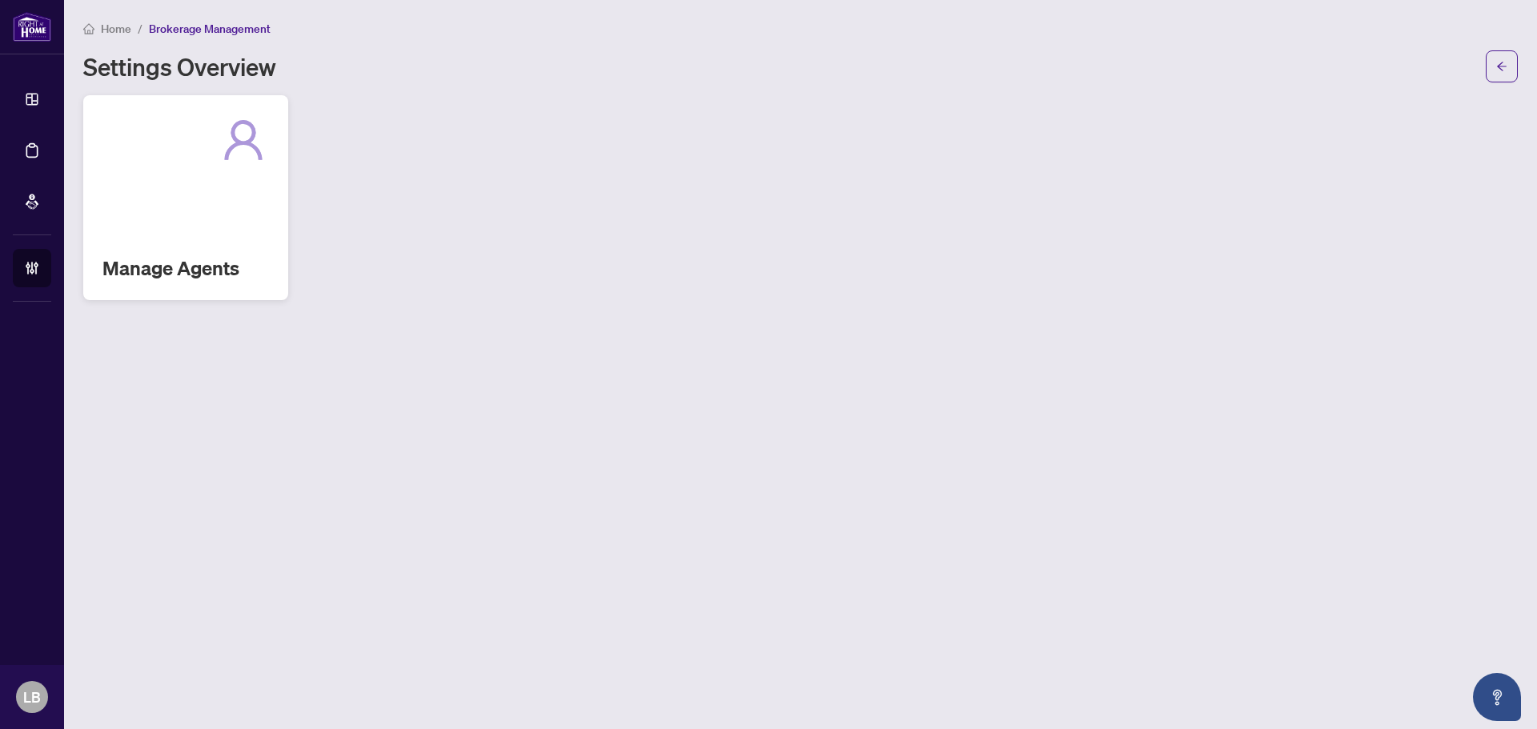
click at [198, 264] on h2 "Manage Agents" at bounding box center [185, 268] width 167 height 26
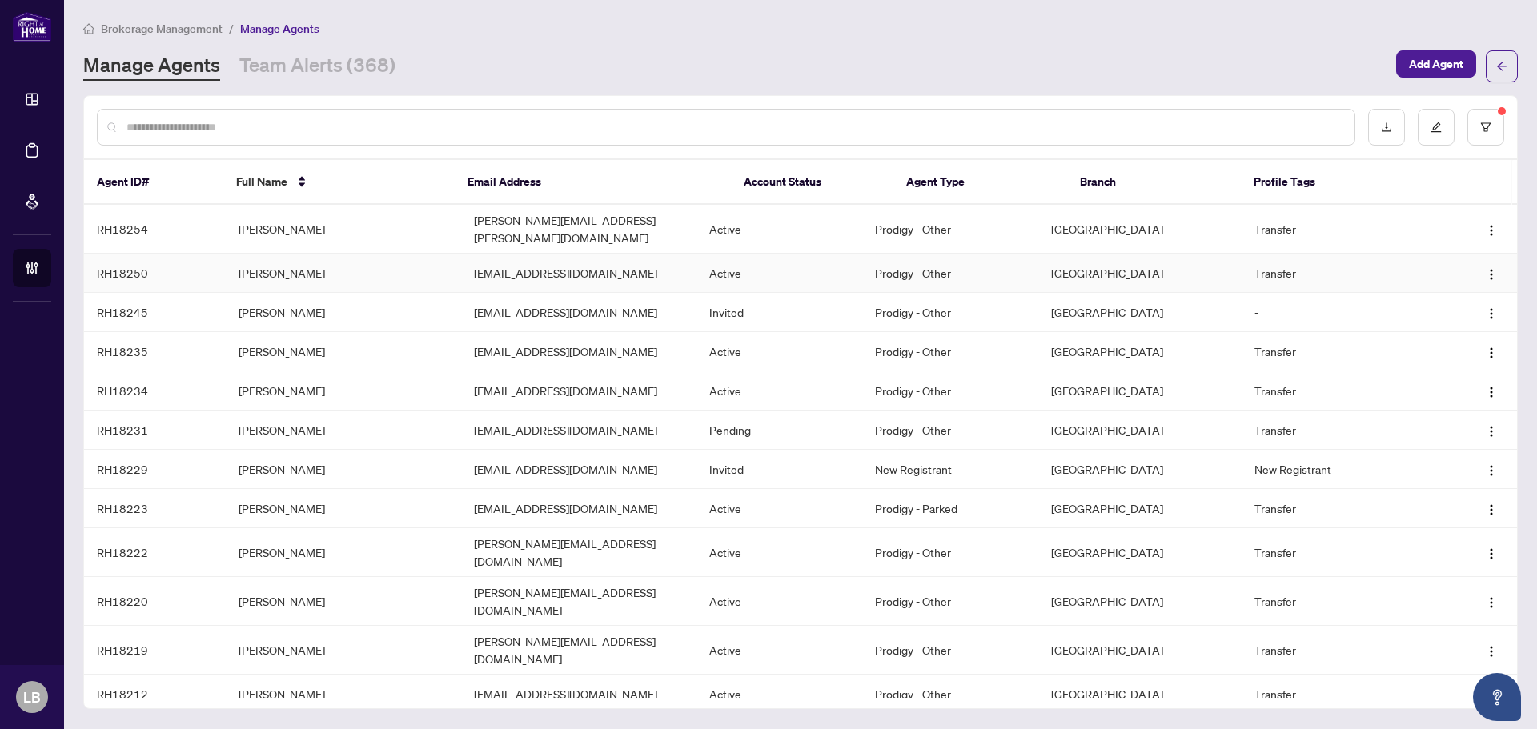
click at [275, 259] on td "[PERSON_NAME]" at bounding box center [343, 273] width 235 height 39
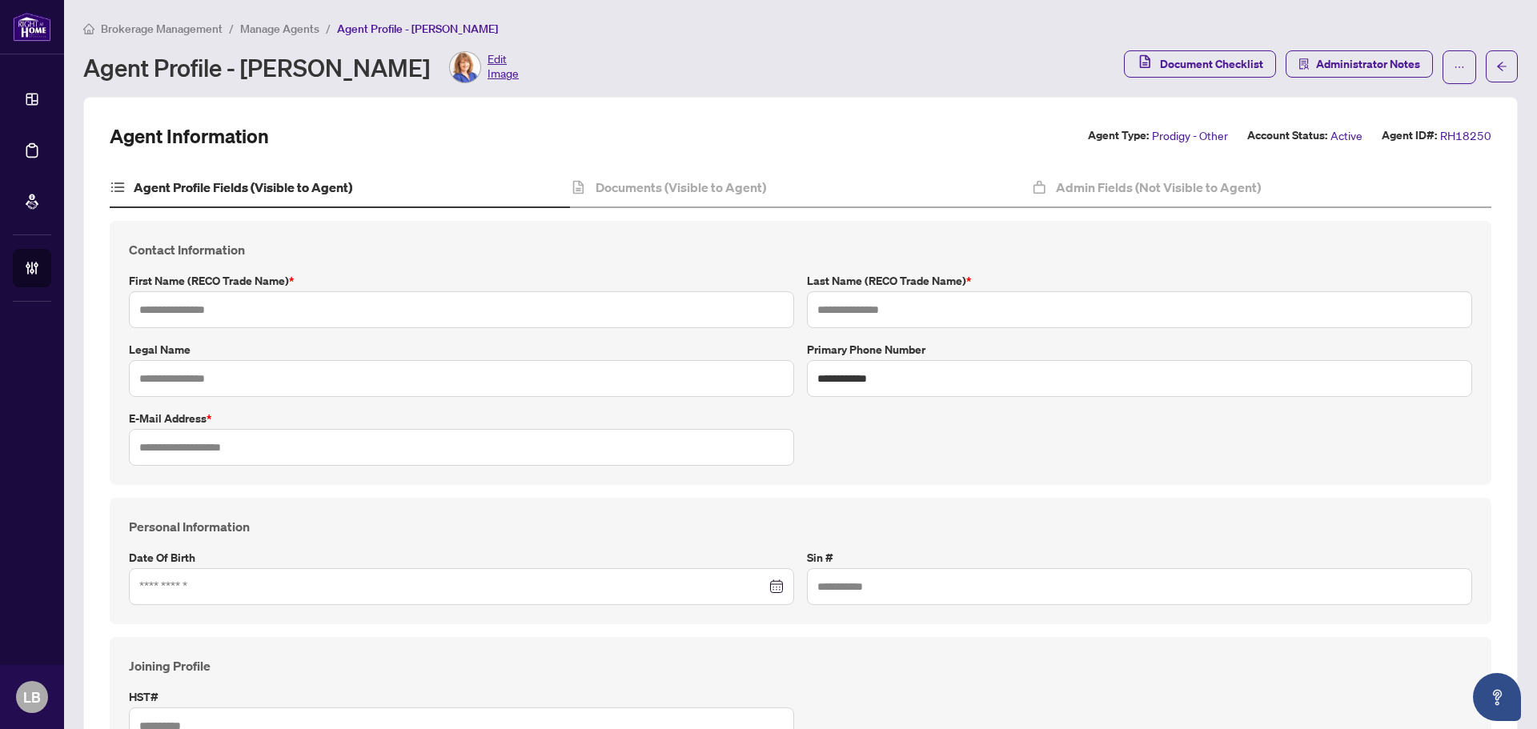
type input "****"
type input "********"
type input "**********"
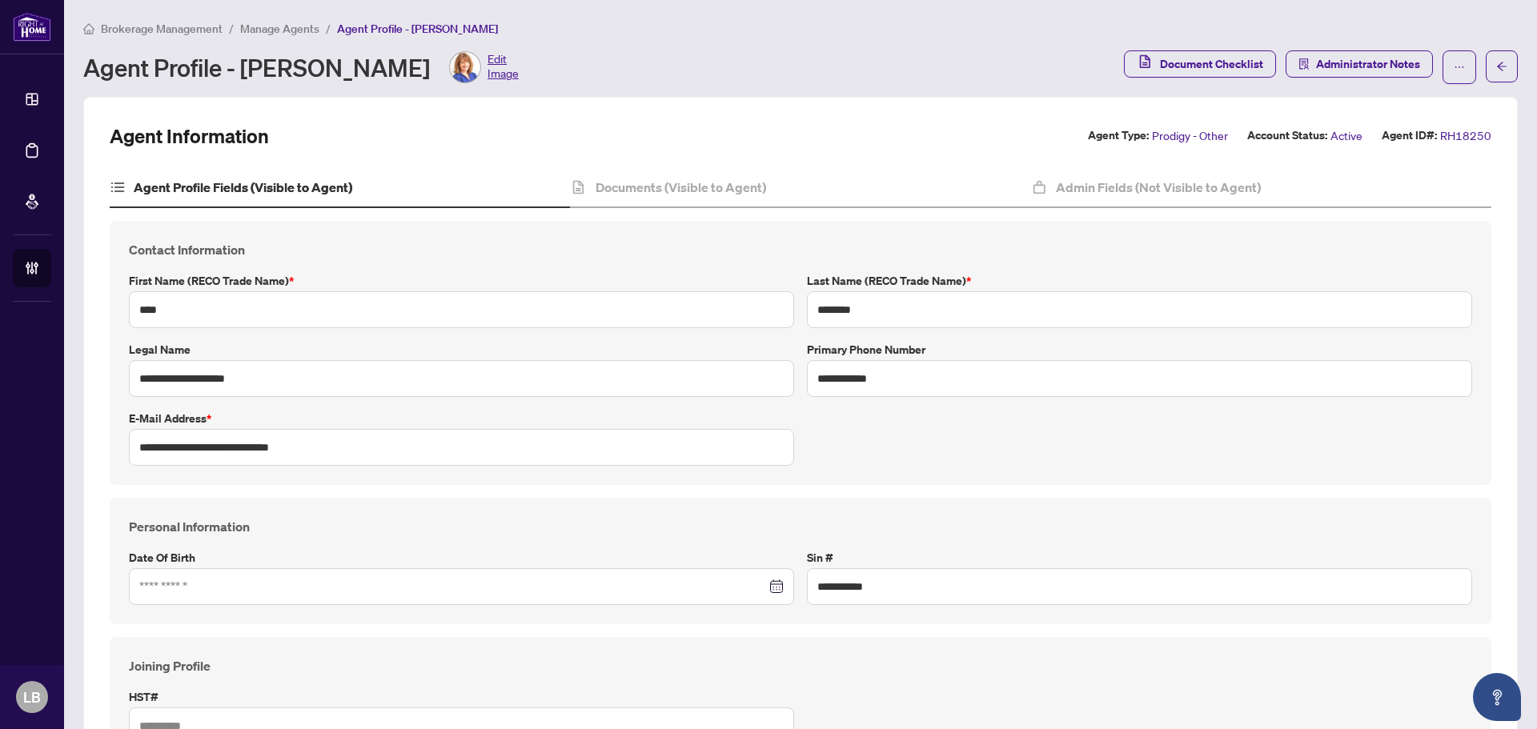
type input "**********"
type input "*******"
type input "**********"
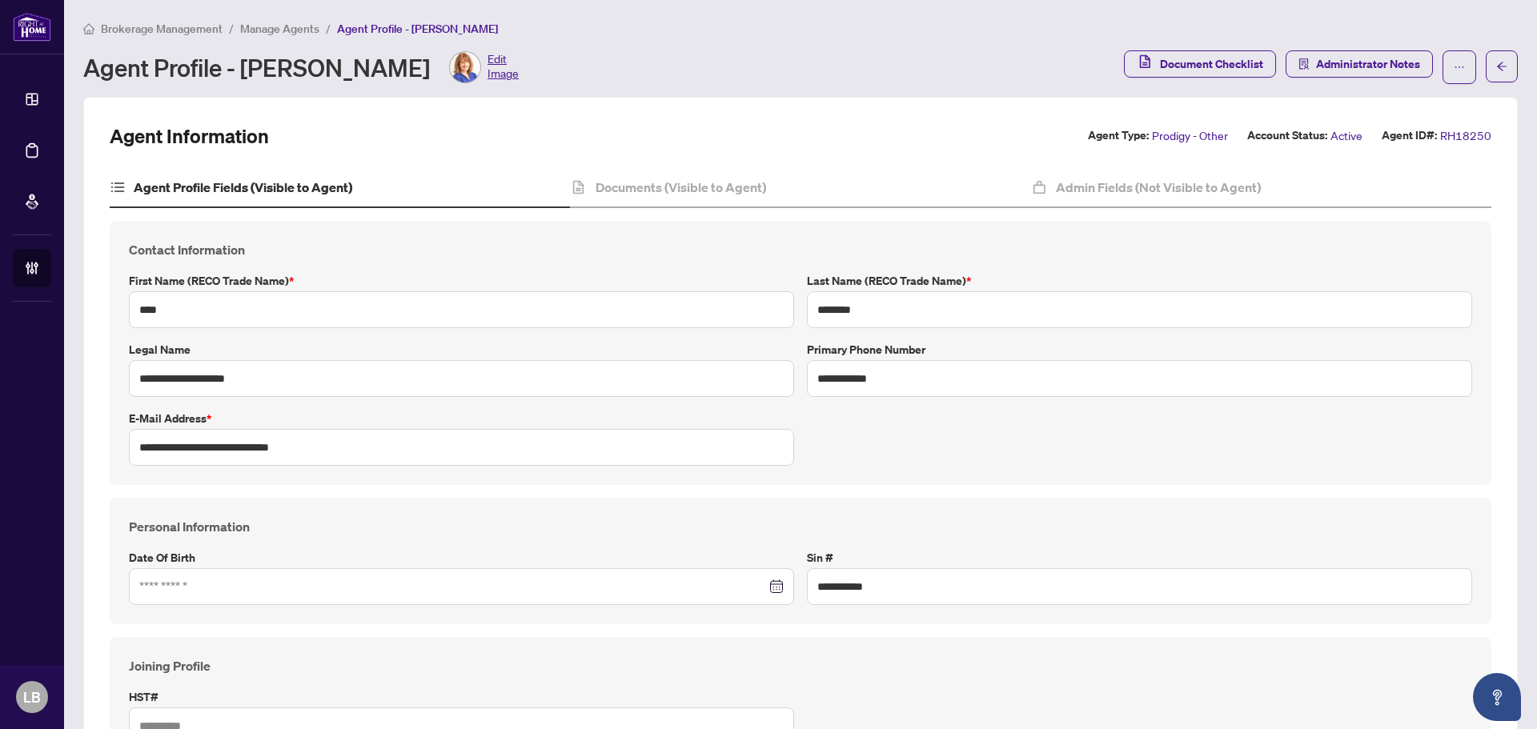
type input "*****"
type input "**********"
type input "****"
type input "**********"
click at [711, 196] on div "Documents (Visible to Agent)" at bounding box center [800, 188] width 460 height 40
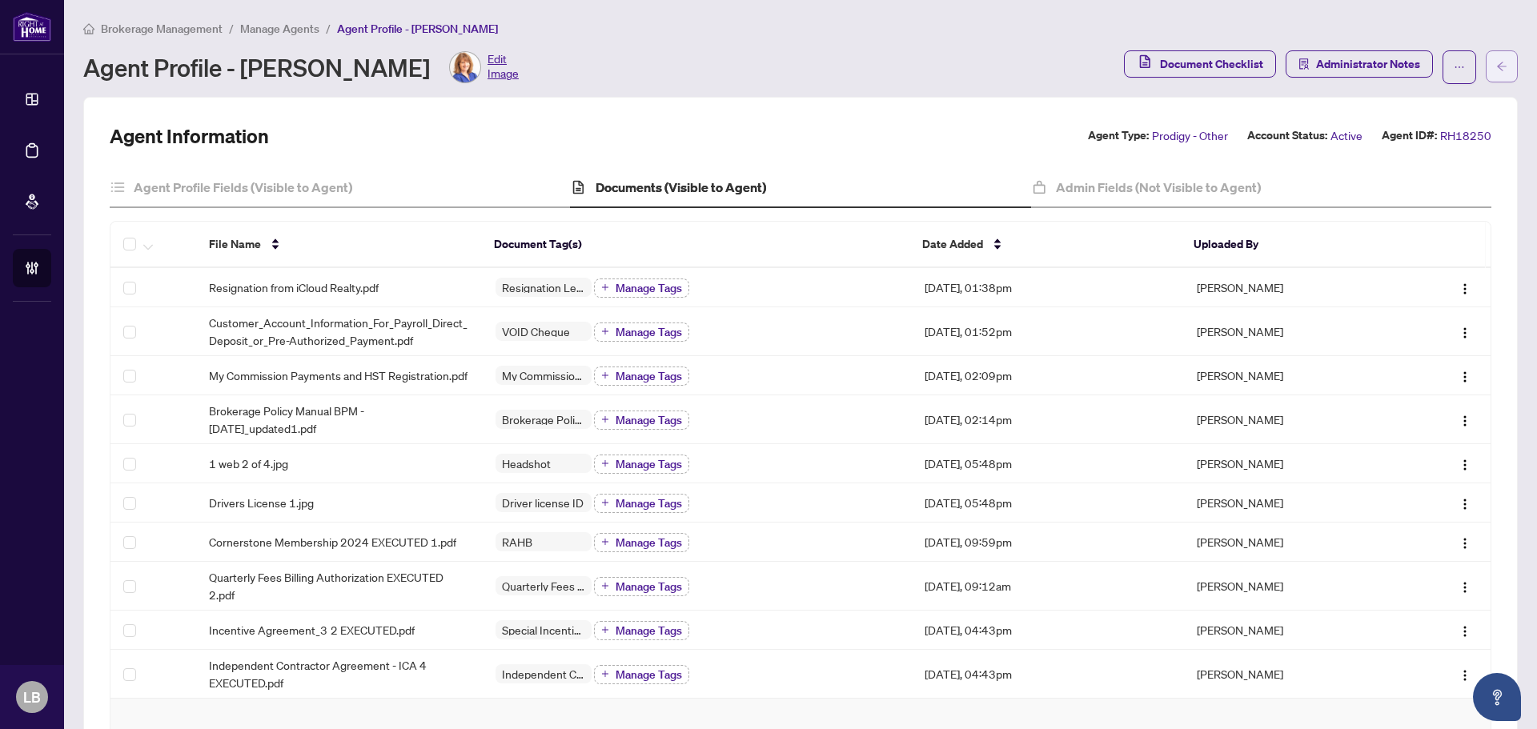
click at [1501, 57] on button "button" at bounding box center [1502, 66] width 32 height 32
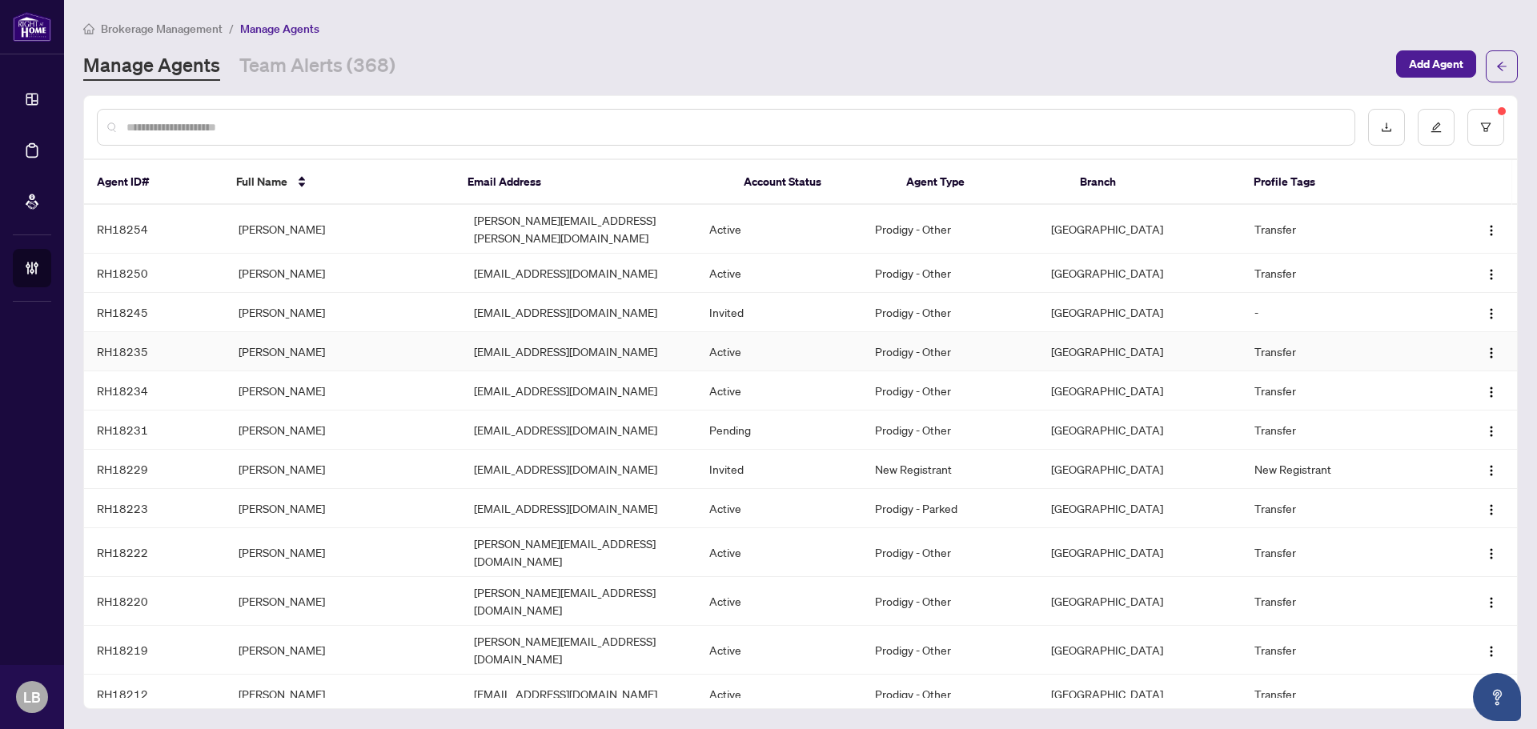
click at [267, 345] on td "[PERSON_NAME]" at bounding box center [343, 351] width 235 height 39
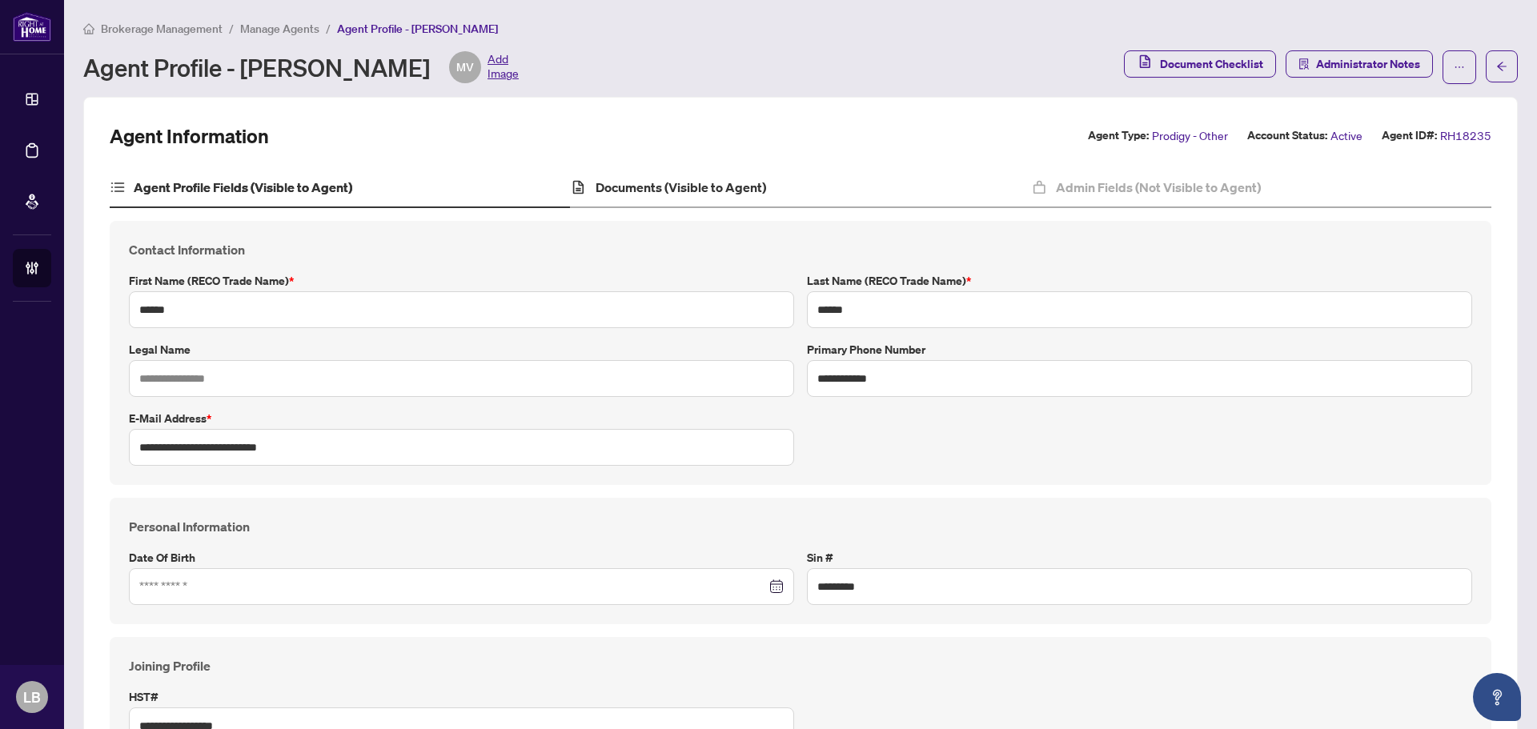
type input "**********"
type input "****"
type input "**********"
click at [642, 183] on h4 "Documents (Visible to Agent)" at bounding box center [681, 187] width 171 height 19
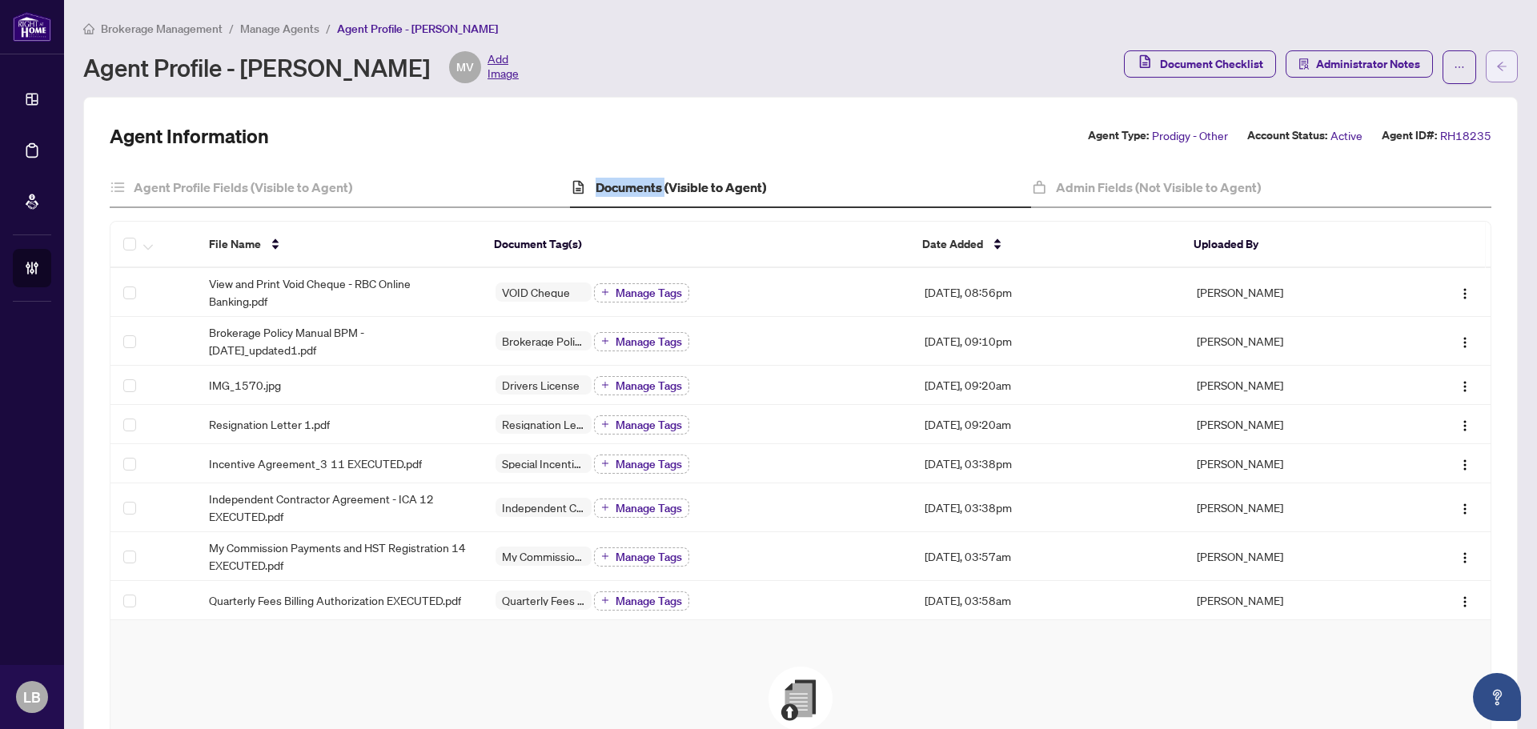
click at [1497, 63] on icon "arrow-left" at bounding box center [1502, 66] width 11 height 11
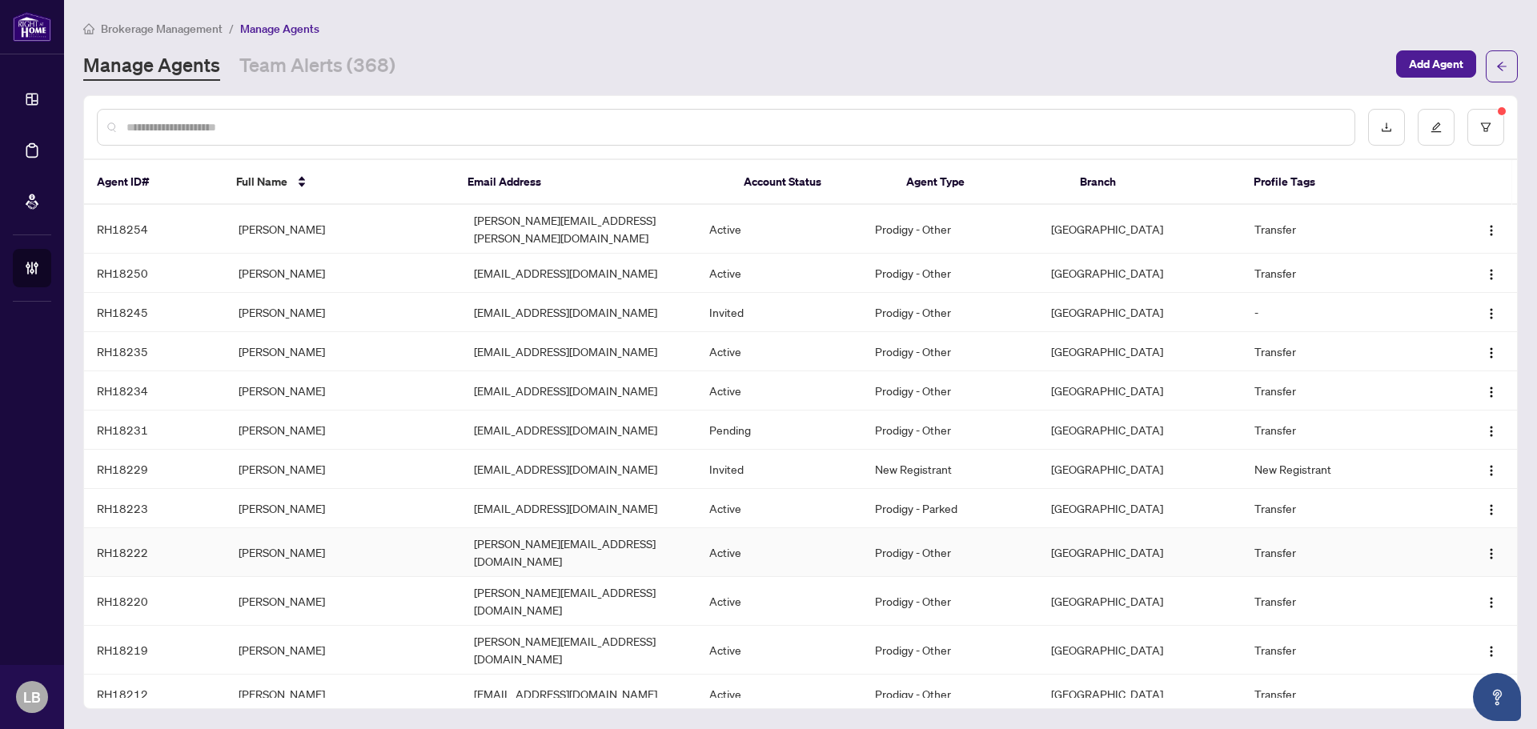
click at [267, 530] on td "[PERSON_NAME]" at bounding box center [343, 552] width 235 height 49
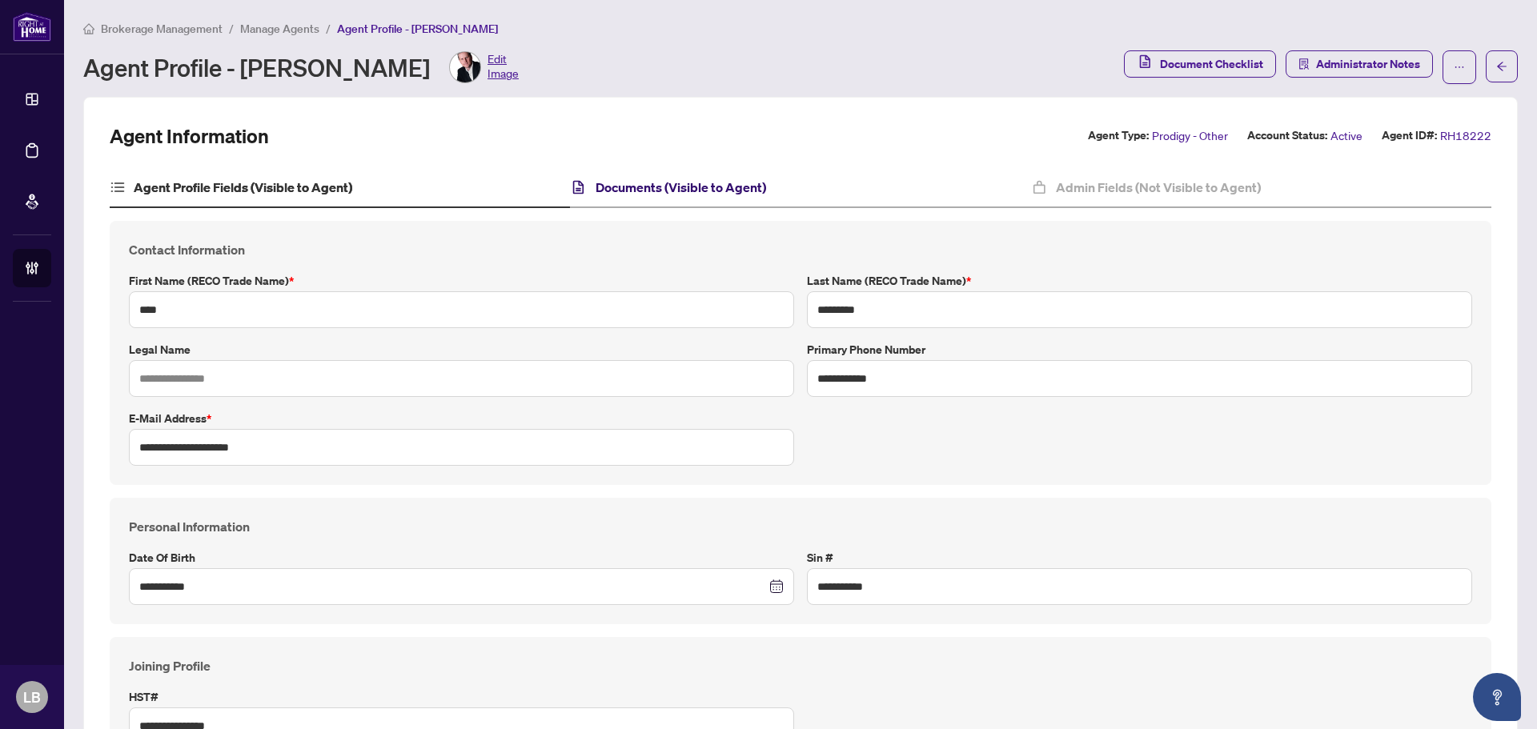
click at [687, 192] on h4 "Documents (Visible to Agent)" at bounding box center [681, 187] width 171 height 19
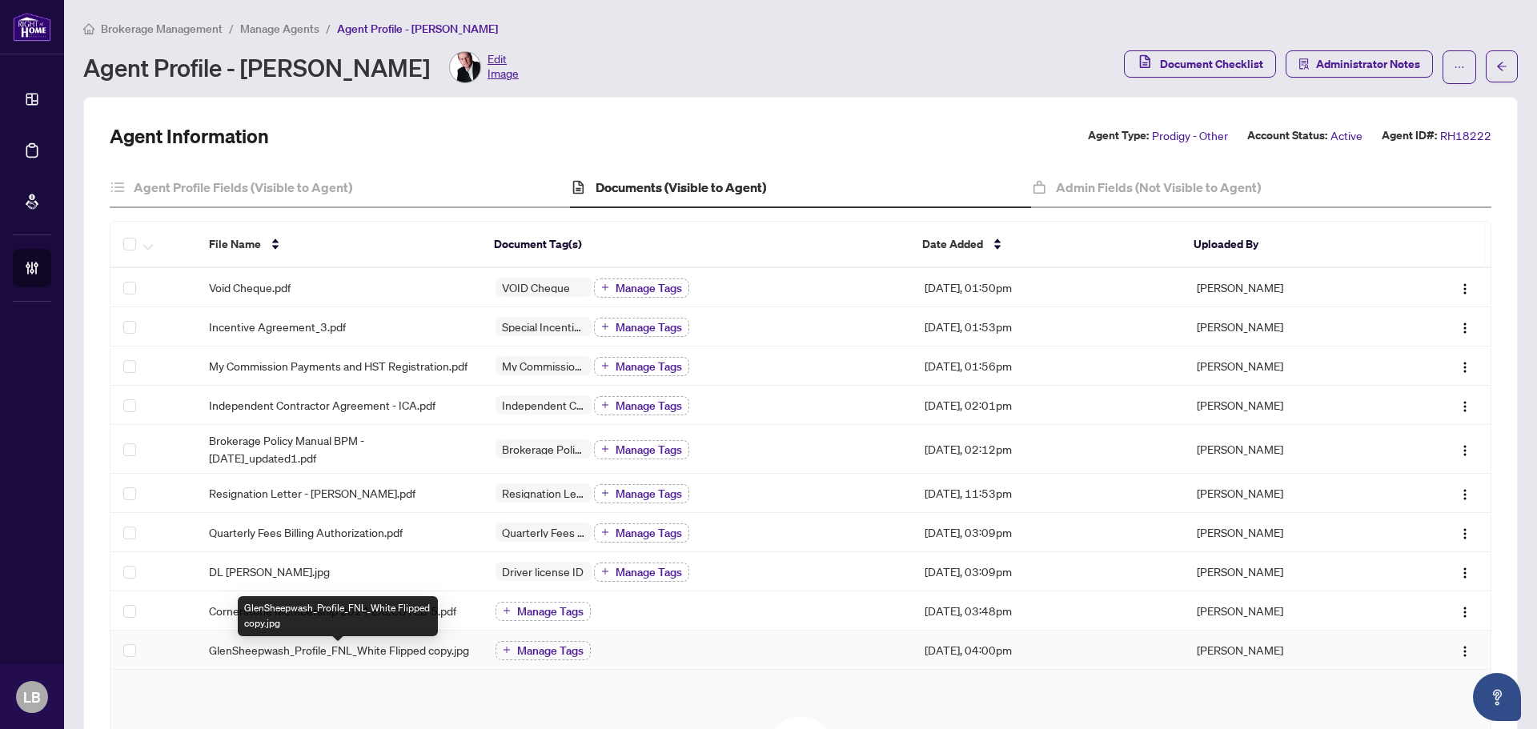
click at [299, 658] on span "GlenSheepwash_Profile_FNL_White Flipped copy.jpg" at bounding box center [339, 650] width 260 height 18
click at [299, 658] on main "Brokerage Management / Manage Agents / Agent Profile - Glen Sheepwash Agent Pro…" at bounding box center [800, 364] width 1473 height 729
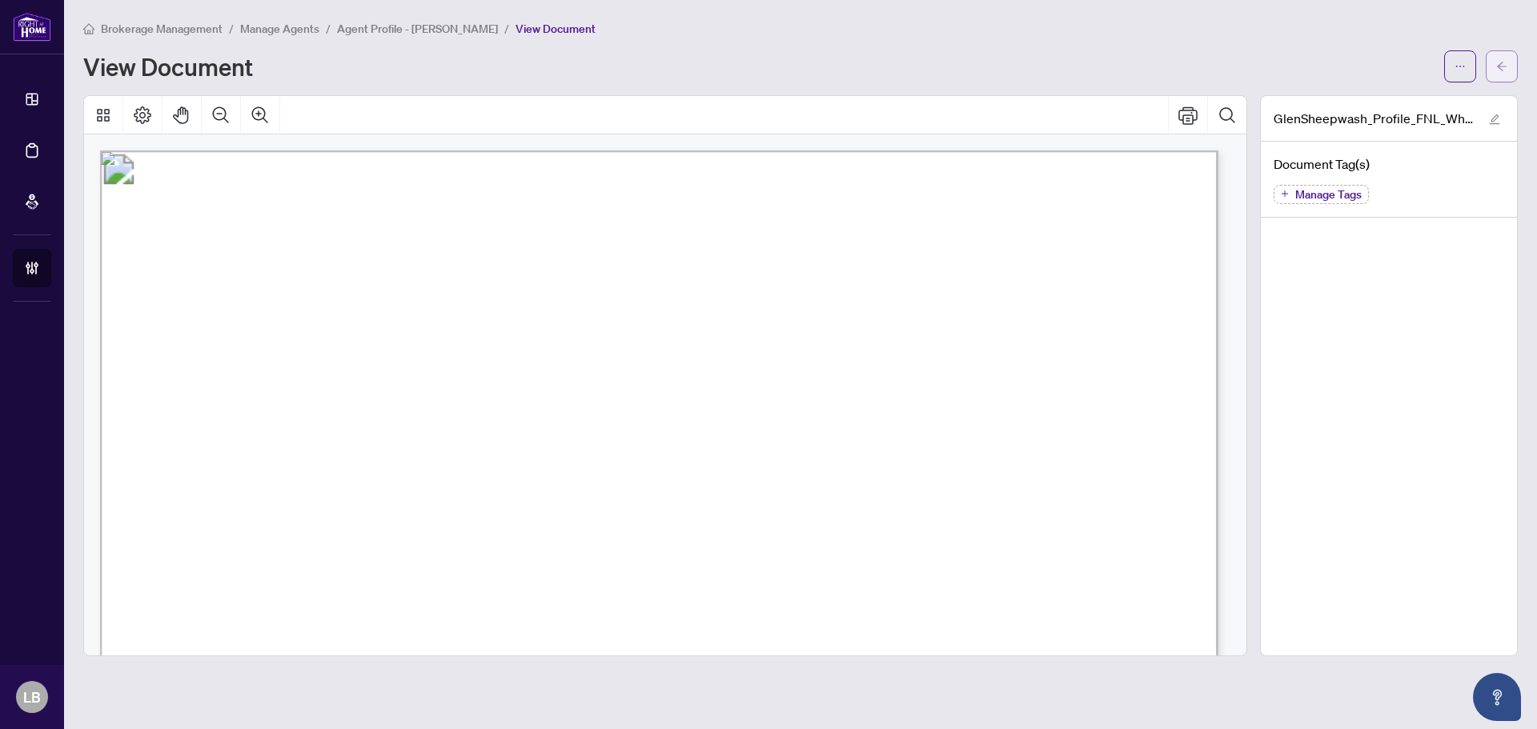
click at [1505, 66] on icon "arrow-left" at bounding box center [1502, 66] width 10 height 9
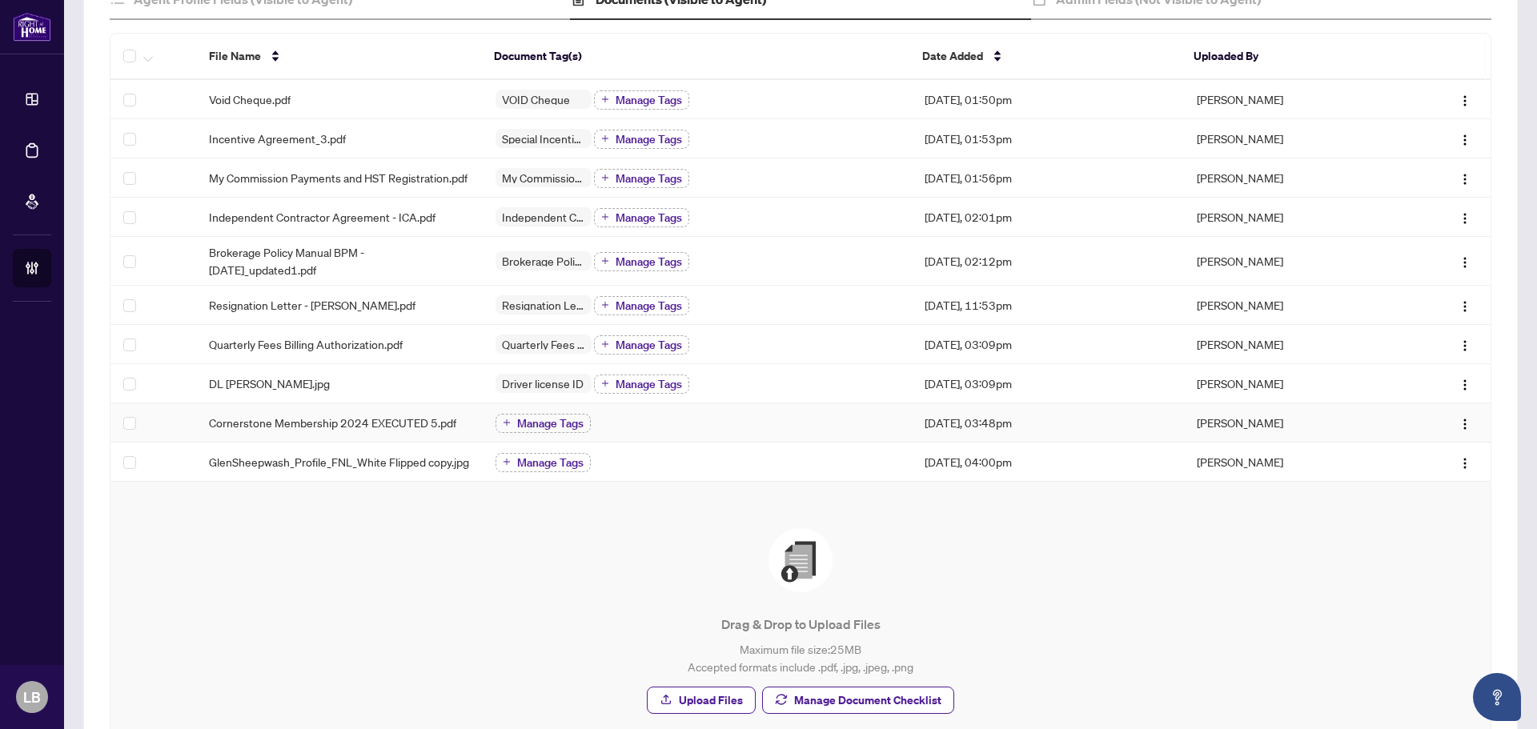
scroll to position [280, 0]
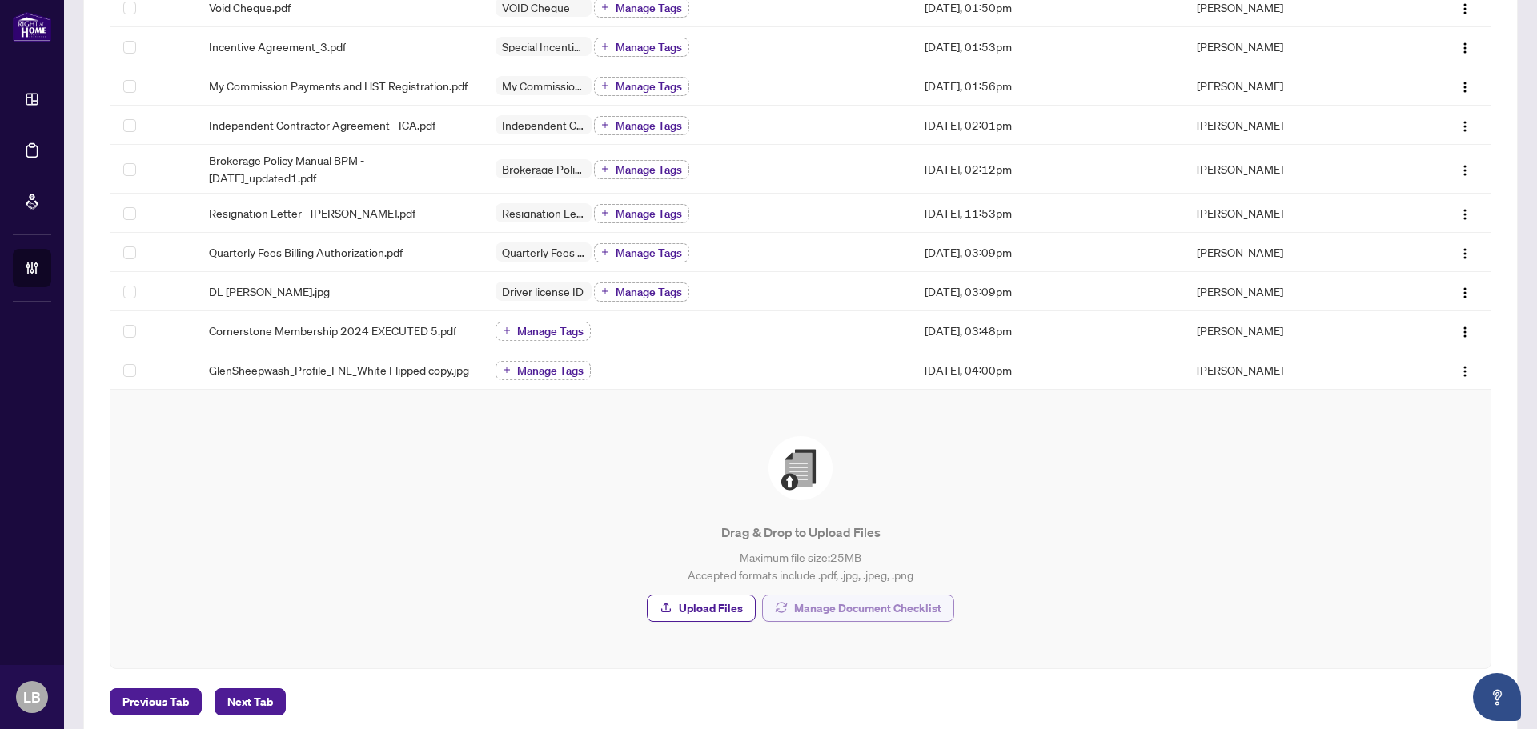
click at [809, 618] on span "Manage Document Checklist" at bounding box center [867, 609] width 147 height 26
click at [809, 618] on main "Brokerage Management / Manage Agents / Agent Profile - Glen Sheepwash Agent Pro…" at bounding box center [800, 364] width 1473 height 729
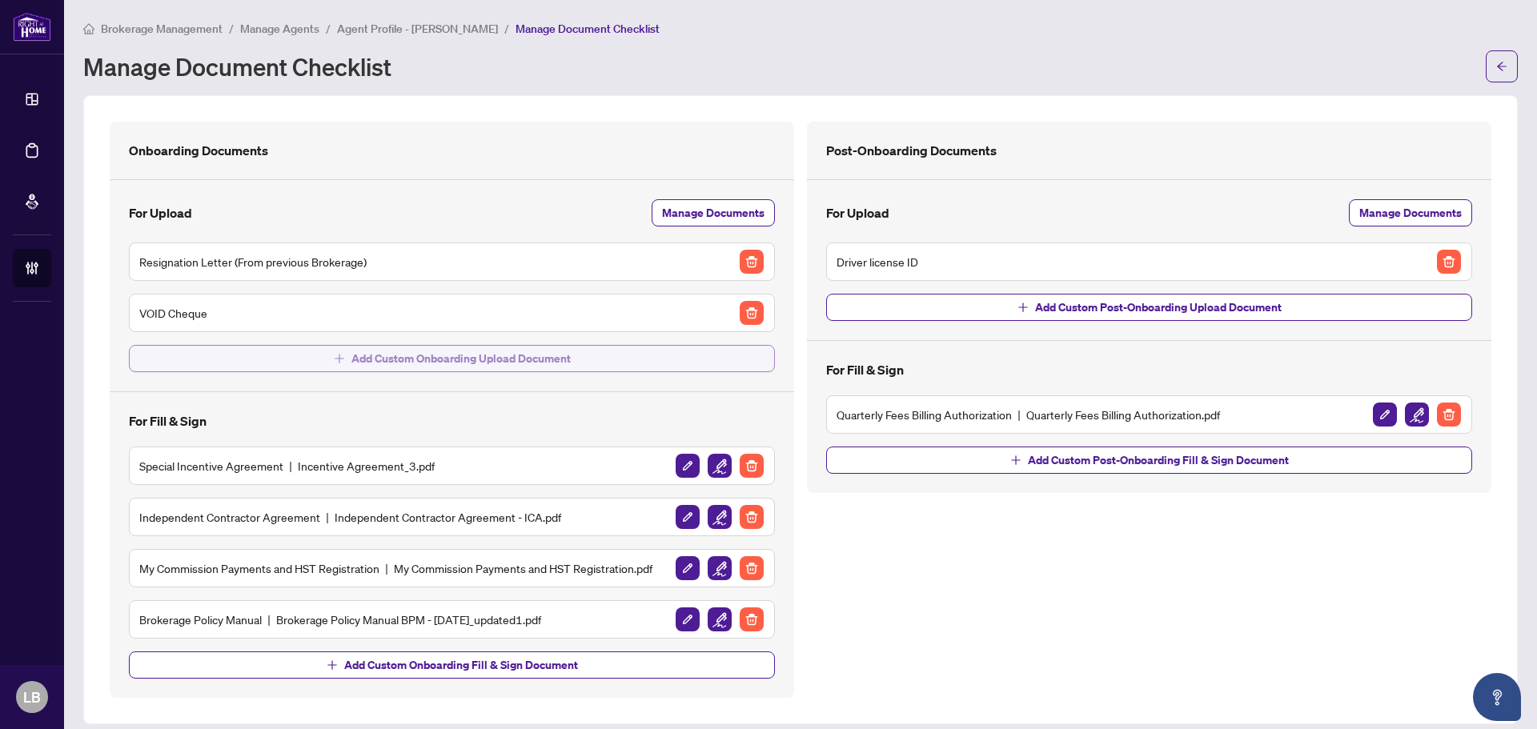
click at [420, 360] on span "Add Custom Onboarding Upload Document" at bounding box center [461, 359] width 219 height 26
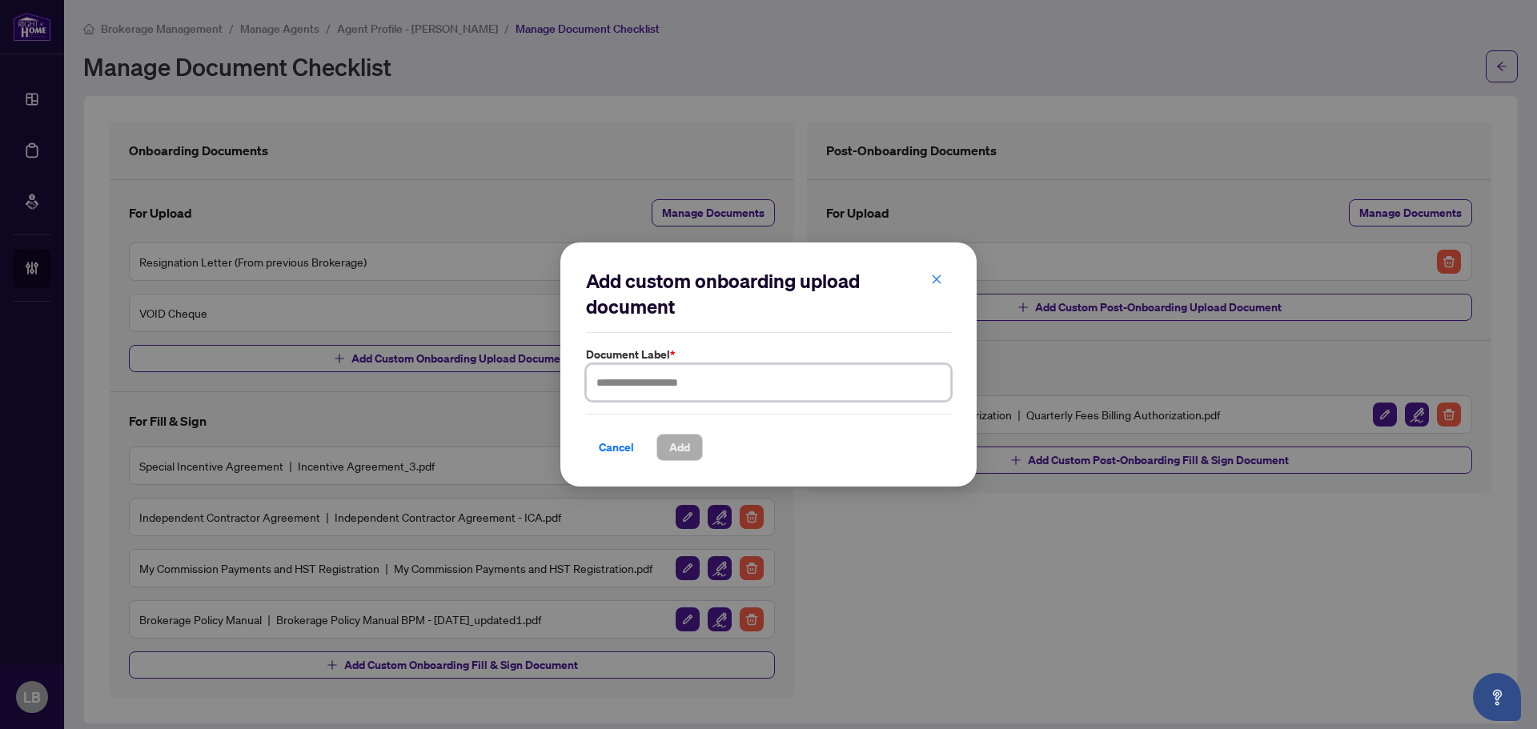
click at [717, 386] on input "text" at bounding box center [768, 382] width 365 height 37
type input "********"
click at [685, 442] on span "Add" at bounding box center [679, 448] width 21 height 26
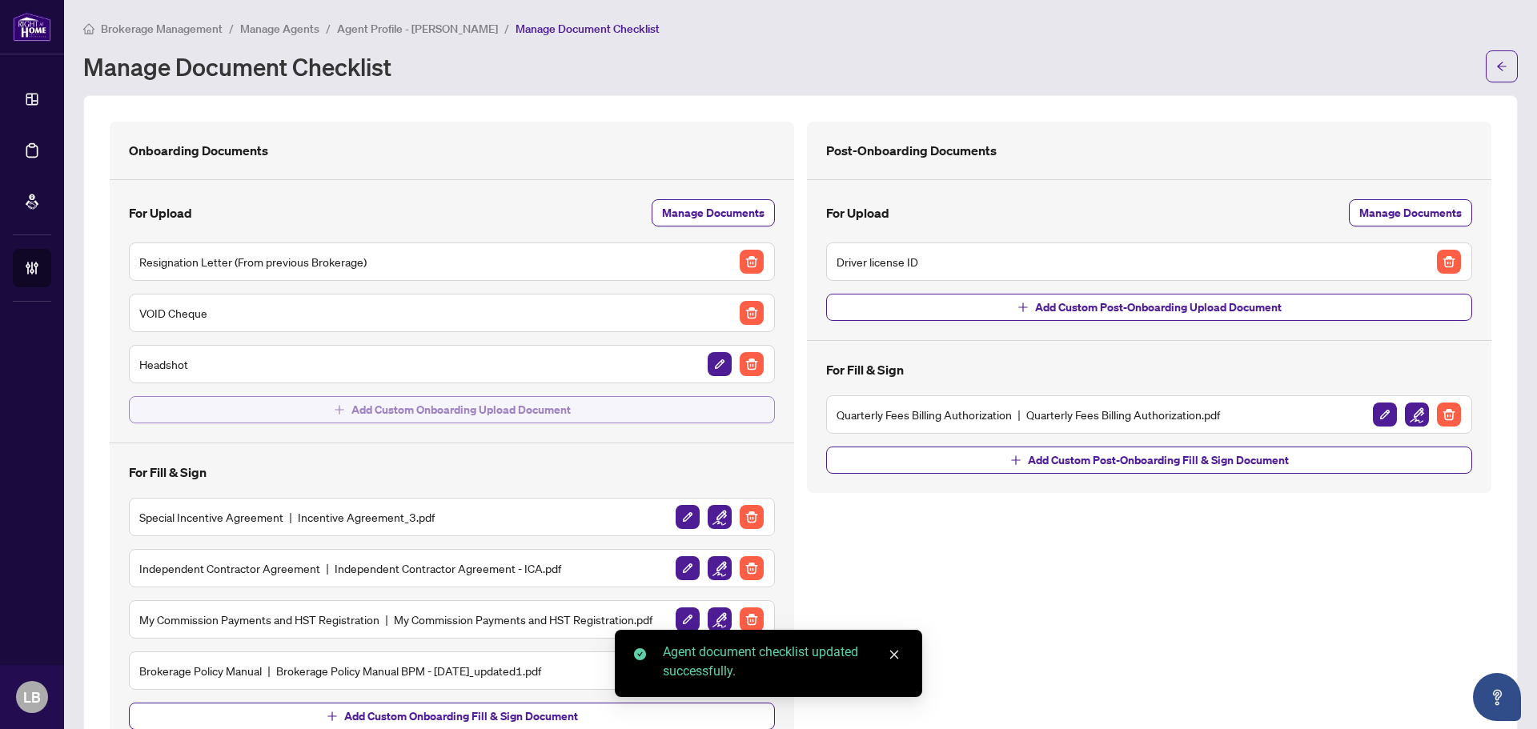
click at [679, 406] on button "Add Custom Onboarding Upload Document" at bounding box center [452, 409] width 646 height 27
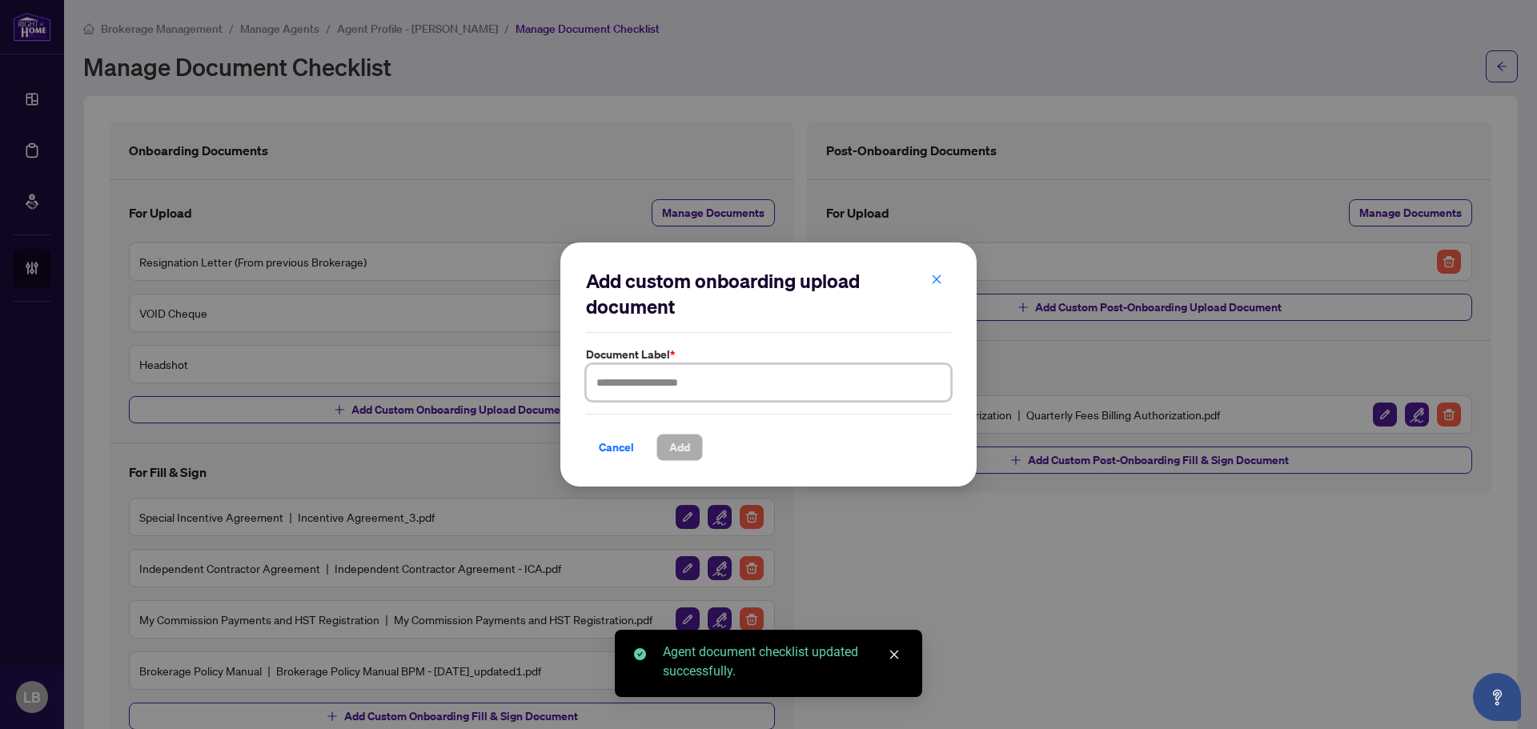
click at [677, 384] on input "text" at bounding box center [768, 382] width 365 height 37
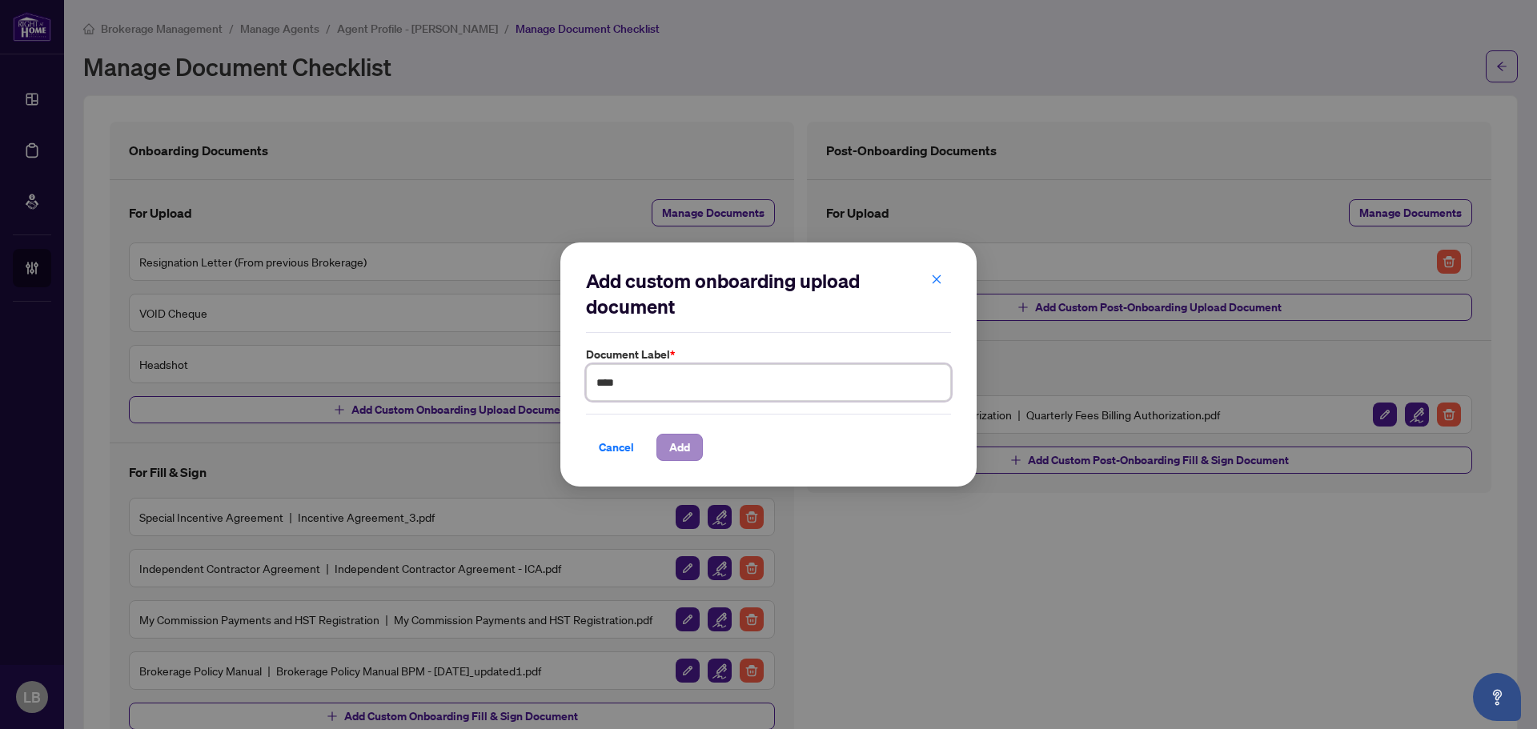
type input "****"
click at [674, 447] on span "Add" at bounding box center [679, 448] width 21 height 26
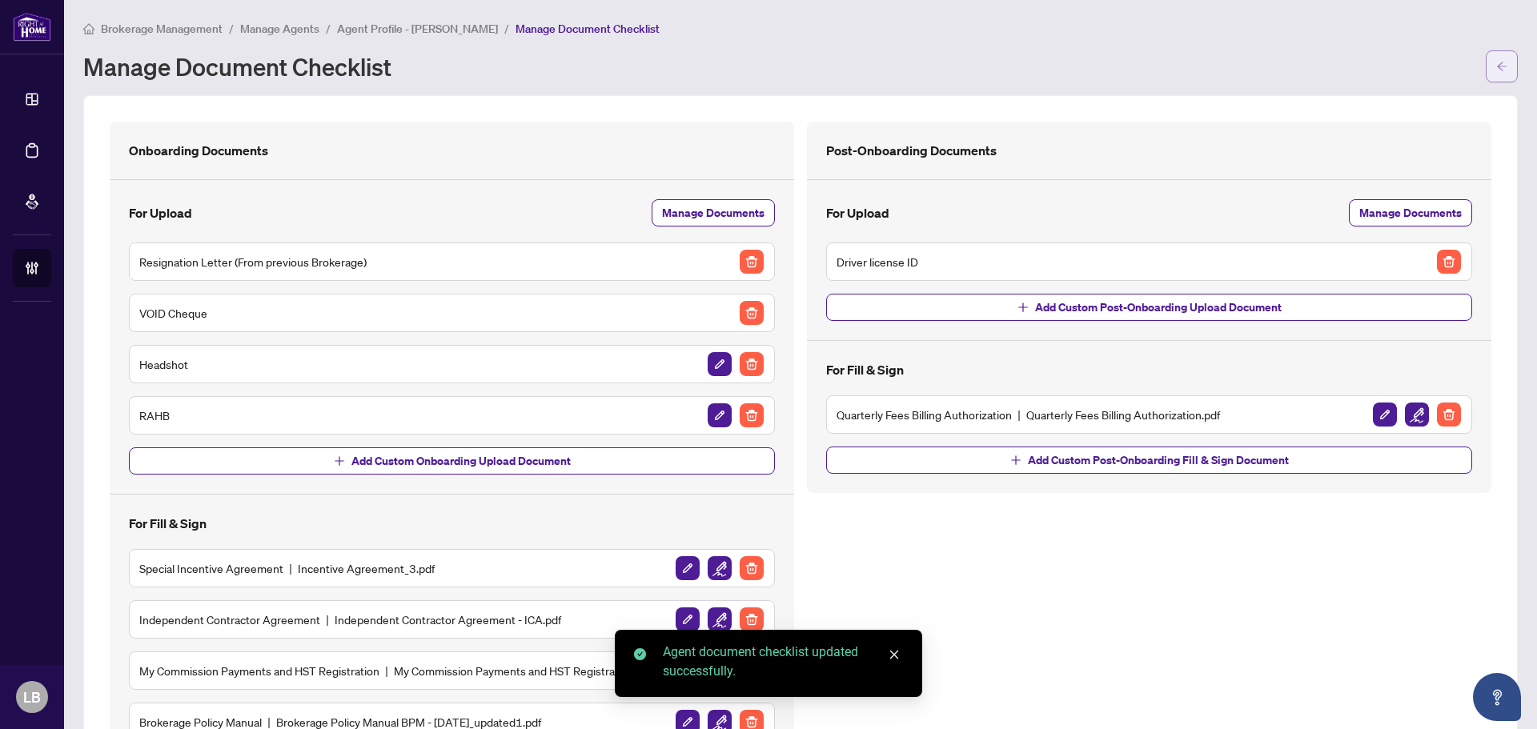
click at [1500, 71] on button "button" at bounding box center [1502, 66] width 32 height 32
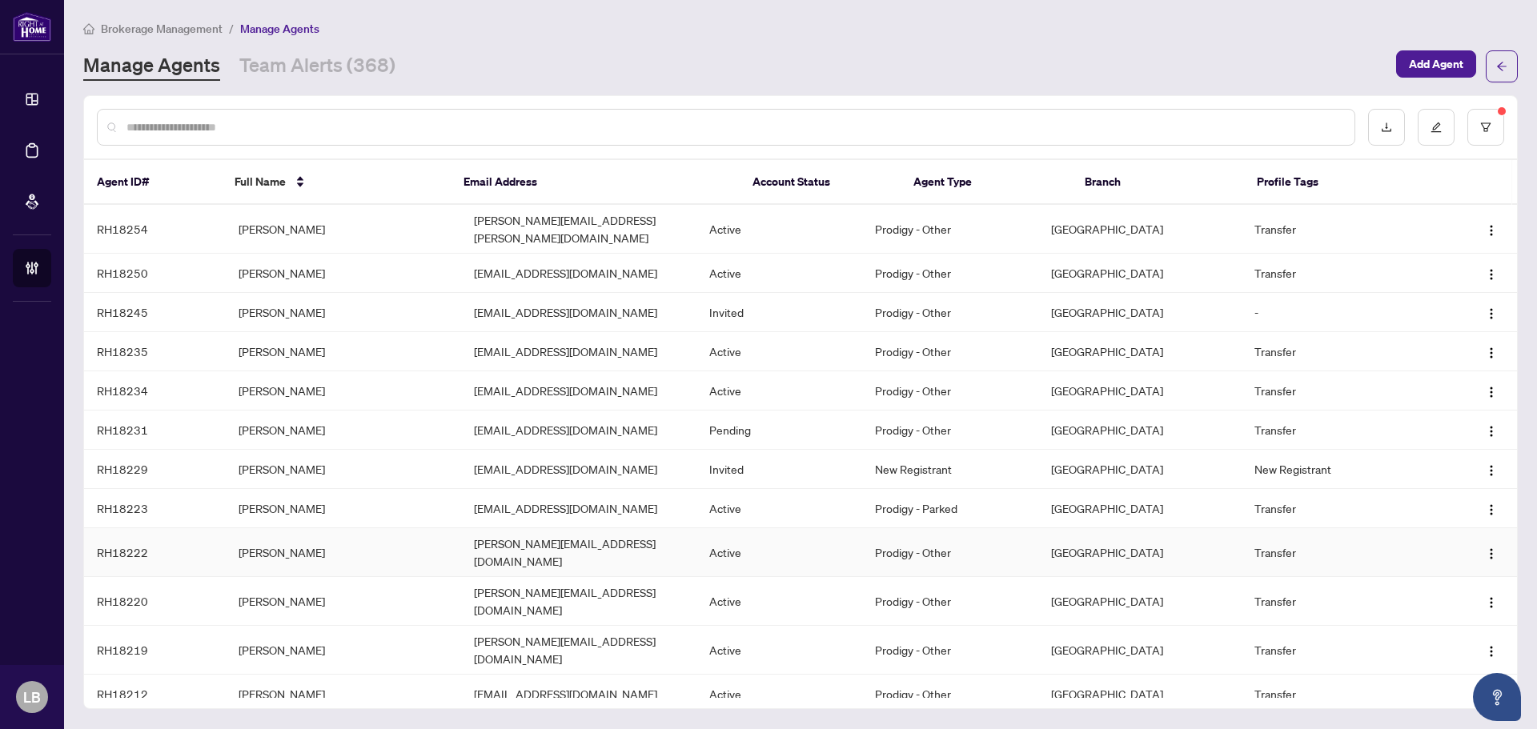
click at [261, 545] on td "[PERSON_NAME]" at bounding box center [343, 552] width 235 height 49
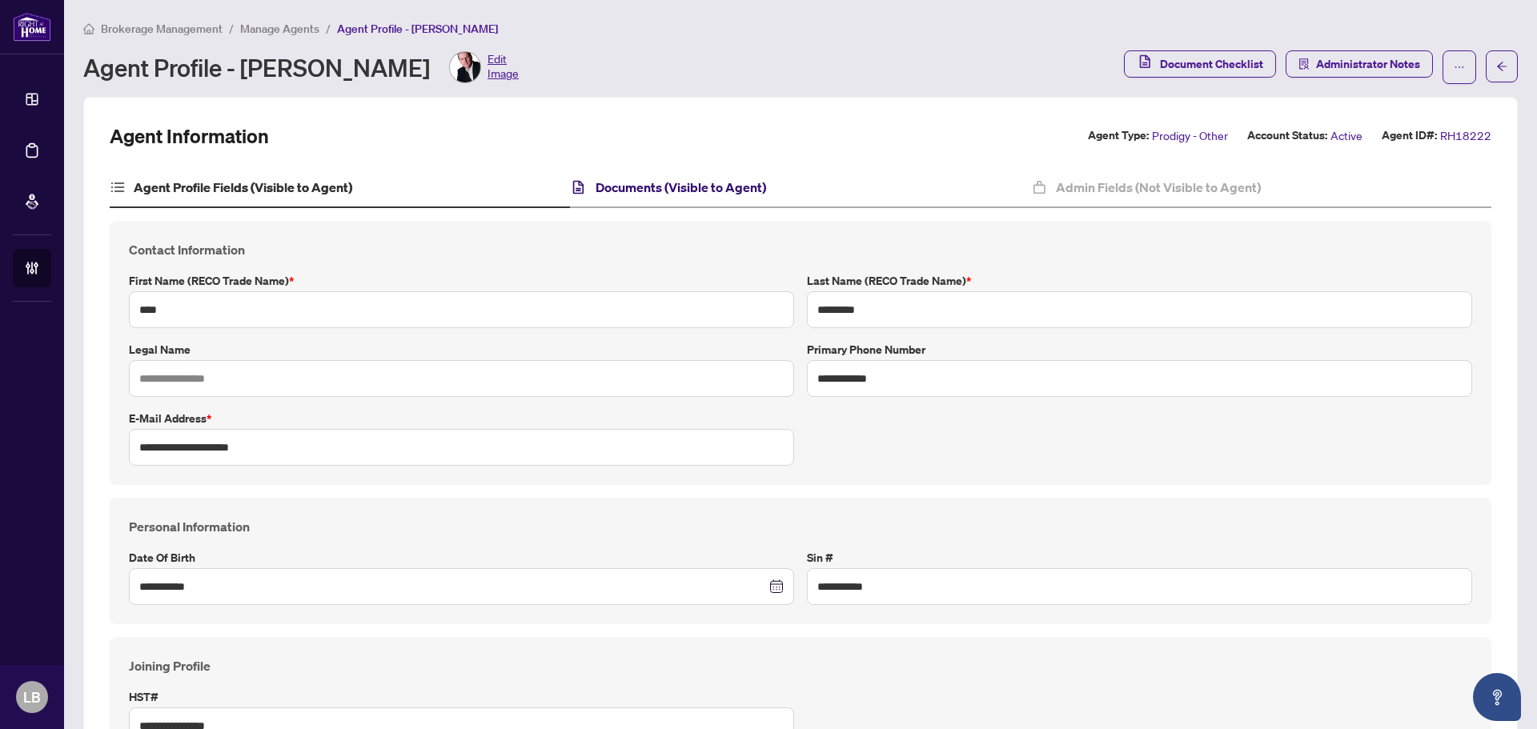
click at [685, 192] on h4 "Documents (Visible to Agent)" at bounding box center [681, 187] width 171 height 19
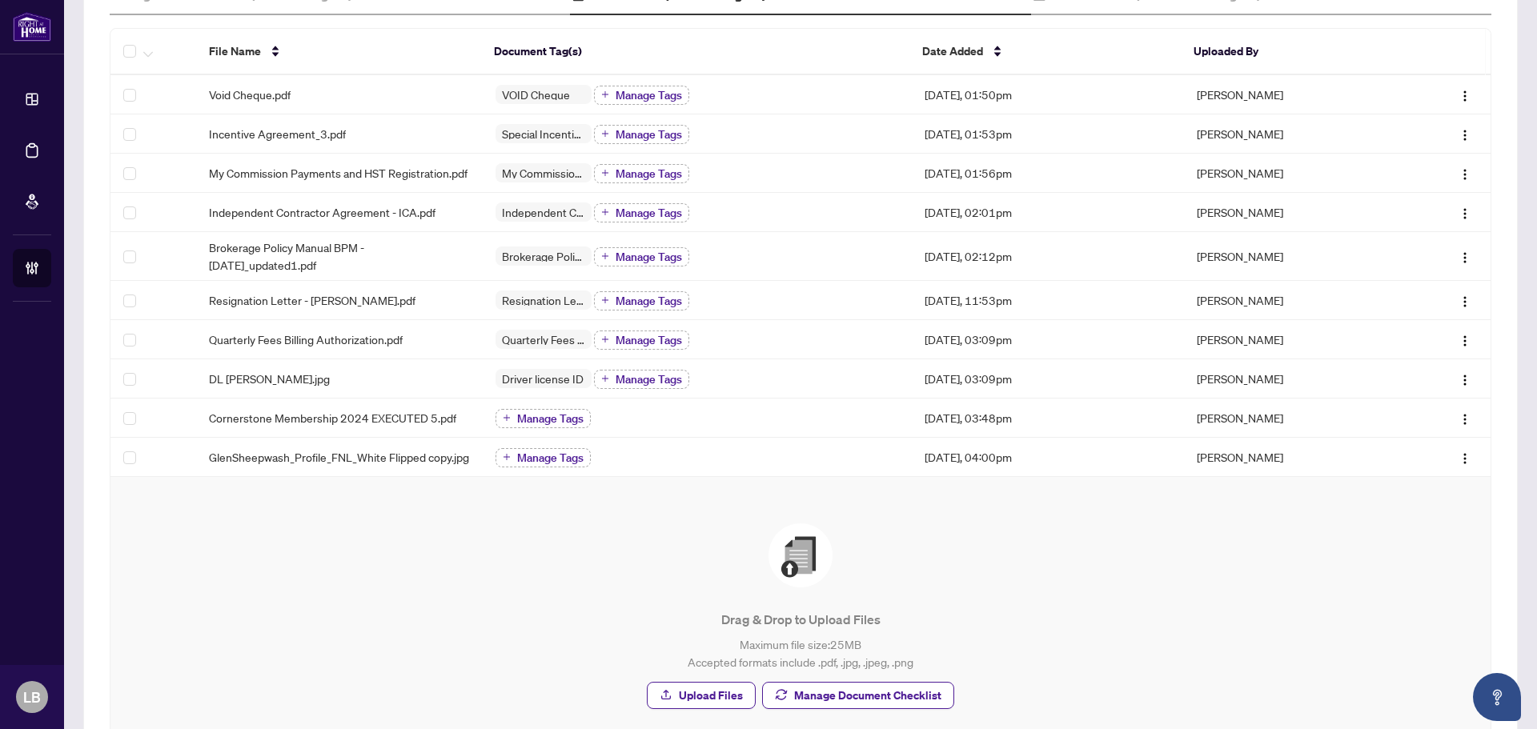
scroll to position [331, 0]
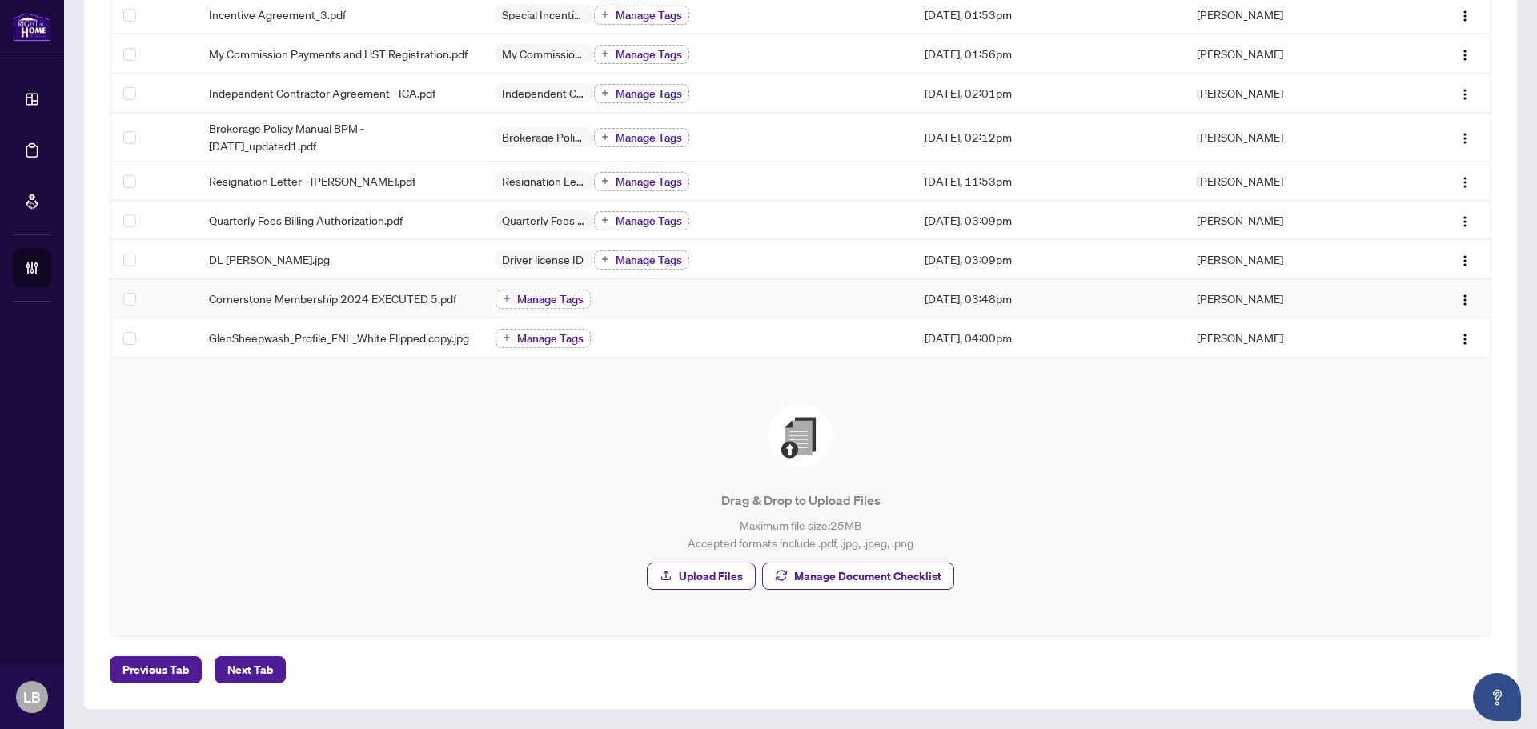
click at [555, 290] on button "Manage Tags" at bounding box center [543, 299] width 95 height 19
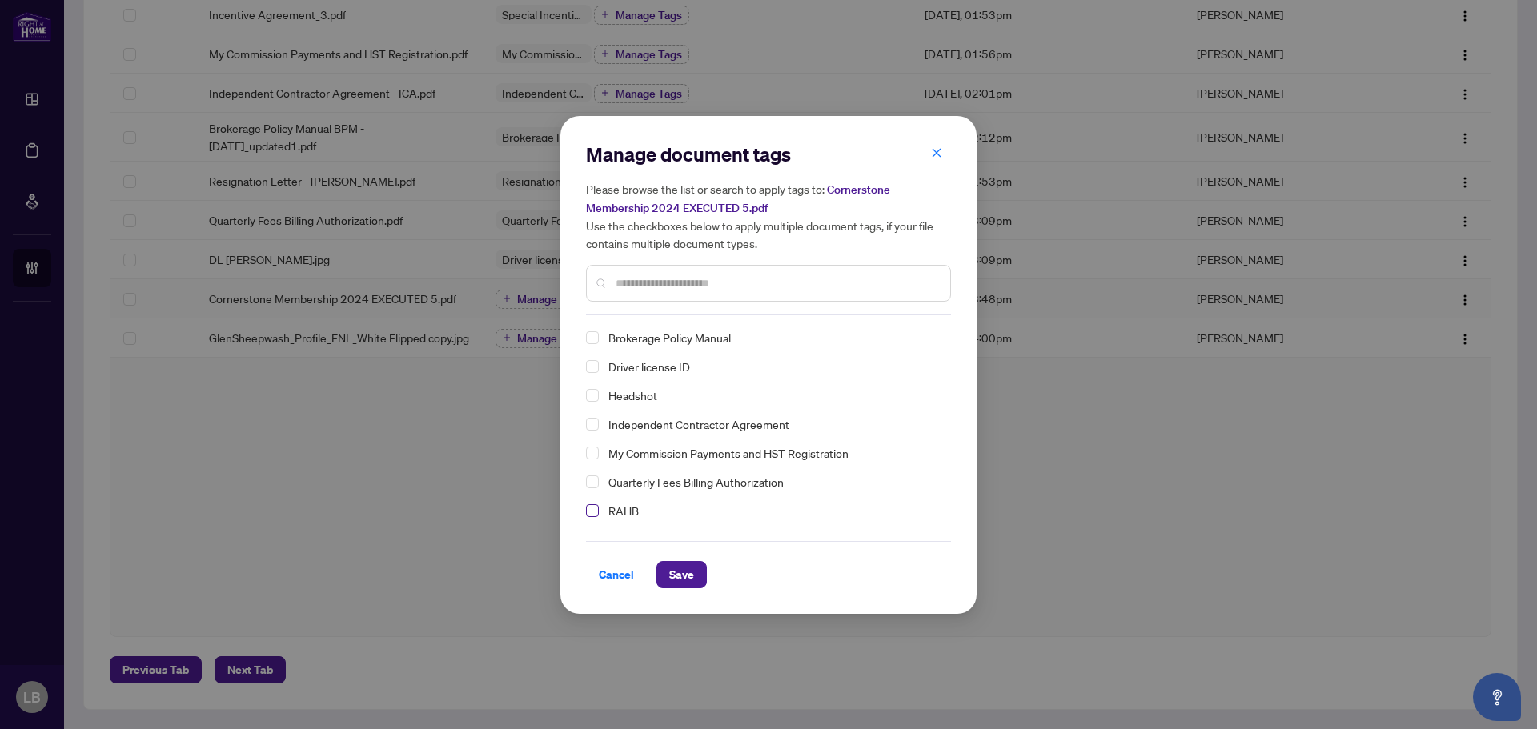
click at [594, 509] on span "Select RAHB" at bounding box center [592, 510] width 13 height 13
click at [679, 577] on span "Save" at bounding box center [681, 575] width 25 height 26
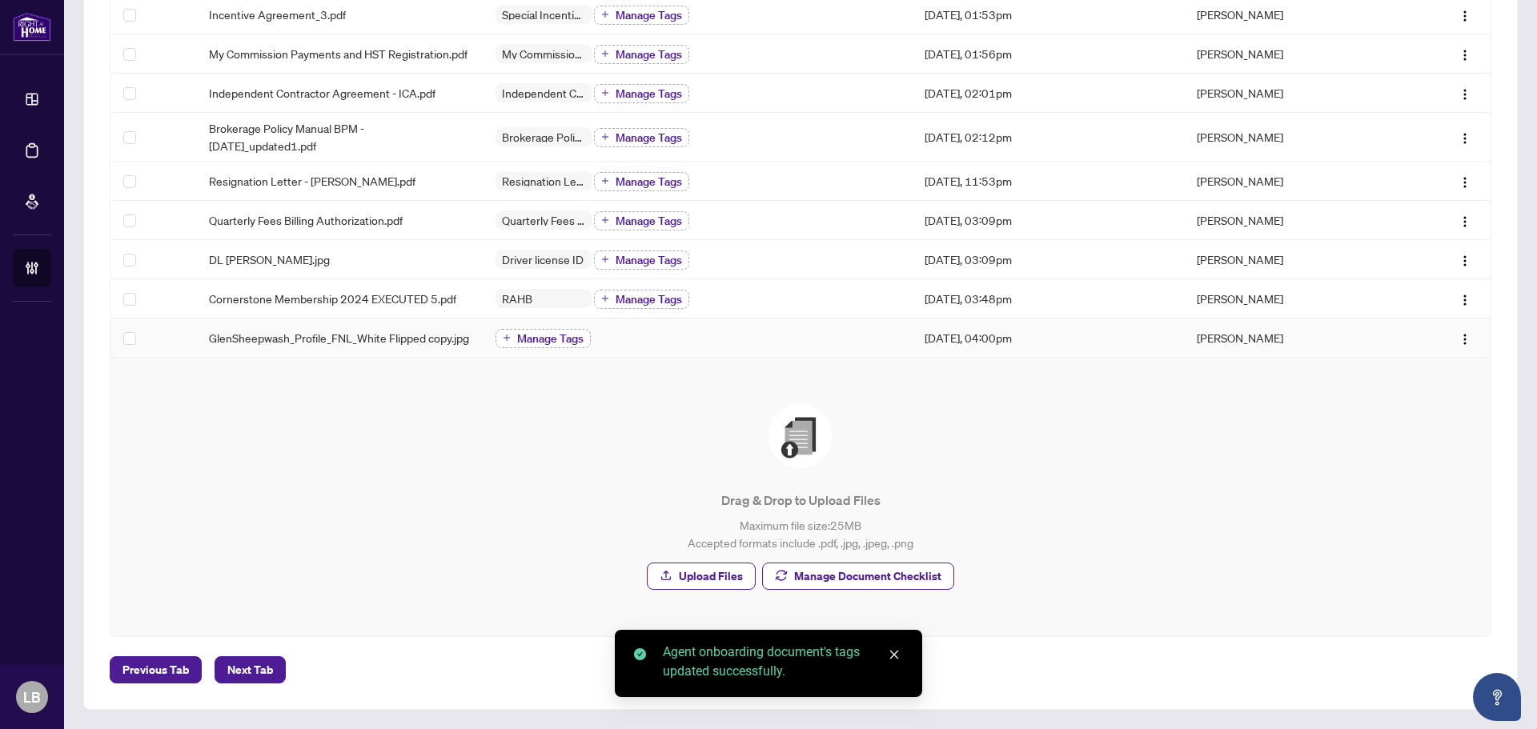
click at [538, 338] on span "Manage Tags" at bounding box center [550, 338] width 66 height 11
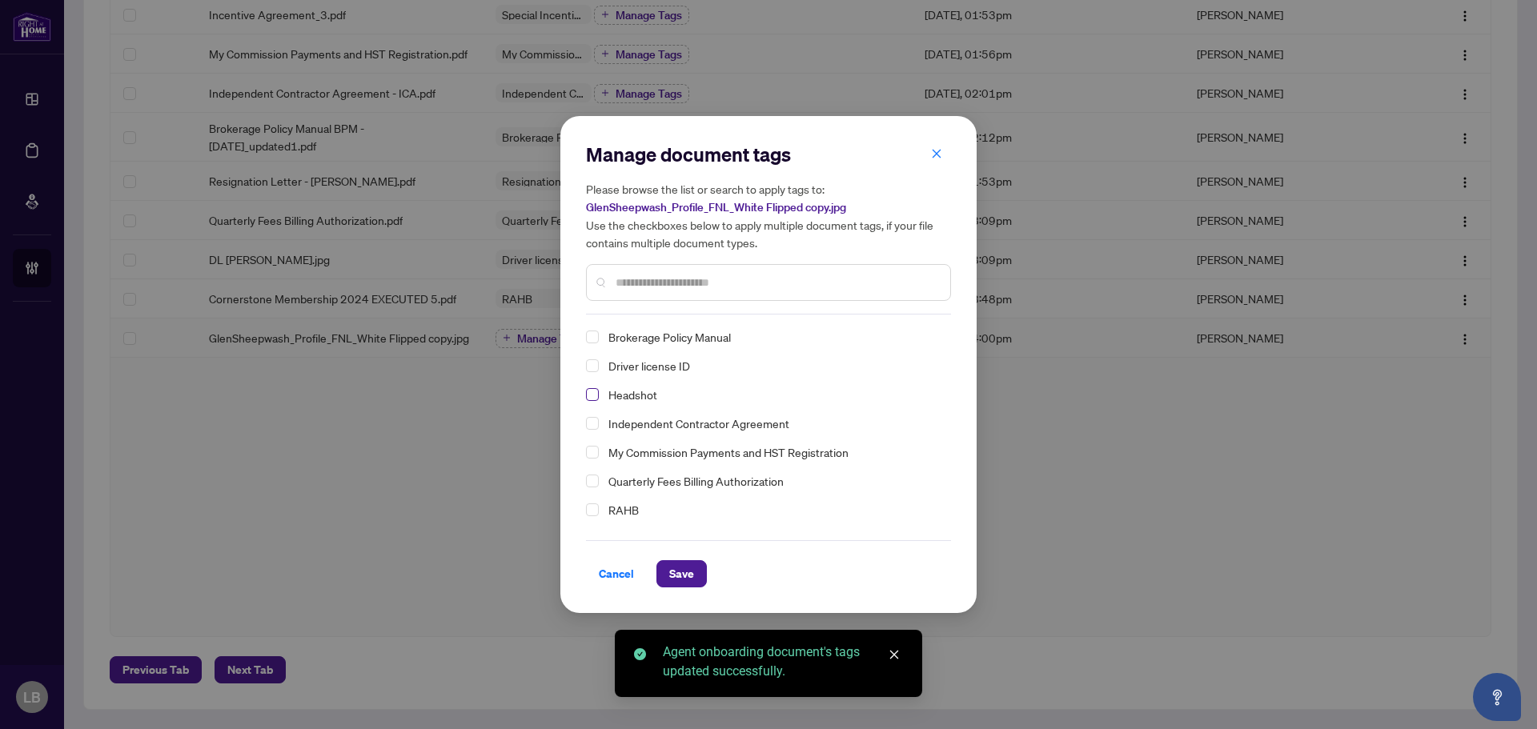
click at [596, 395] on span "Select Headshot" at bounding box center [592, 394] width 13 height 13
click at [680, 572] on span "Save" at bounding box center [681, 574] width 25 height 26
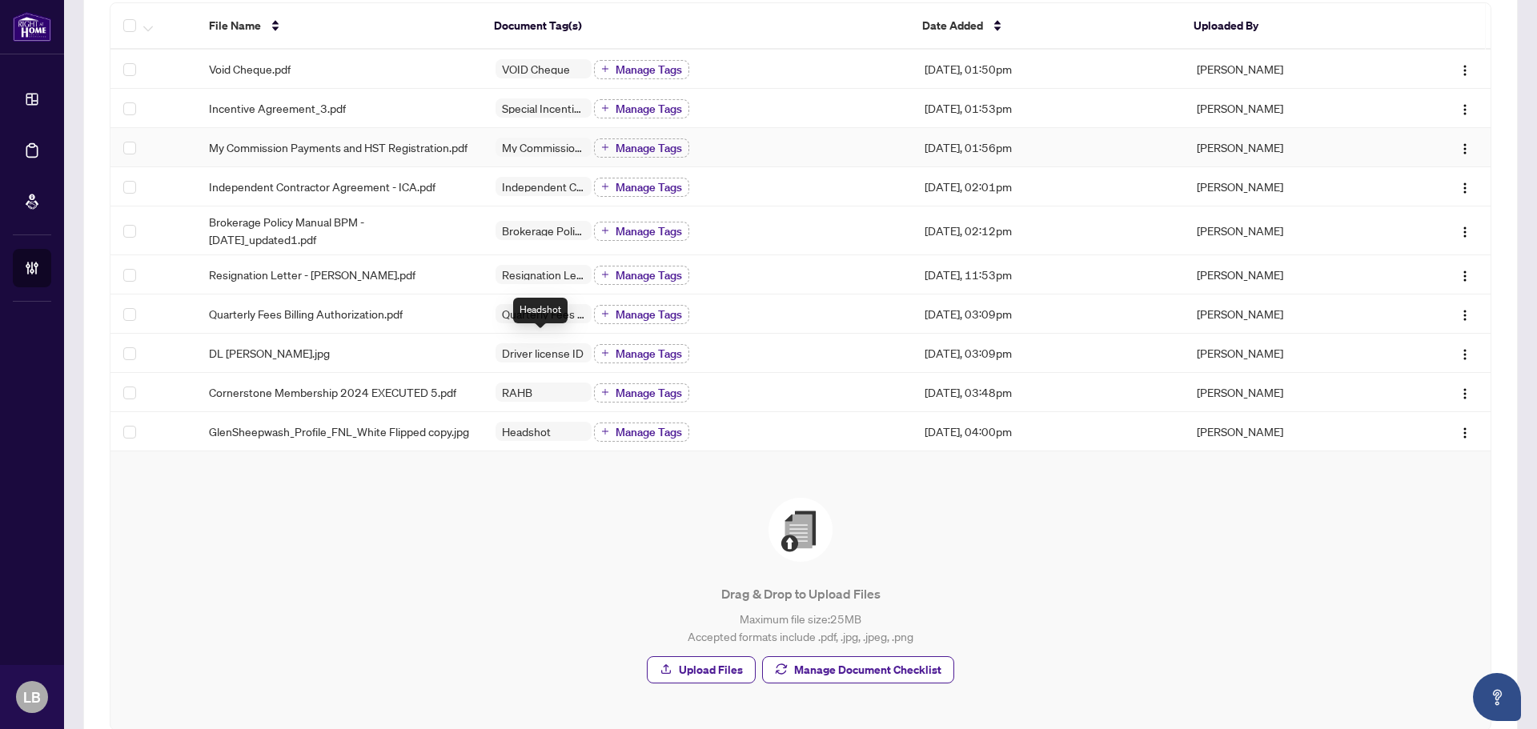
scroll to position [0, 0]
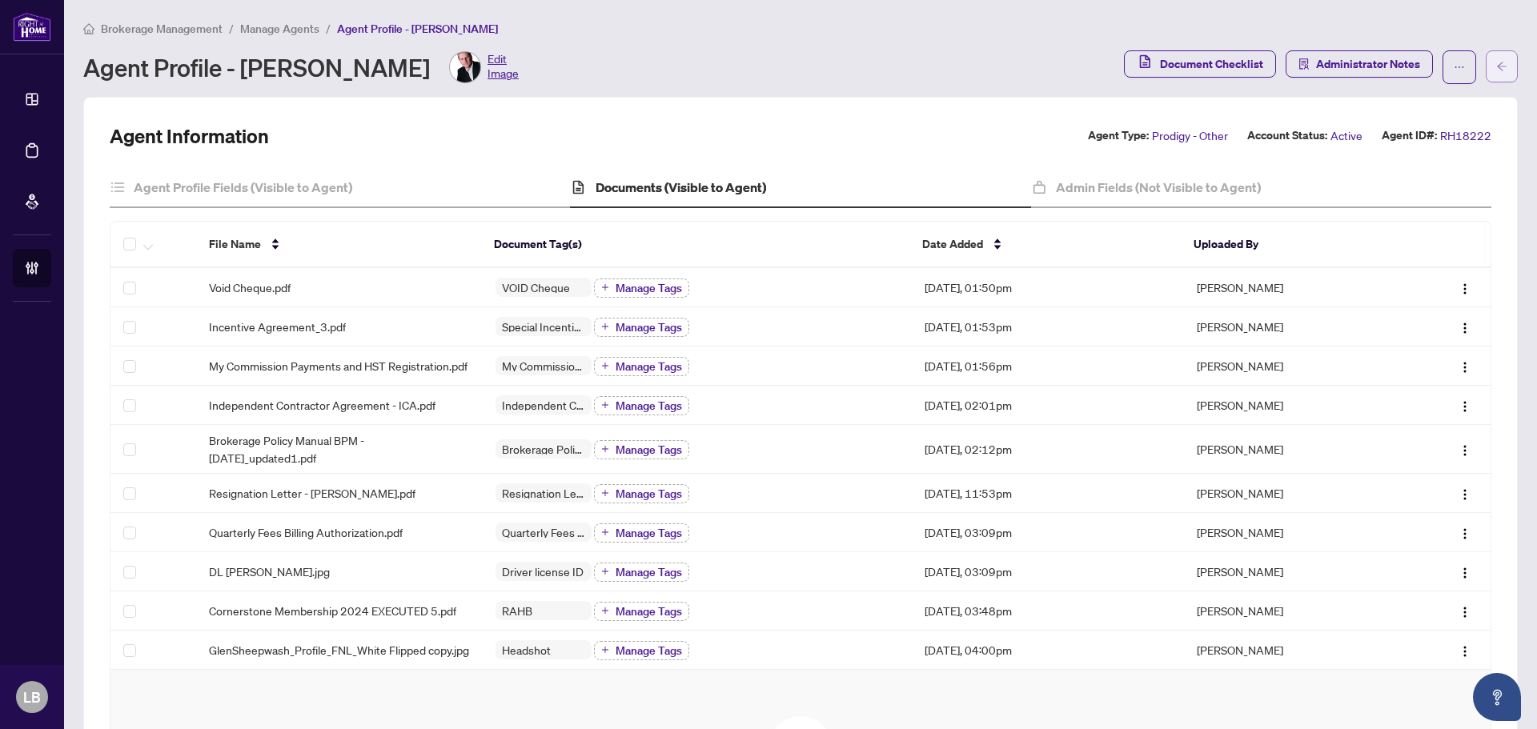
click at [1497, 65] on button "button" at bounding box center [1502, 66] width 32 height 32
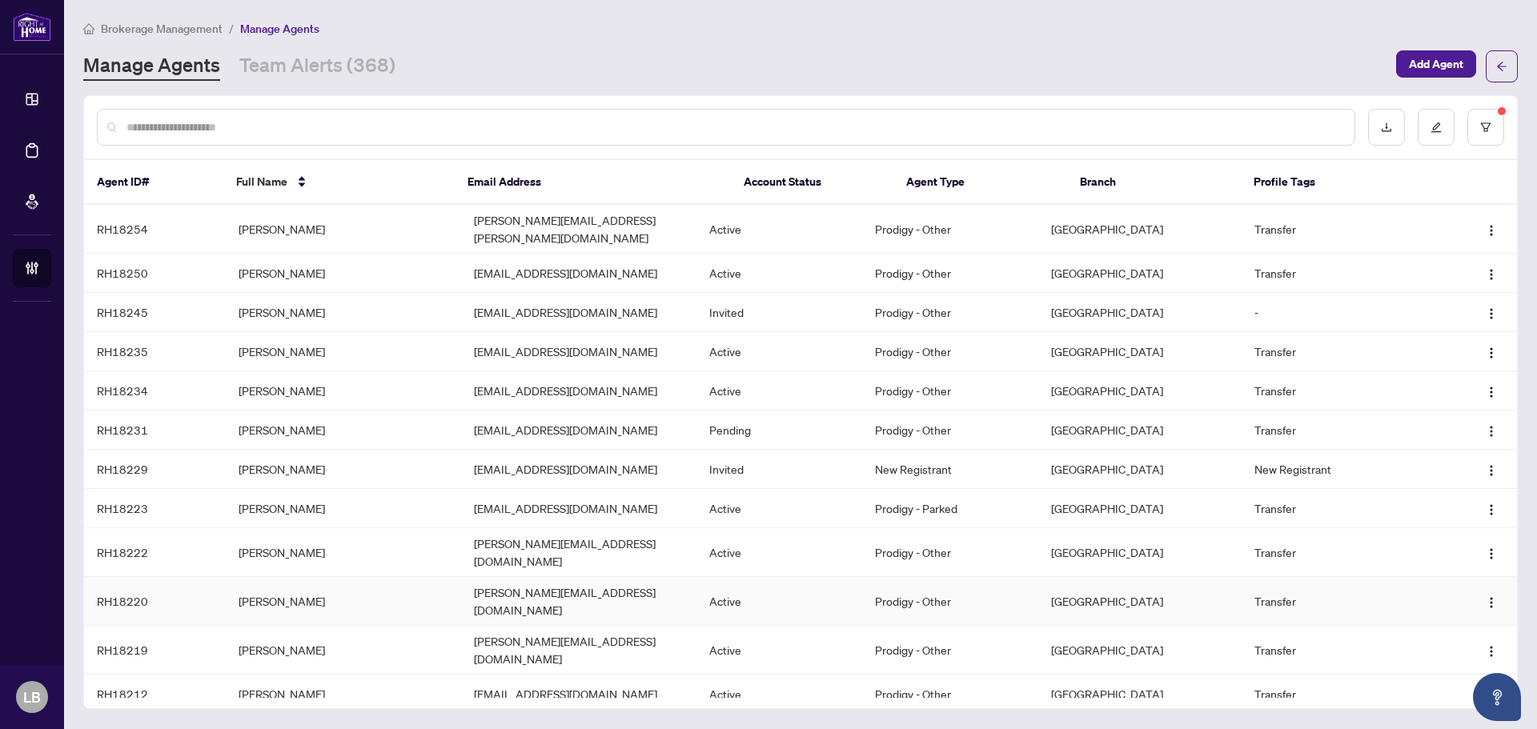
click at [245, 578] on td "[PERSON_NAME]" at bounding box center [343, 601] width 235 height 49
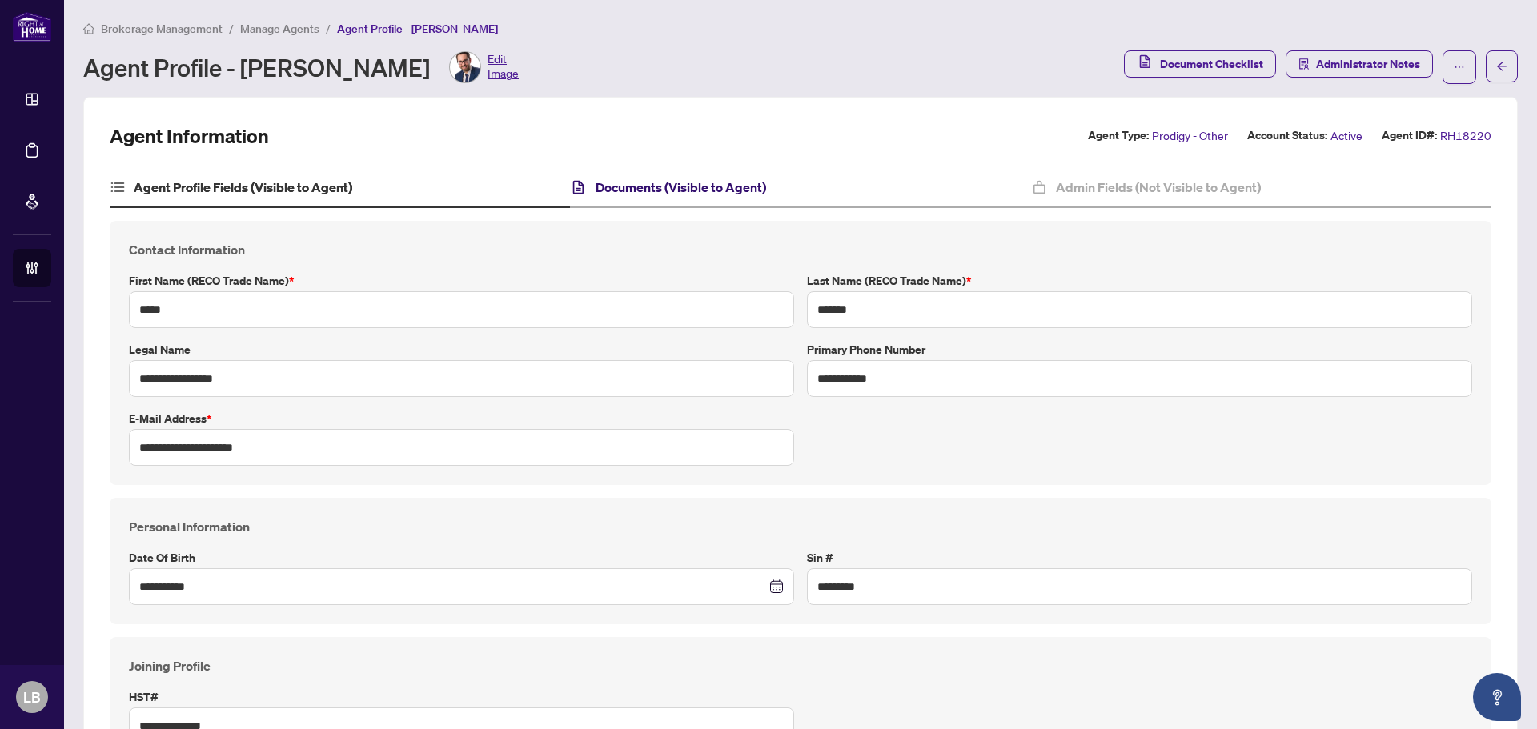
click at [661, 195] on h4 "Documents (Visible to Agent)" at bounding box center [681, 187] width 171 height 19
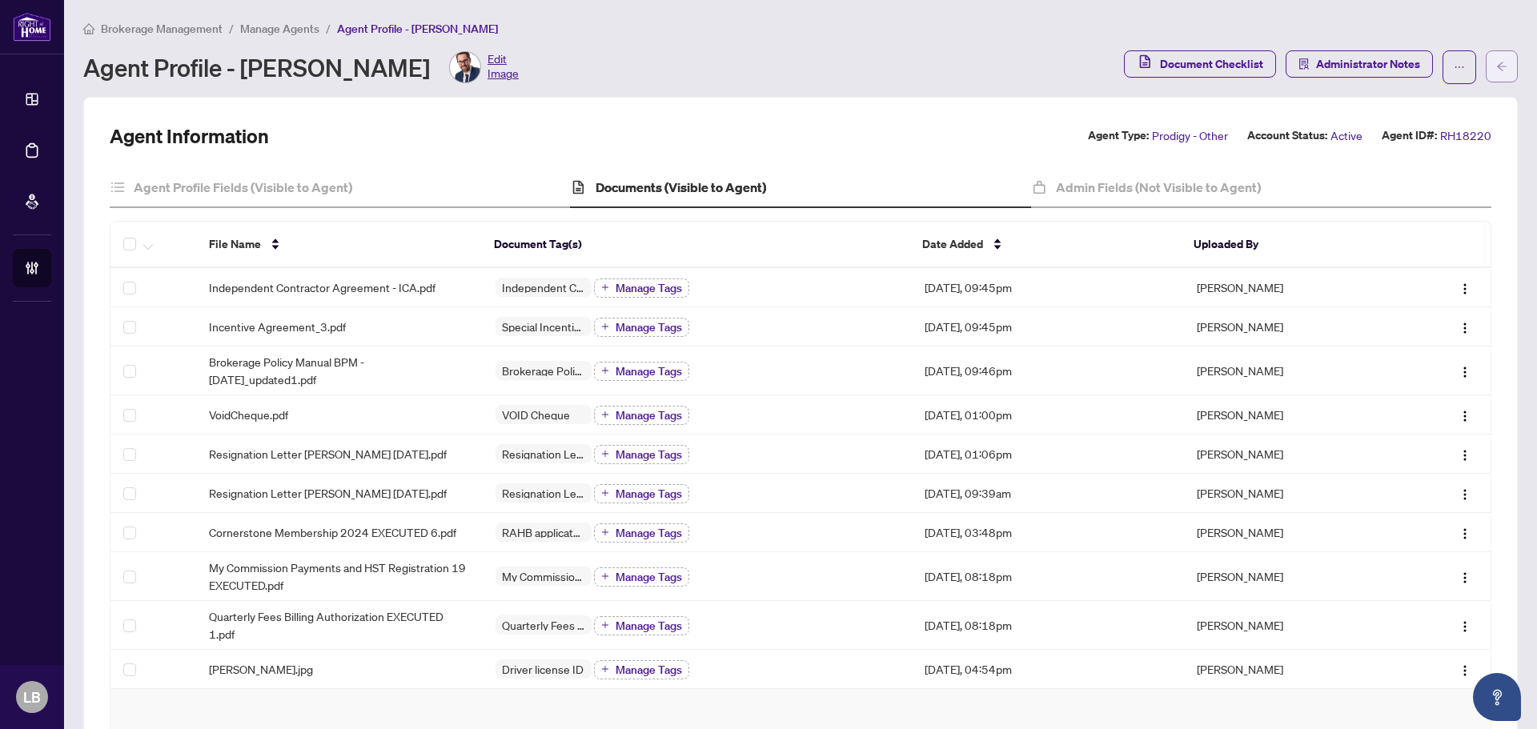
click at [1486, 68] on button "button" at bounding box center [1502, 66] width 32 height 32
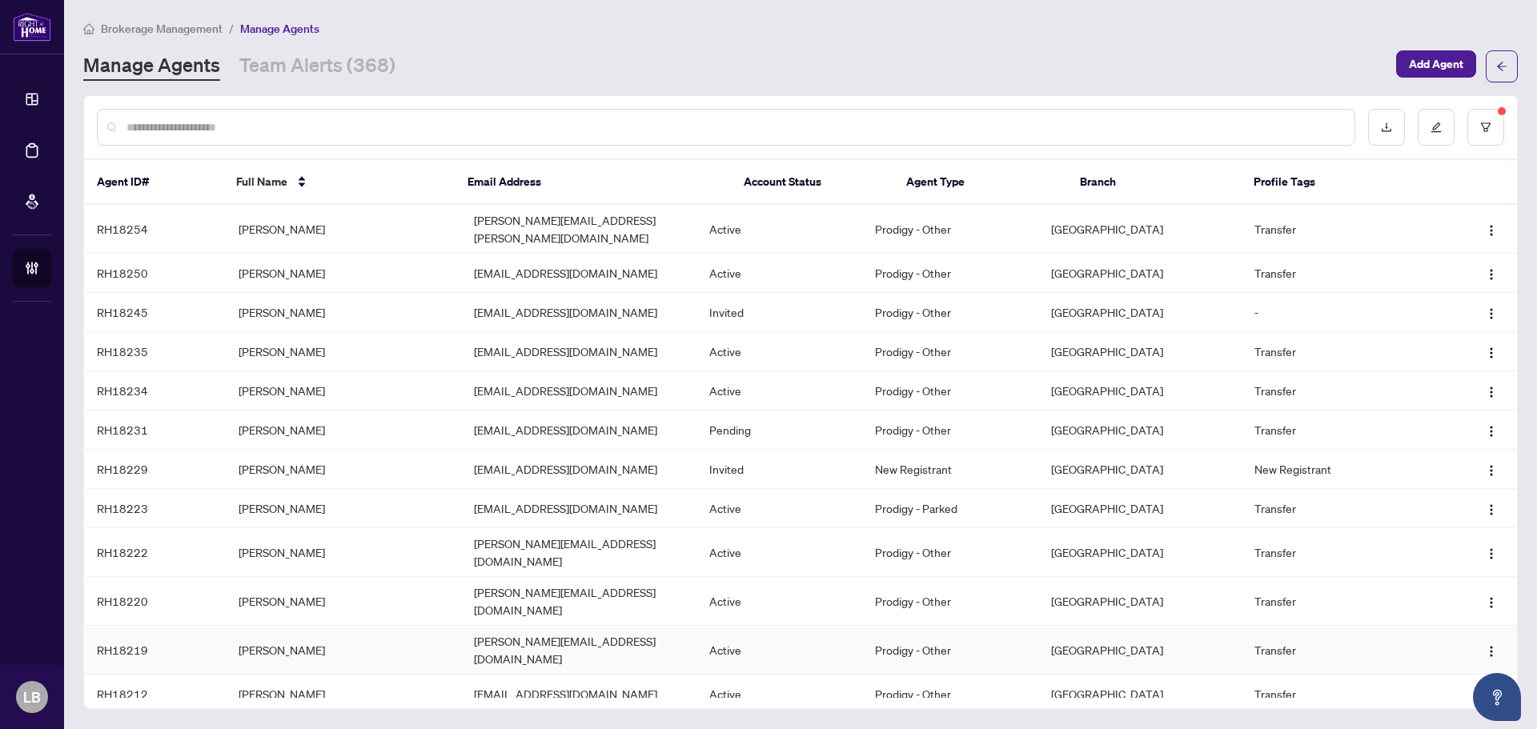
click at [241, 626] on td "[PERSON_NAME]" at bounding box center [343, 650] width 235 height 49
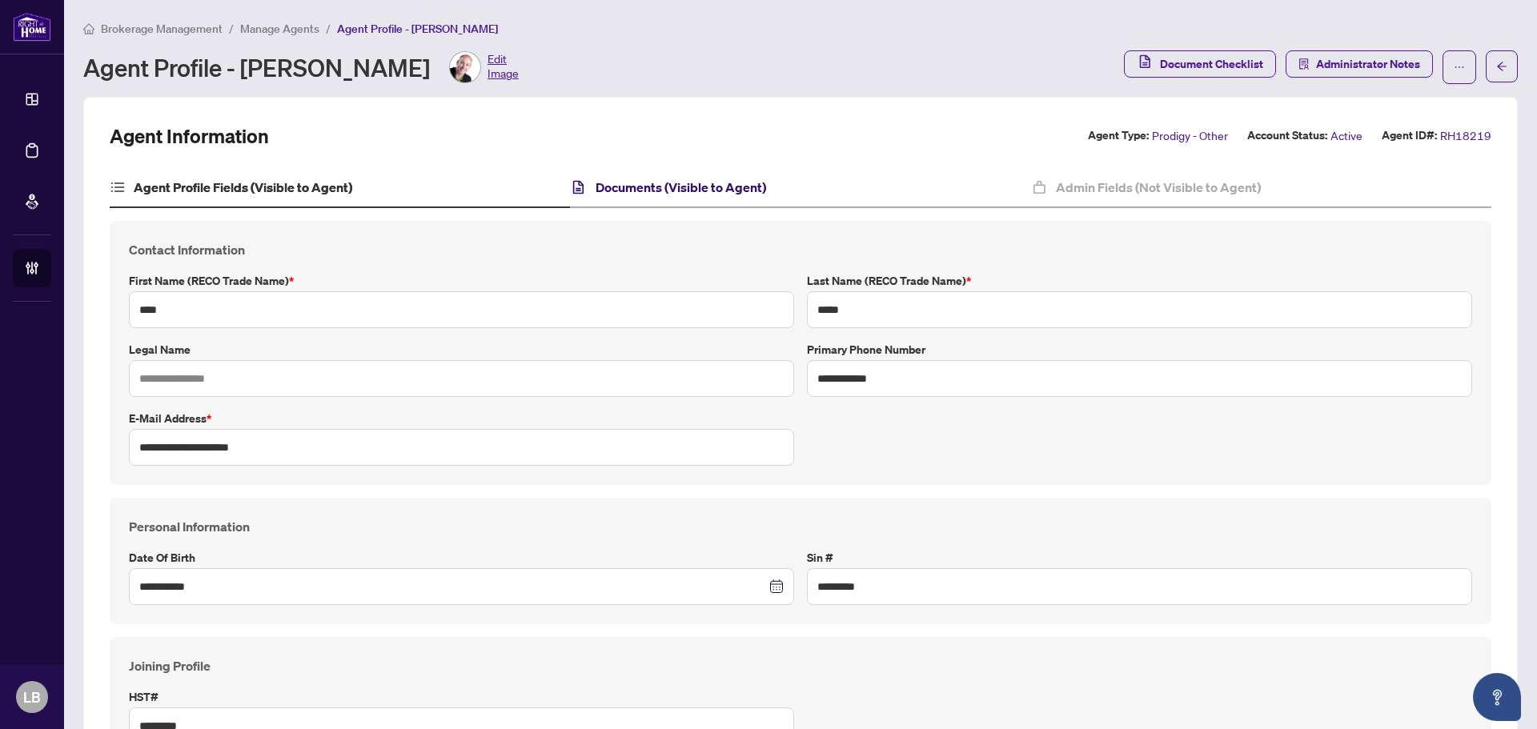
click at [661, 189] on h4 "Documents (Visible to Agent)" at bounding box center [681, 187] width 171 height 19
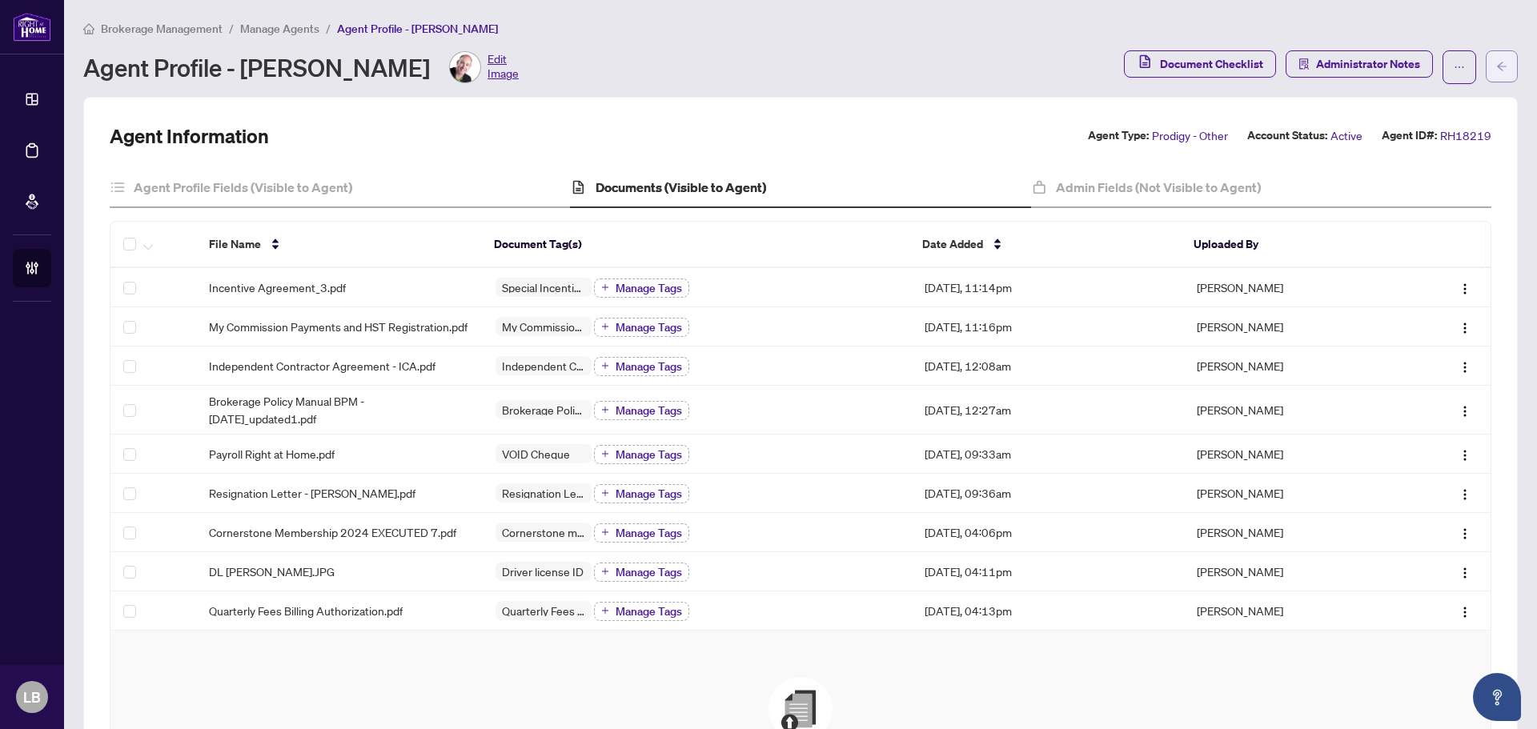
click at [1497, 62] on icon "arrow-left" at bounding box center [1502, 66] width 11 height 11
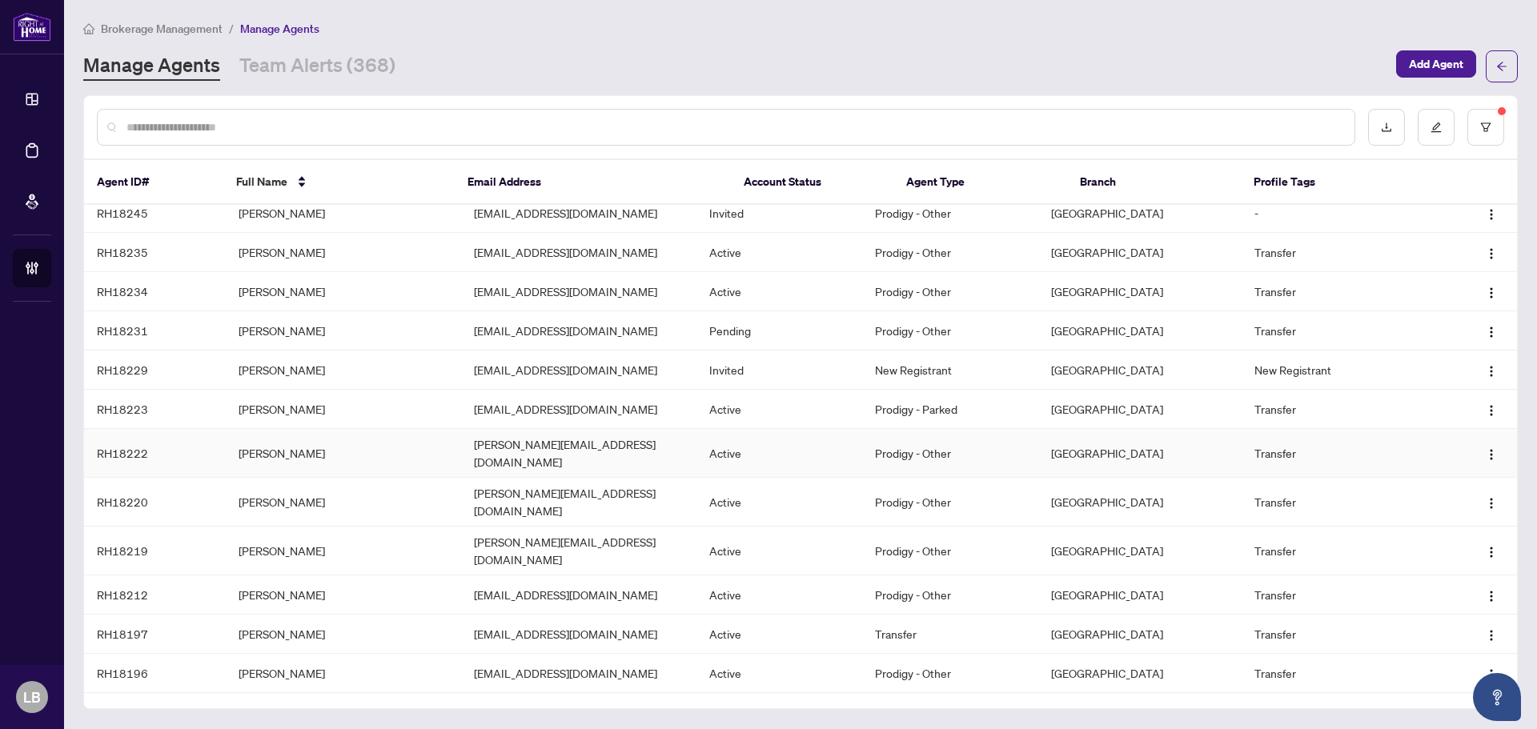
scroll to position [200, 0]
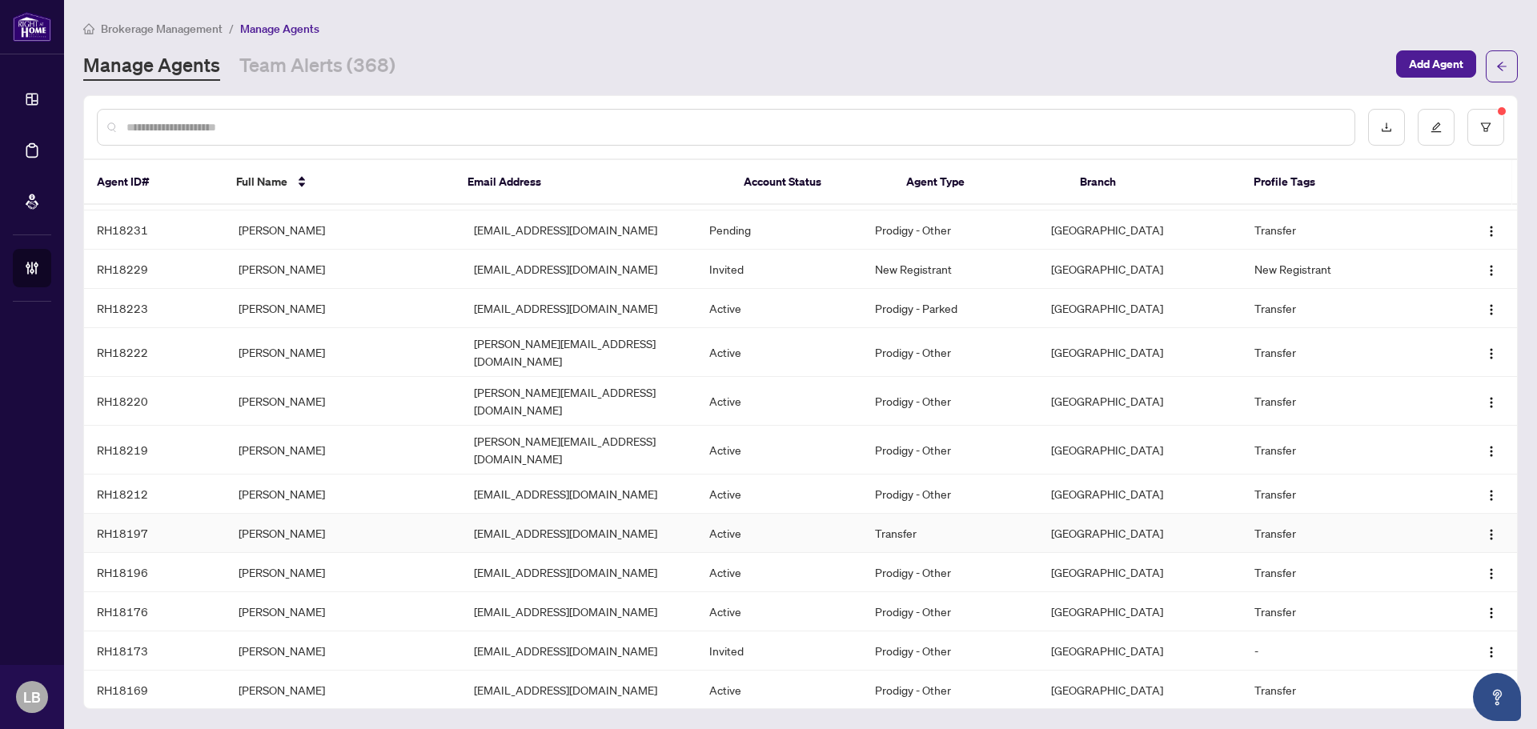
click at [263, 514] on td "[PERSON_NAME]" at bounding box center [343, 533] width 235 height 39
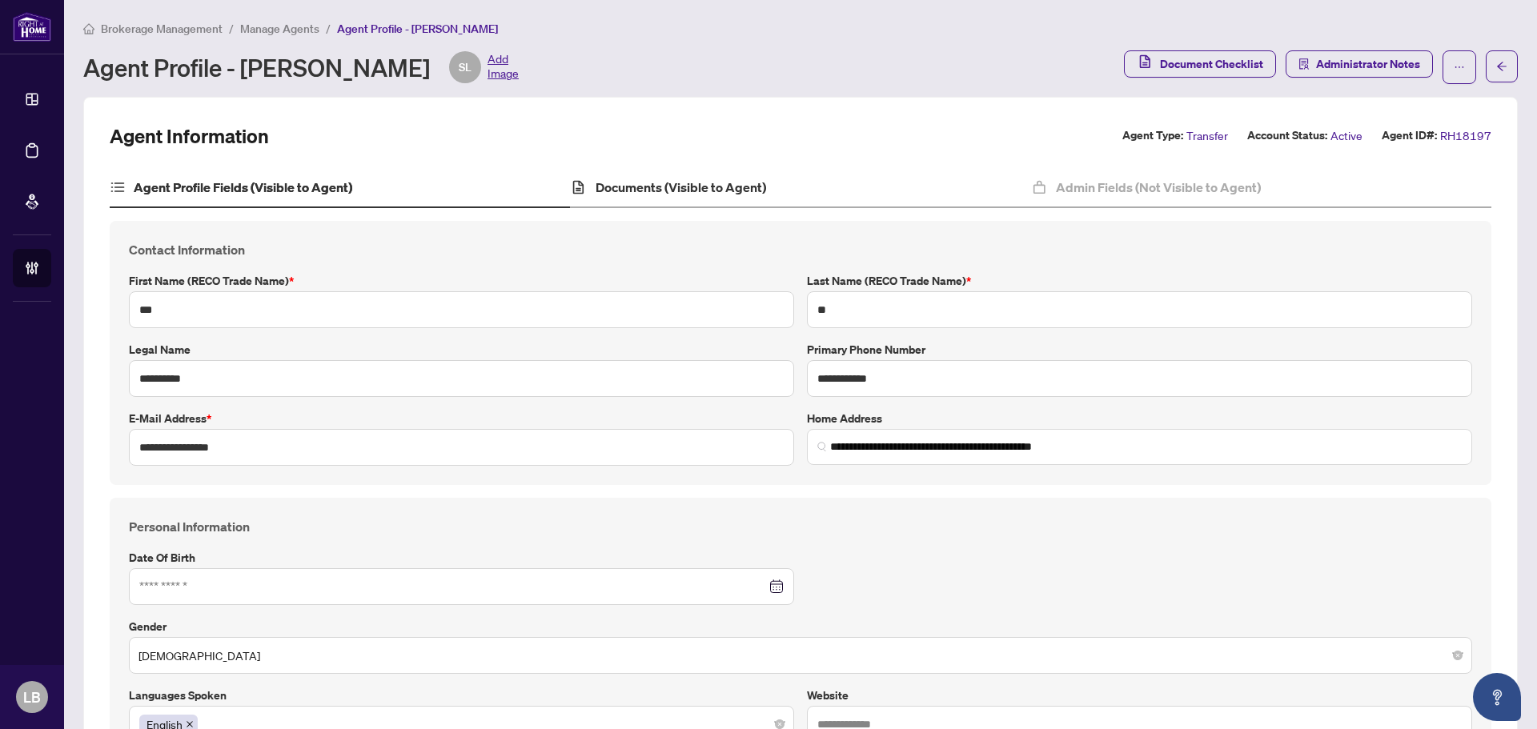
type input "**********"
type input "****"
type input "**********"
click at [668, 187] on h4 "Documents (Visible to Agent)" at bounding box center [681, 187] width 171 height 19
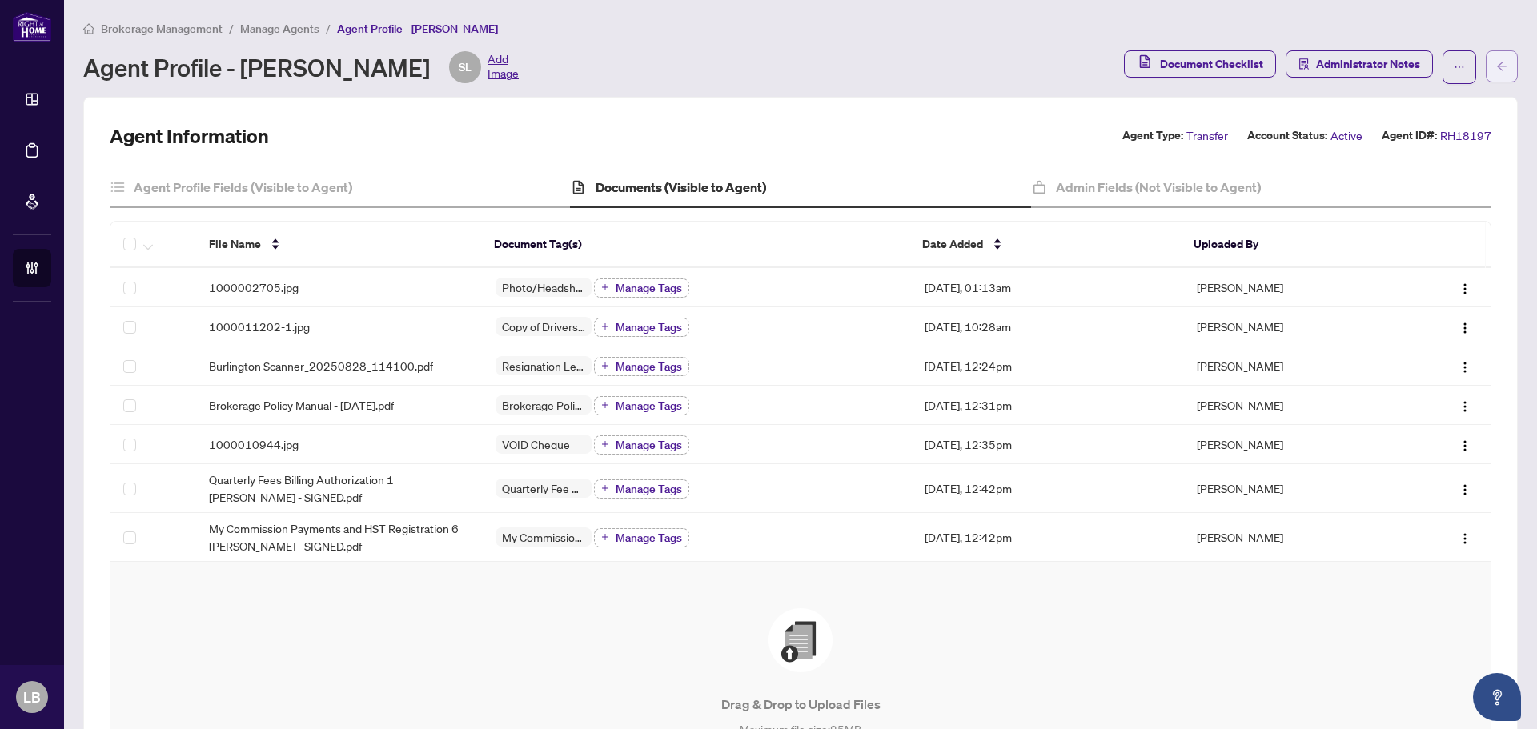
click at [1497, 61] on icon "arrow-left" at bounding box center [1502, 66] width 11 height 11
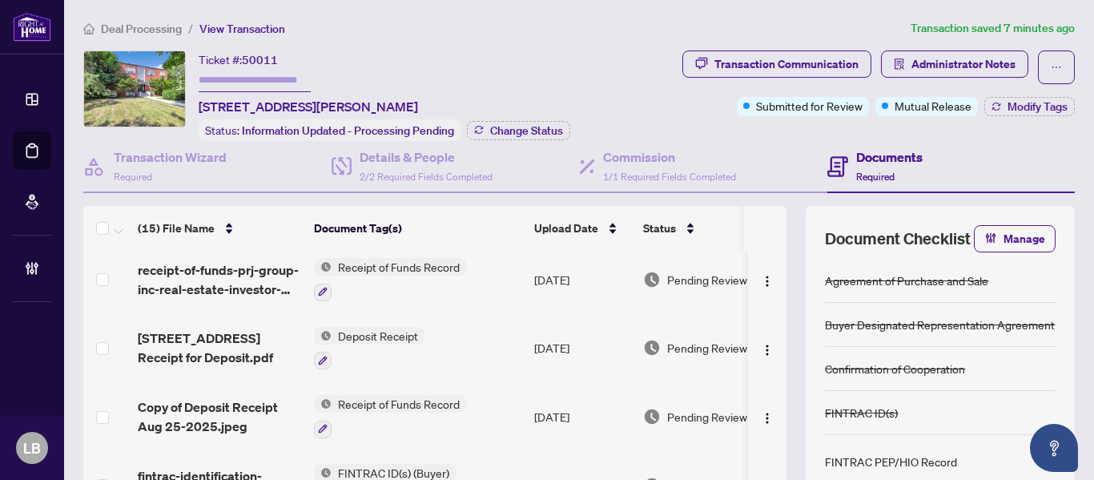
scroll to position [220, 0]
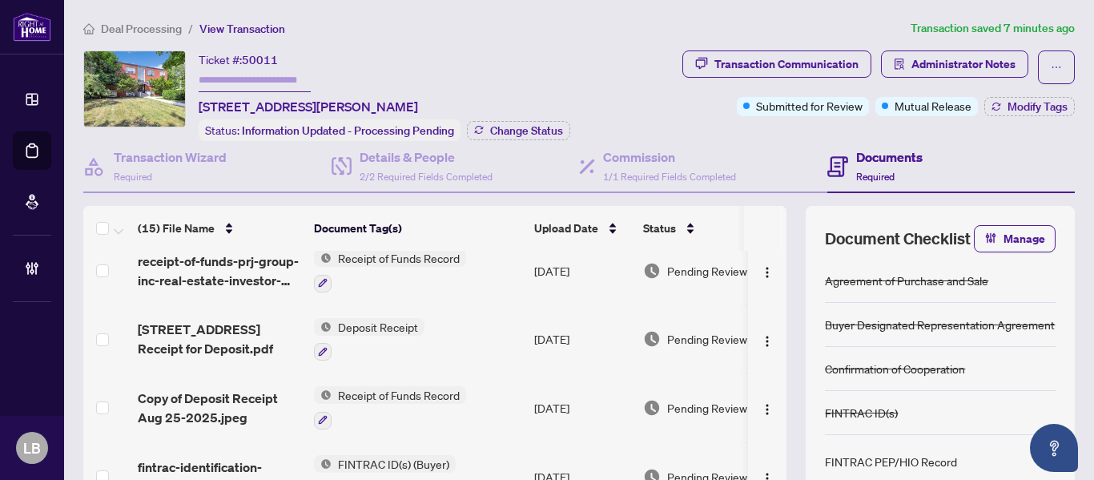
click at [235, 324] on span "310-57 Mericourt Road Receipt for Deposit.pdf" at bounding box center [219, 338] width 163 height 38
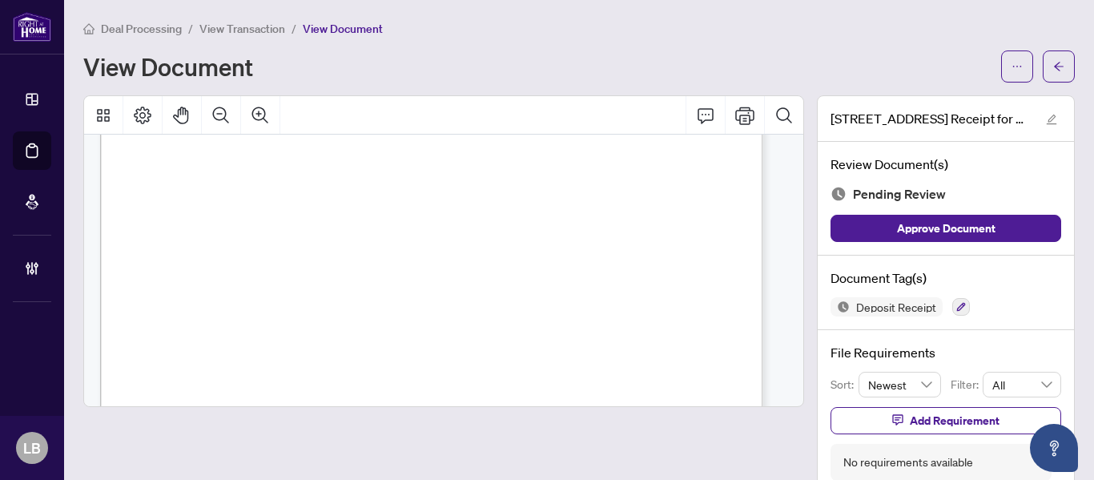
scroll to position [440, 0]
click at [1053, 62] on icon "arrow-left" at bounding box center [1058, 66] width 11 height 11
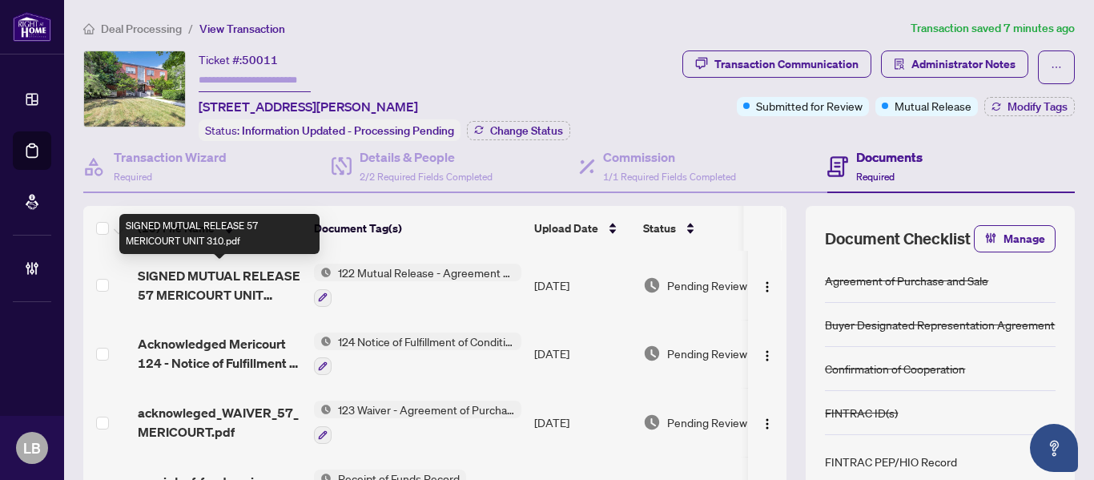
click at [267, 273] on span "SIGNED MUTUAL RELEASE 57 MERICOURT UNIT 310.pdf" at bounding box center [219, 285] width 163 height 38
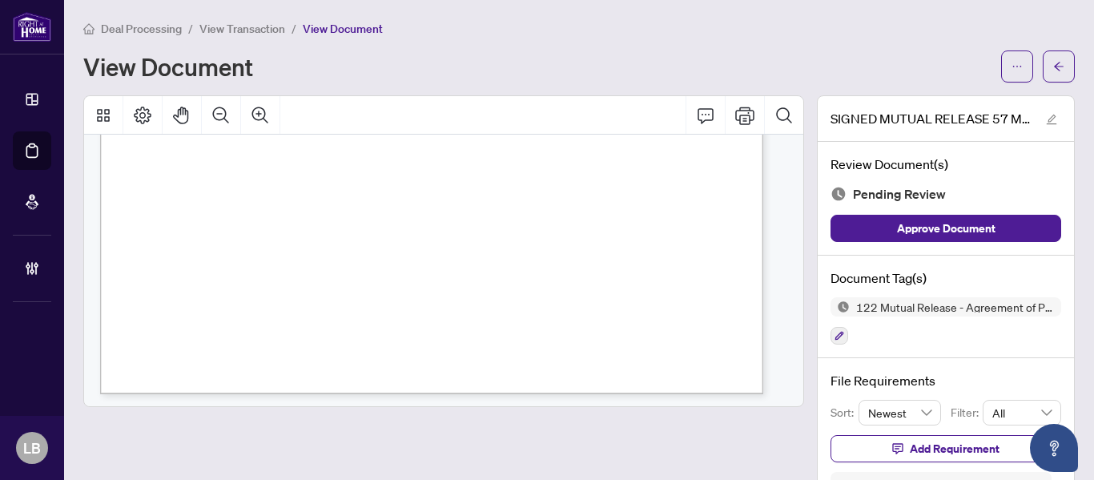
scroll to position [619, 0]
click at [1011, 61] on icon "ellipsis" at bounding box center [1016, 66] width 11 height 11
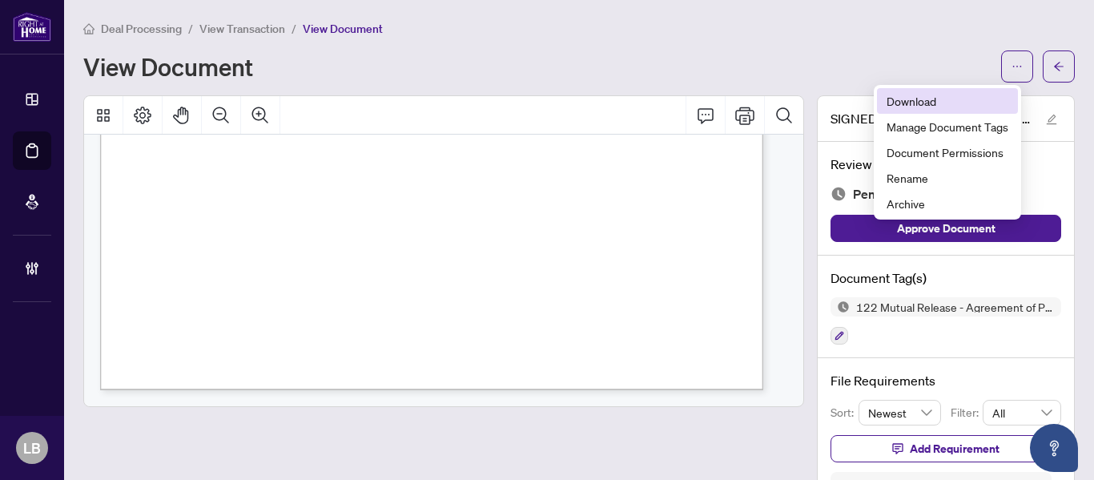
click at [918, 101] on span "Download" at bounding box center [947, 101] width 122 height 18
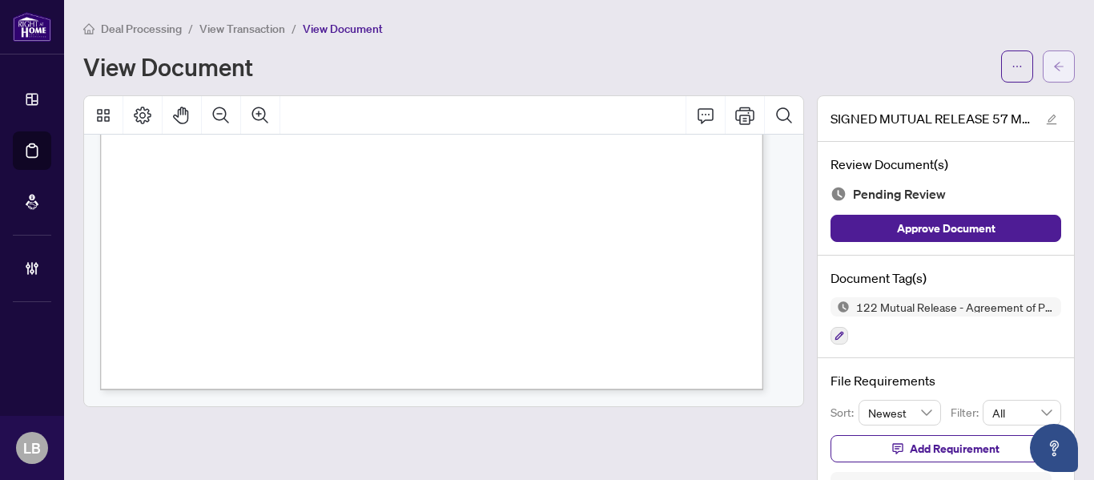
click at [1055, 61] on button "button" at bounding box center [1059, 66] width 32 height 32
